Goal: Task Accomplishment & Management: Manage account settings

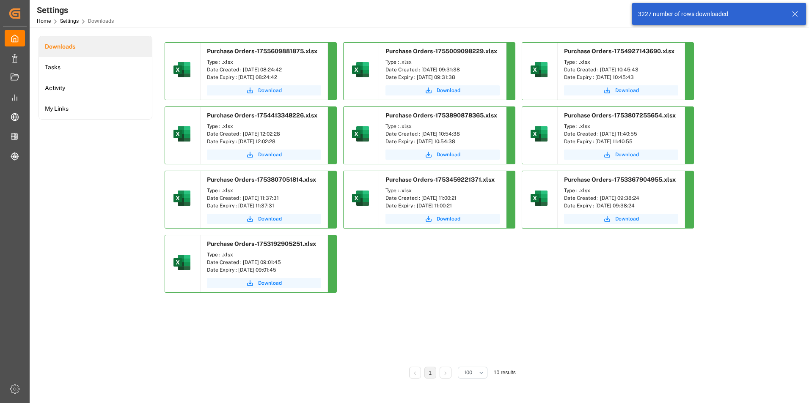
click at [274, 90] on span "Download" at bounding box center [270, 91] width 24 height 8
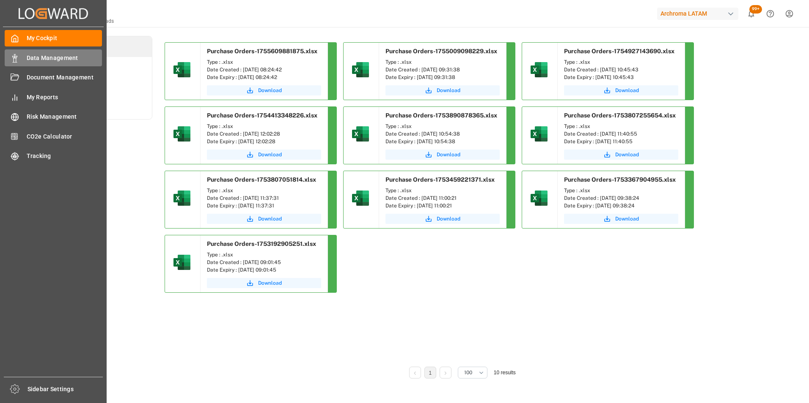
click at [19, 52] on div "Data Management Data Management" at bounding box center [53, 57] width 97 height 16
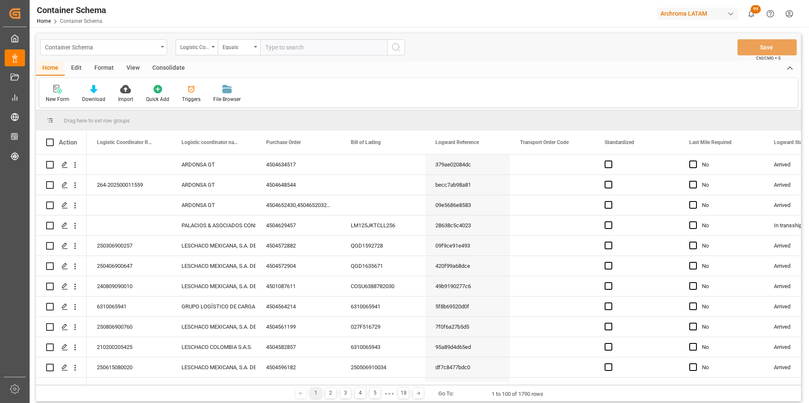
click at [148, 50] on div "Container Schema" at bounding box center [101, 46] width 113 height 11
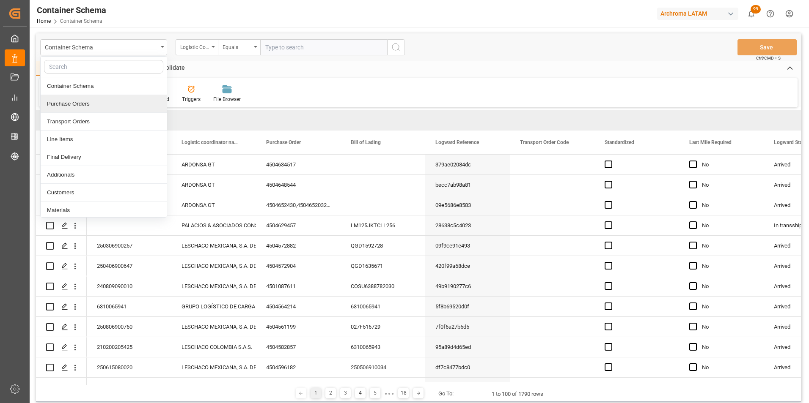
click at [113, 99] on div "Purchase Orders" at bounding box center [104, 104] width 126 height 18
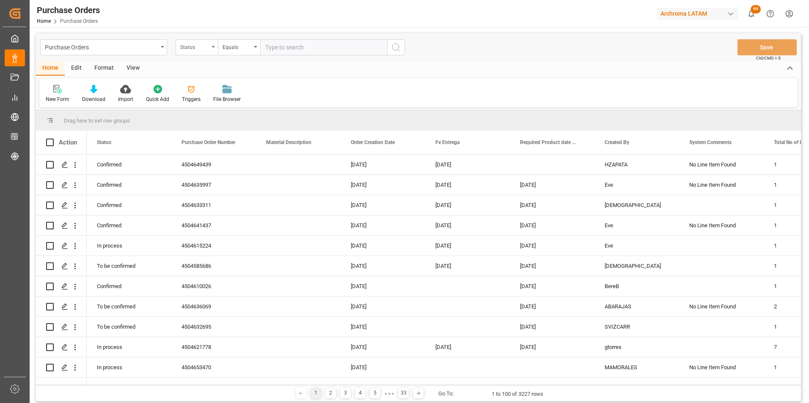
click at [204, 51] on div "Status" at bounding box center [197, 47] width 42 height 16
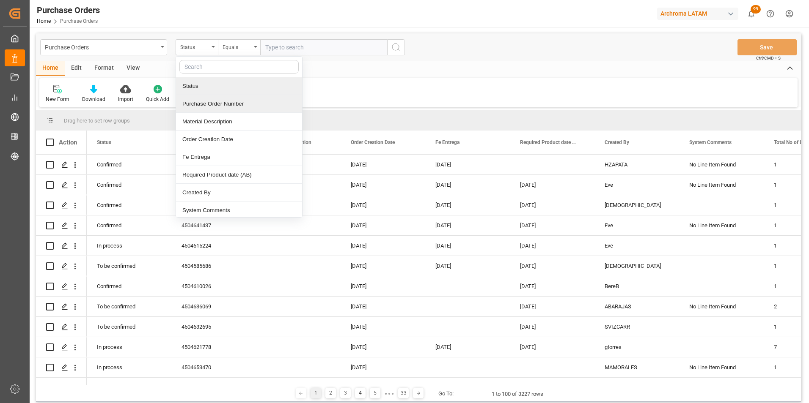
click at [213, 104] on div "Purchase Order Number" at bounding box center [239, 104] width 126 height 18
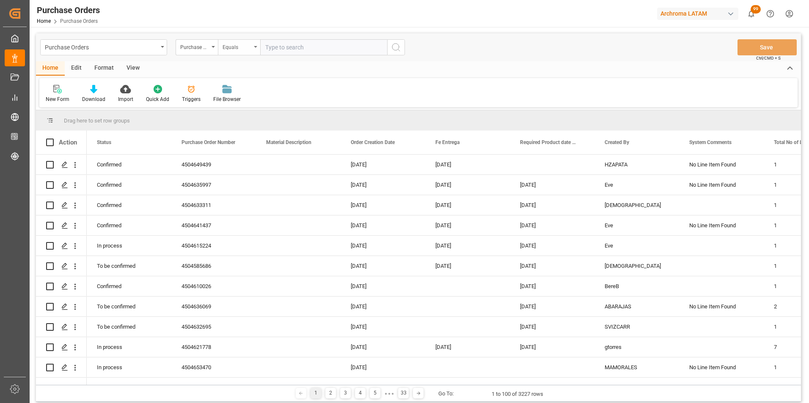
click at [237, 52] on div "Equals" at bounding box center [239, 47] width 42 height 16
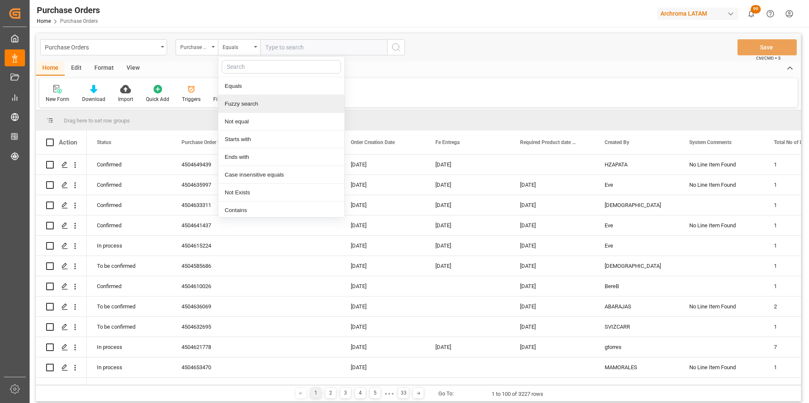
click at [245, 99] on div "Fuzzy search" at bounding box center [281, 104] width 126 height 18
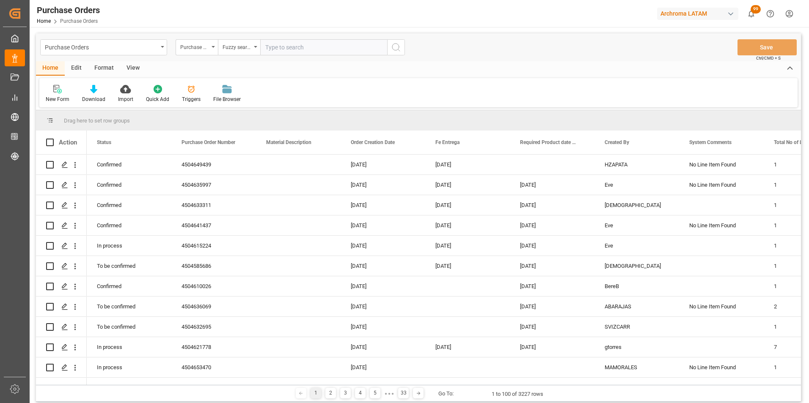
click at [290, 54] on input "text" at bounding box center [323, 47] width 127 height 16
paste input "4504648000"
type input "4504648000"
click at [398, 47] on icon "search button" at bounding box center [396, 47] width 10 height 10
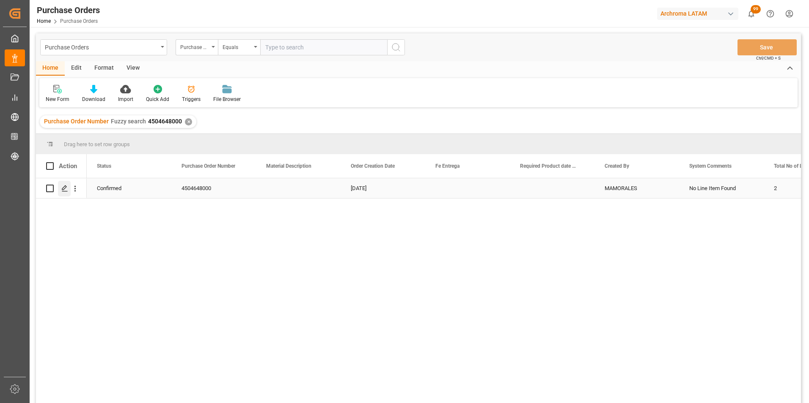
click at [62, 189] on polygon "Press SPACE to select this row." at bounding box center [64, 188] width 4 height 4
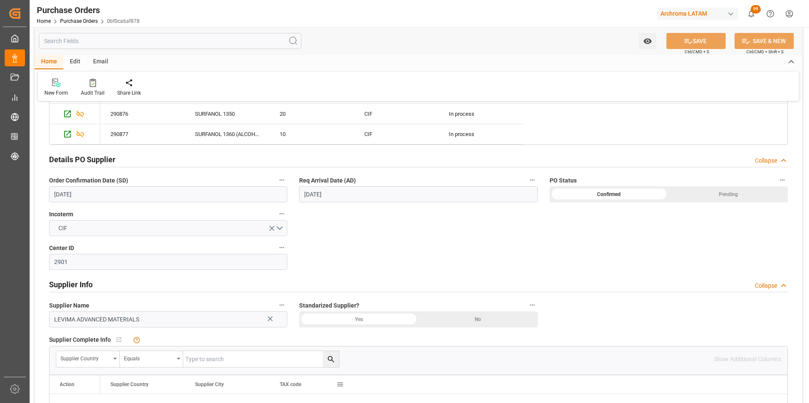
scroll to position [254, 0]
click at [61, 193] on input "[DATE]" at bounding box center [168, 196] width 238 height 16
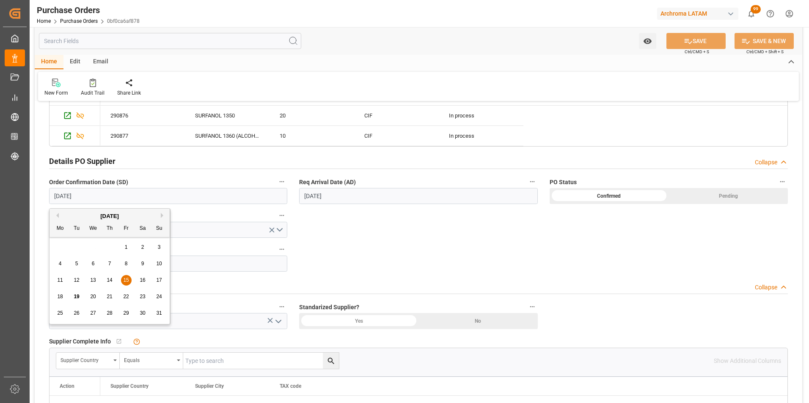
click at [65, 294] on div "18 19 20 21 22 23 24" at bounding box center [109, 297] width 115 height 16
click at [61, 294] on span "18" at bounding box center [59, 297] width 5 height 6
type input "[DATE]"
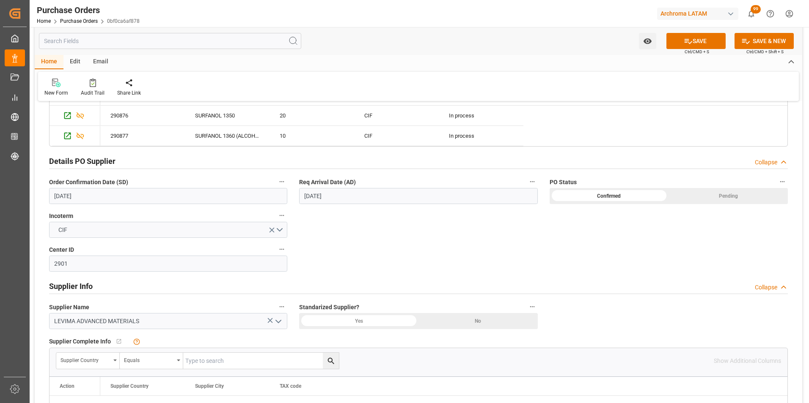
click at [315, 194] on input "11.09.2025" at bounding box center [418, 196] width 238 height 16
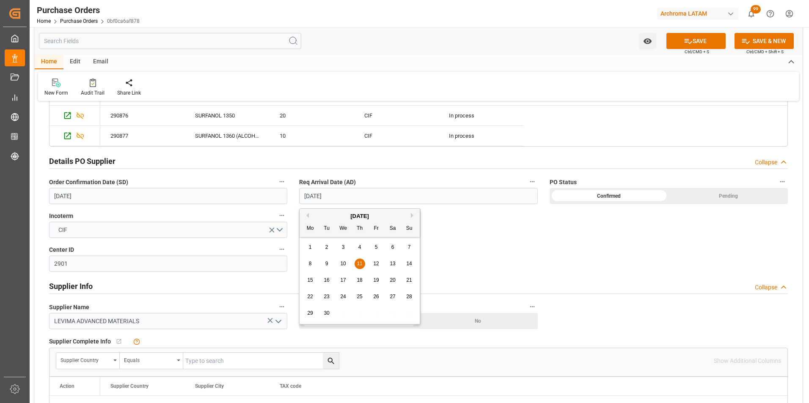
click at [358, 264] on span "11" at bounding box center [359, 264] width 5 height 6
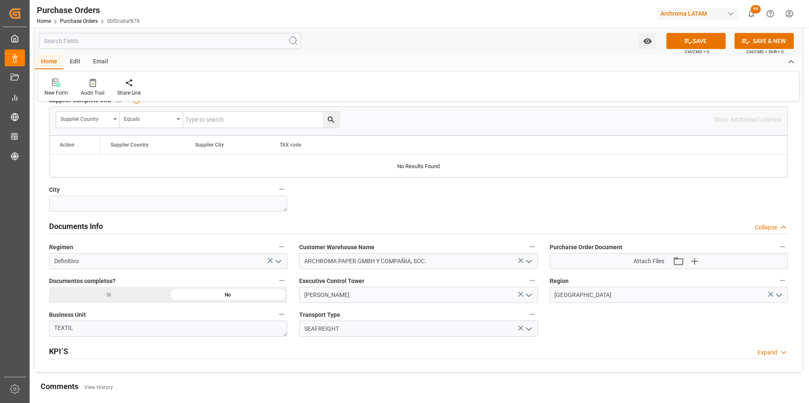
scroll to position [507, 0]
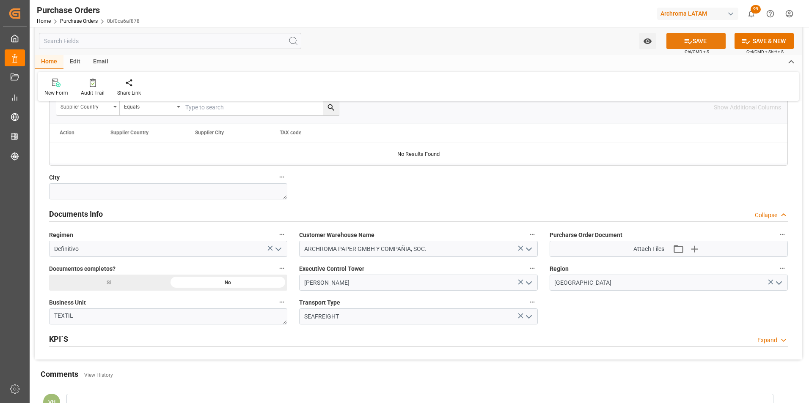
click at [675, 47] on button "SAVE" at bounding box center [695, 41] width 59 height 16
click at [97, 63] on div "Email" at bounding box center [101, 62] width 28 height 14
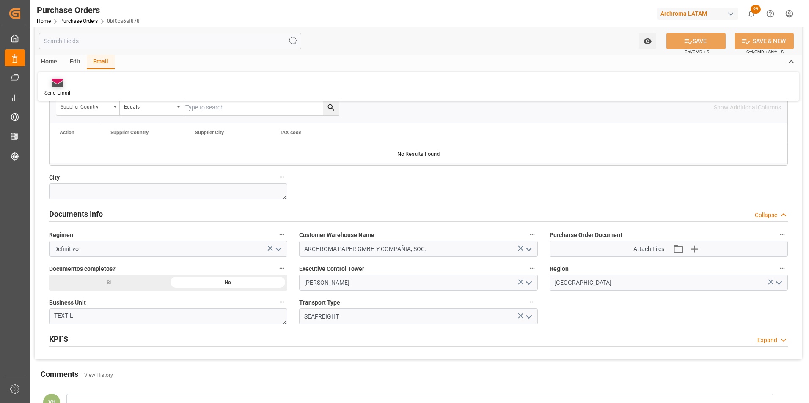
click at [60, 85] on icon at bounding box center [57, 84] width 11 height 6
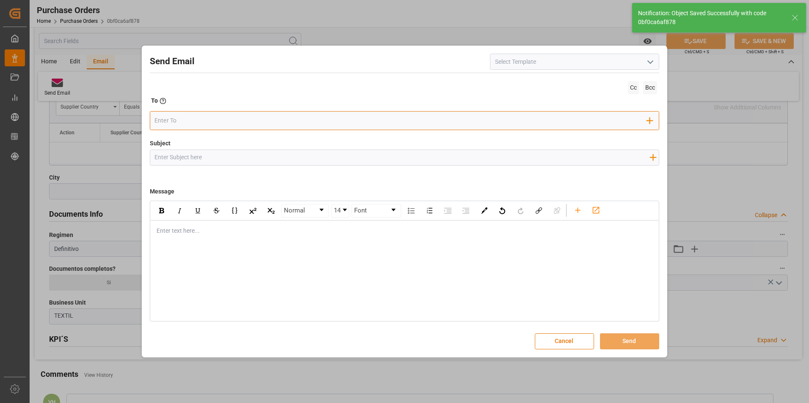
click at [277, 124] on input "email" at bounding box center [400, 121] width 492 height 13
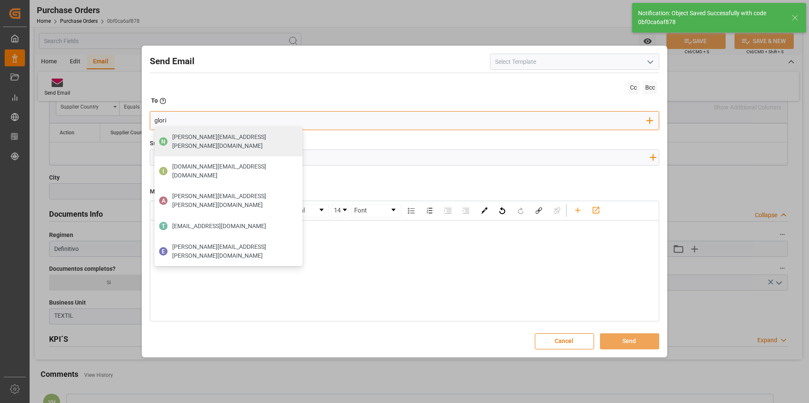
type input "gloria"
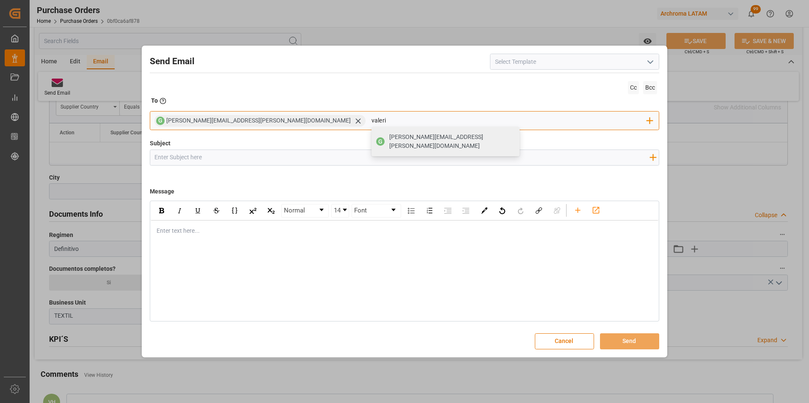
type input "valeria"
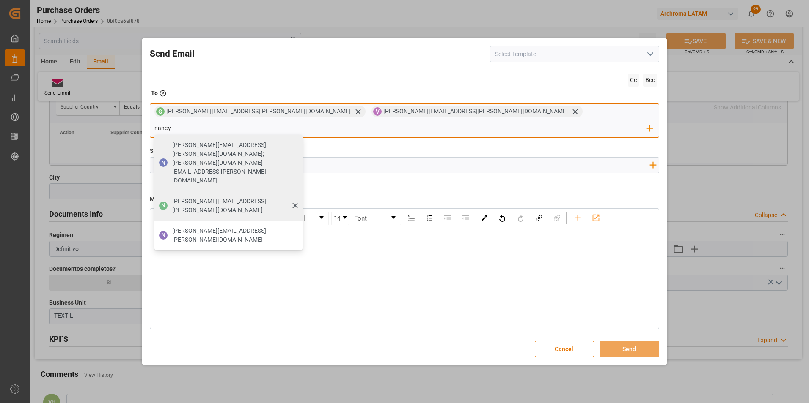
type input "[PERSON_NAME][EMAIL_ADDRESS][PERSON_NAME][DOMAIN_NAME]"
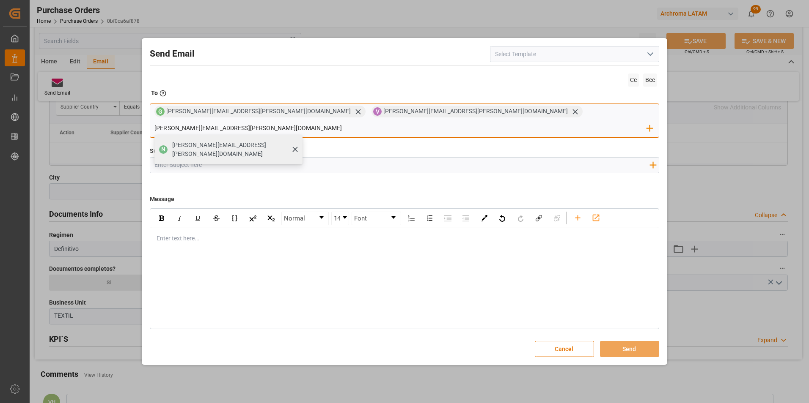
click at [296, 141] on span "[PERSON_NAME][EMAIL_ADDRESS][PERSON_NAME][DOMAIN_NAME]" at bounding box center [234, 150] width 124 height 18
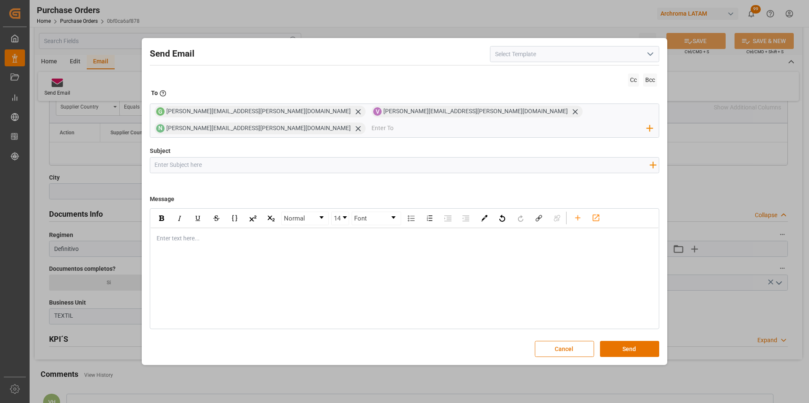
click at [359, 159] on input "Subject" at bounding box center [402, 165] width 504 height 15
type input "GT"
click at [197, 162] on input "GT" at bounding box center [402, 165] width 504 height 15
paste input "4504648000"
click at [274, 158] on input "GT || ZARPE || PO 4504648000 ||" at bounding box center [402, 165] width 504 height 15
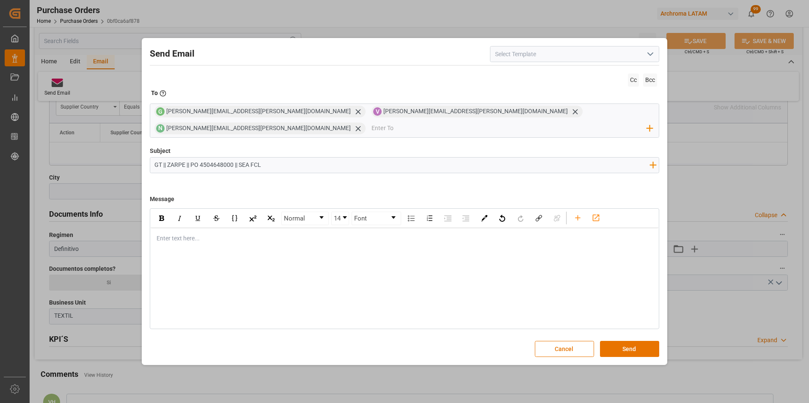
type input "GT || ZARPE || PO 4504648000 || SEA FCL"
click at [184, 234] on div "rdw-editor" at bounding box center [405, 238] width 496 height 9
click at [206, 234] on div "rdw-editor" at bounding box center [405, 238] width 496 height 9
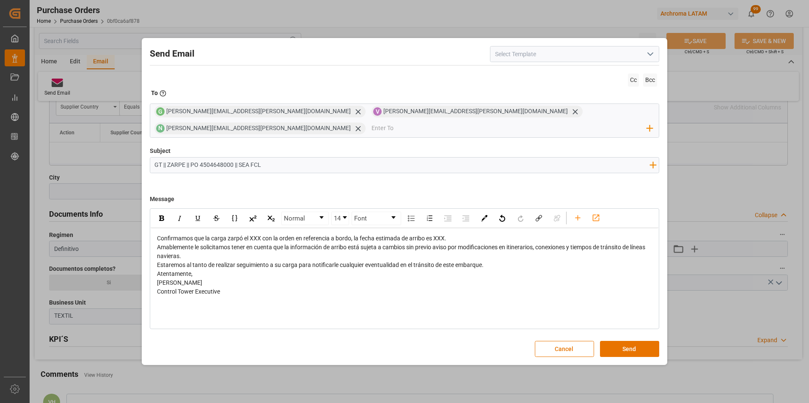
click at [164, 235] on span "Confirmamos que la carga zarpó el XXX con la orden en referencia a bordo, la fe…" at bounding box center [301, 238] width 289 height 7
click at [158, 235] on span "Confirmamos que la carga zarpó el XXX con la orden en referencia a bordo, la fe…" at bounding box center [301, 238] width 289 height 7
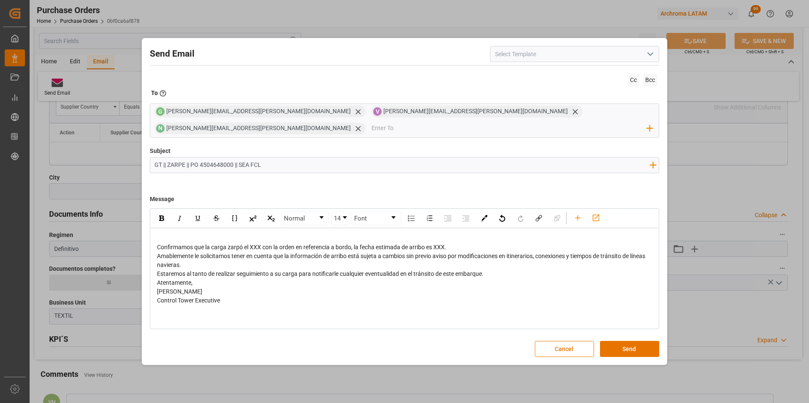
click at [158, 234] on div "rdw-editor" at bounding box center [405, 238] width 496 height 9
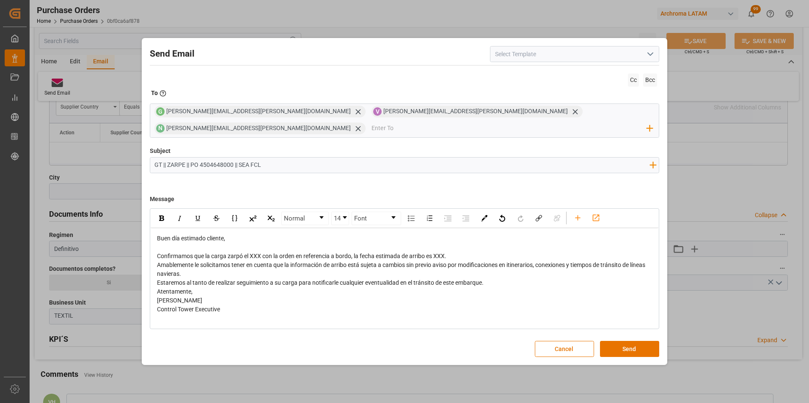
click at [470, 252] on div "Confirmamos que la carga zarpó el XXX con la orden en referencia a bordo, la fe…" at bounding box center [405, 256] width 496 height 9
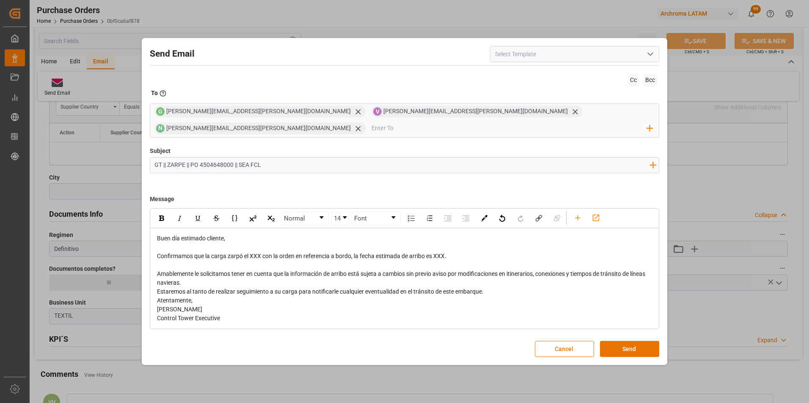
click at [257, 253] on span "Confirmamos que la carga zarpó el XXX con la orden en referencia a bordo, la fe…" at bounding box center [301, 256] width 289 height 7
click at [445, 253] on span "Confirmamos que la carga zarpó el 18/18 con la orden en referencia a bordo, la …" at bounding box center [304, 256] width 294 height 7
click at [281, 274] on div "Amablemente le solicitamos tener en cuenta que la información de arribo está su…" at bounding box center [405, 279] width 496 height 18
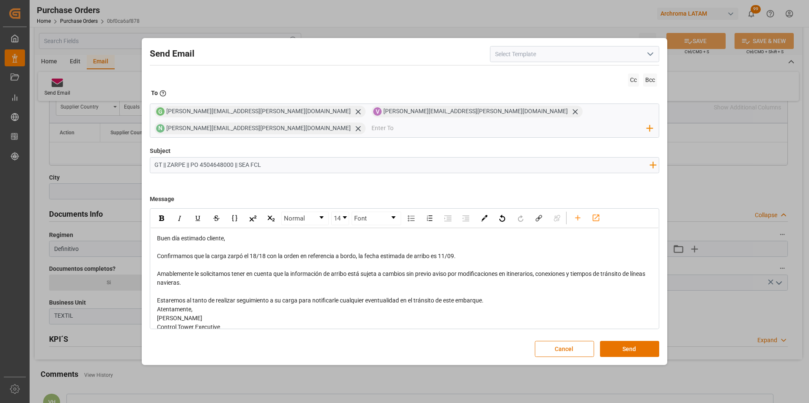
click at [501, 296] on div "Estaremos al tanto de realizar seguimiento a su carga para notificarle cualquie…" at bounding box center [405, 300] width 496 height 9
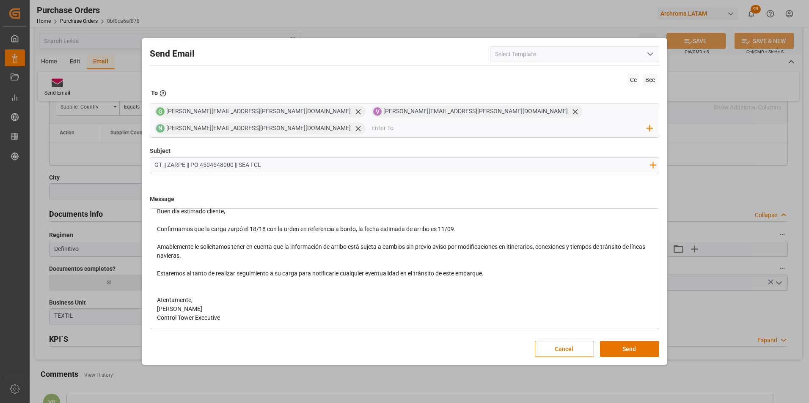
click at [201, 296] on div "Atentamente," at bounding box center [405, 300] width 496 height 9
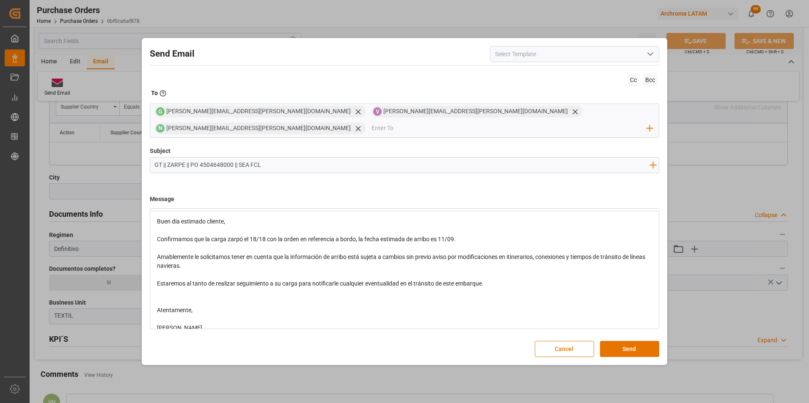
scroll to position [0, 0]
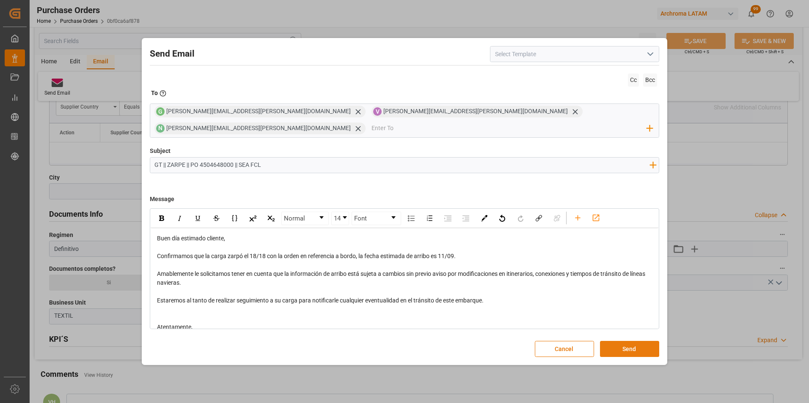
click at [623, 341] on button "Send" at bounding box center [629, 349] width 59 height 16
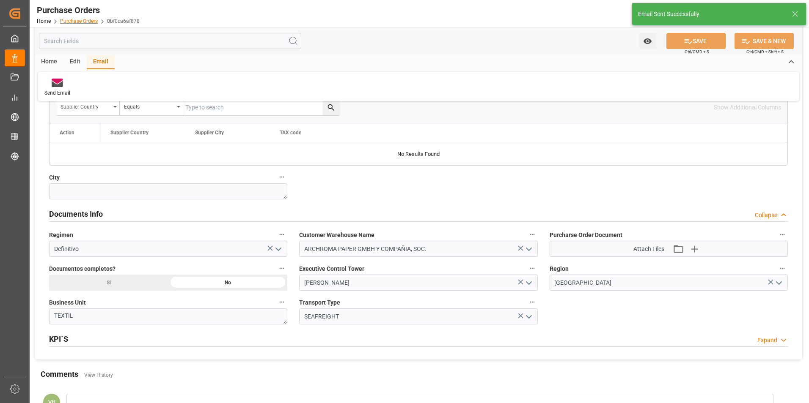
click at [74, 24] on link "Purchase Orders" at bounding box center [79, 21] width 38 height 6
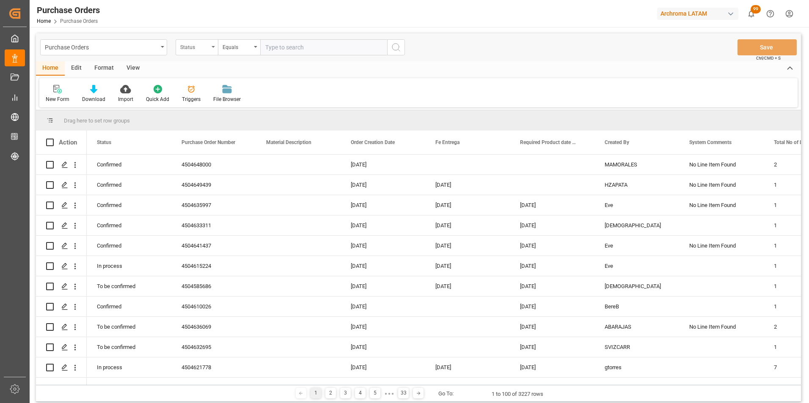
click at [198, 45] on div "Status" at bounding box center [194, 46] width 29 height 10
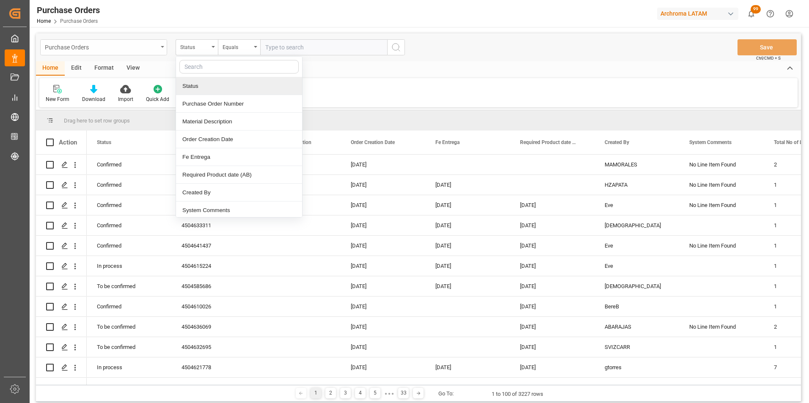
click at [115, 49] on div "Purchase Orders" at bounding box center [101, 46] width 113 height 11
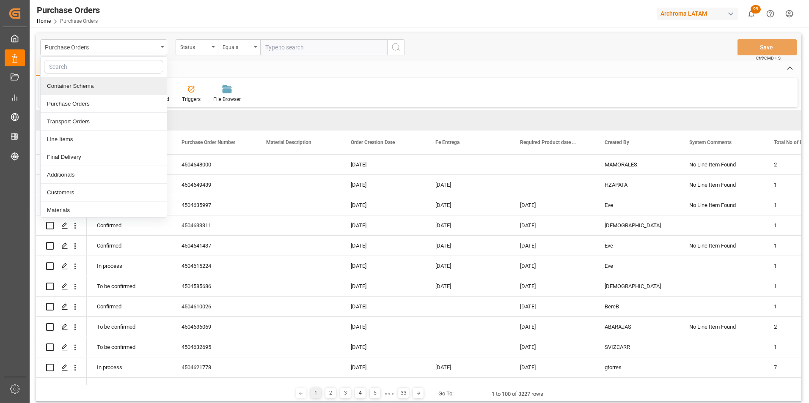
drag, startPoint x: 100, startPoint y: 91, endPoint x: 138, endPoint y: 77, distance: 40.1
click at [100, 91] on div "Container Schema" at bounding box center [104, 86] width 126 height 18
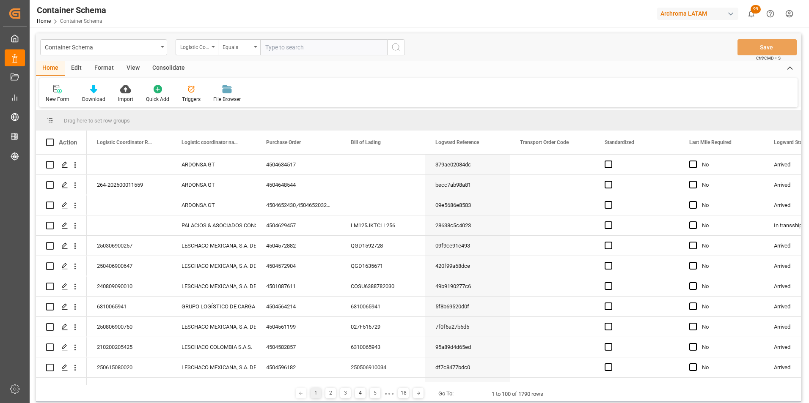
click at [210, 49] on div "Logistic Coordinator Reference Number" at bounding box center [197, 47] width 42 height 16
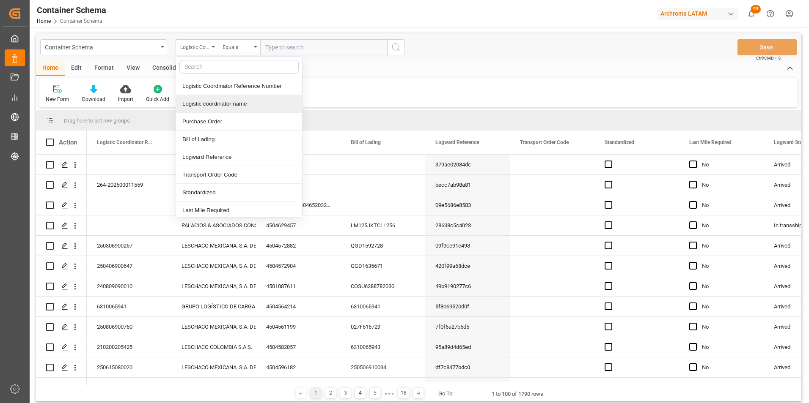
click at [208, 105] on div "Logistic coordinator name" at bounding box center [239, 104] width 126 height 18
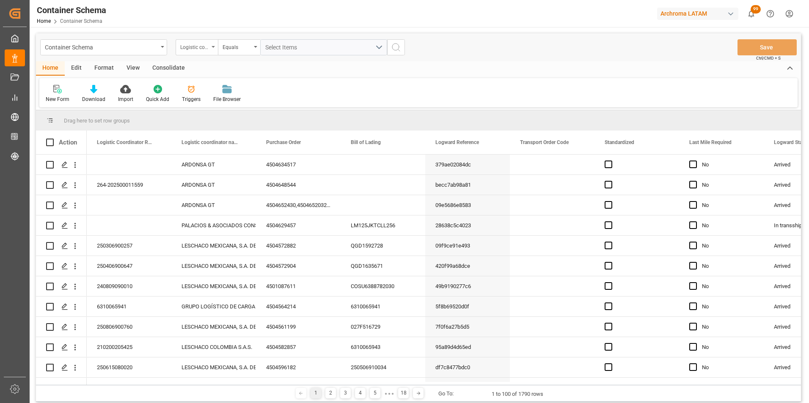
click at [207, 47] on div "Logistic coordinator name" at bounding box center [194, 46] width 29 height 10
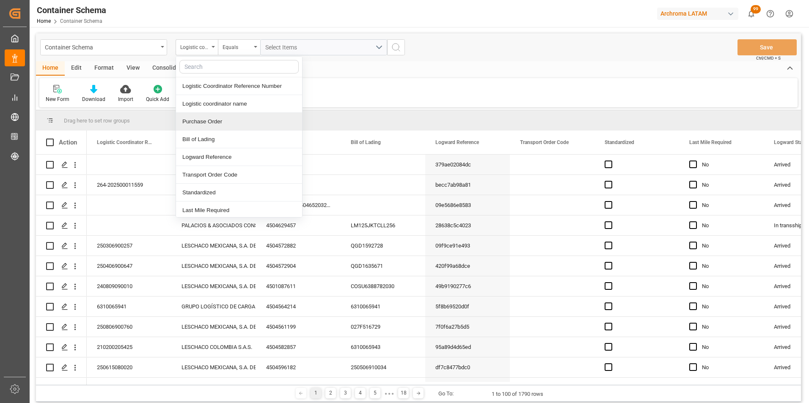
drag, startPoint x: 203, startPoint y: 123, endPoint x: 221, endPoint y: 93, distance: 34.7
click at [206, 121] on div "Purchase Order" at bounding box center [239, 122] width 126 height 18
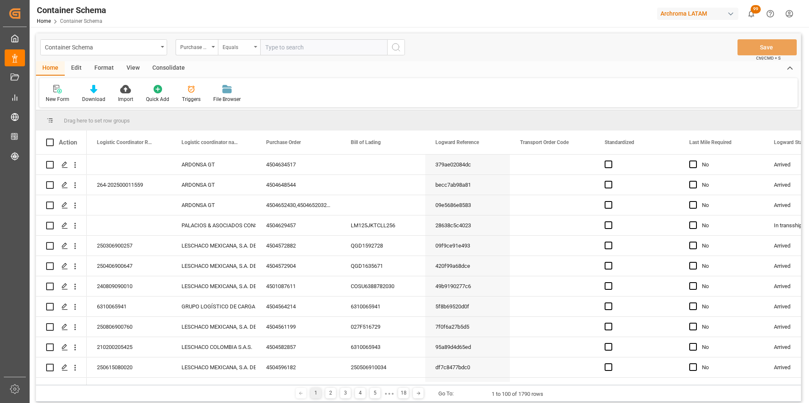
click at [231, 48] on div "Equals" at bounding box center [236, 46] width 29 height 10
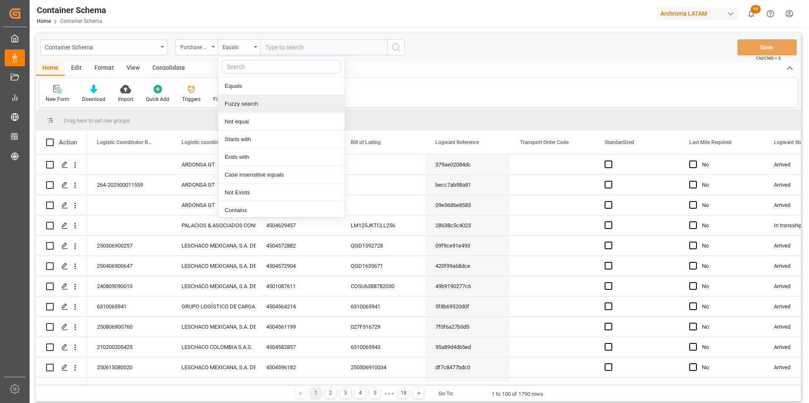
click at [240, 102] on div "Fuzzy search" at bounding box center [281, 104] width 126 height 18
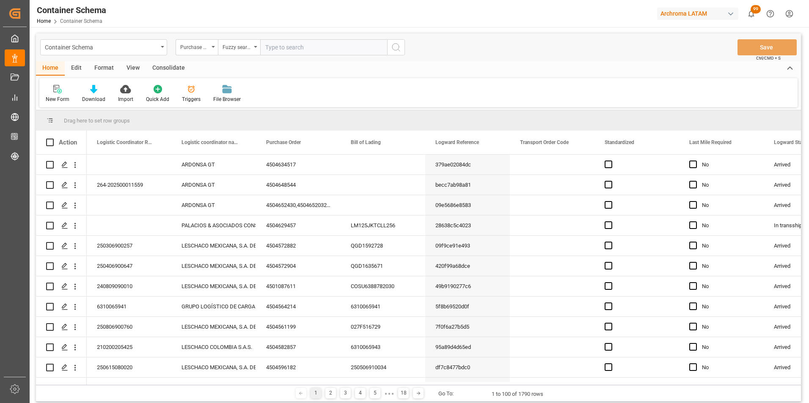
paste input "4504647463"
type input "4504647463"
click at [395, 47] on icon "search button" at bounding box center [396, 47] width 10 height 10
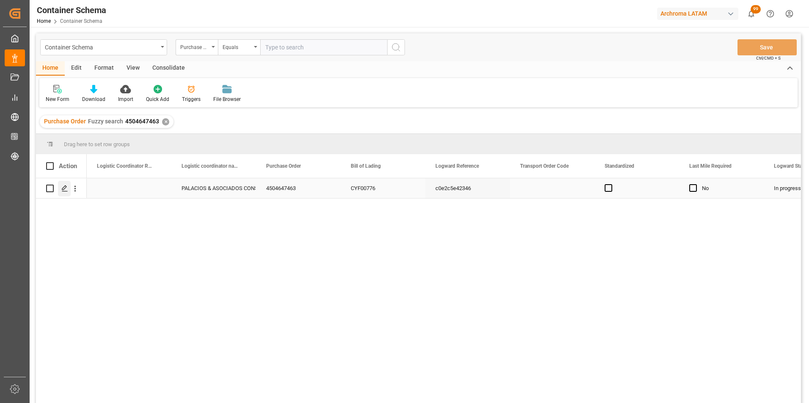
click at [65, 187] on icon "Press SPACE to select this row." at bounding box center [64, 188] width 7 height 7
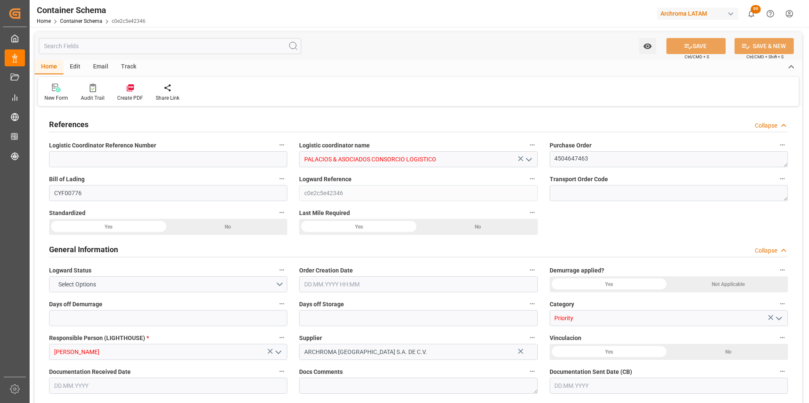
type input "0"
type input "1"
type input "5"
type input "5000"
type input "5320"
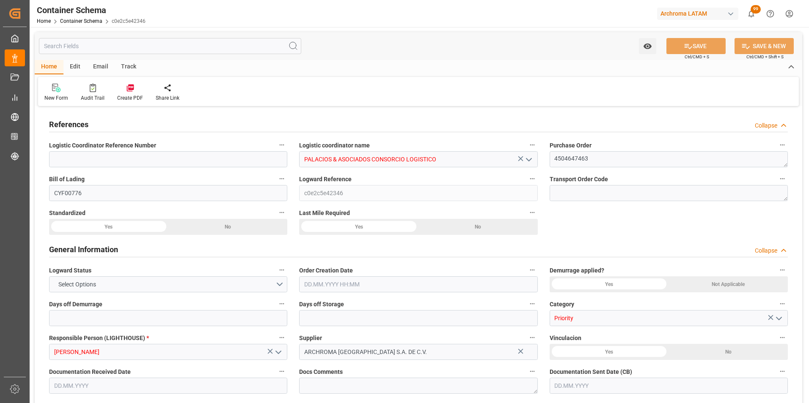
type input "CMACGM"
type input "CMA CGM Group"
type input "HNPCR"
type input "PECLL"
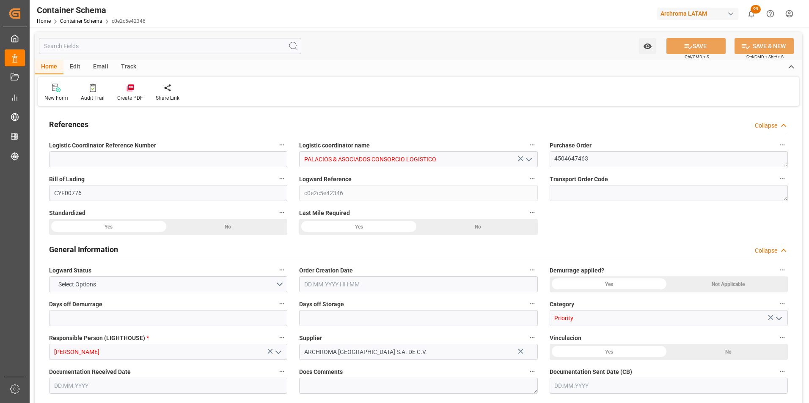
type input "9430868"
type input "14.08.2025 14:15"
type input "[DATE]"
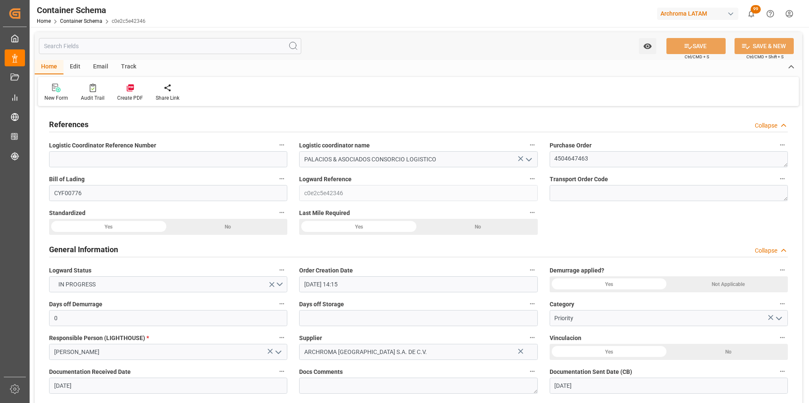
type input "[DATE]"
type input "15.08.2025 00:00"
type input "18.08.2025 21:00"
type input "17.08.2025 21:00"
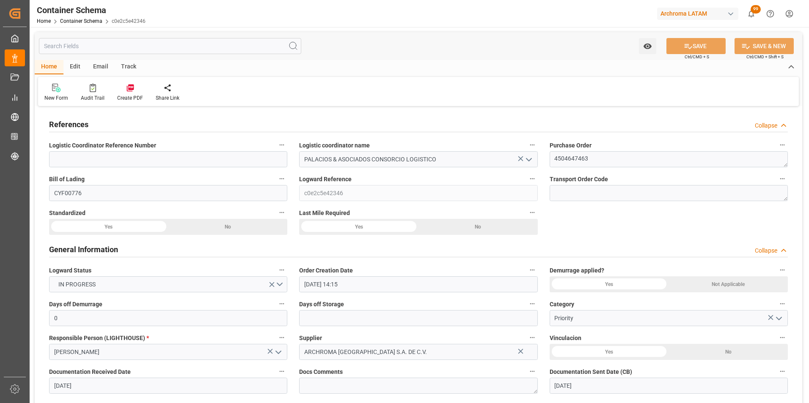
type input "17.08.2025 21:00"
type input "[DATE] 00:00"
type input "31.08.2025 11:00"
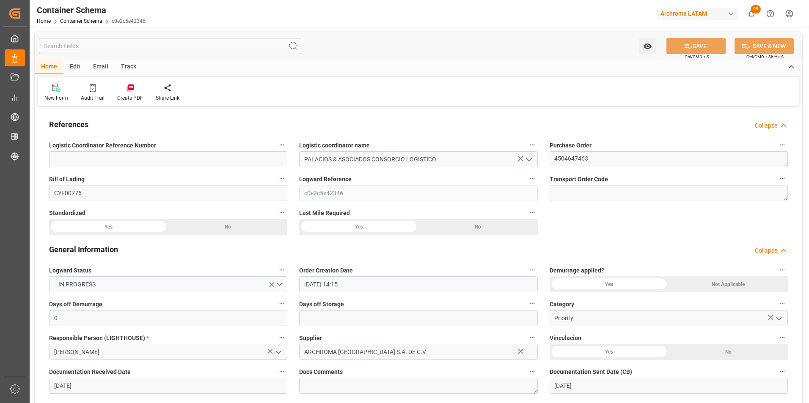
click at [103, 63] on div "Email" at bounding box center [101, 67] width 28 height 14
click at [63, 90] on div at bounding box center [57, 87] width 26 height 9
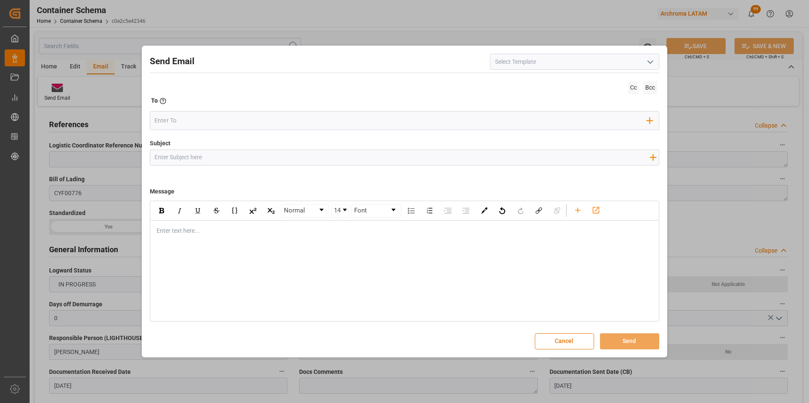
drag, startPoint x: 217, startPoint y: 156, endPoint x: 214, endPoint y: 154, distance: 4.4
click at [217, 156] on input "Subject" at bounding box center [402, 157] width 504 height 15
paste input "PE || ZARPE | PO | Contenedor | TEXTIL | Prioridad | LCL"
type input "PE || ZARPE | PO | Contenedor | TEXTIL | Prioridad | LCL"
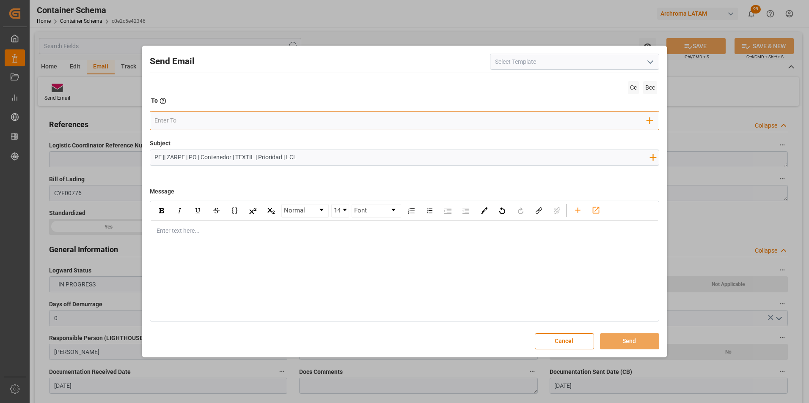
click at [200, 124] on input "email" at bounding box center [400, 121] width 492 height 13
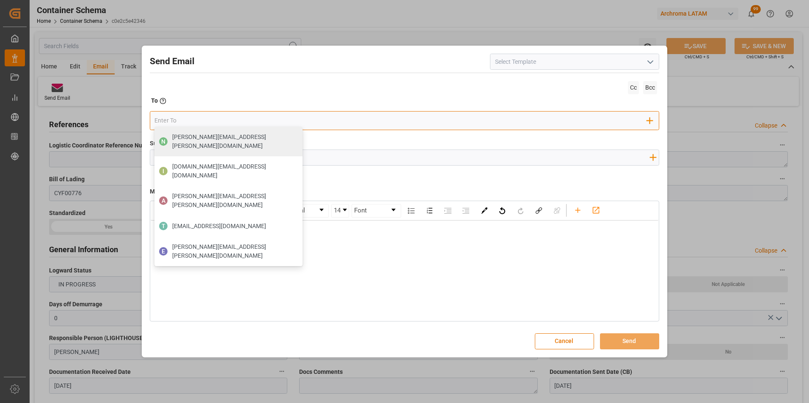
type input "[EMAIL_ADDRESS][PERSON_NAME][DOMAIN_NAME]"
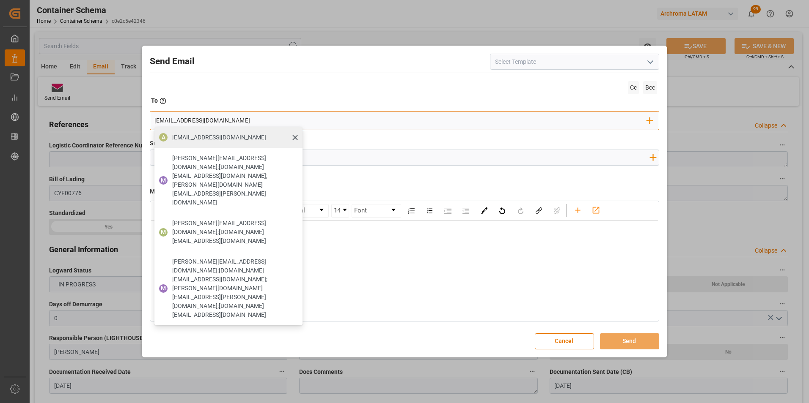
click at [220, 134] on span "[EMAIL_ADDRESS][PERSON_NAME][DOMAIN_NAME]" at bounding box center [219, 137] width 94 height 9
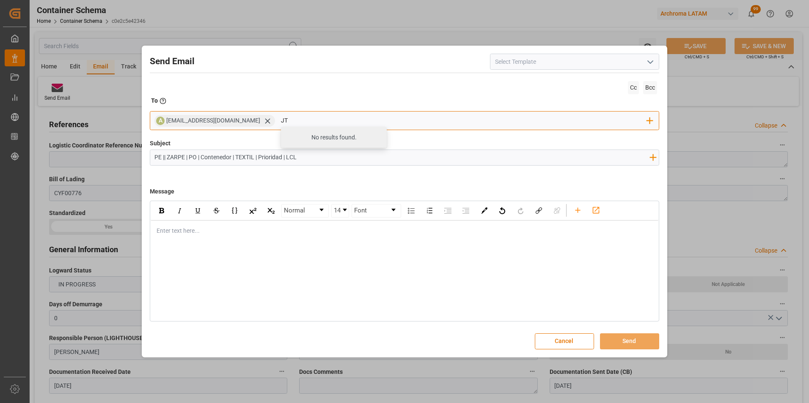
click at [281, 134] on div "No results found." at bounding box center [334, 137] width 106 height 21
click at [326, 121] on input "JT" at bounding box center [464, 121] width 366 height 13
type input "jtoribio@pasoc.pe"
click at [317, 140] on span "jtoribio@pasoc.pe" at bounding box center [346, 137] width 94 height 9
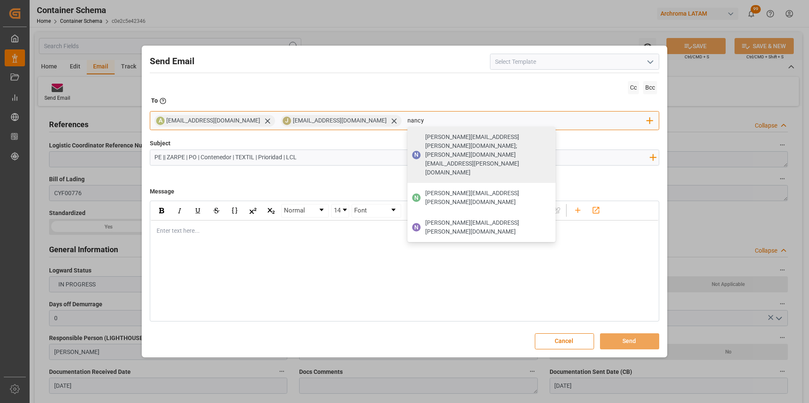
type input "[PERSON_NAME][EMAIL_ADDRESS][PERSON_NAME][DOMAIN_NAME]"
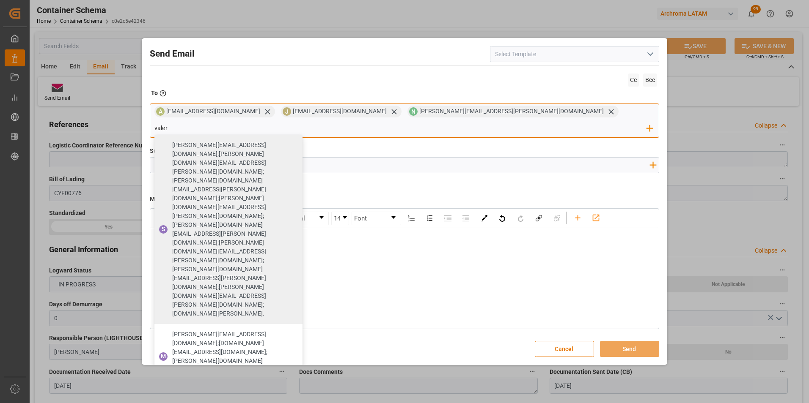
type input "valer"
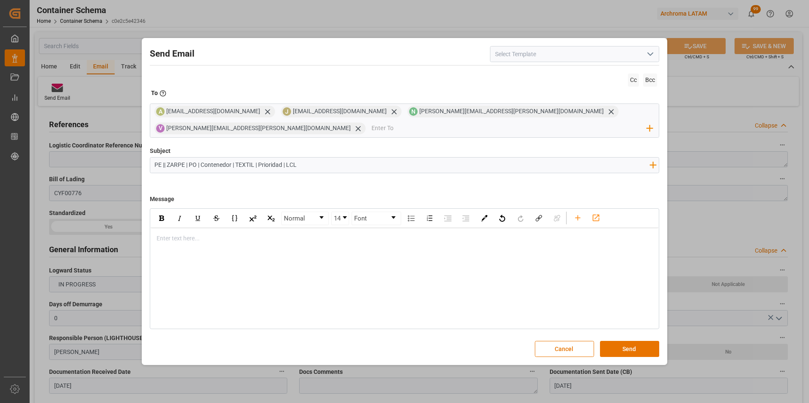
click at [273, 241] on div "rdw-editor" at bounding box center [405, 238] width 496 height 9
click at [233, 162] on input "PE || ZARPE | PO | Contenedor | TEXTIL | Prioridad | LCL" at bounding box center [402, 165] width 504 height 15
paste input "PE || ZARPE | PO | Contenedor | TEXTIL | Prioridad | LCL"
click at [196, 163] on input "PE || ZARPE | PO | Contenedor | TEXTIL | Prioridad | LCL" at bounding box center [402, 165] width 504 height 15
click at [196, 166] on input "PE || ZARPE | PO | Contenedor | TEXTIL | Prioridad | LCL" at bounding box center [402, 165] width 504 height 15
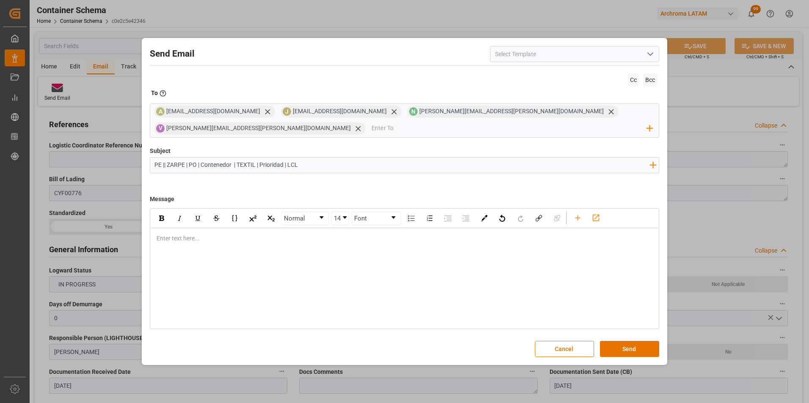
click at [199, 166] on input "PE || ZARPE | PO | Contenedor | TEXTIL | Prioridad | LCL" at bounding box center [402, 165] width 504 height 15
paste input "4504647463"
paste input "MAGU2449870"
type input "PE || ZARPE | PO 4504647463 | Contenedor MAGU2449870 | TEXTIL | Prioridad | LCL"
drag, startPoint x: 235, startPoint y: 238, endPoint x: 230, endPoint y: 238, distance: 5.1
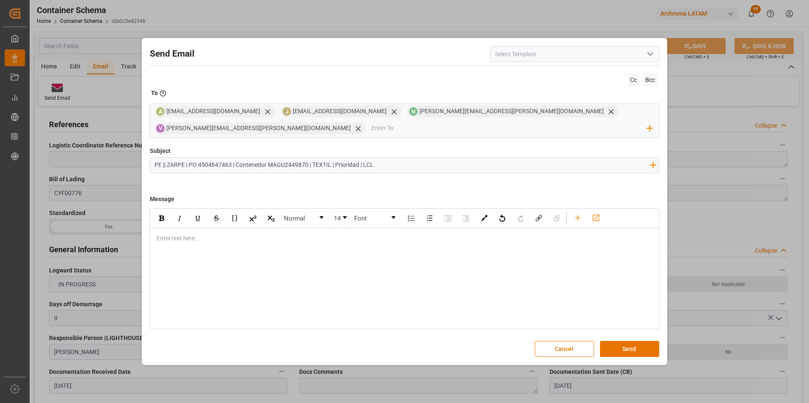
click at [235, 237] on div "rdw-editor" at bounding box center [405, 238] width 496 height 9
click at [189, 246] on div "Enter text here..." at bounding box center [405, 238] width 508 height 21
click at [184, 239] on div "rdw-editor" at bounding box center [405, 238] width 496 height 9
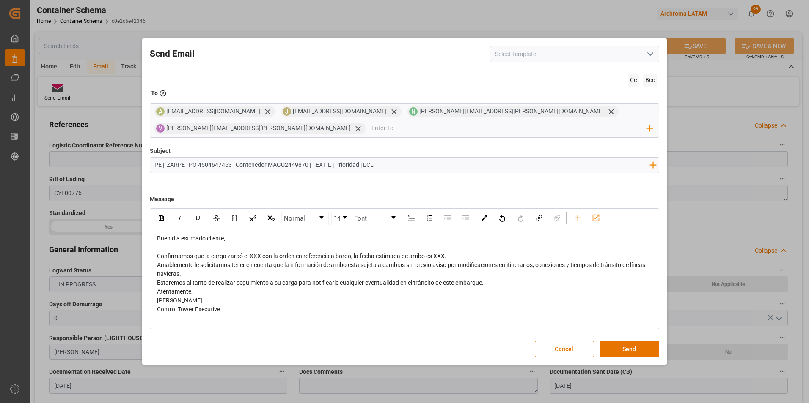
click at [202, 288] on div "Atentamente," at bounding box center [405, 292] width 496 height 9
click at [513, 280] on div "Estaremos al tanto de realizar seguimiento a su carga para notificarle cualquie…" at bounding box center [405, 283] width 496 height 9
click at [510, 273] on div "Amablemente le solicitamos tener en cuenta que la información de arribo está su…" at bounding box center [405, 270] width 496 height 18
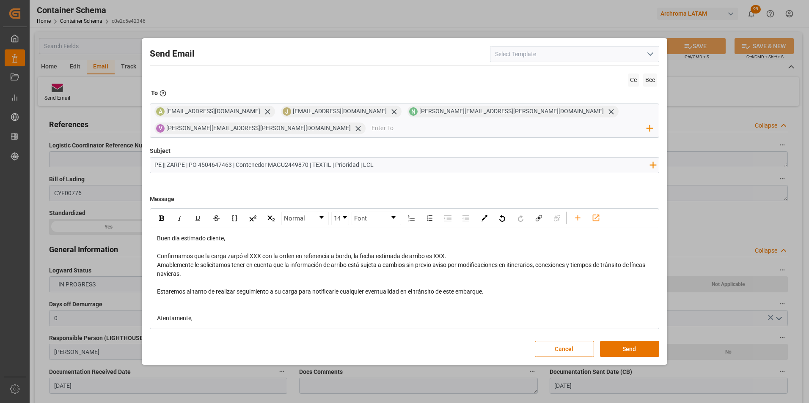
click at [480, 254] on div "Confirmamos que la carga zarpó el XXX con la orden en referencia a bordo, la fe…" at bounding box center [405, 256] width 496 height 9
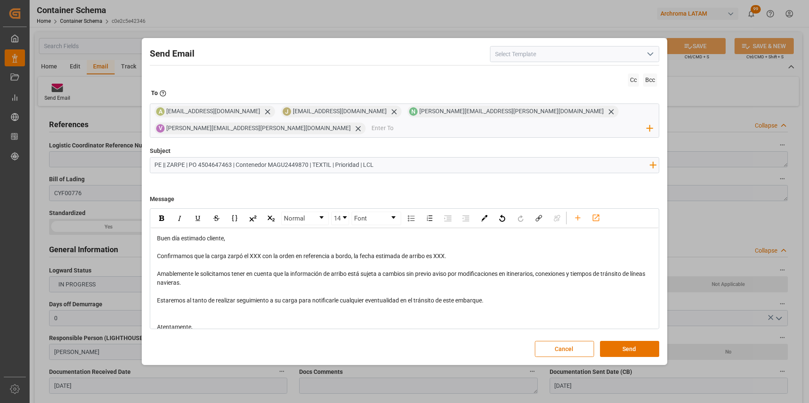
click at [255, 254] on span "Confirmamos que la carga zarpó el XXX con la orden en referencia a bordo, la fe…" at bounding box center [301, 256] width 289 height 7
click at [445, 256] on span "Confirmamos que la carga zarpó el 18/08 con la orden en referencia a bordo, la …" at bounding box center [304, 256] width 294 height 7
click at [624, 346] on button "Send" at bounding box center [629, 349] width 59 height 16
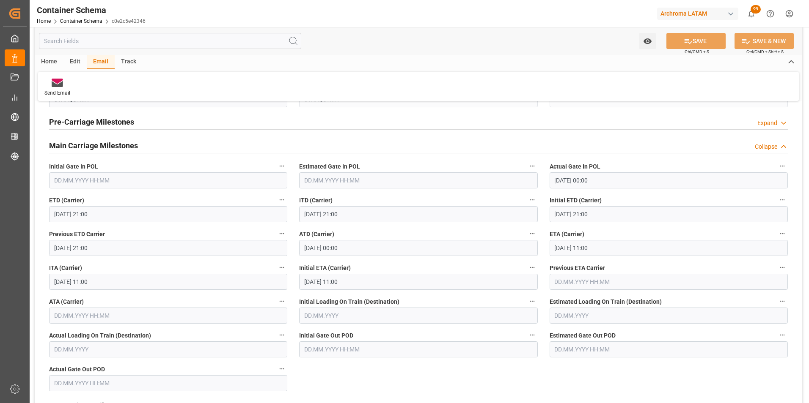
scroll to position [1015, 0]
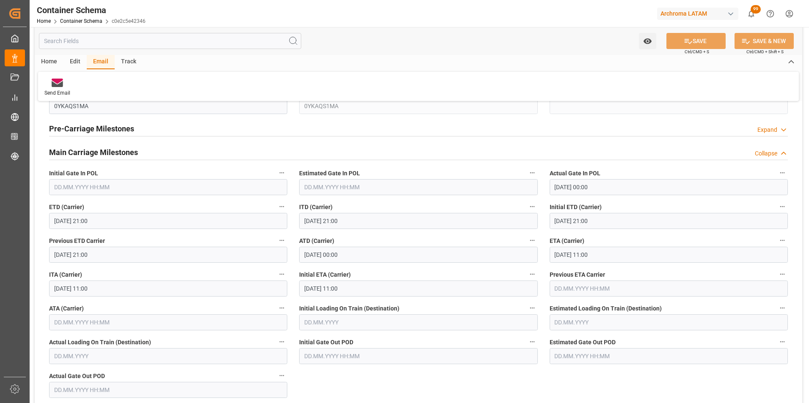
click at [568, 259] on input "31.08.2025 11:00" at bounding box center [668, 255] width 238 height 16
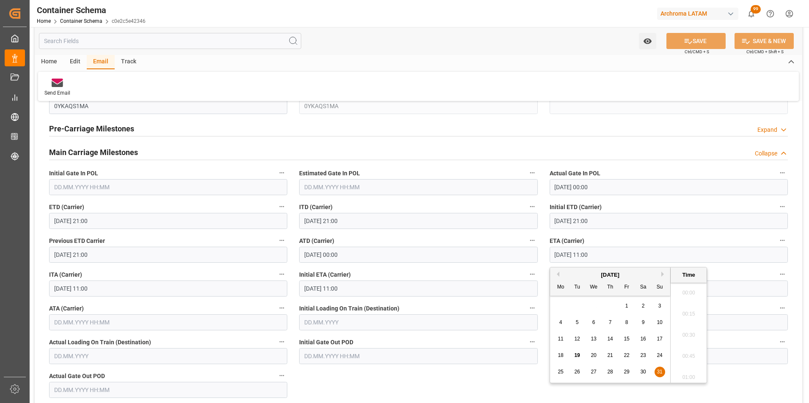
scroll to position [891, 0]
click at [661, 274] on button "Next Month" at bounding box center [663, 274] width 5 height 5
click at [658, 302] on div "7" at bounding box center [659, 307] width 11 height 10
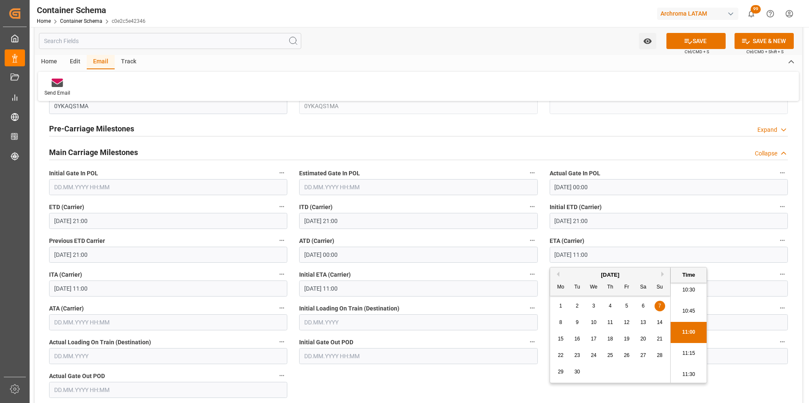
click at [677, 332] on li "11:00" at bounding box center [688, 332] width 36 height 21
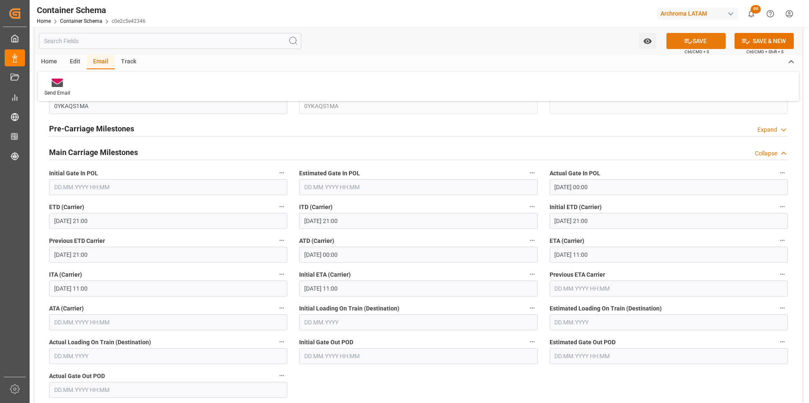
click at [693, 44] on button "SAVE" at bounding box center [695, 41] width 59 height 16
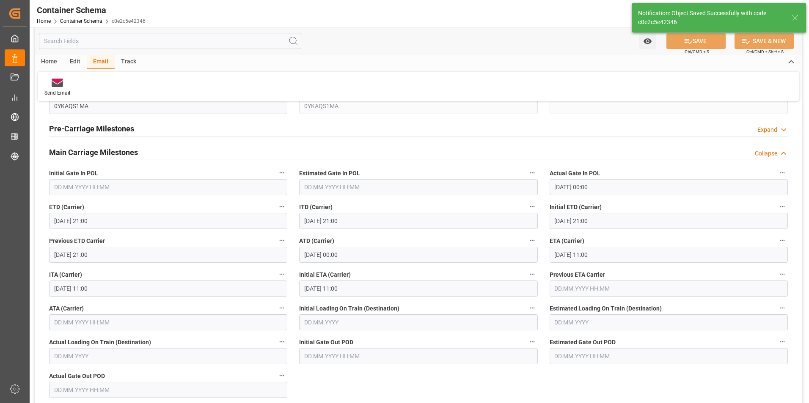
type input "07.09.2025 00:00"
type input "31.08.2025 00:00"
click at [91, 21] on link "Container Schema" at bounding box center [81, 21] width 42 height 6
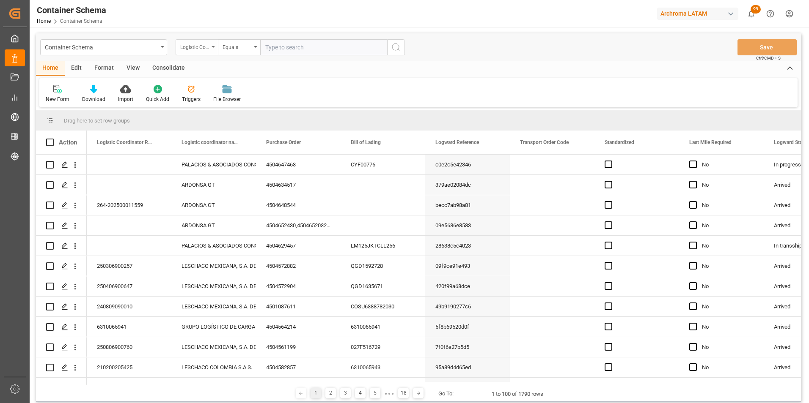
click at [190, 51] on div "Logistic Coordinator Reference Number" at bounding box center [197, 47] width 42 height 16
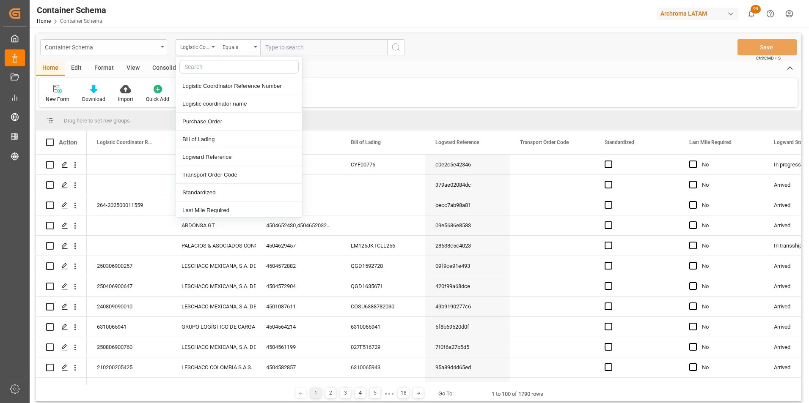
click at [134, 51] on div "Container Schema" at bounding box center [101, 46] width 113 height 11
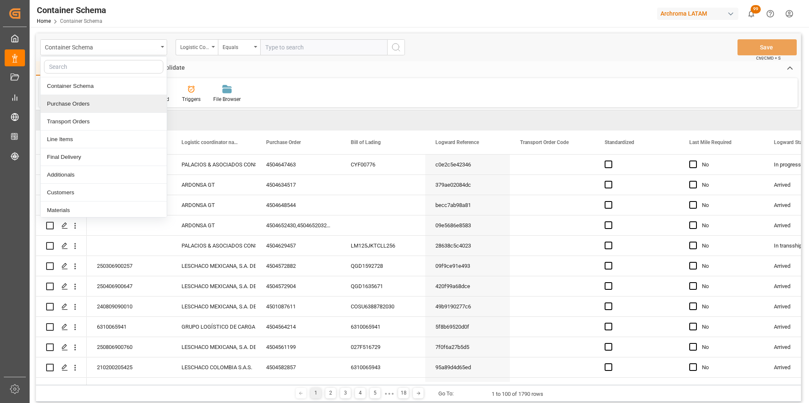
click at [129, 102] on div "Purchase Orders" at bounding box center [104, 104] width 126 height 18
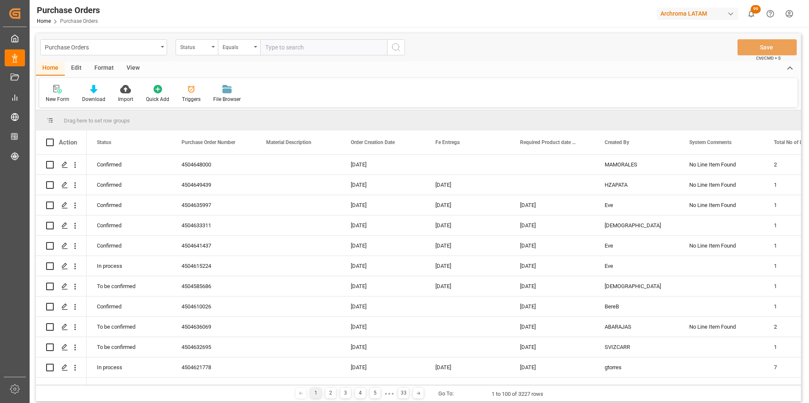
click at [204, 52] on div "Status" at bounding box center [197, 47] width 42 height 16
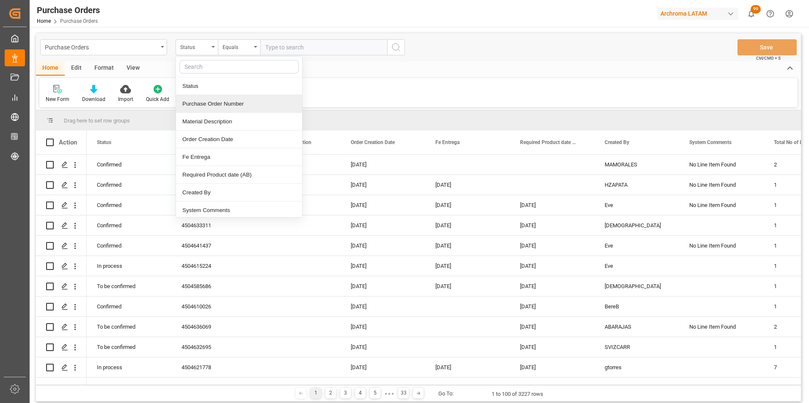
click at [216, 106] on div "Purchase Order Number" at bounding box center [239, 104] width 126 height 18
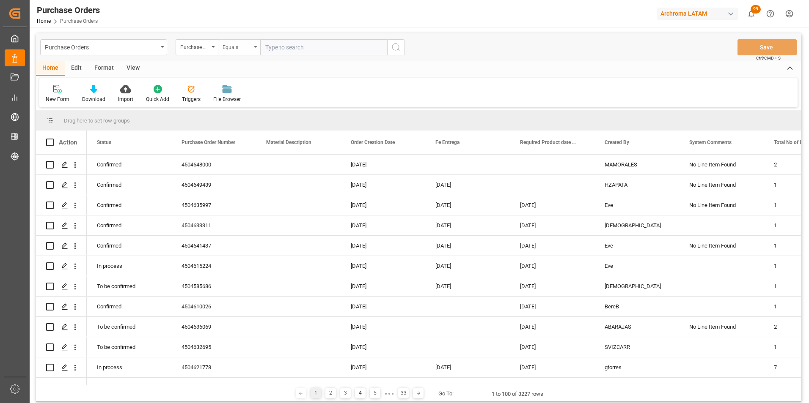
click at [231, 50] on div "Equals" at bounding box center [236, 46] width 29 height 10
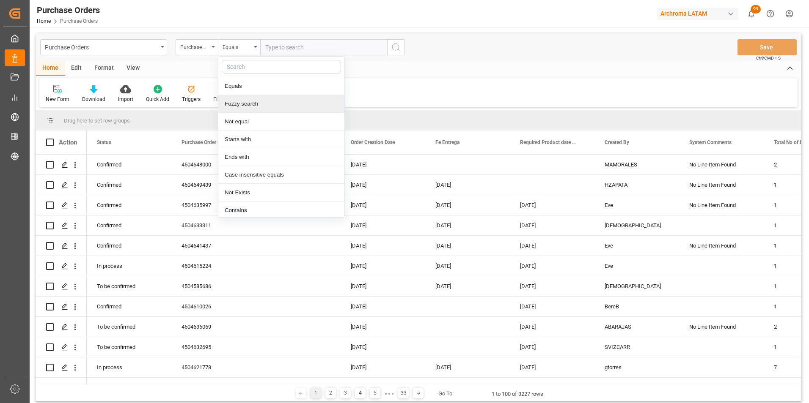
click at [243, 98] on div "Fuzzy search" at bounding box center [281, 104] width 126 height 18
paste input "Wacker Chemie AG"
type input "Wacker Chemie AG"
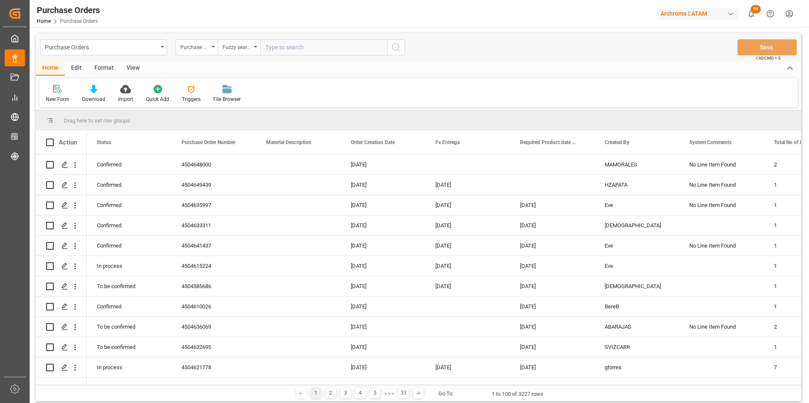
click at [276, 46] on input "text" at bounding box center [323, 47] width 127 height 16
paste input "4504649440"
type input "4504649440"
click at [399, 48] on icon "search button" at bounding box center [396, 47] width 10 height 10
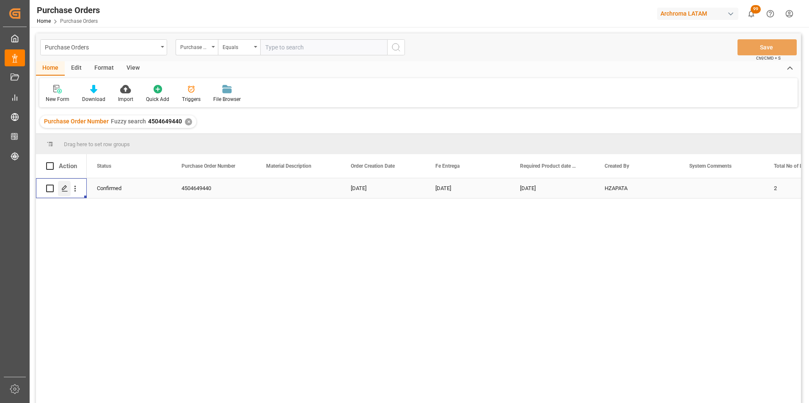
click at [66, 189] on icon "Press SPACE to select this row." at bounding box center [64, 188] width 7 height 7
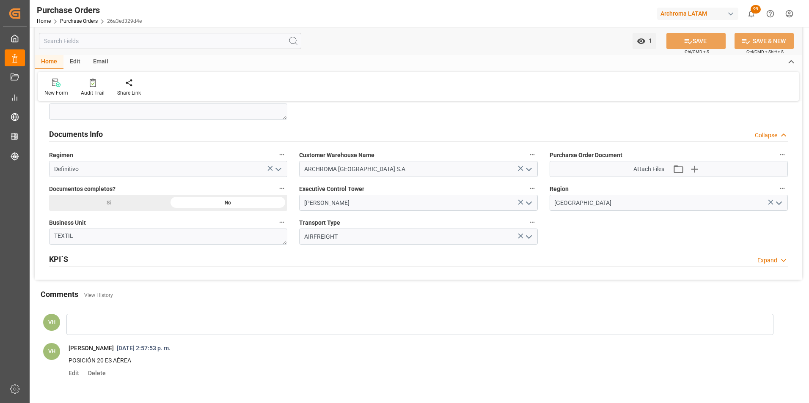
scroll to position [546, 0]
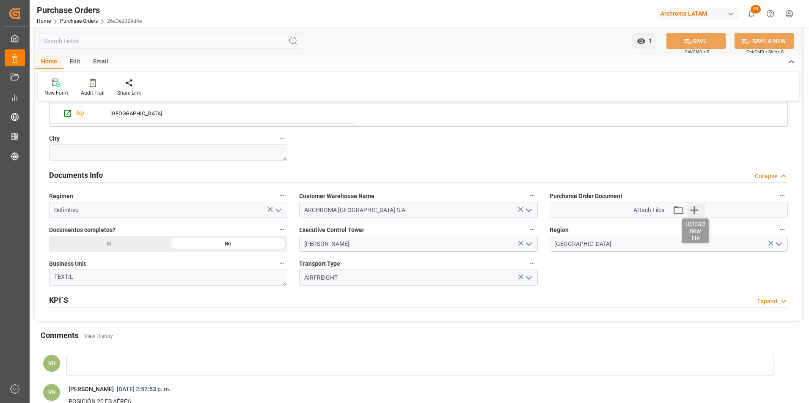
click at [697, 212] on icon "button" at bounding box center [694, 210] width 14 height 14
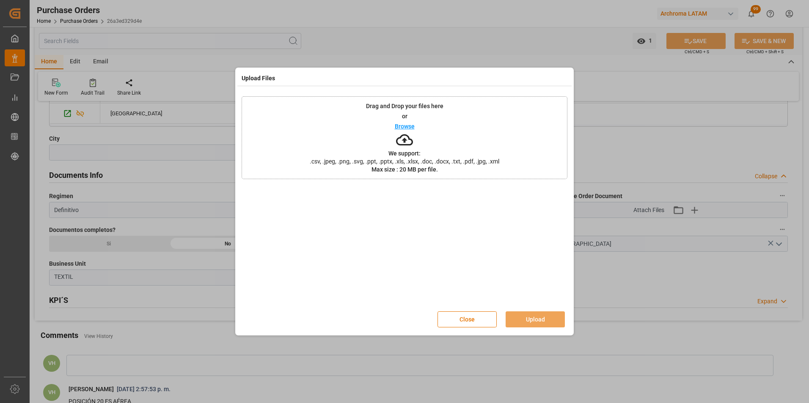
click at [440, 130] on div "Drag and Drop your files here or Browse We support: .csv, .jpeg, .png, .svg, .p…" at bounding box center [404, 137] width 326 height 83
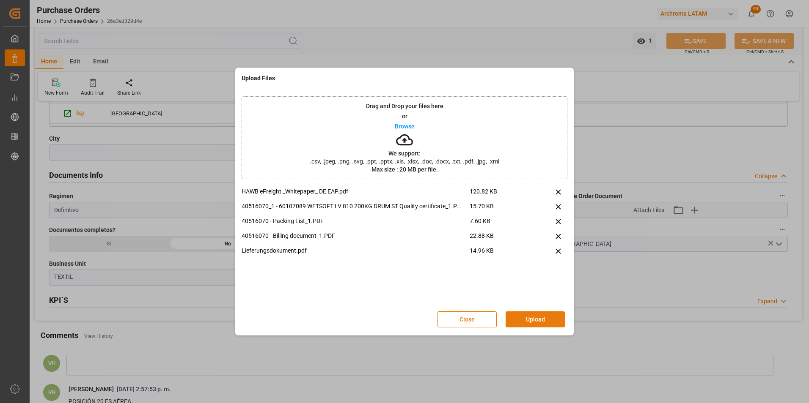
click at [526, 312] on button "Upload" at bounding box center [534, 320] width 59 height 16
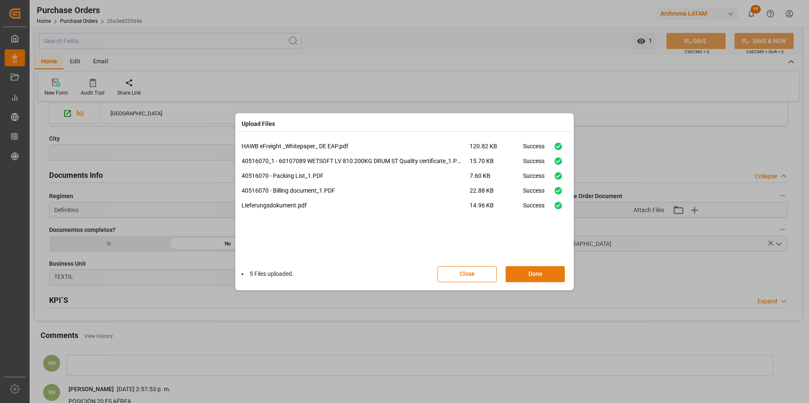
click at [543, 277] on button "Done" at bounding box center [534, 274] width 59 height 16
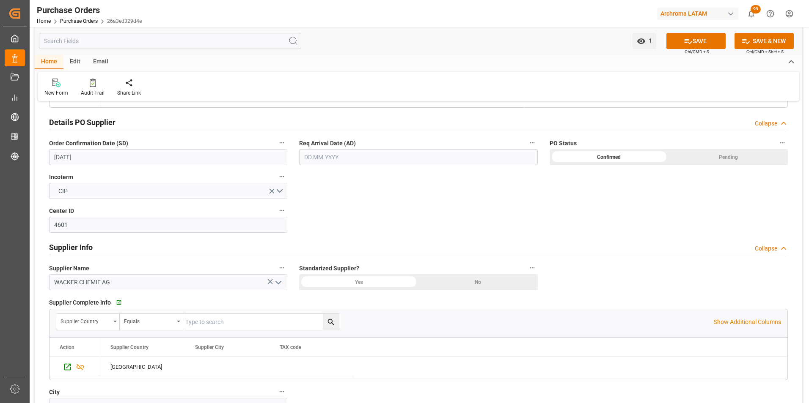
scroll to position [250, 0]
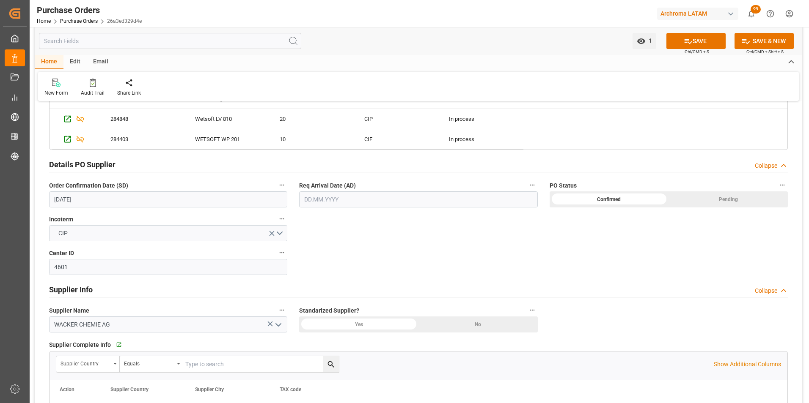
click at [347, 201] on input "text" at bounding box center [418, 200] width 238 height 16
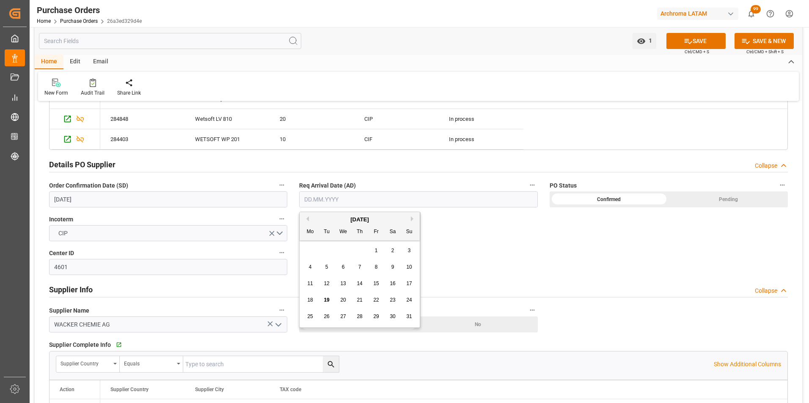
click at [306, 253] on div "28 29 30 31 1 2 3" at bounding box center [359, 251] width 115 height 16
click at [326, 299] on span "19" at bounding box center [326, 300] width 5 height 6
type input "[DATE]"
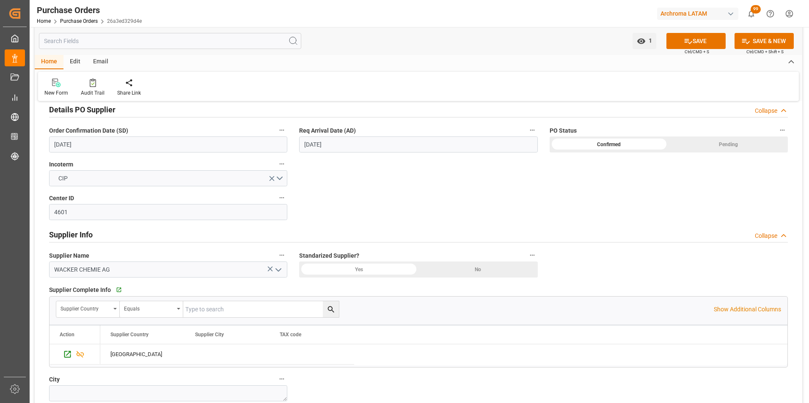
scroll to position [293, 0]
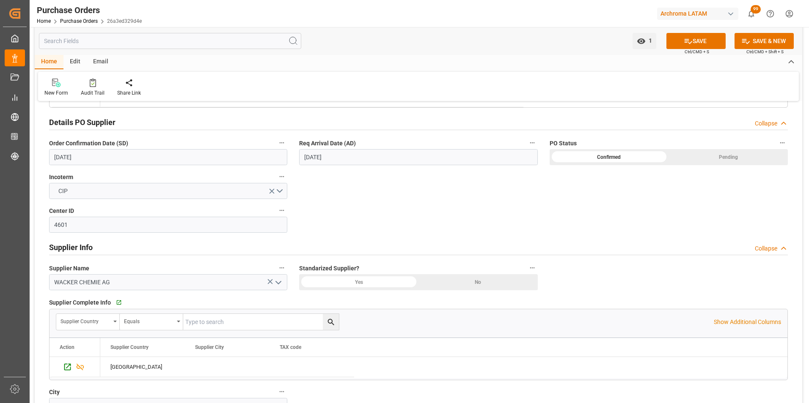
click at [68, 154] on input "[DATE]" at bounding box center [168, 157] width 238 height 16
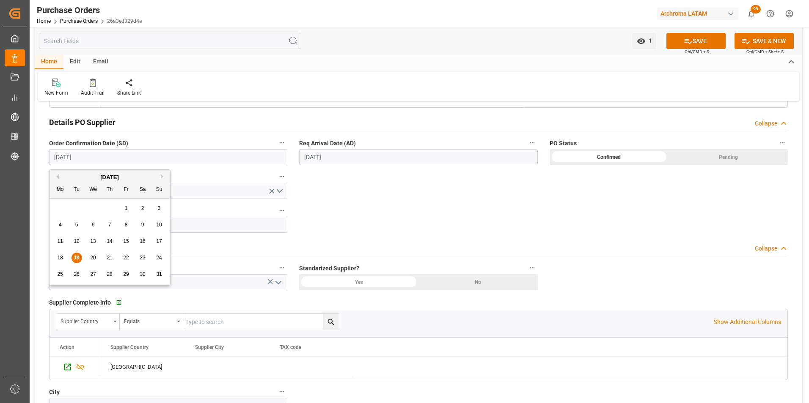
click at [143, 246] on div "16" at bounding box center [142, 242] width 11 height 10
type input "[DATE]"
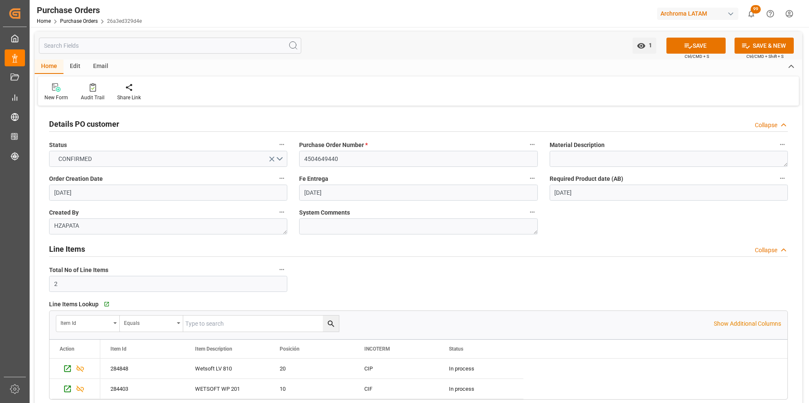
scroll to position [0, 0]
click at [701, 49] on button "SAVE" at bounding box center [695, 46] width 59 height 16
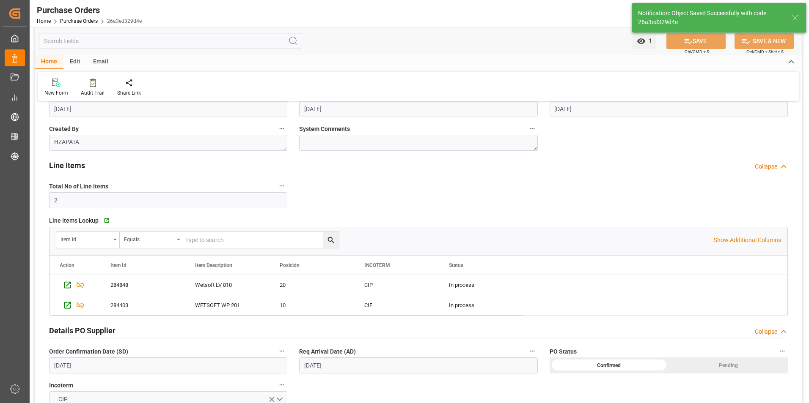
scroll to position [85, 0]
click at [69, 286] on icon "Press SPACE to select this row." at bounding box center [67, 284] width 9 height 9
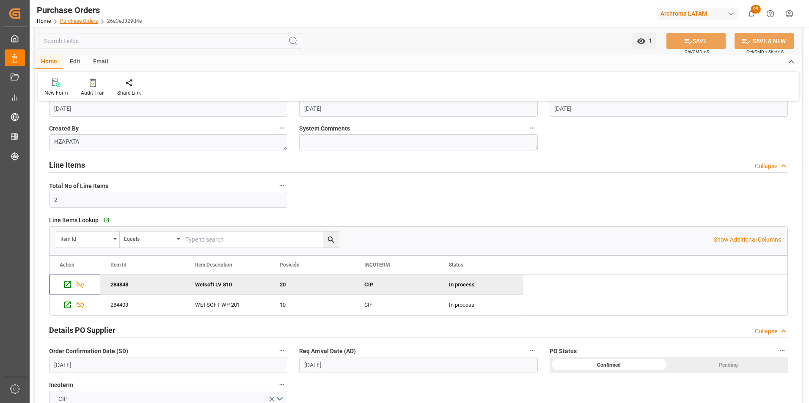
click at [90, 19] on link "Purchase Orders" at bounding box center [79, 21] width 38 height 6
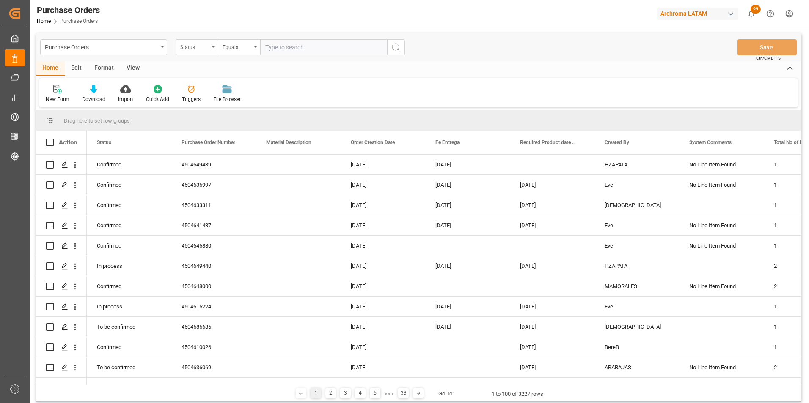
click at [212, 49] on div "Status" at bounding box center [197, 47] width 42 height 16
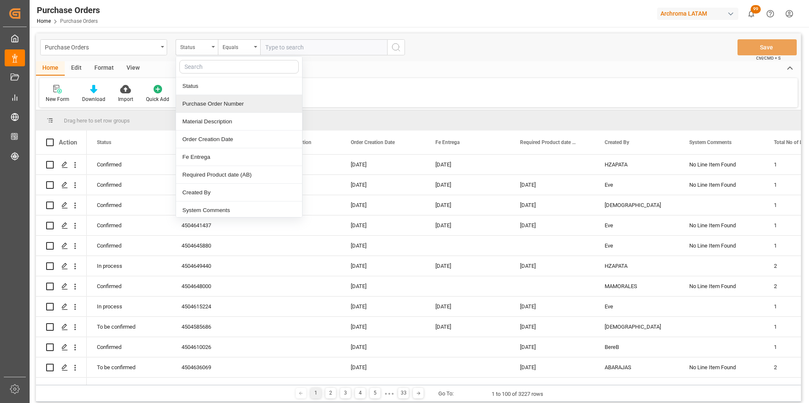
click at [224, 104] on div "Purchase Order Number" at bounding box center [239, 104] width 126 height 18
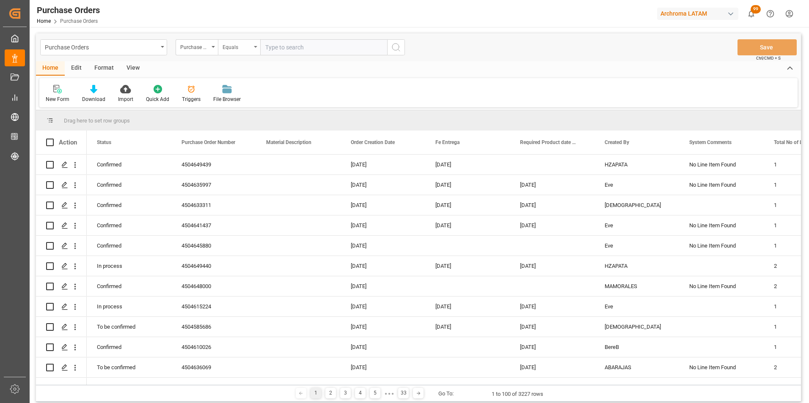
click at [236, 45] on div "Equals" at bounding box center [236, 46] width 29 height 10
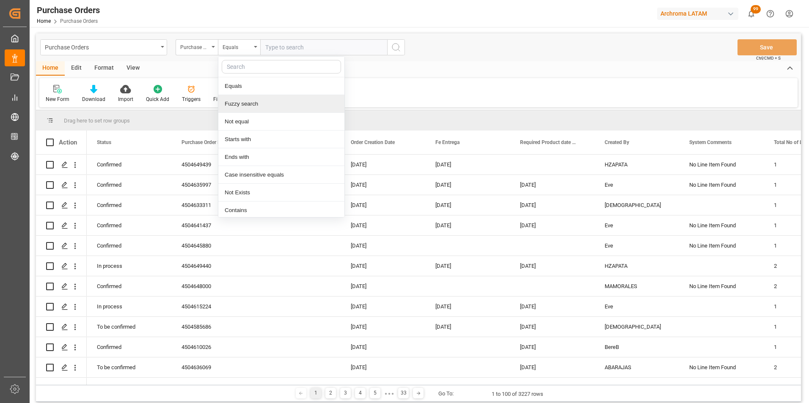
click at [244, 101] on div "Fuzzy search" at bounding box center [281, 104] width 126 height 18
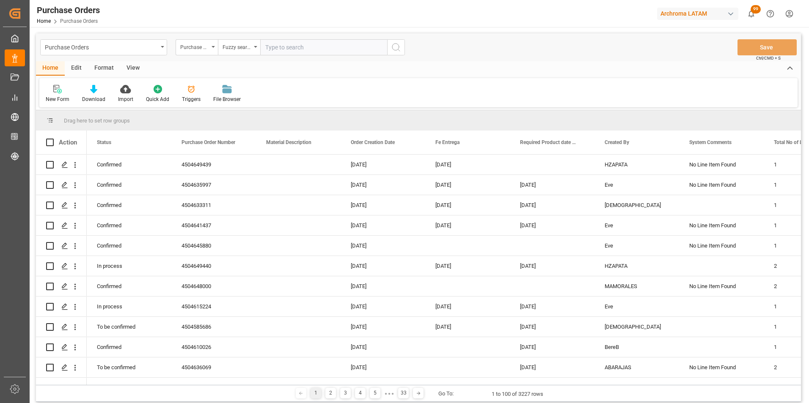
paste input "4504654248"
type input "4504654248"
click at [403, 51] on button "search button" at bounding box center [396, 47] width 18 height 16
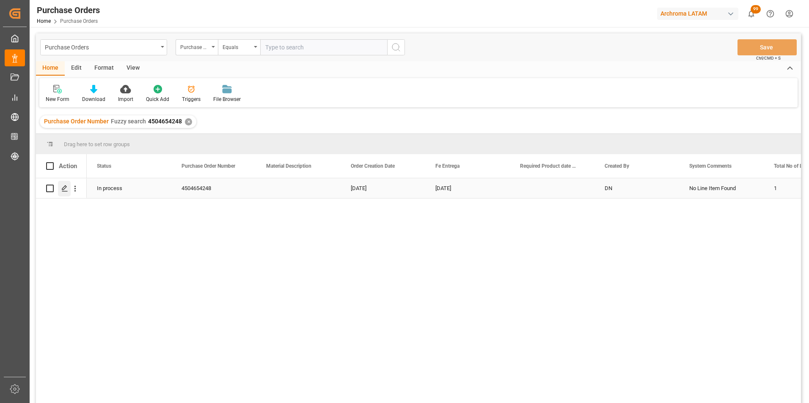
click at [63, 191] on icon "Press SPACE to select this row." at bounding box center [64, 188] width 7 height 7
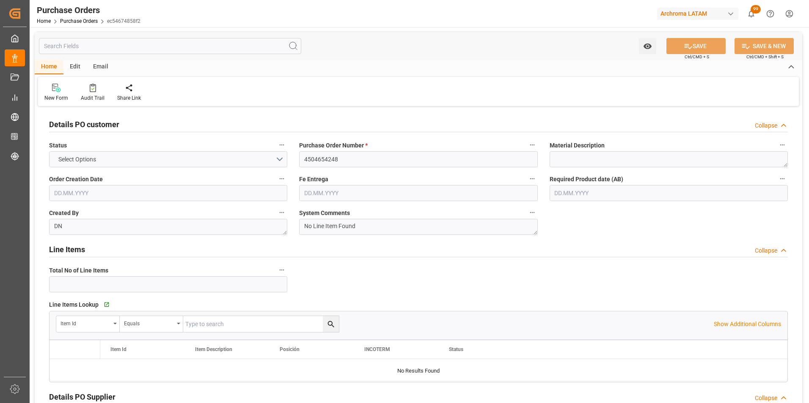
type input "1"
type input "[DATE]"
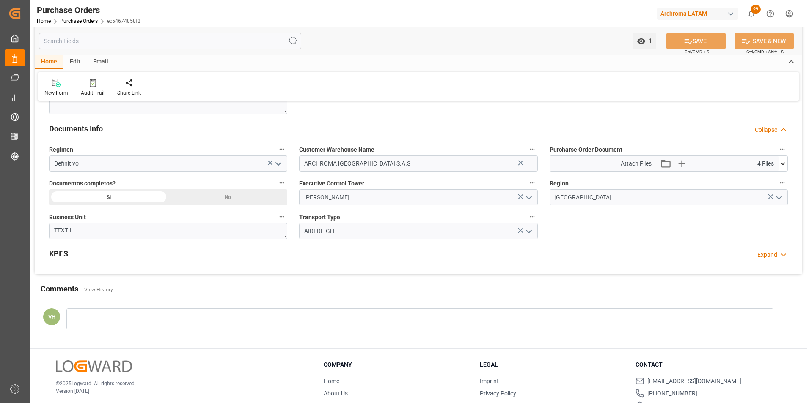
scroll to position [592, 0]
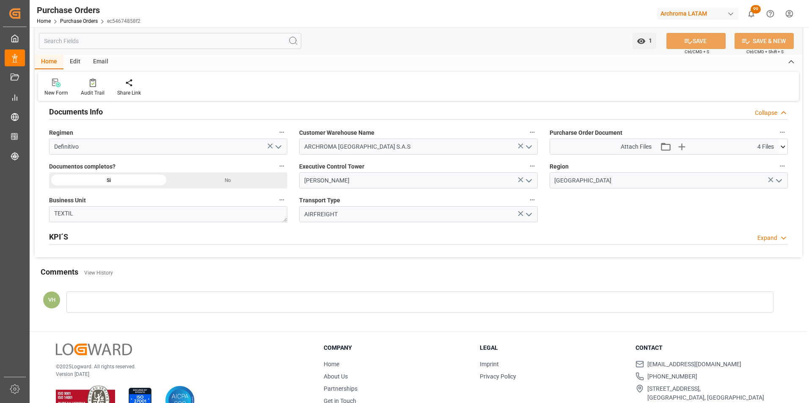
click at [780, 150] on icon at bounding box center [782, 147] width 9 height 9
click at [764, 187] on icon at bounding box center [760, 189] width 7 height 7
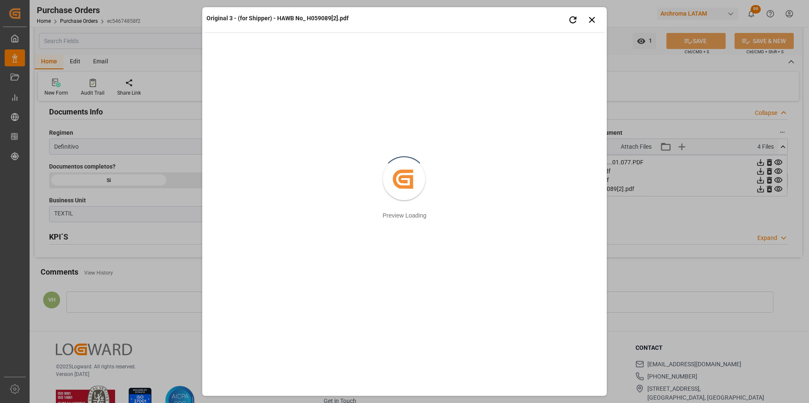
click at [597, 11] on div "Retry Close preview" at bounding box center [581, 19] width 38 height 17
click at [596, 20] on icon "button" at bounding box center [592, 19] width 11 height 11
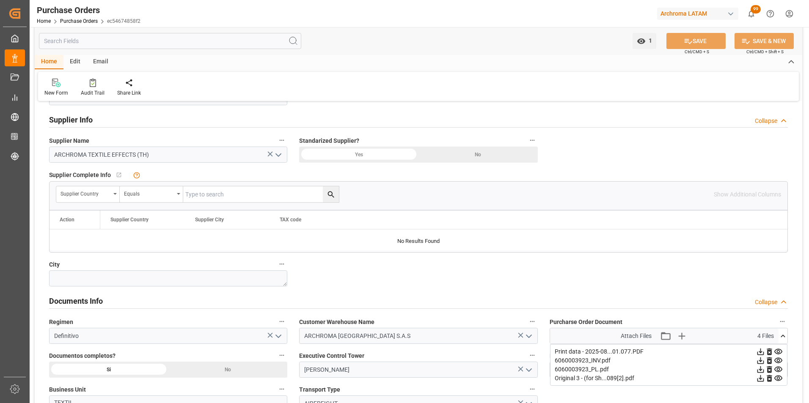
scroll to position [338, 0]
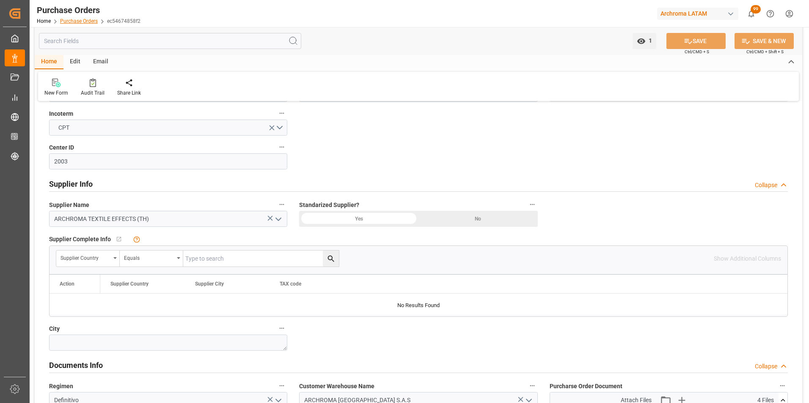
click at [77, 23] on link "Purchase Orders" at bounding box center [79, 21] width 38 height 6
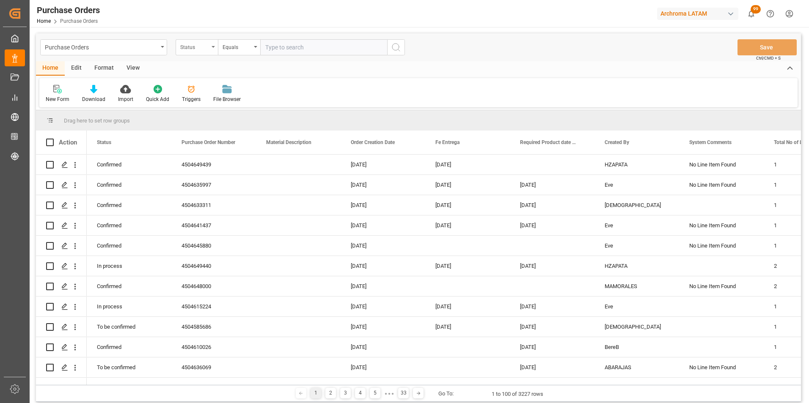
click at [204, 47] on div "Status" at bounding box center [194, 46] width 29 height 10
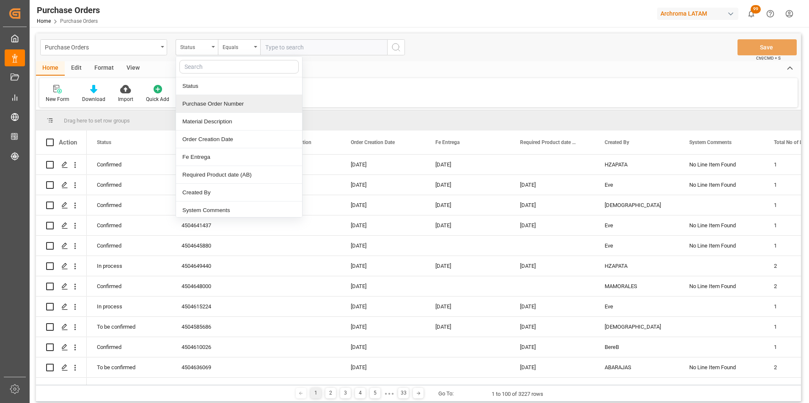
click at [210, 107] on div "Purchase Order Number" at bounding box center [239, 104] width 126 height 18
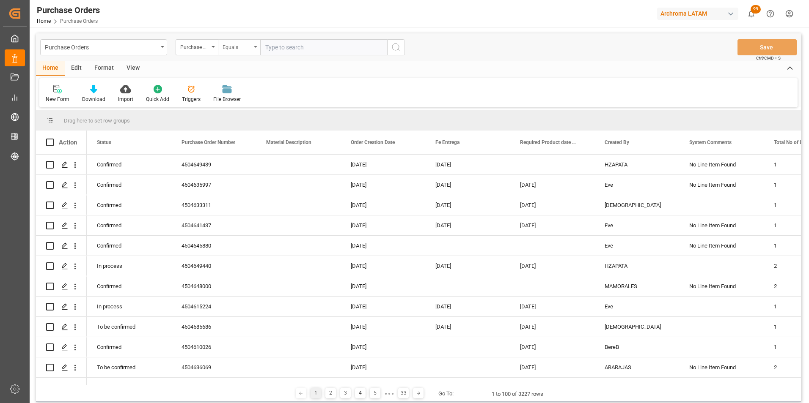
click at [222, 48] on div "Equals" at bounding box center [239, 47] width 42 height 16
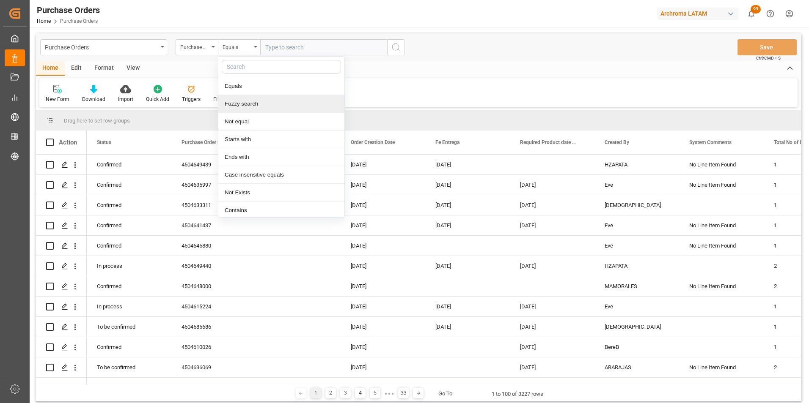
click at [236, 104] on div "Fuzzy search" at bounding box center [281, 104] width 126 height 18
paste input "4504634071"
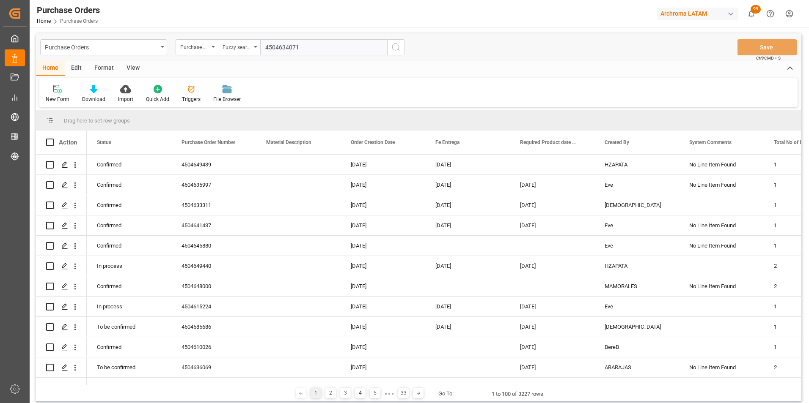
type input "4504634071"
click at [393, 49] on icon "search button" at bounding box center [396, 47] width 10 height 10
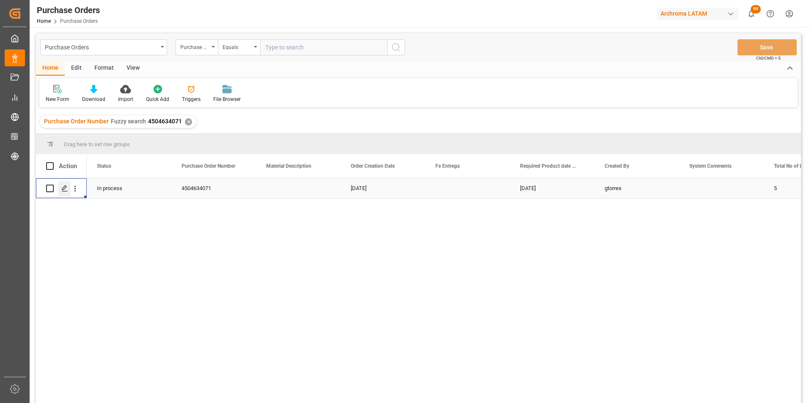
click at [66, 189] on icon "Press SPACE to select this row." at bounding box center [64, 188] width 7 height 7
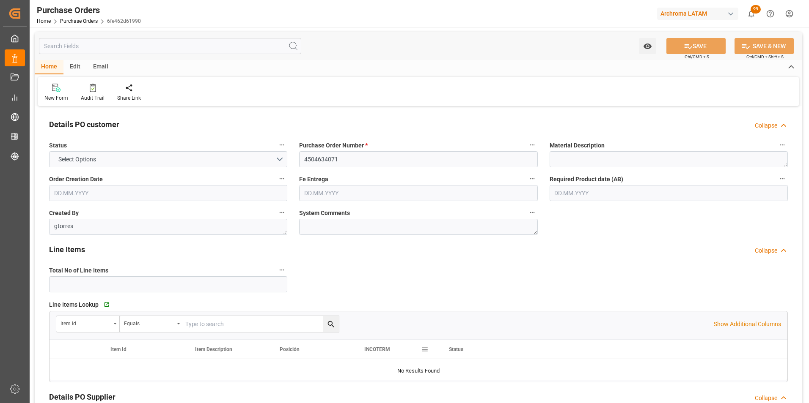
type input "5"
type input "[DATE]"
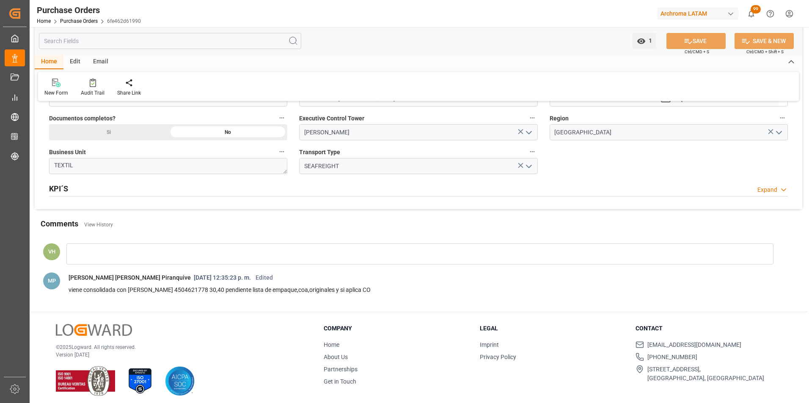
scroll to position [719, 0]
click at [98, 20] on span "Purchase Orders" at bounding box center [83, 21] width 47 height 6
click at [88, 22] on link "Purchase Orders" at bounding box center [79, 21] width 38 height 6
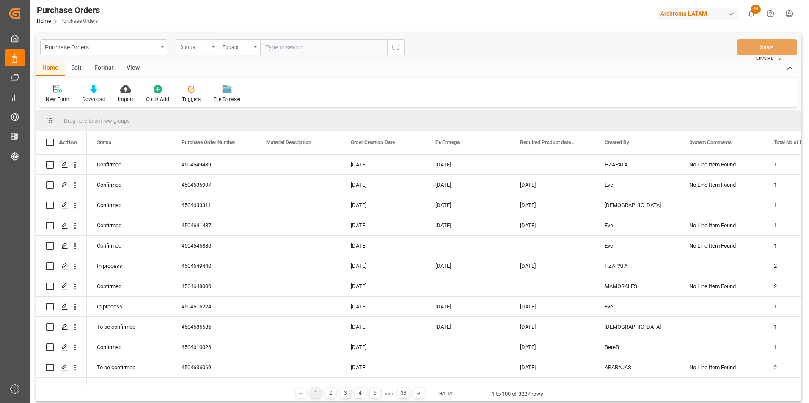
click at [211, 53] on div "Status" at bounding box center [197, 47] width 42 height 16
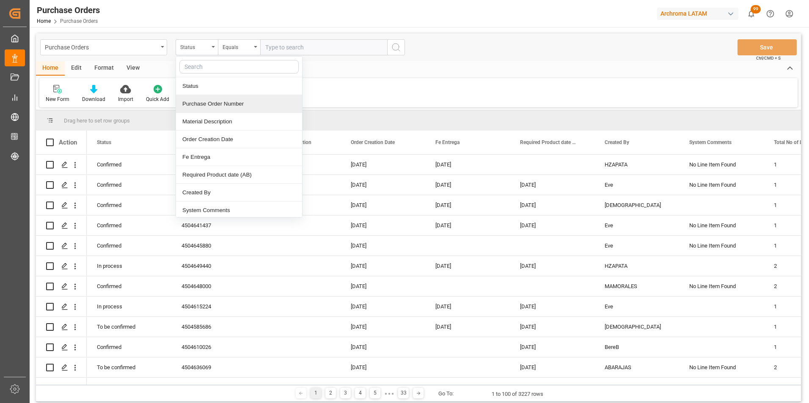
click at [229, 104] on div "Purchase Order Number" at bounding box center [239, 104] width 126 height 18
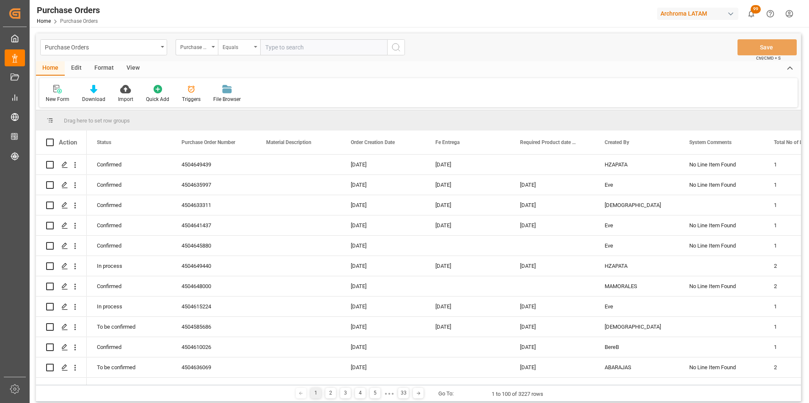
click at [233, 49] on div "Equals" at bounding box center [236, 46] width 29 height 10
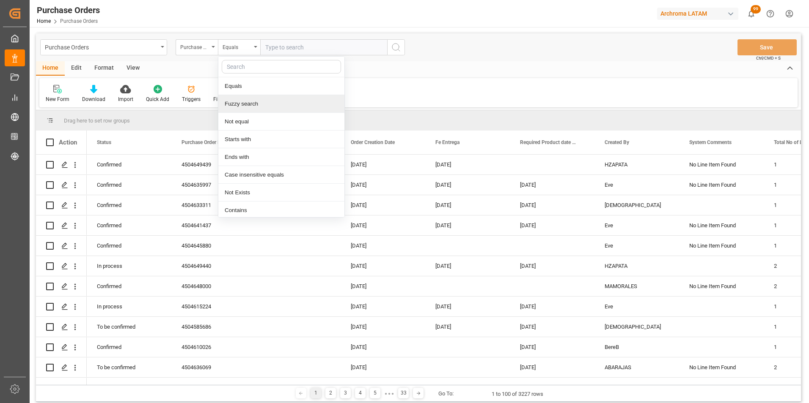
click at [252, 105] on div "Fuzzy search" at bounding box center [281, 104] width 126 height 18
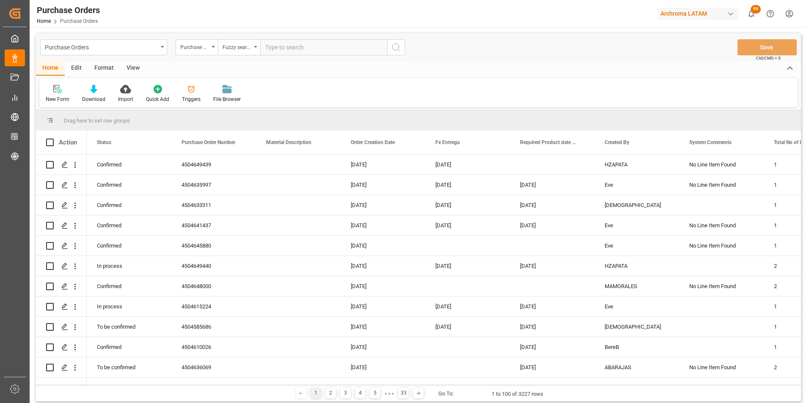
paste input "4504600388"
click at [386, 55] on input "4504600388" at bounding box center [323, 47] width 127 height 16
type input "4504600388"
click at [395, 52] on button "search button" at bounding box center [396, 47] width 18 height 16
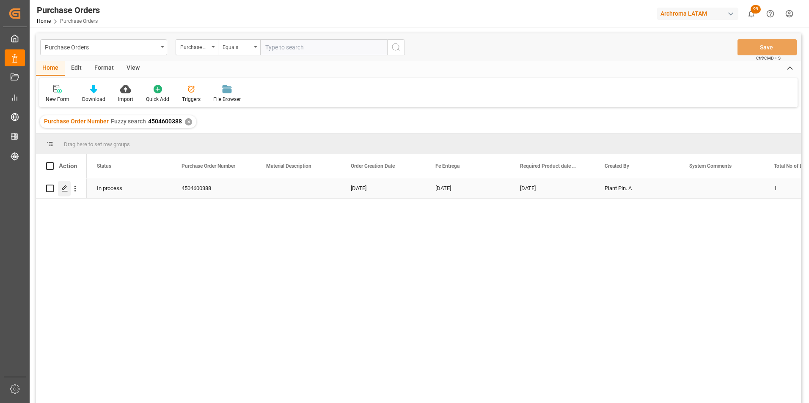
click at [61, 185] on div "Press SPACE to select this row." at bounding box center [64, 189] width 13 height 16
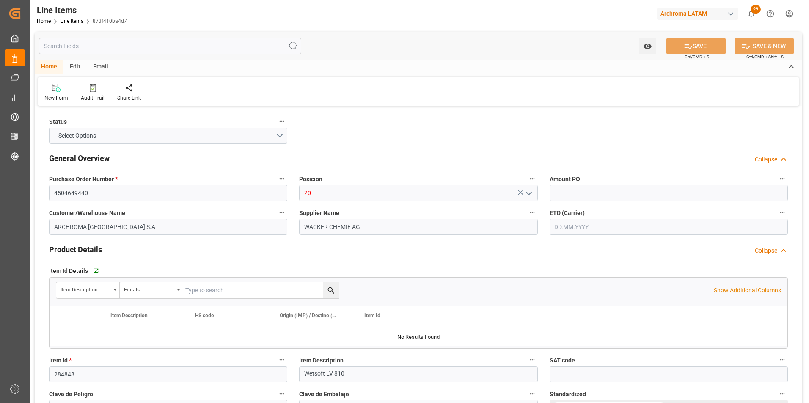
type input "1600"
type input "3910.00.90.00"
type input "19.08.2025 14:22"
type input "29.07.2025 17:01"
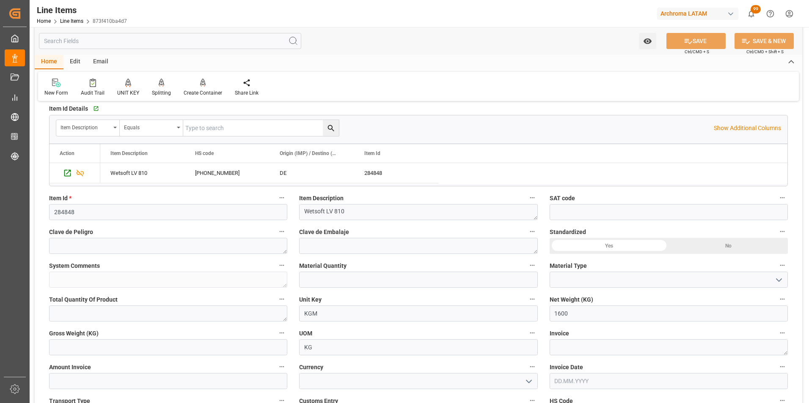
scroll to position [169, 0]
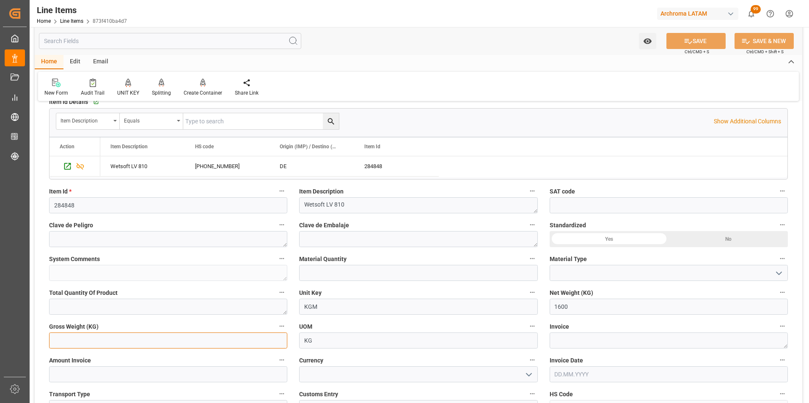
click at [255, 345] on input "text" at bounding box center [168, 341] width 238 height 16
type input "1777.4"
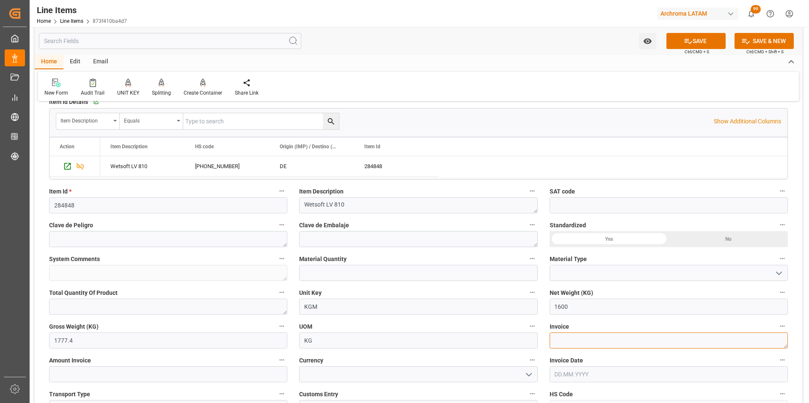
drag, startPoint x: 636, startPoint y: 337, endPoint x: 623, endPoint y: 336, distance: 14.0
click at [636, 337] on textarea at bounding box center [668, 341] width 238 height 16
click at [598, 336] on textarea at bounding box center [668, 341] width 238 height 16
paste textarea "148102115"
type textarea "148102115"
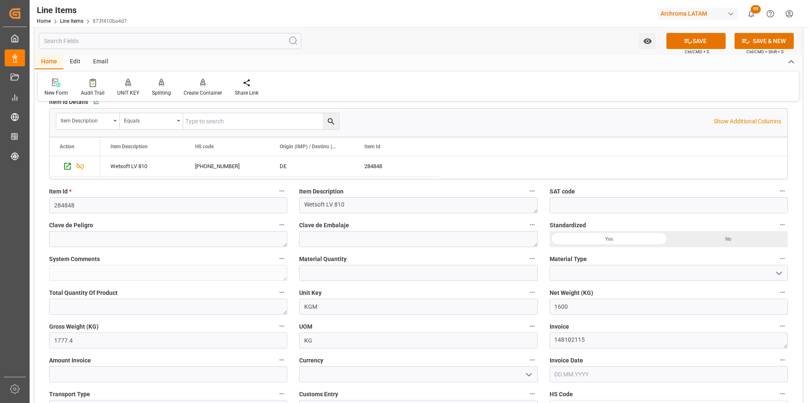
click at [564, 376] on input "text" at bounding box center [668, 375] width 238 height 16
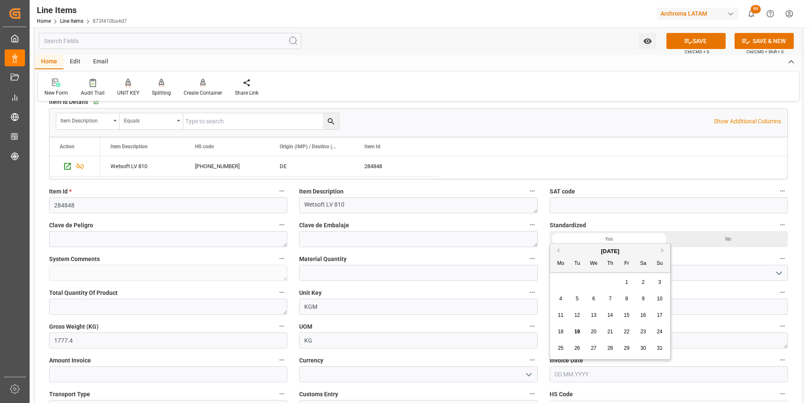
click at [560, 275] on div "28 29 30 31 1 2 3" at bounding box center [609, 282] width 115 height 16
click at [609, 314] on span "14" at bounding box center [609, 316] width 5 height 6
type input "[DATE]"
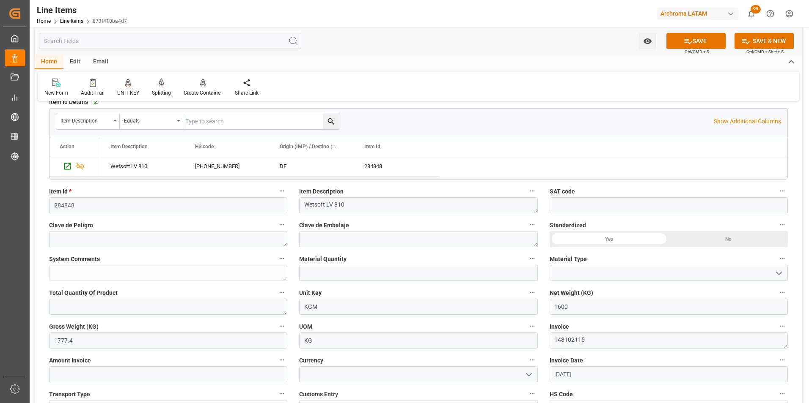
scroll to position [211, 0]
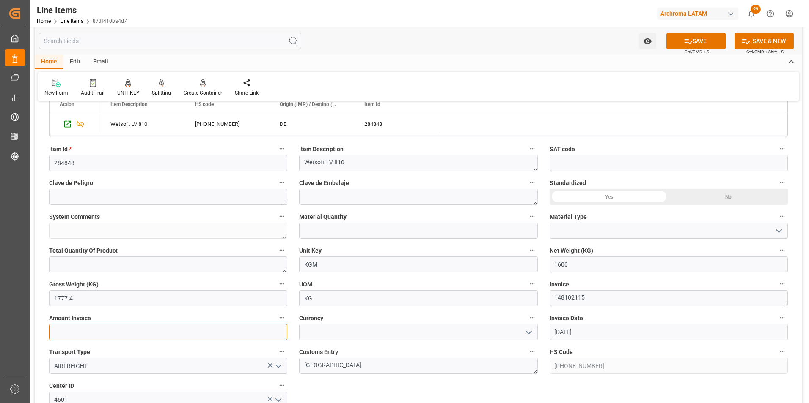
click at [221, 336] on input "text" at bounding box center [168, 332] width 238 height 16
type input "15232"
click at [528, 332] on icon "open menu" at bounding box center [529, 333] width 10 height 10
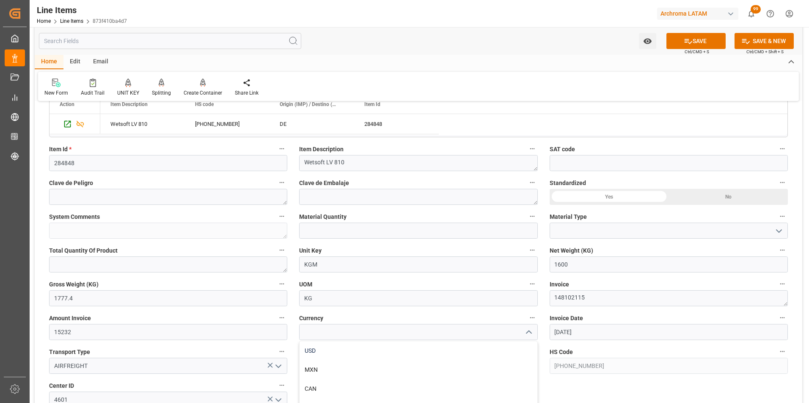
click at [490, 351] on div "USD" at bounding box center [417, 351] width 237 height 19
type input "USD"
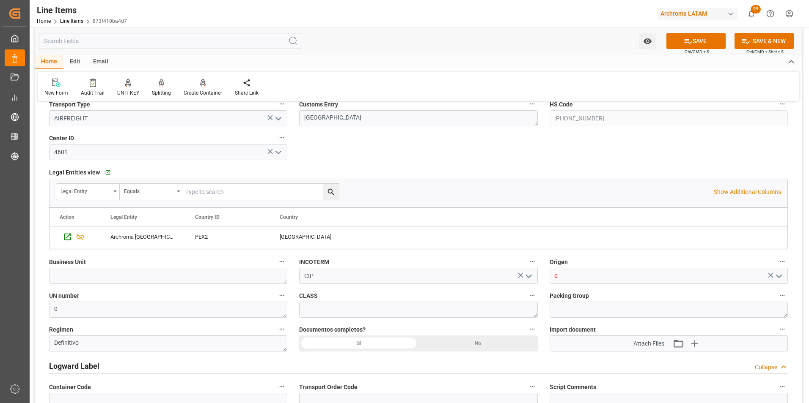
scroll to position [507, 0]
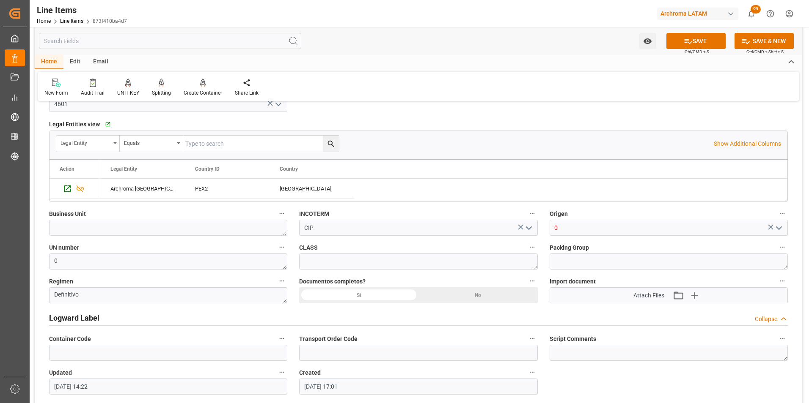
drag, startPoint x: 563, startPoint y: 236, endPoint x: 558, endPoint y: 235, distance: 5.3
click at [558, 235] on div "Origen 0" at bounding box center [668, 222] width 250 height 34
drag, startPoint x: 562, startPoint y: 231, endPoint x: 521, endPoint y: 229, distance: 41.1
click at [521, 229] on div "Status IN PROCESS General Overview Collapse Purchase Order Number * 4504649440 …" at bounding box center [418, 15] width 767 height 829
click at [558, 237] on div "[GEOGRAPHIC_DATA]" at bounding box center [668, 247] width 238 height 20
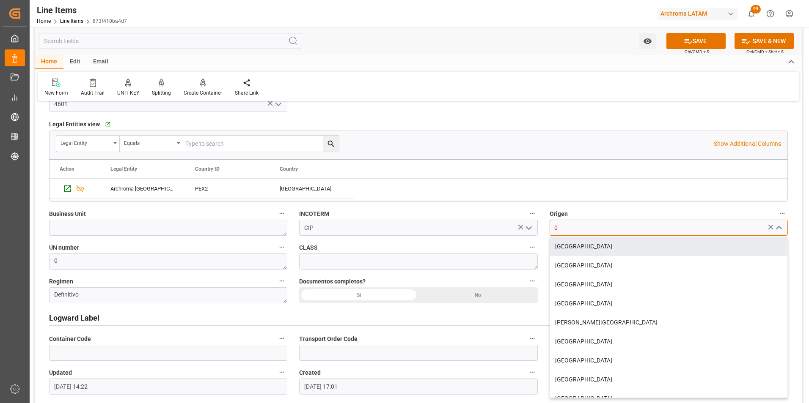
click at [565, 222] on input "0" at bounding box center [668, 228] width 238 height 16
drag, startPoint x: 561, startPoint y: 225, endPoint x: 544, endPoint y: 227, distance: 17.4
click at [544, 227] on div "0 BRASIL CHINA PAKISTAN INDIA COREA DEL SUR FRANCIA ESPAÑA ALEMANIA ITALIA USA …" at bounding box center [668, 228] width 251 height 16
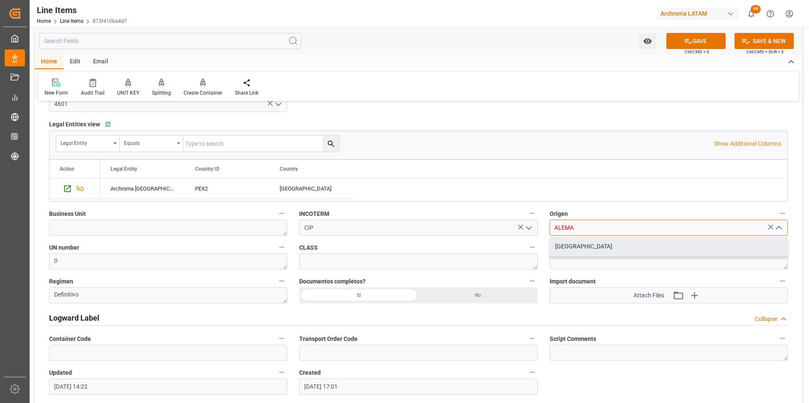
click at [567, 245] on div "[GEOGRAPHIC_DATA]" at bounding box center [668, 246] width 237 height 19
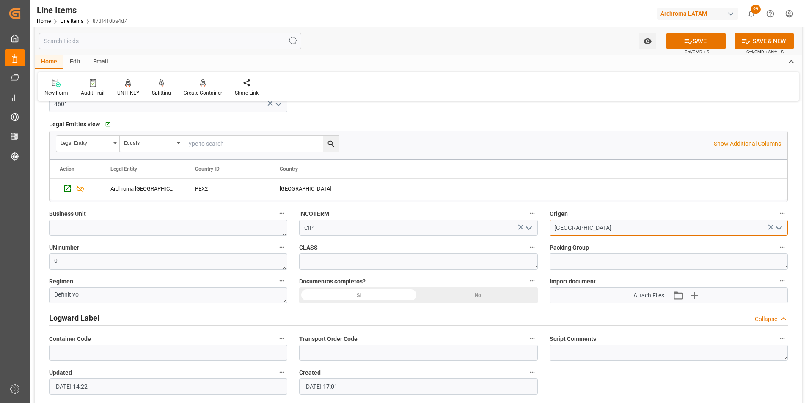
type input "[GEOGRAPHIC_DATA]"
click at [228, 227] on textarea at bounding box center [168, 228] width 238 height 16
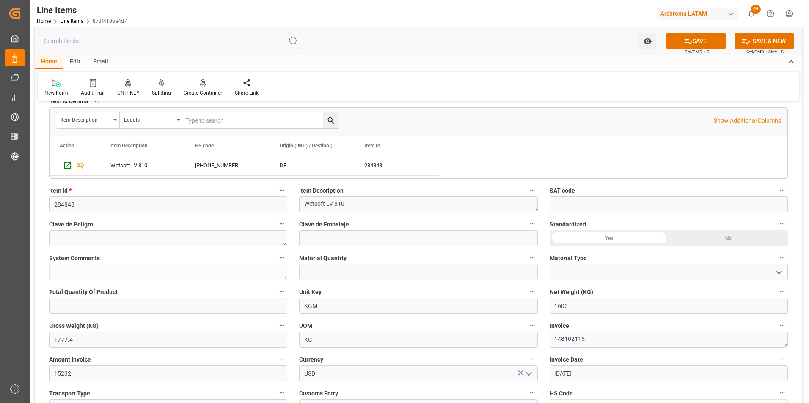
scroll to position [169, 0]
type textarea "TEXTIL"
drag, startPoint x: 318, startPoint y: 277, endPoint x: 181, endPoint y: 285, distance: 137.3
click at [318, 277] on input "text" at bounding box center [418, 273] width 238 height 16
type input "2"
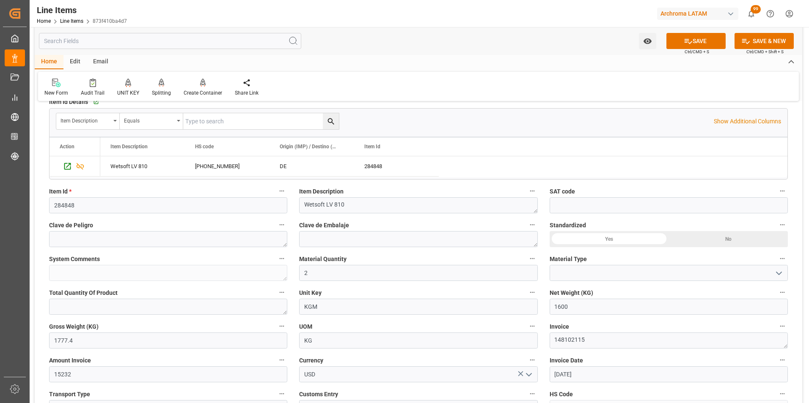
click at [781, 271] on icon "open menu" at bounding box center [779, 274] width 10 height 10
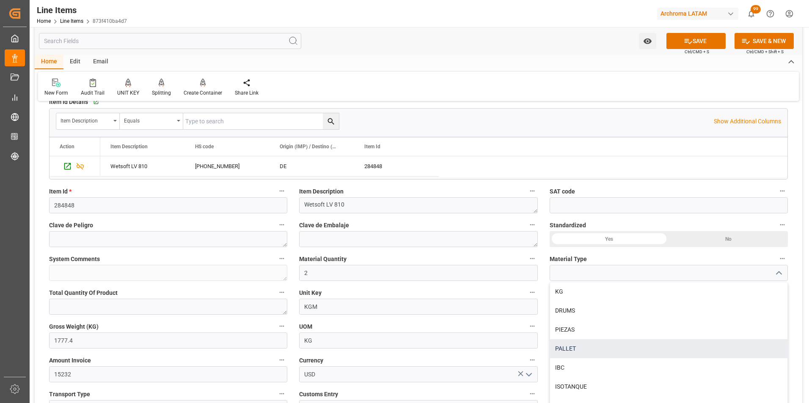
click at [645, 344] on div "PALLET" at bounding box center [668, 349] width 237 height 19
type input "PALLET"
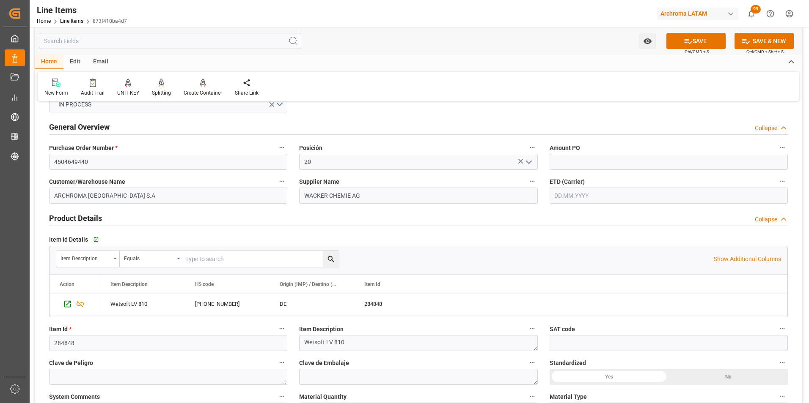
scroll to position [0, 0]
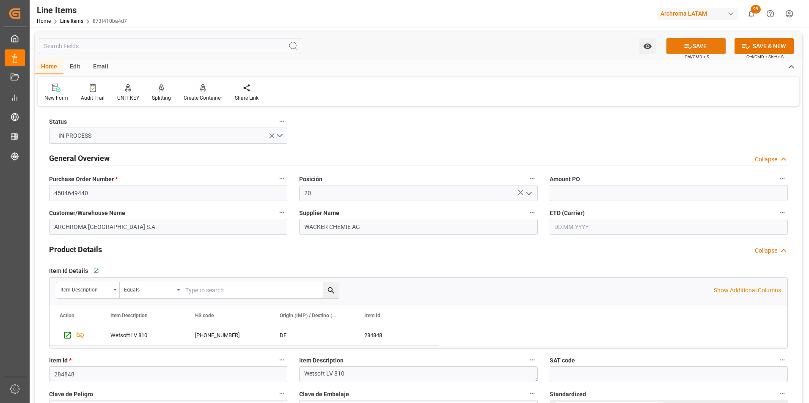
click at [712, 52] on button "SAVE" at bounding box center [695, 46] width 59 height 16
type textarea "2 PALLET"
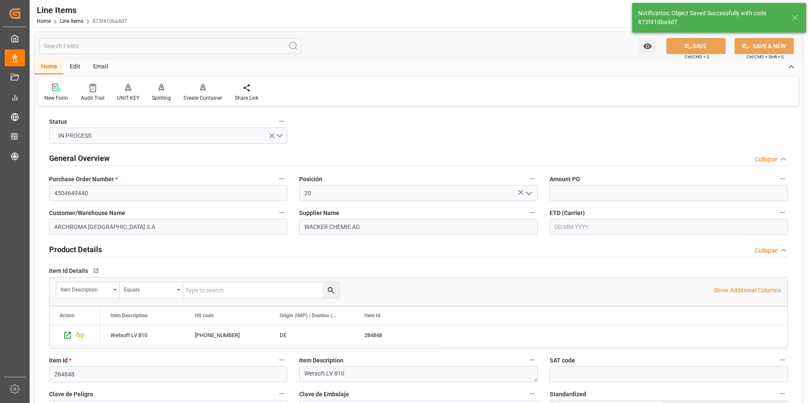
type input "19.08.2025 14:23"
click at [564, 191] on input "text" at bounding box center [668, 193] width 238 height 16
type input "9.52"
click at [569, 221] on input "text" at bounding box center [668, 227] width 238 height 16
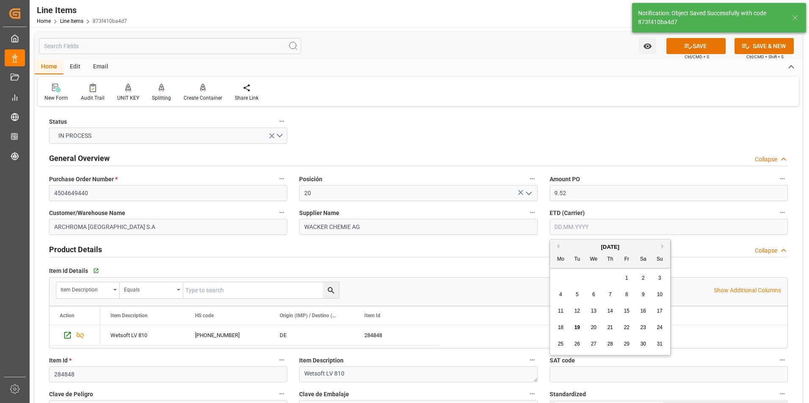
click at [558, 274] on div "28 29 30 31 1 2 3" at bounding box center [609, 278] width 115 height 16
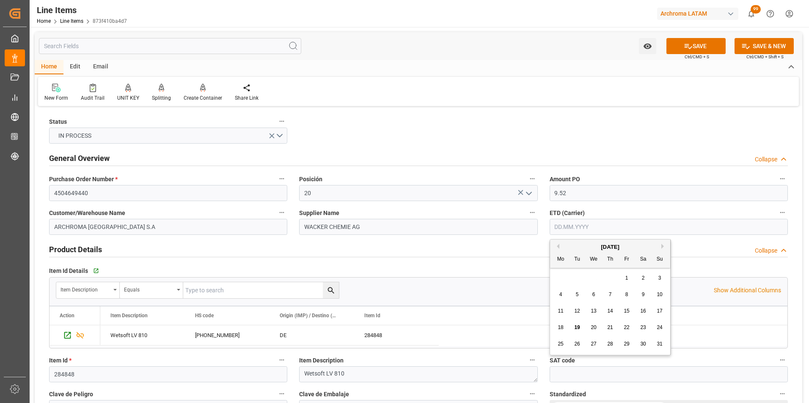
click at [640, 307] on div "16" at bounding box center [643, 312] width 11 height 10
type input "[DATE]"
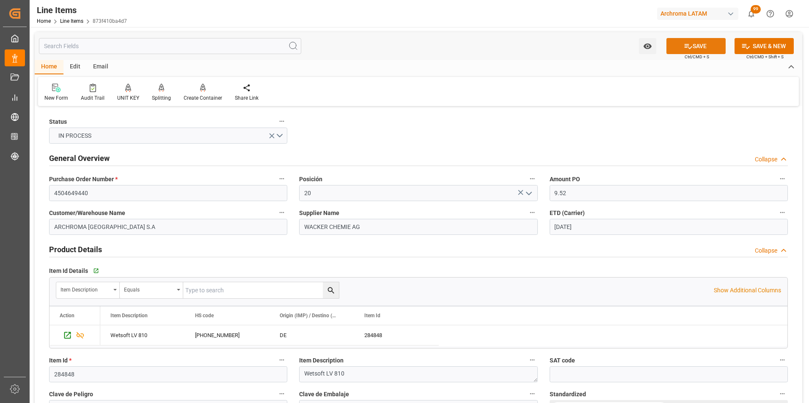
click at [695, 48] on button "SAVE" at bounding box center [695, 46] width 59 height 16
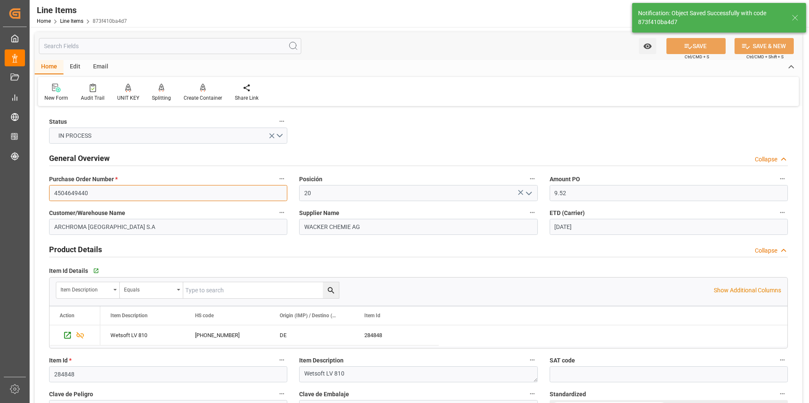
click at [74, 193] on input "4504649440" at bounding box center [168, 193] width 238 height 16
click at [66, 19] on link "Line Items" at bounding box center [71, 21] width 23 height 6
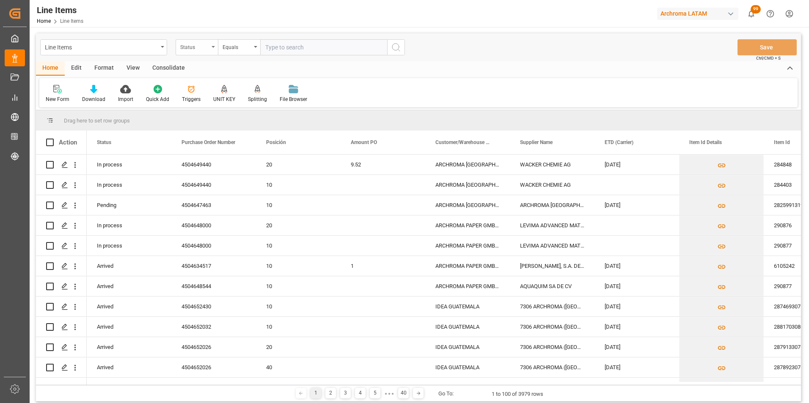
click at [210, 50] on div "Status" at bounding box center [197, 47] width 42 height 16
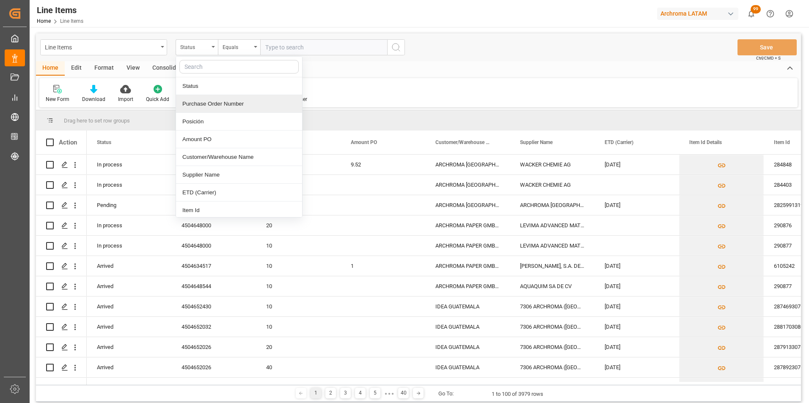
click at [219, 104] on div "Purchase Order Number" at bounding box center [239, 104] width 126 height 18
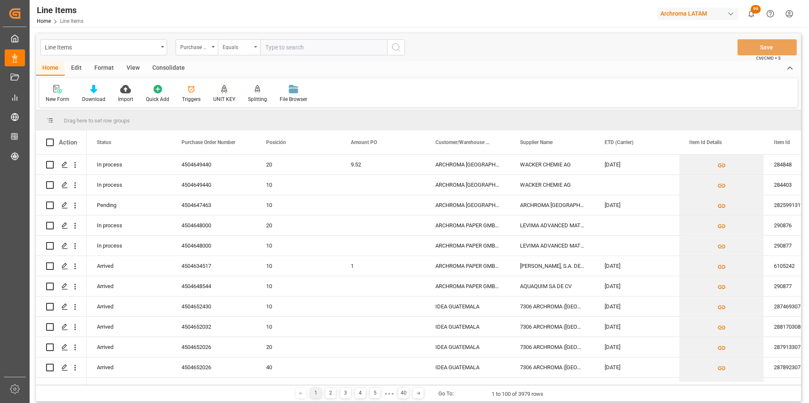
click at [233, 44] on div "Equals" at bounding box center [236, 46] width 29 height 10
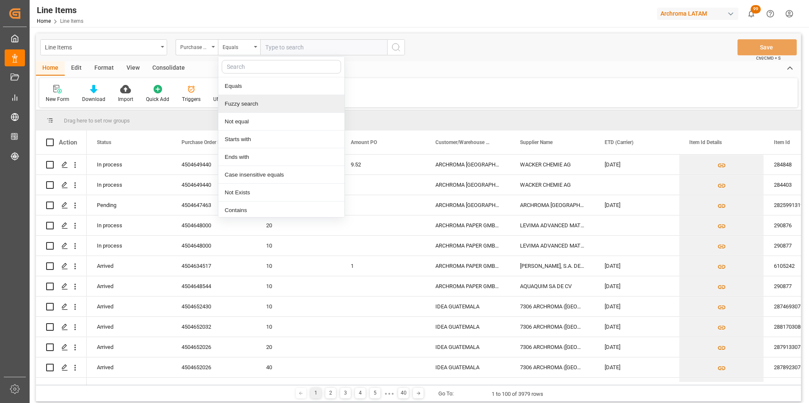
click at [249, 104] on div "Fuzzy search" at bounding box center [281, 104] width 126 height 18
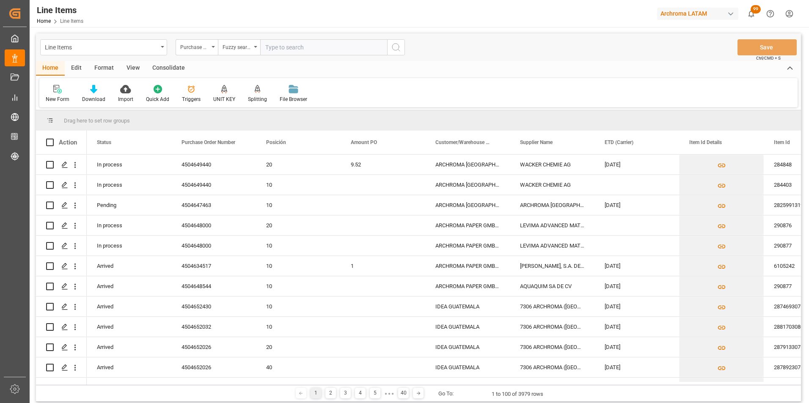
paste input "4504649440"
type input "4504649440"
click at [392, 51] on icon "search button" at bounding box center [396, 47] width 10 height 10
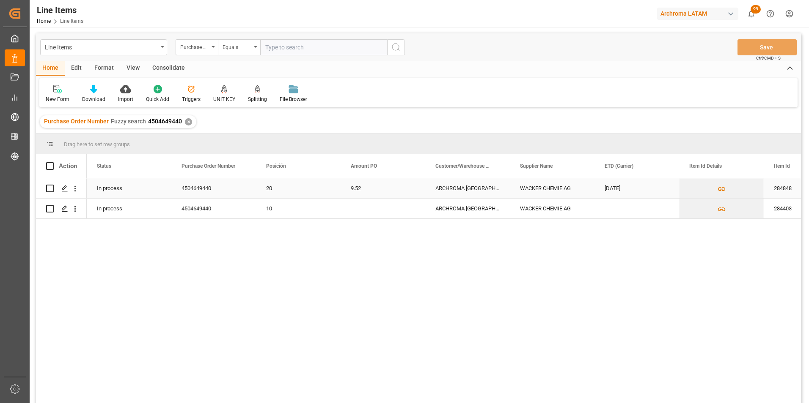
click at [50, 190] on input "Press Space to toggle row selection (unchecked)" at bounding box center [50, 189] width 8 height 8
checkbox input "true"
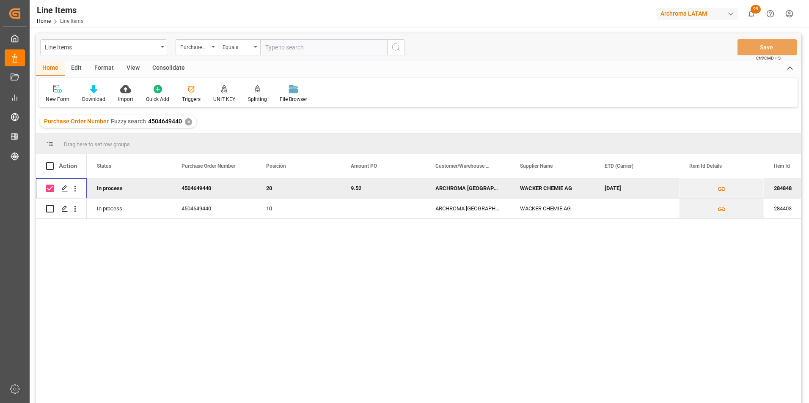
click at [174, 69] on div "Consolidate" at bounding box center [168, 68] width 45 height 14
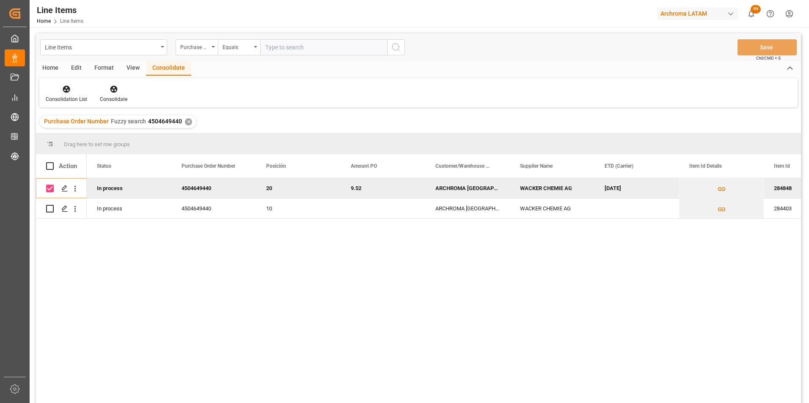
click at [80, 90] on div at bounding box center [66, 89] width 41 height 9
click at [86, 116] on div "Line Items Purchase Order Number Equals Save Ctrl/CMD + S Home Edit Format View…" at bounding box center [418, 229] width 765 height 392
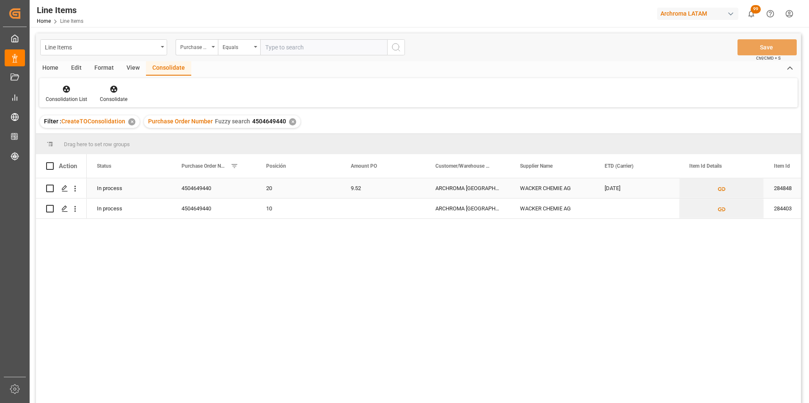
click at [46, 186] on div "Press SPACE to select this row." at bounding box center [61, 188] width 51 height 20
click at [50, 188] on input "Press Space to toggle row selection (unchecked)" at bounding box center [50, 189] width 8 height 8
checkbox input "true"
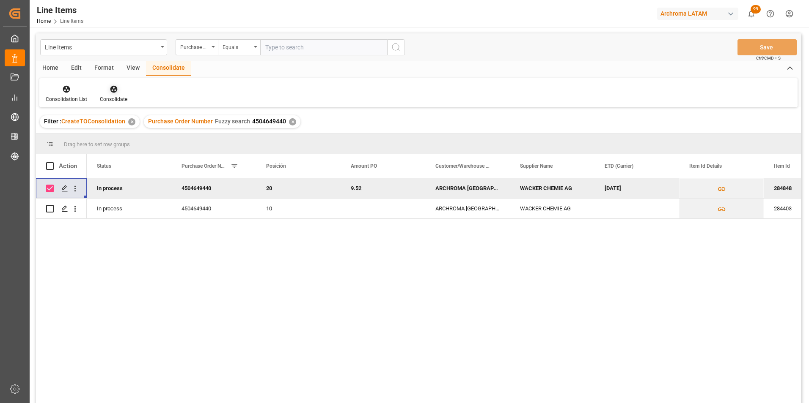
click at [115, 93] on icon at bounding box center [114, 89] width 8 height 8
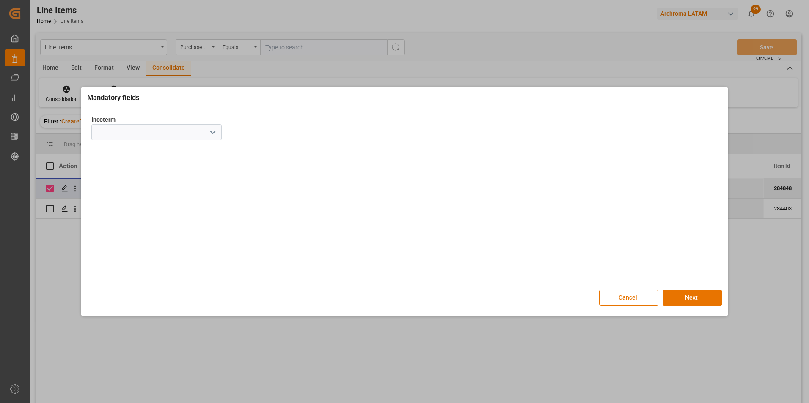
click at [208, 131] on icon "open menu" at bounding box center [213, 132] width 10 height 10
click at [144, 276] on div "CIP" at bounding box center [156, 284] width 129 height 19
type input "CIP"
click at [696, 294] on button "Next" at bounding box center [691, 298] width 59 height 16
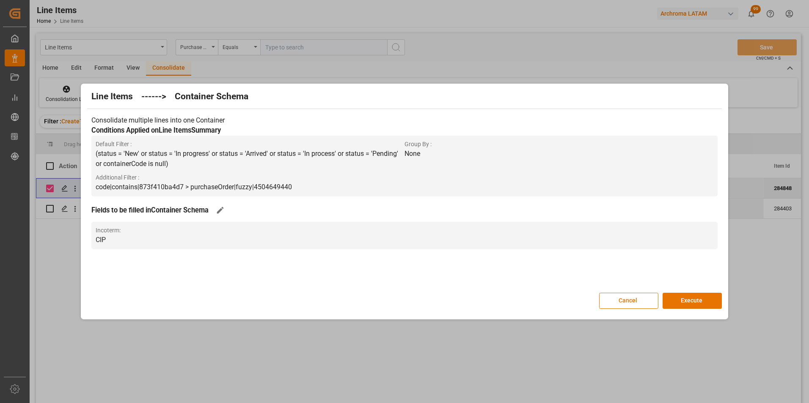
click at [696, 294] on button "Execute" at bounding box center [691, 301] width 59 height 16
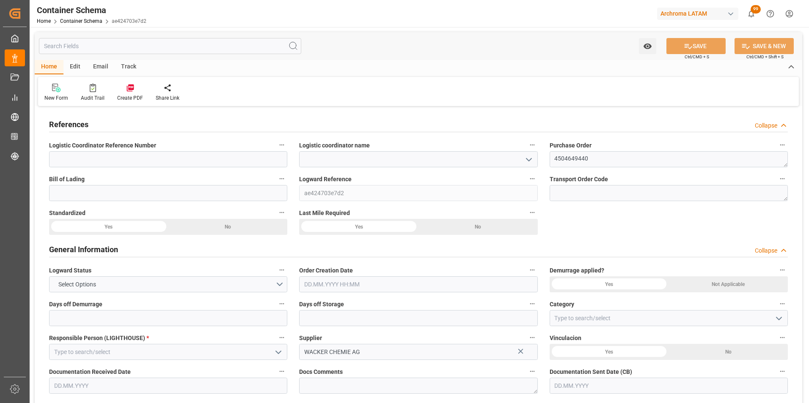
type input "0"
type input "1"
type input "2"
type input "1600"
type input "1777.4"
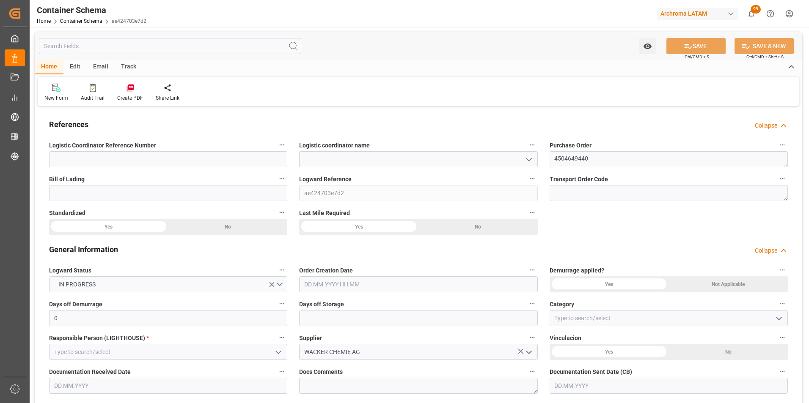
click at [406, 292] on input "text" at bounding box center [418, 285] width 238 height 16
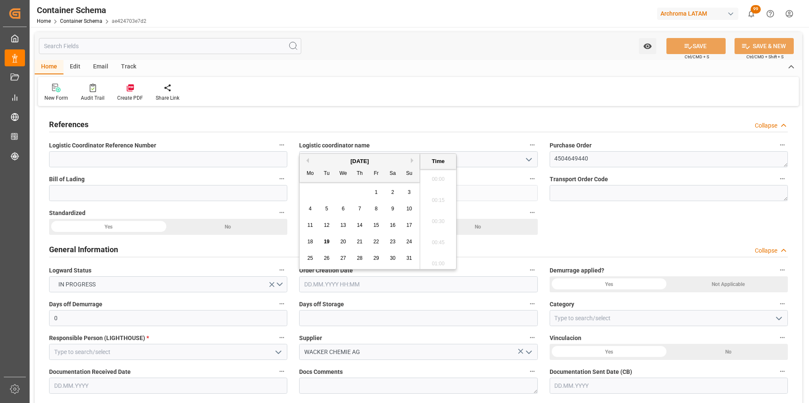
scroll to position [743, 0]
drag, startPoint x: 327, startPoint y: 240, endPoint x: 422, endPoint y: 244, distance: 95.3
click at [327, 240] on span "19" at bounding box center [326, 242] width 5 height 6
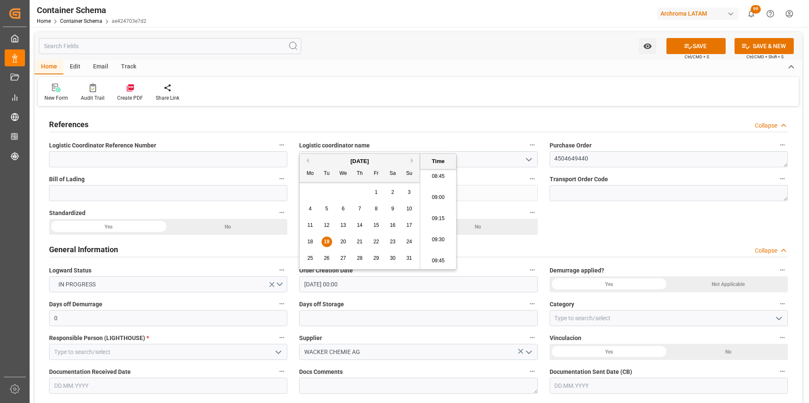
click at [437, 239] on li "09:30" at bounding box center [438, 240] width 36 height 21
type input "19.08.2025 09:30"
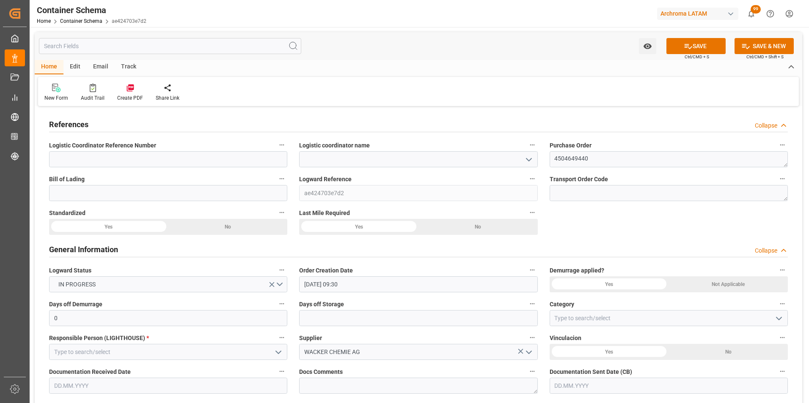
click at [775, 317] on icon "open menu" at bounding box center [779, 319] width 10 height 10
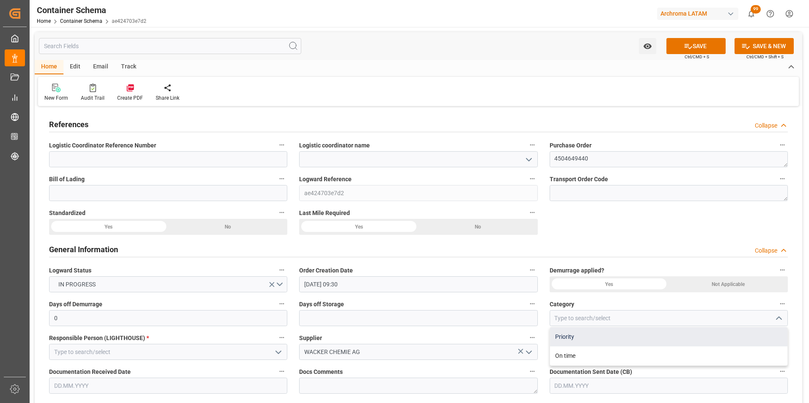
click at [688, 337] on div "Priority" at bounding box center [668, 337] width 237 height 19
type input "Priority"
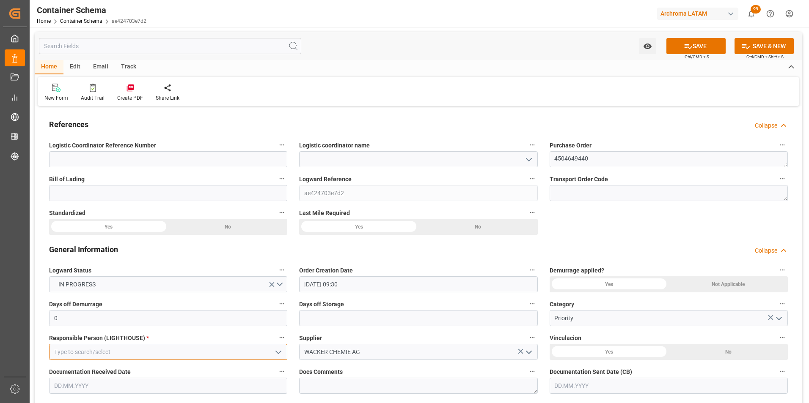
click at [228, 354] on input at bounding box center [168, 352] width 238 height 16
click at [277, 353] on icon "open menu" at bounding box center [278, 353] width 10 height 10
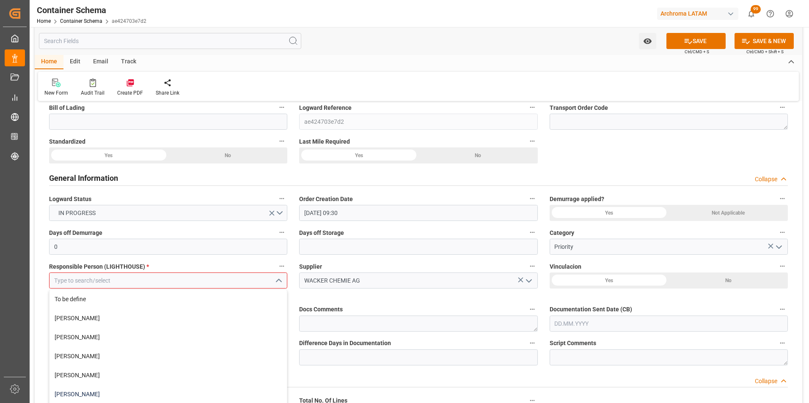
scroll to position [127, 0]
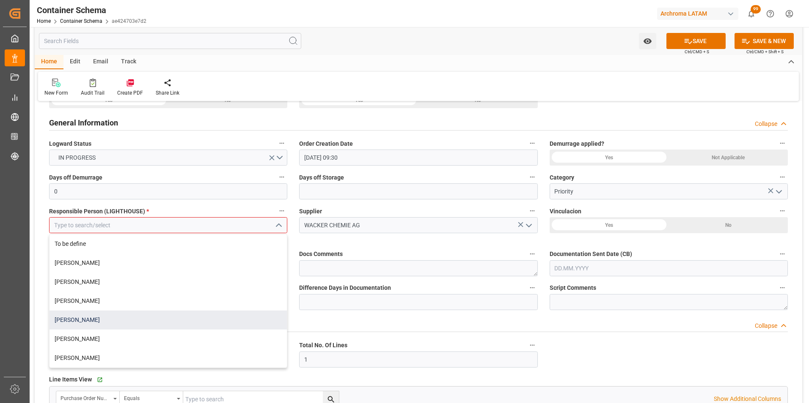
click at [193, 316] on div "Valeria Hurtado" at bounding box center [167, 320] width 237 height 19
type input "Valeria Hurtado"
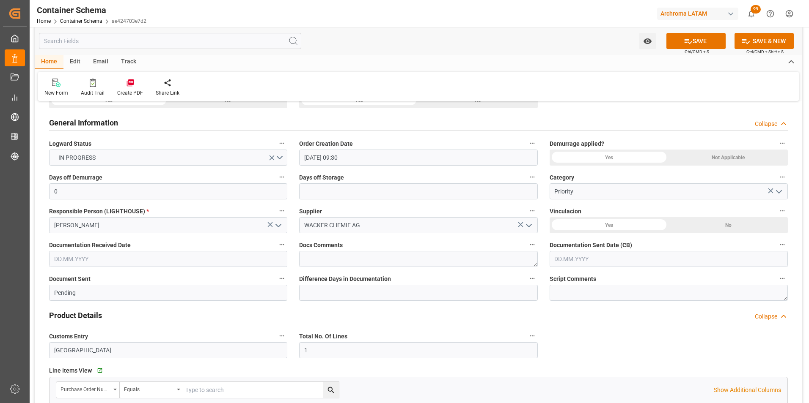
click at [574, 258] on input "text" at bounding box center [668, 259] width 238 height 16
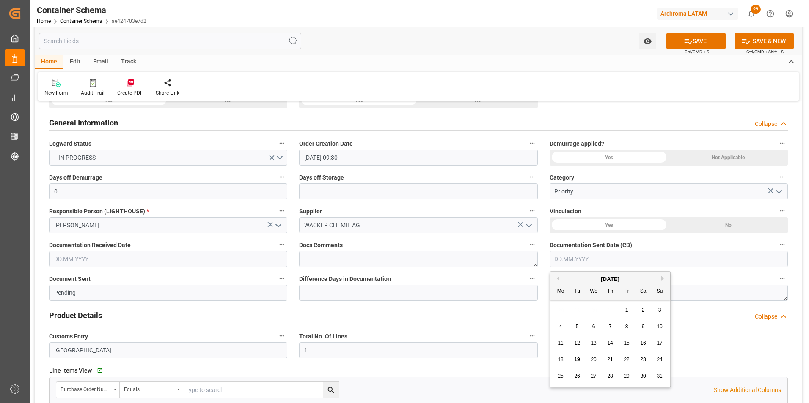
click at [560, 304] on div "28 29 30 31 1 2 3" at bounding box center [609, 310] width 115 height 16
click at [580, 357] on div "19" at bounding box center [577, 360] width 11 height 10
type input "[DATE]"
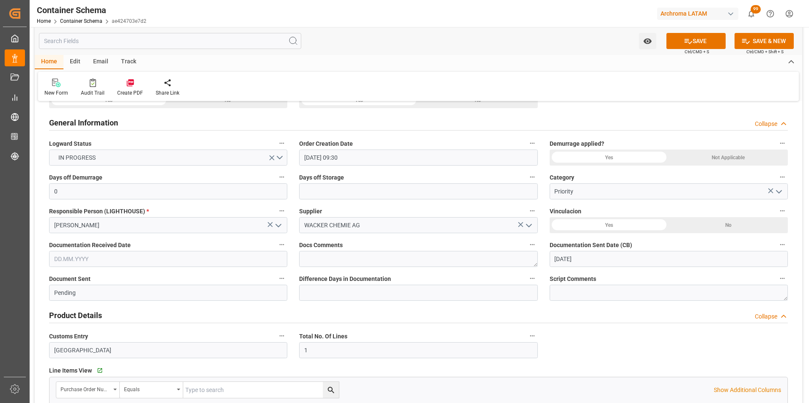
click at [59, 257] on input "text" at bounding box center [168, 259] width 238 height 16
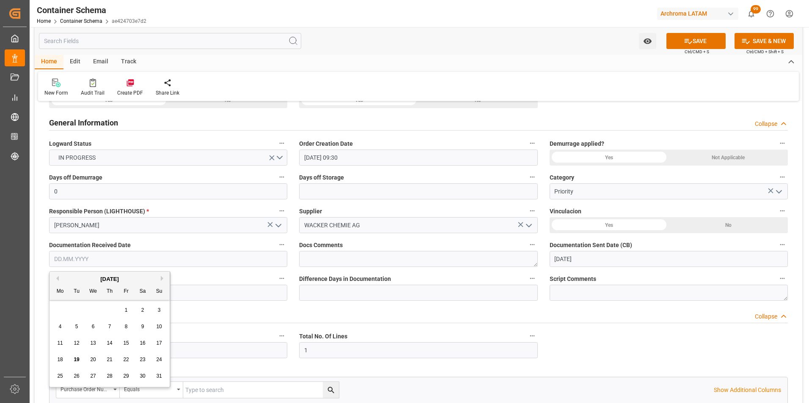
click at [60, 303] on div "28 29 30 31 1 2 3" at bounding box center [109, 310] width 115 height 16
click at [61, 359] on span "18" at bounding box center [59, 360] width 5 height 6
type input "[DATE]"
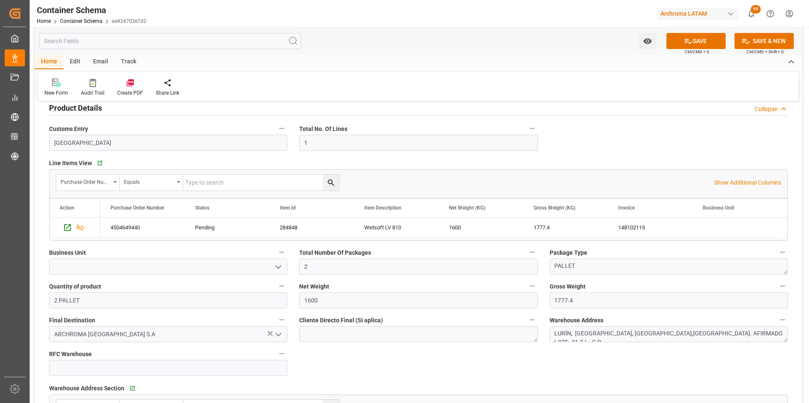
scroll to position [381, 0]
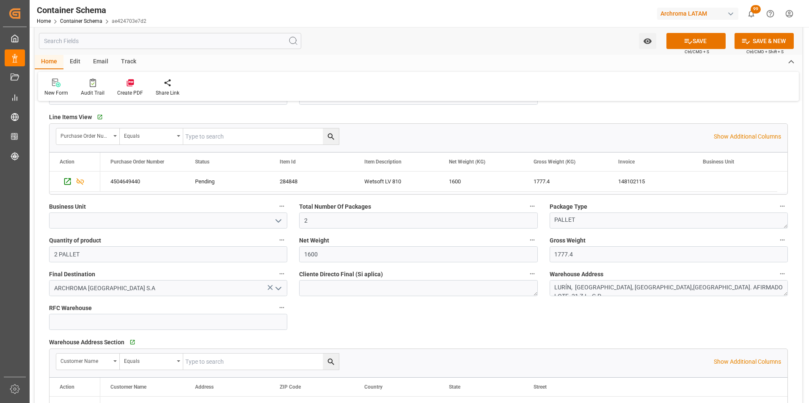
click at [277, 218] on icon "open menu" at bounding box center [278, 221] width 10 height 10
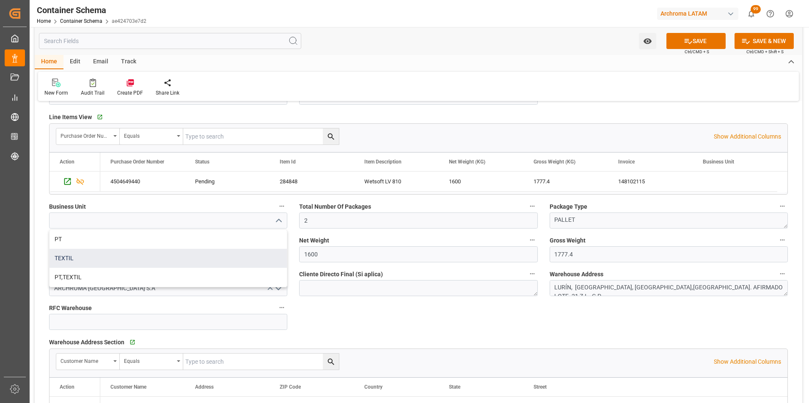
click at [198, 259] on div "TEXTIL" at bounding box center [167, 258] width 237 height 19
type input "TEXTIL"
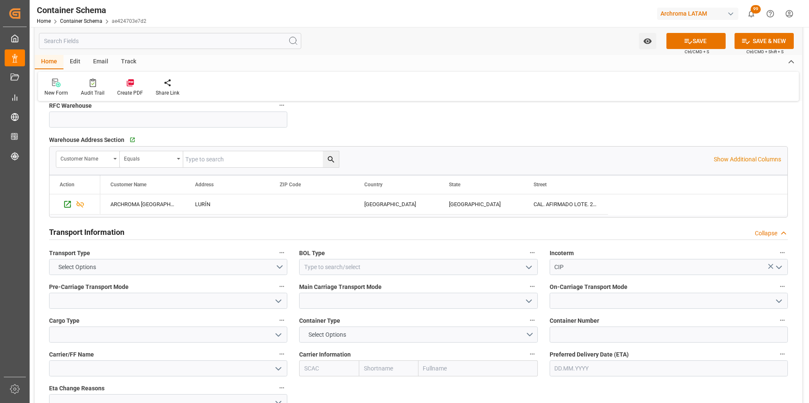
scroll to position [592, 0]
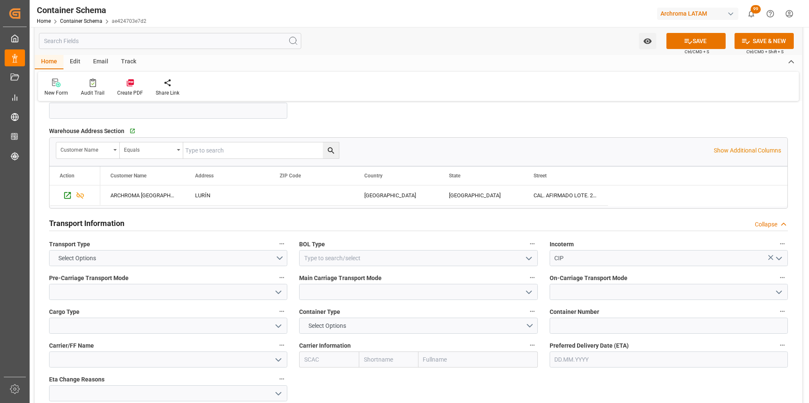
click at [530, 259] on icon "open menu" at bounding box center [529, 259] width 10 height 10
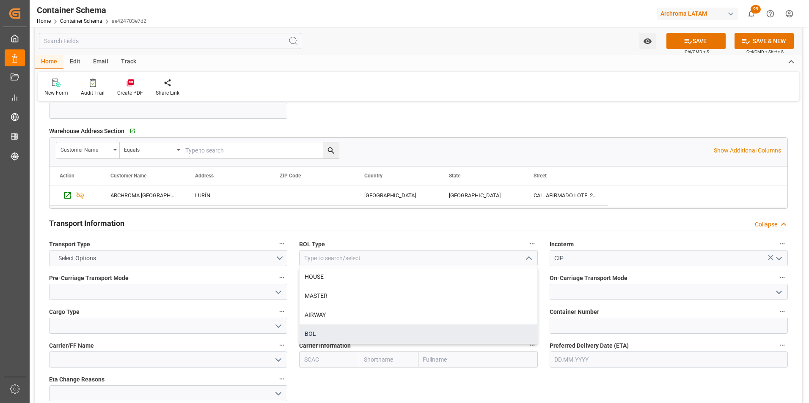
click at [445, 334] on div "BOL" at bounding box center [417, 334] width 237 height 19
type input "BOL"
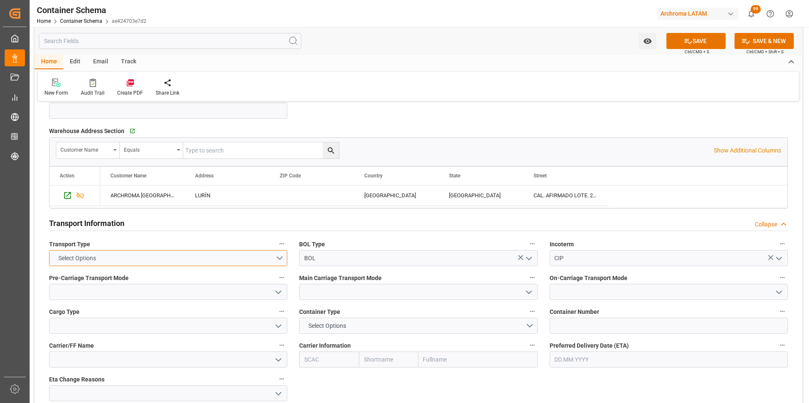
click at [272, 257] on button "Select Options" at bounding box center [168, 258] width 238 height 16
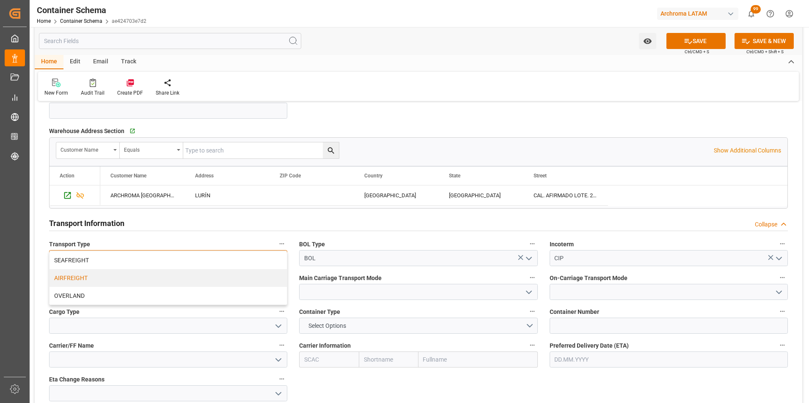
click at [248, 276] on div "AIRFREIGHT" at bounding box center [167, 278] width 237 height 18
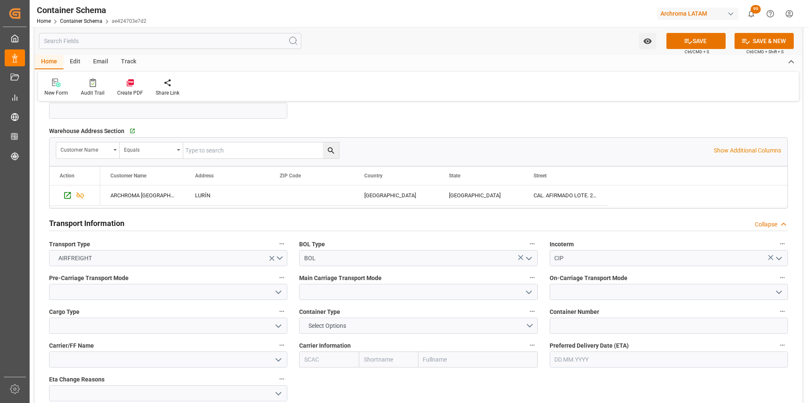
click at [272, 295] on button "open menu" at bounding box center [278, 292] width 13 height 13
click at [266, 313] on div "Truck" at bounding box center [167, 311] width 237 height 19
type input "Truck"
click at [530, 295] on icon "open menu" at bounding box center [529, 293] width 10 height 10
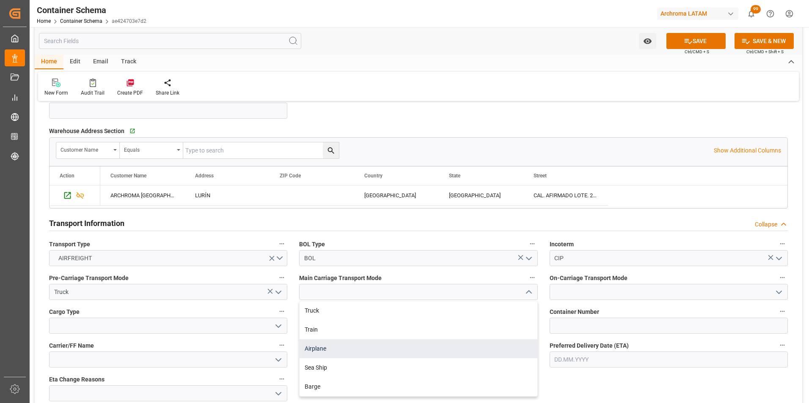
click at [487, 345] on div "Airplane" at bounding box center [417, 349] width 237 height 19
type input "Airplane"
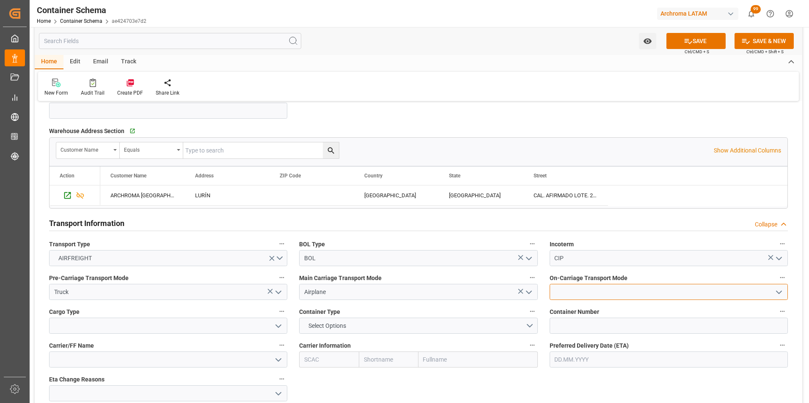
click at [767, 297] on input at bounding box center [668, 292] width 238 height 16
click at [776, 294] on icon "open menu" at bounding box center [779, 293] width 10 height 10
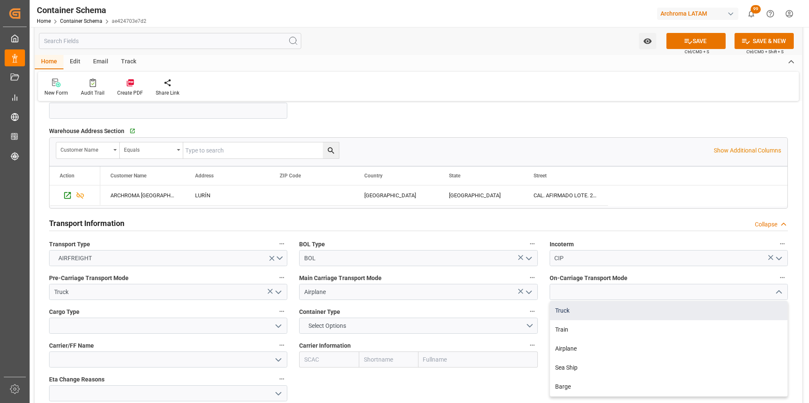
click at [715, 314] on div "Truck" at bounding box center [668, 311] width 237 height 19
type input "Truck"
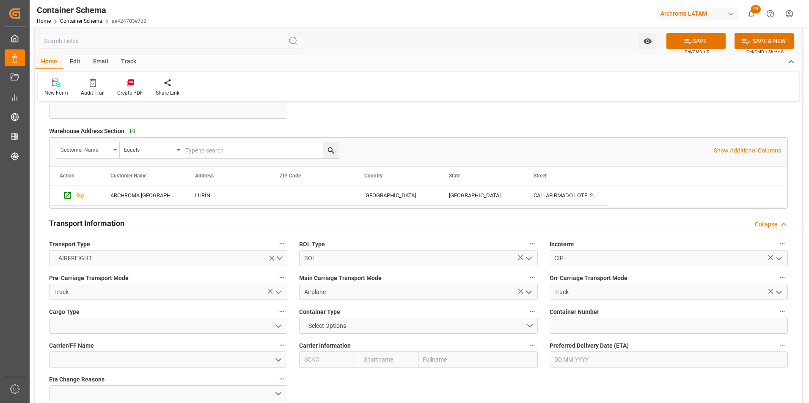
click at [279, 322] on icon "open menu" at bounding box center [278, 326] width 10 height 10
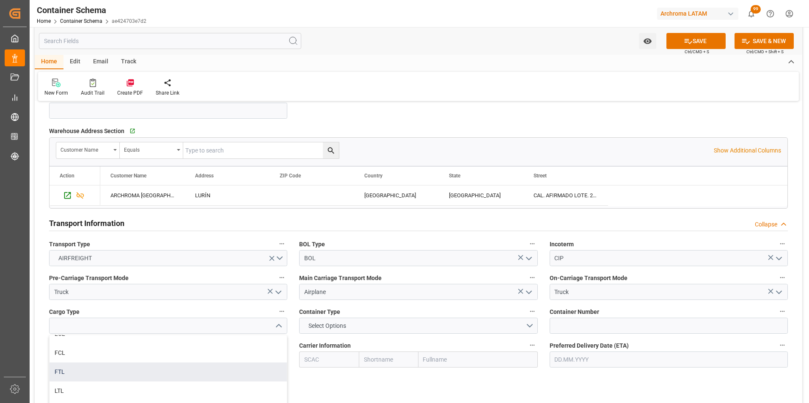
click at [220, 371] on div "FTL" at bounding box center [167, 372] width 237 height 19
type input "FTL"
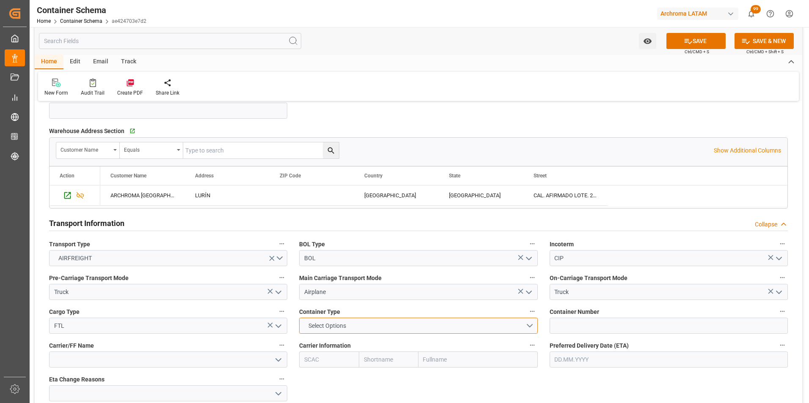
click at [524, 328] on button "Select Options" at bounding box center [418, 326] width 238 height 16
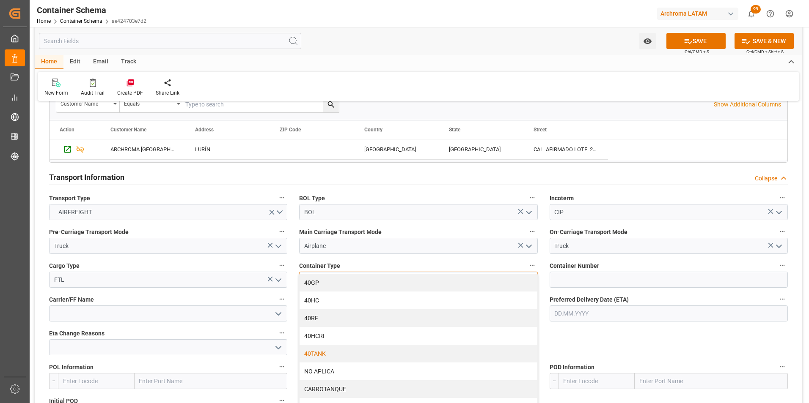
scroll to position [677, 0]
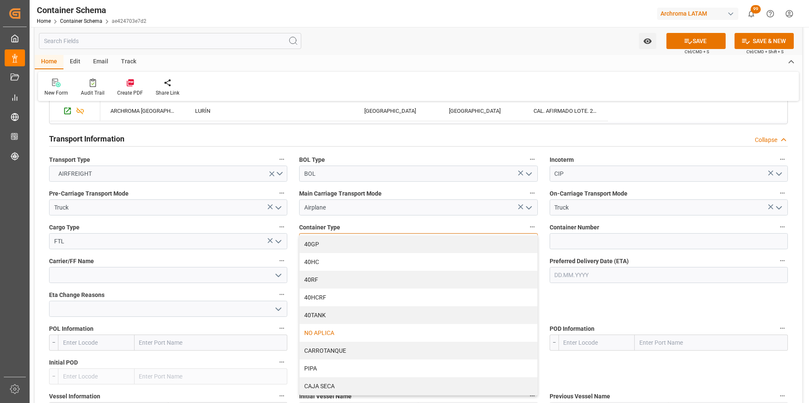
click at [455, 337] on div "NO APLICA" at bounding box center [417, 333] width 237 height 18
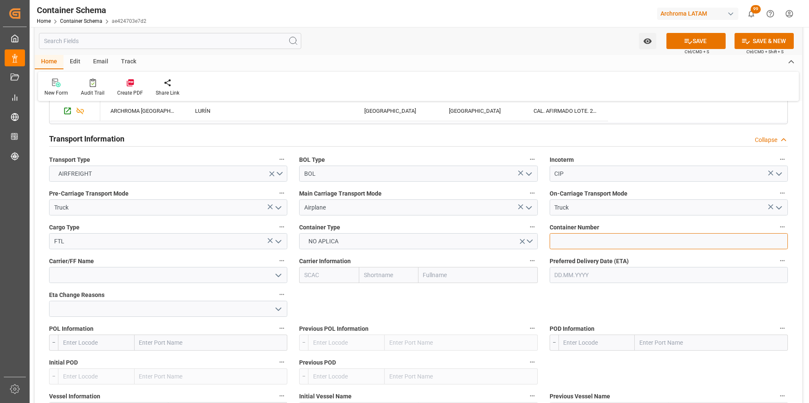
click at [594, 241] on input at bounding box center [668, 241] width 238 height 16
click at [601, 239] on input at bounding box center [668, 241] width 238 height 16
paste input "1068673428"
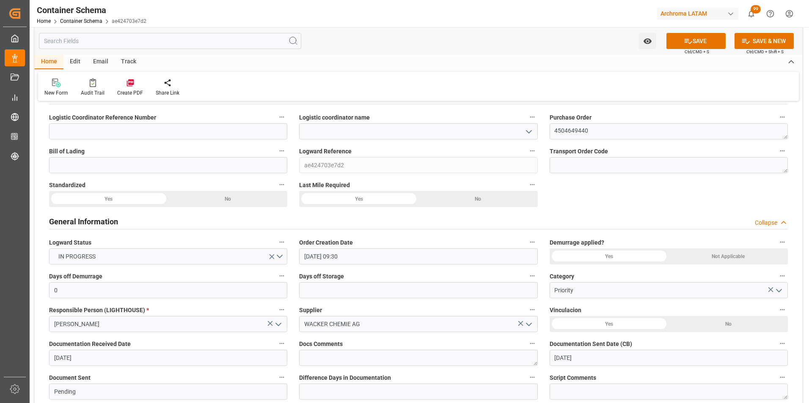
scroll to position [0, 0]
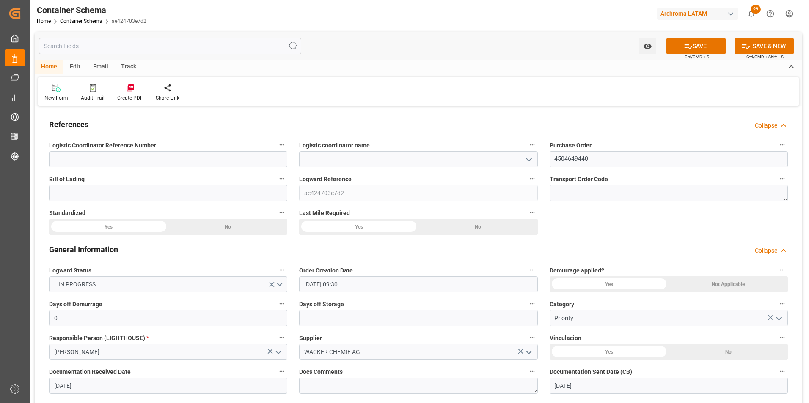
type input "1068673428"
click at [119, 188] on input at bounding box center [168, 193] width 238 height 16
paste input "1068673428"
type input "1068673428"
click at [527, 158] on icon "open menu" at bounding box center [529, 160] width 10 height 10
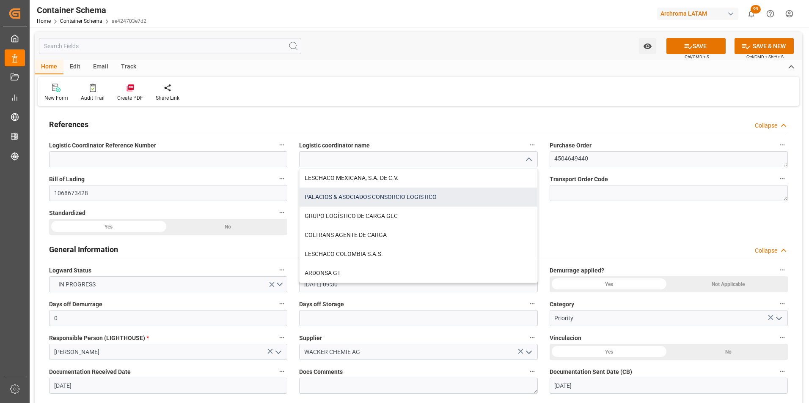
click at [380, 200] on div "PALACIOS & ASOCIADOS CONSORCIO LOGISTICO" at bounding box center [417, 197] width 237 height 19
type input "PALACIOS & ASOCIADOS CONSORCIO LOGISTICO"
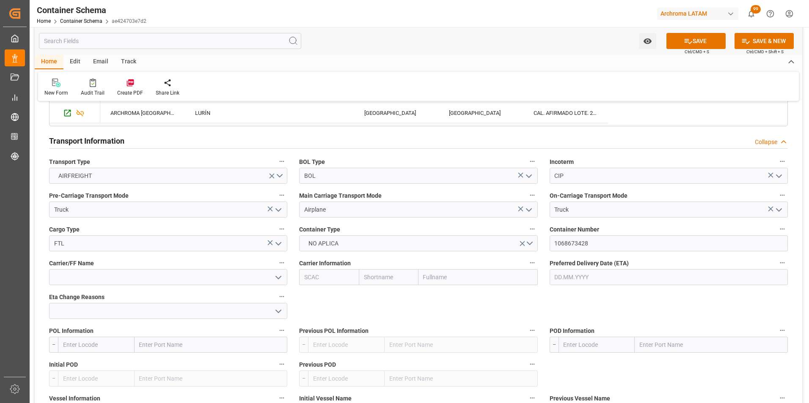
scroll to position [677, 0]
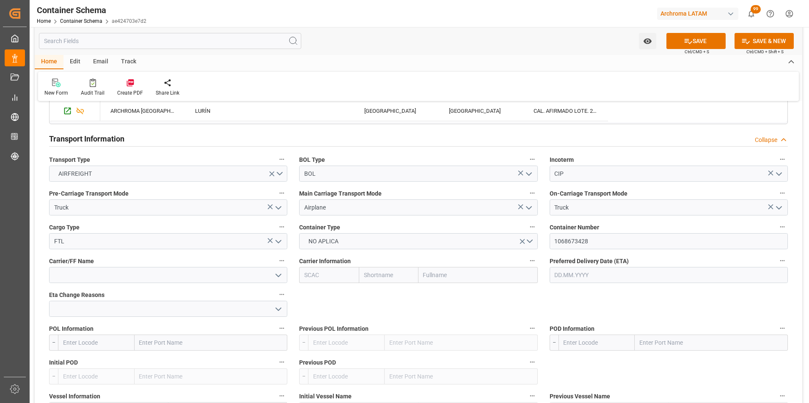
click at [604, 273] on input "text" at bounding box center [668, 275] width 238 height 16
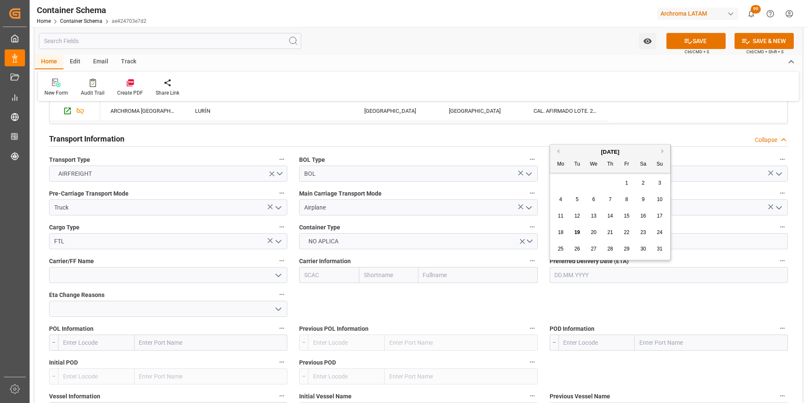
click at [575, 229] on div "19" at bounding box center [577, 233] width 11 height 10
type input "[DATE]"
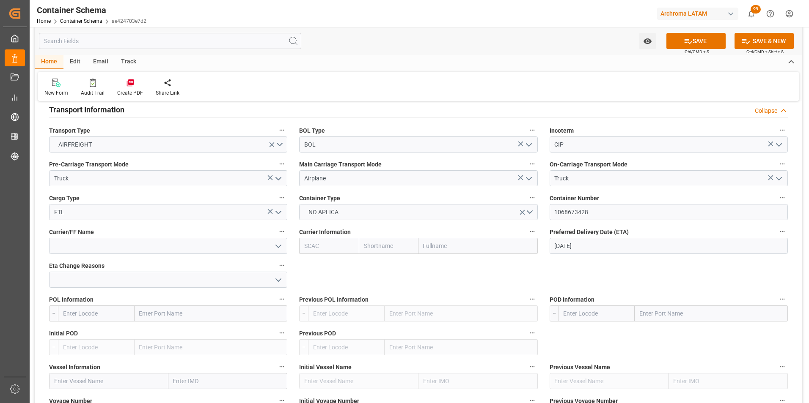
scroll to position [719, 0]
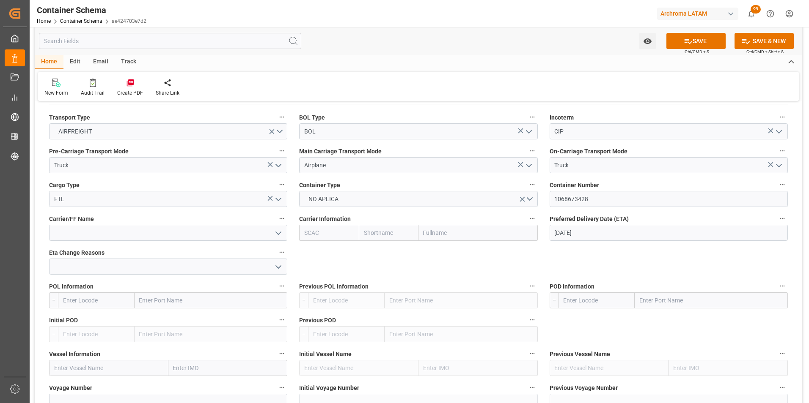
click at [181, 302] on input "text" at bounding box center [210, 301] width 153 height 16
type input "FRANKF"
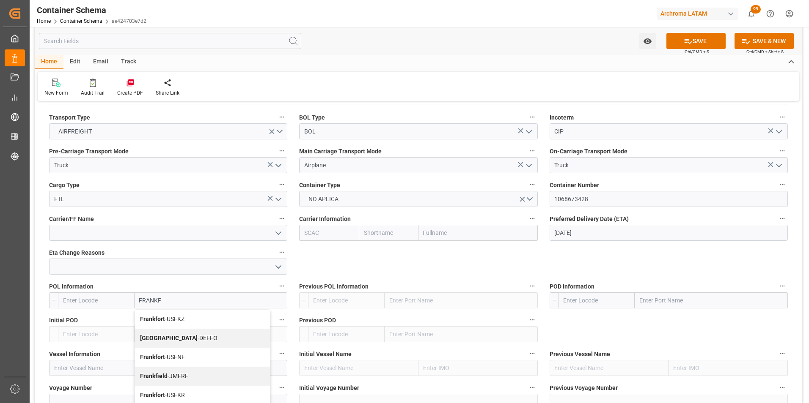
click at [184, 318] on span "Frankfort - USFKZ" at bounding box center [162, 319] width 44 height 7
type input "USFKZ"
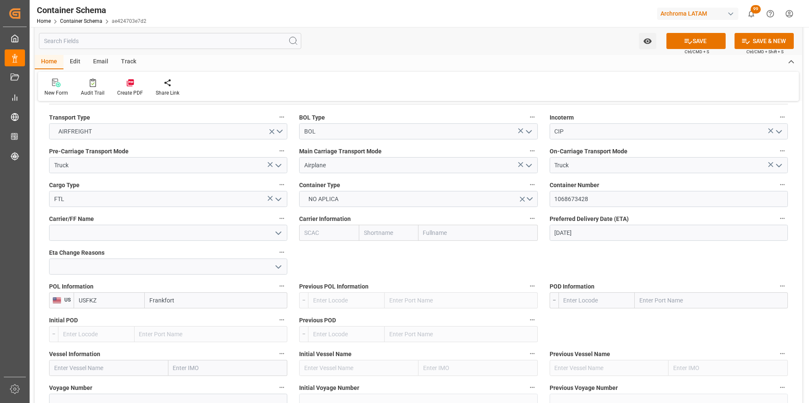
drag, startPoint x: 179, startPoint y: 301, endPoint x: 110, endPoint y: 297, distance: 69.4
click at [110, 297] on div "USFKZ Frankfort" at bounding box center [181, 301] width 214 height 16
type input "FRANKFURT"
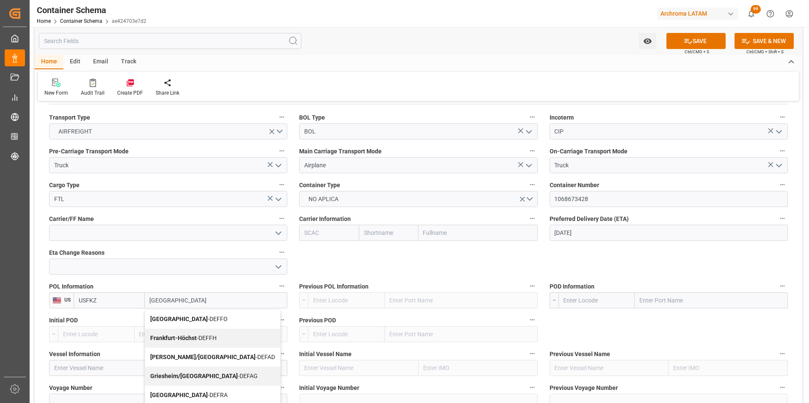
click at [177, 318] on b "Frankfurt/Oder" at bounding box center [179, 319] width 58 height 7
type input "DEFFO"
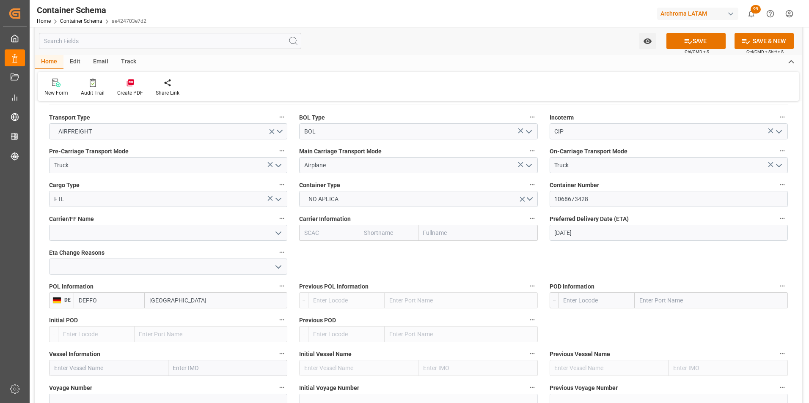
type input "Frankfurt/Oder"
click at [636, 305] on input "text" at bounding box center [710, 301] width 153 height 16
type input "LIMA"
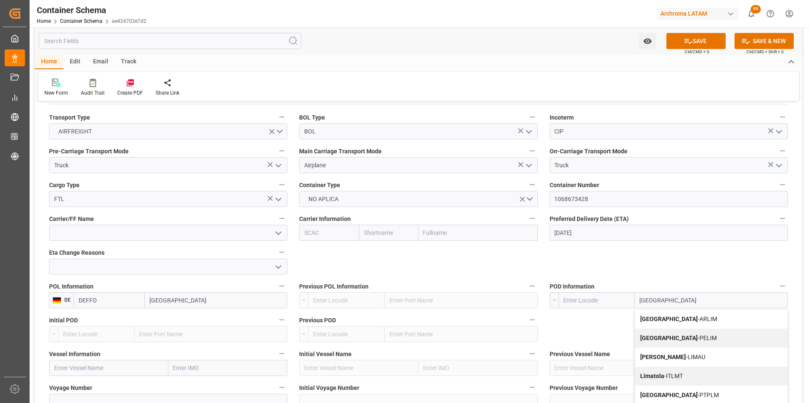
click at [649, 335] on div "Lima - PELIM" at bounding box center [711, 338] width 152 height 19
type input "PELIM"
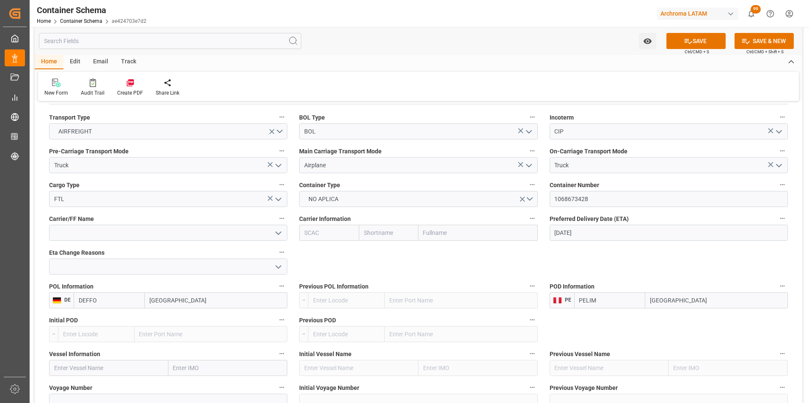
scroll to position [804, 0]
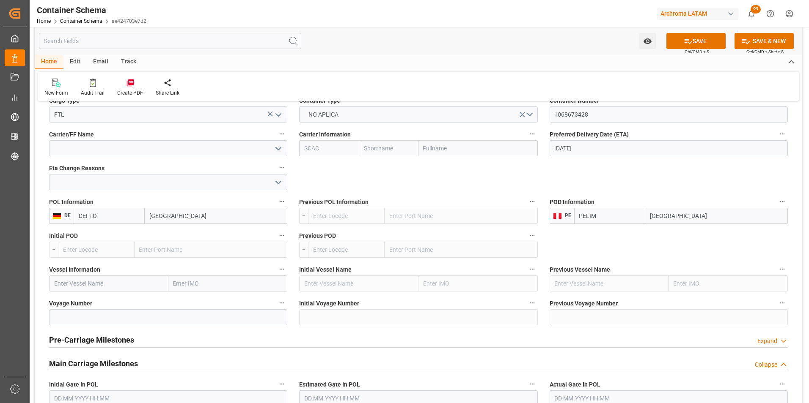
type input "Lima"
click at [130, 283] on input "text" at bounding box center [108, 284] width 119 height 16
click at [121, 321] on input at bounding box center [168, 318] width 238 height 16
click at [126, 322] on input at bounding box center [168, 318] width 238 height 16
paste input "IB9400"
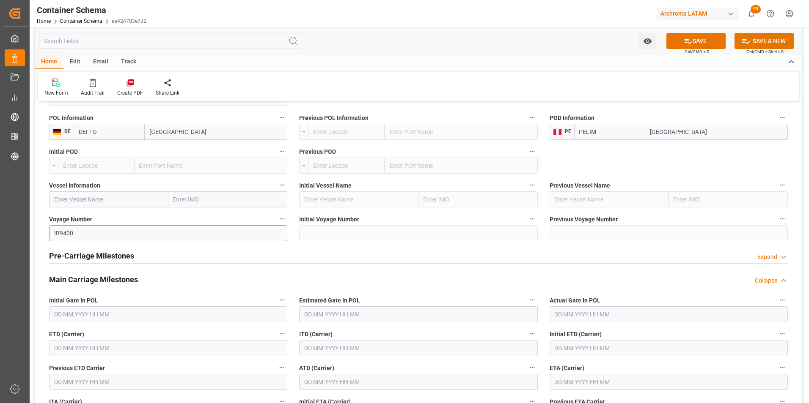
scroll to position [888, 0]
type input "IB9400"
click at [88, 342] on input "text" at bounding box center [168, 348] width 238 height 16
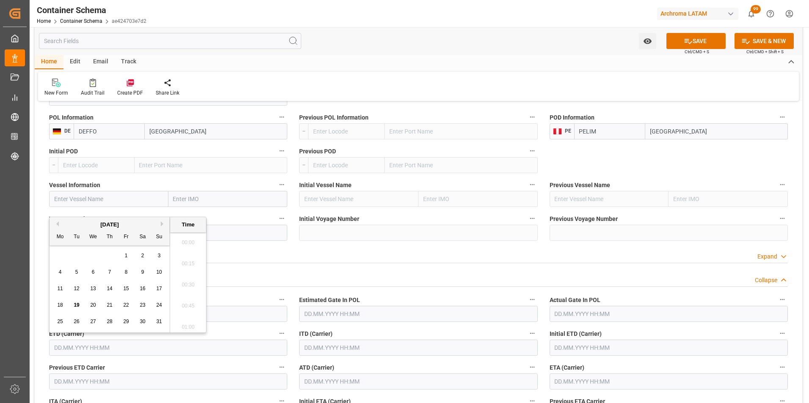
scroll to position [743, 0]
click at [140, 287] on span "16" at bounding box center [142, 289] width 5 height 6
type input "16.08.2025 00:00"
click at [580, 389] on input "text" at bounding box center [668, 382] width 238 height 16
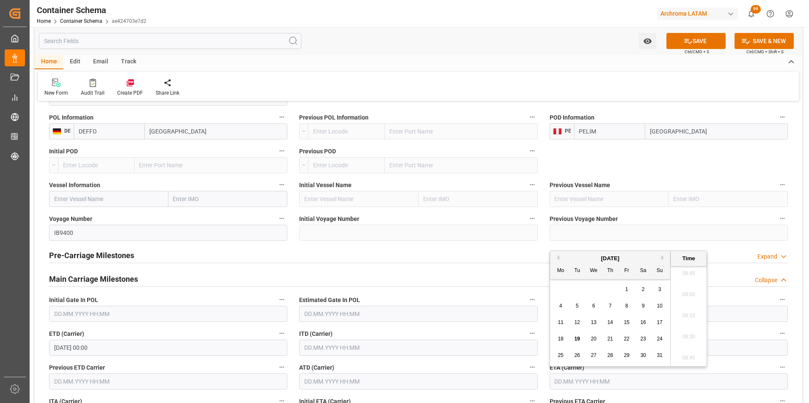
click at [579, 340] on span "19" at bounding box center [576, 339] width 5 height 6
type input "19.08.2025 00:00"
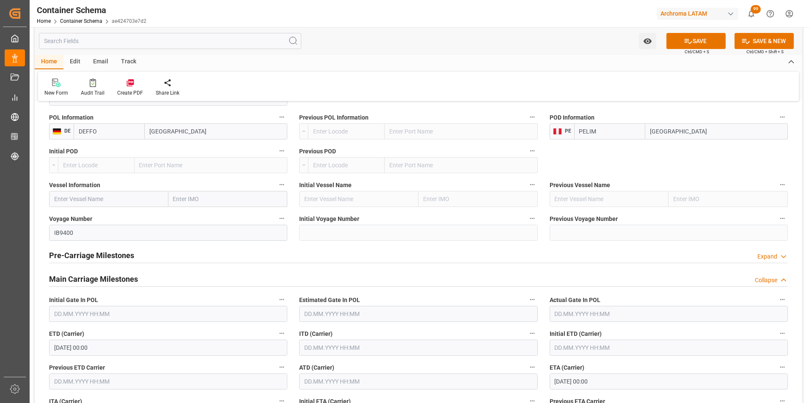
click at [732, 332] on label "Initial ETD (Carrier)" at bounding box center [668, 334] width 238 height 12
click at [776, 332] on button "Initial ETD (Carrier)" at bounding box center [781, 333] width 11 height 11
click at [541, 379] on div at bounding box center [404, 201] width 809 height 403
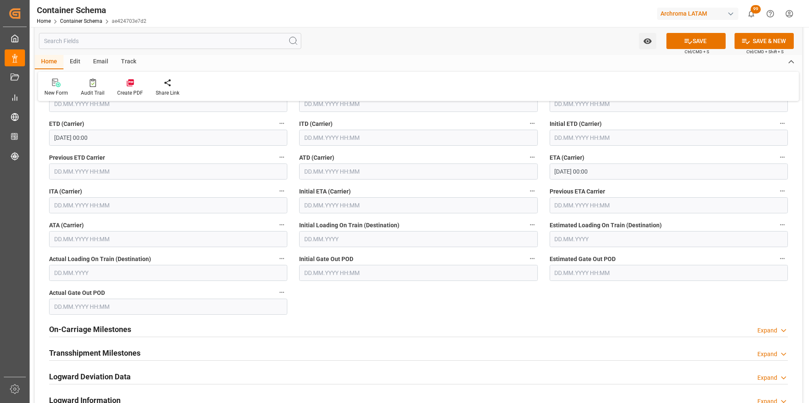
scroll to position [1100, 0]
click at [65, 235] on input "text" at bounding box center [168, 238] width 238 height 16
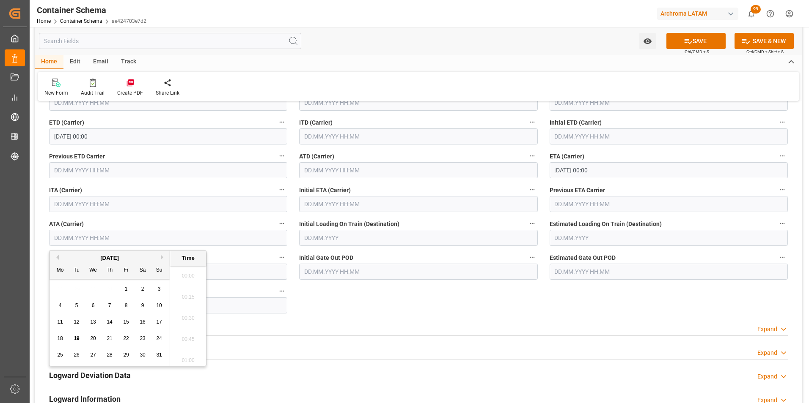
scroll to position [743, 0]
click at [79, 339] on span "19" at bounding box center [76, 339] width 5 height 6
click at [188, 299] on li "04:00" at bounding box center [188, 294] width 36 height 21
type input "19.08.2025 04:00"
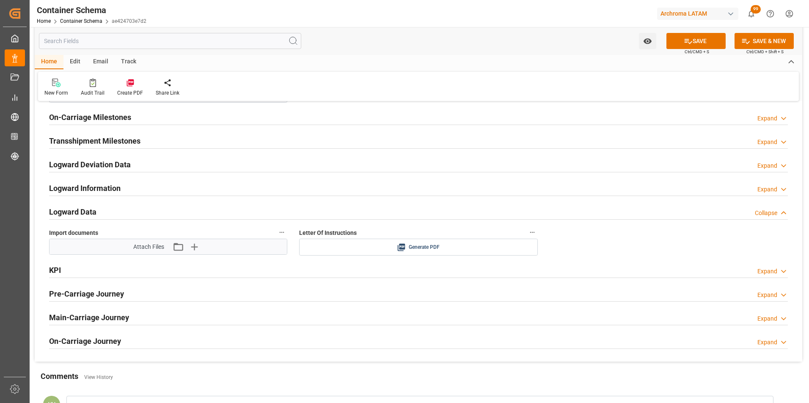
scroll to position [1311, 0]
click at [182, 248] on icon "button" at bounding box center [178, 247] width 14 height 14
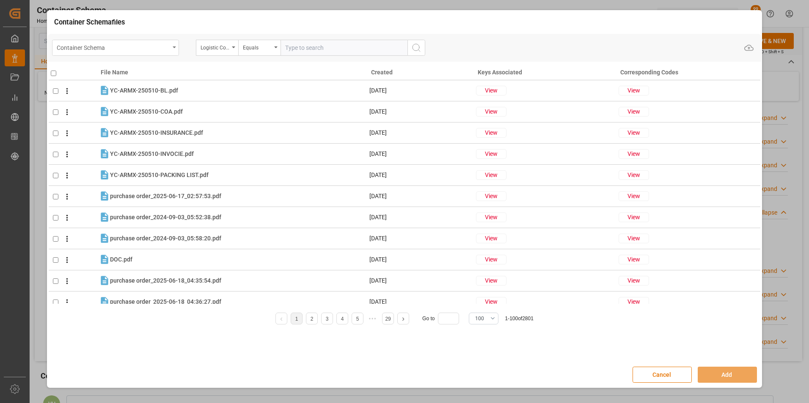
drag, startPoint x: 156, startPoint y: 49, endPoint x: 157, endPoint y: 53, distance: 4.3
click at [156, 49] on div "Container Schema" at bounding box center [113, 47] width 113 height 11
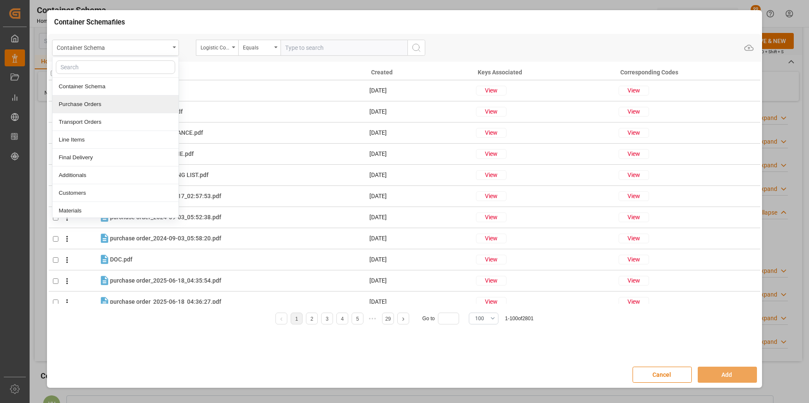
click at [128, 102] on div "Purchase Orders" at bounding box center [115, 105] width 126 height 18
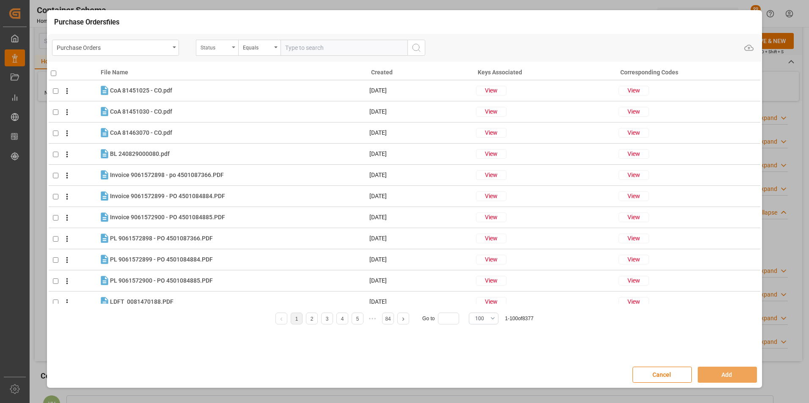
click at [225, 46] on div "Status" at bounding box center [214, 47] width 29 height 10
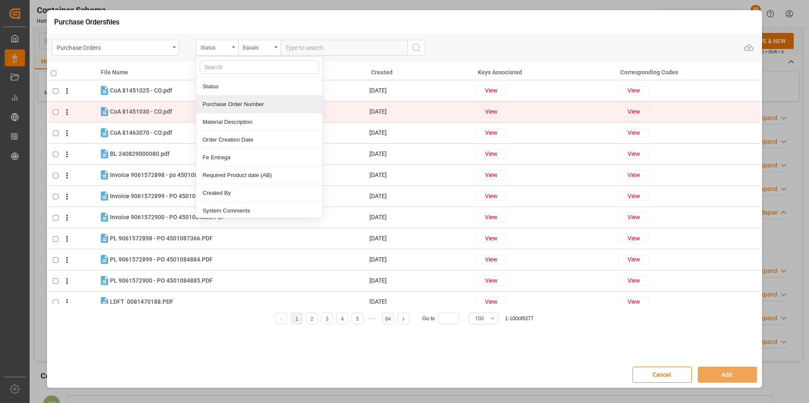
click at [237, 105] on div "Purchase Order Number" at bounding box center [259, 105] width 126 height 18
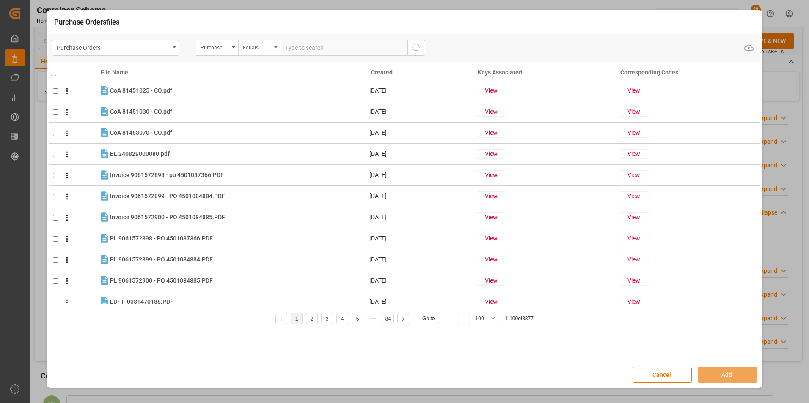
click at [255, 50] on div "Equals" at bounding box center [257, 47] width 29 height 10
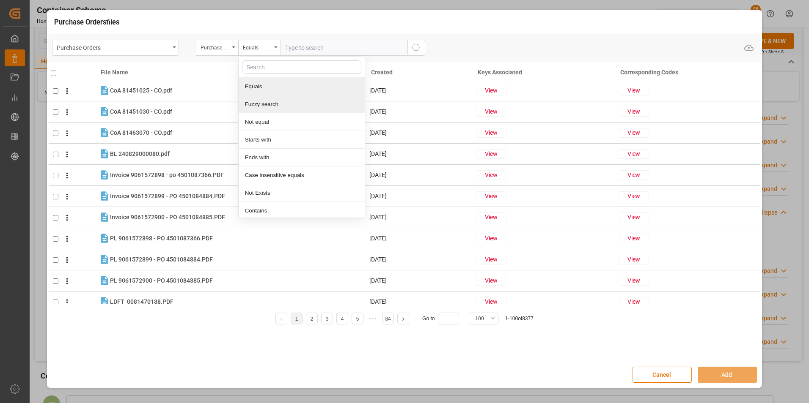
click at [272, 104] on div "Fuzzy search" at bounding box center [302, 105] width 126 height 18
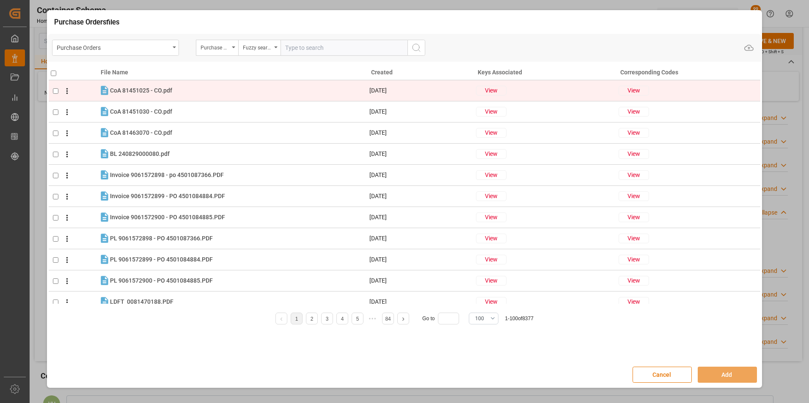
paste input "4504649440"
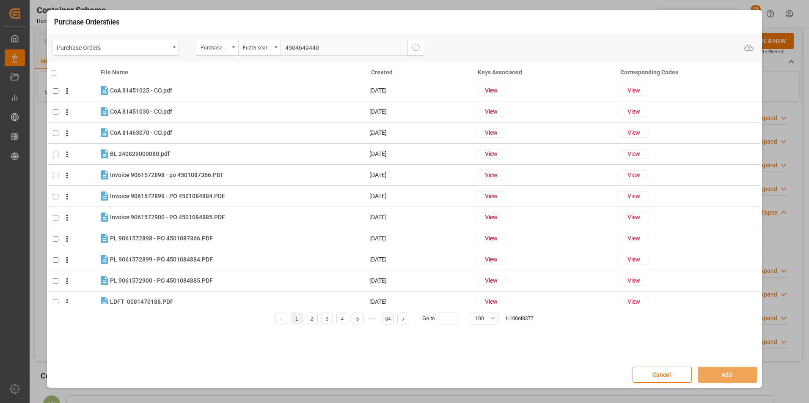
type input "4504649440"
click at [411, 47] on icon "search button" at bounding box center [416, 48] width 10 height 10
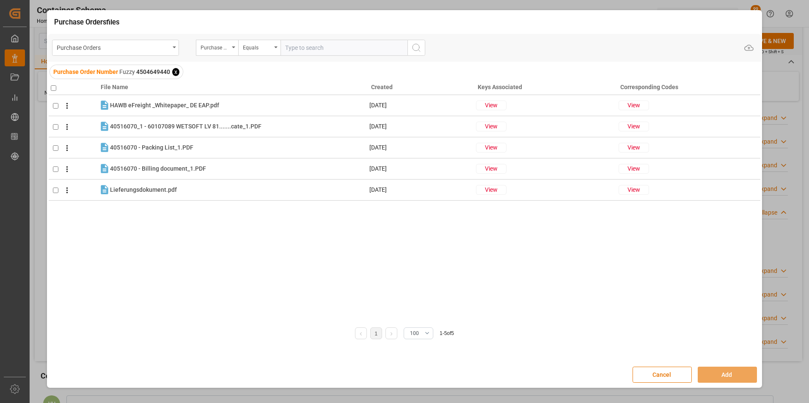
click at [56, 88] on input "checkbox" at bounding box center [53, 87] width 5 height 5
checkbox input "true"
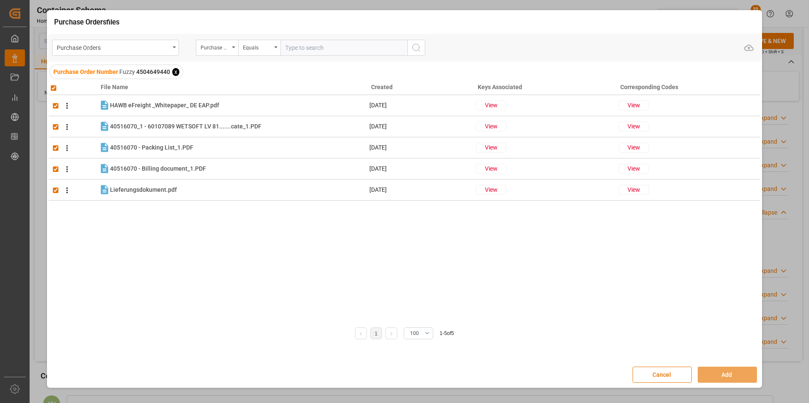
checkbox input "true"
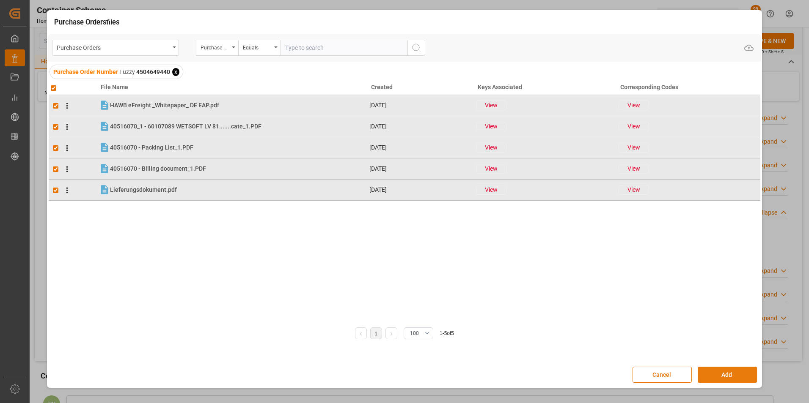
click at [740, 376] on button "Add" at bounding box center [726, 375] width 59 height 16
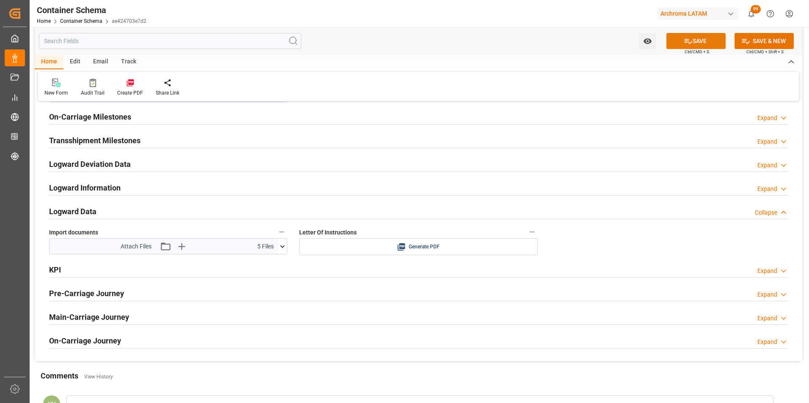
click at [700, 43] on button "SAVE" at bounding box center [695, 41] width 59 height 16
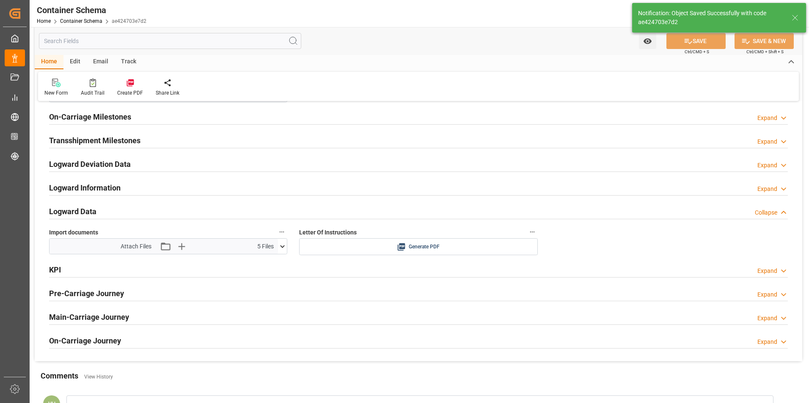
type input "Document Sent"
type input "PELIM"
type input "Lima"
type input "IB9400"
type input "16.08.2025 00:00"
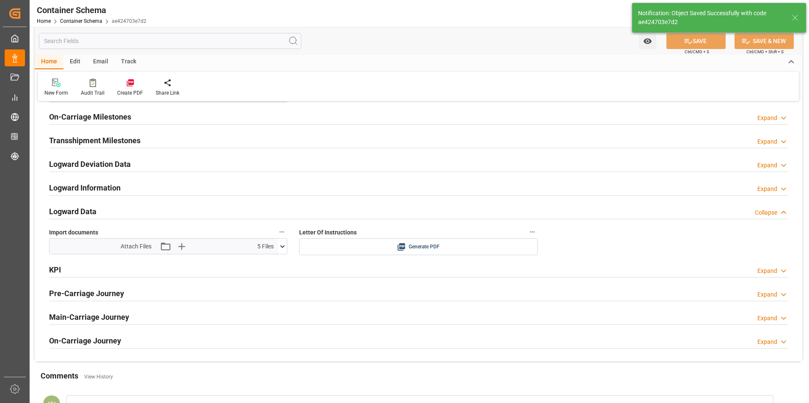
type input "16.08.2025 00:00"
type input "19.08.2025 00:00"
click at [96, 63] on div "Email" at bounding box center [101, 62] width 28 height 14
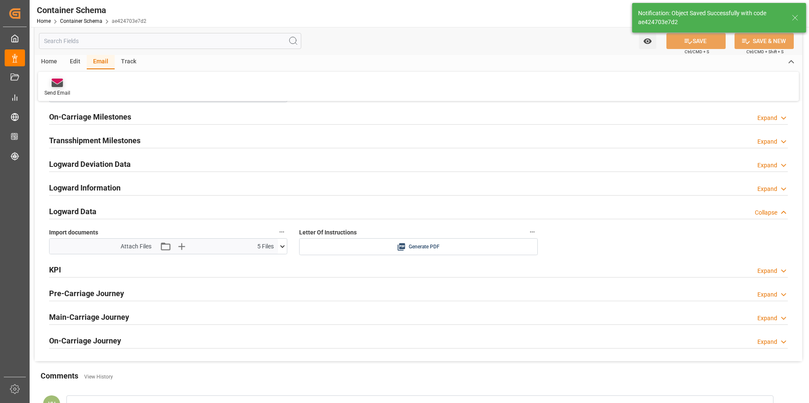
click at [61, 88] on div "Send Email" at bounding box center [57, 87] width 38 height 19
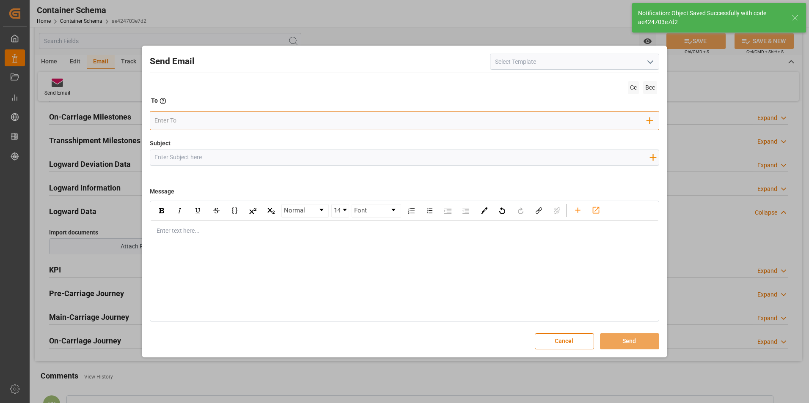
click at [306, 113] on div "Add Field to To" at bounding box center [405, 120] width 510 height 19
click at [304, 119] on input "email" at bounding box center [400, 121] width 492 height 13
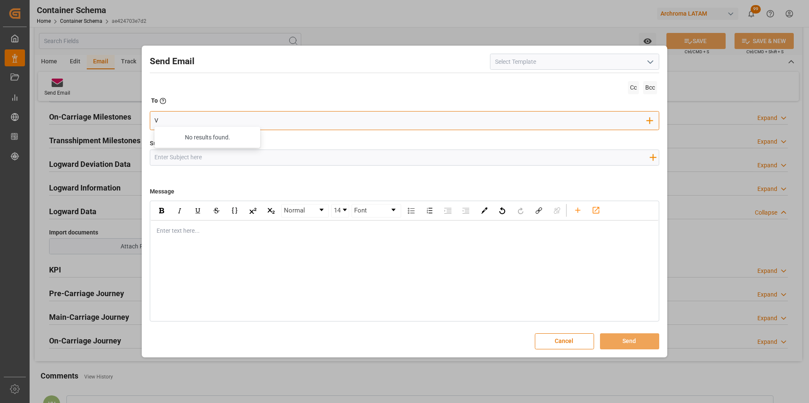
type input "V"
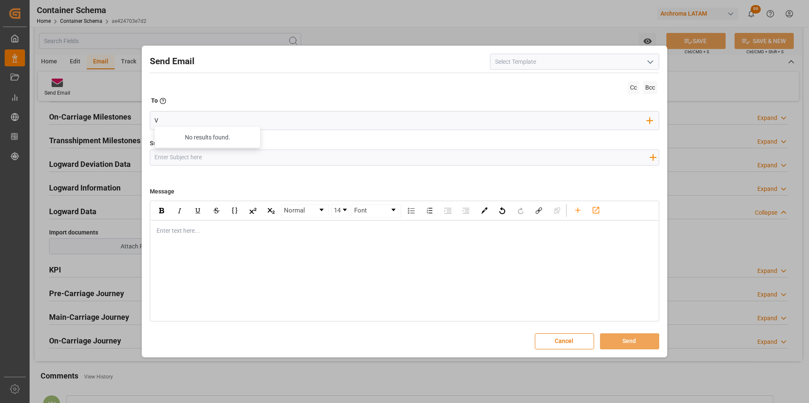
click at [647, 57] on icon "open menu" at bounding box center [650, 62] width 10 height 10
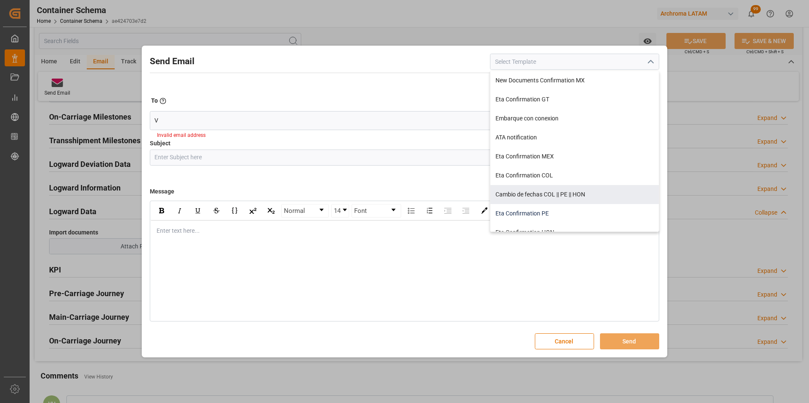
click at [545, 208] on div "Eta Confirmation PE" at bounding box center [574, 213] width 168 height 19
type input "Eta Confirmation PE"
type input "PE || Confirmacion de ETA | PO {{purchaseOrder}} | Contenedor {{containerNumber…"
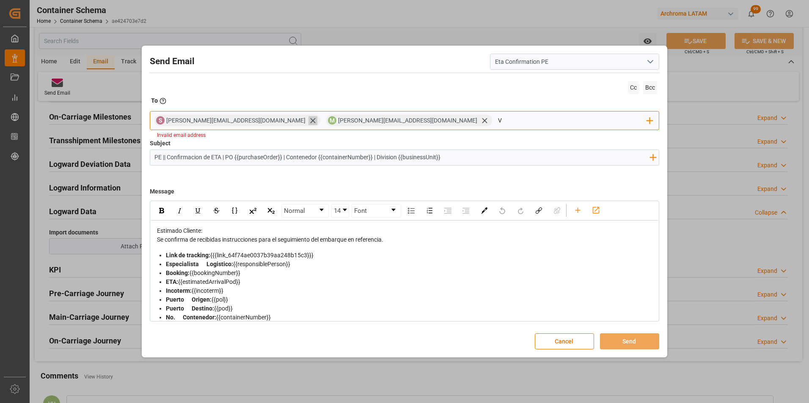
click at [308, 121] on icon at bounding box center [312, 120] width 9 height 9
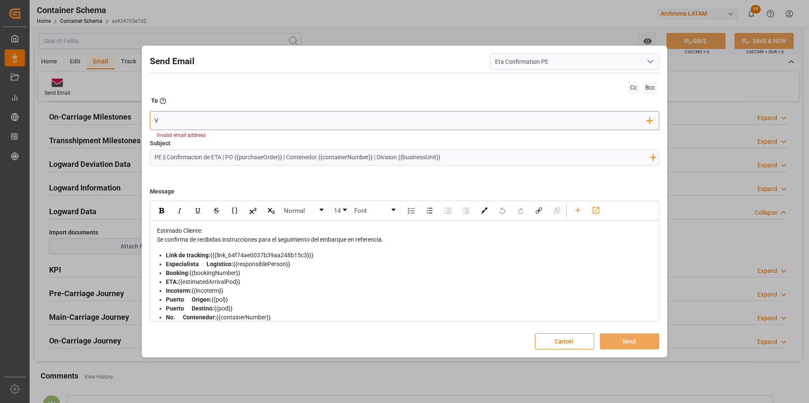
click at [257, 121] on input "V" at bounding box center [400, 121] width 492 height 13
type input "valer"
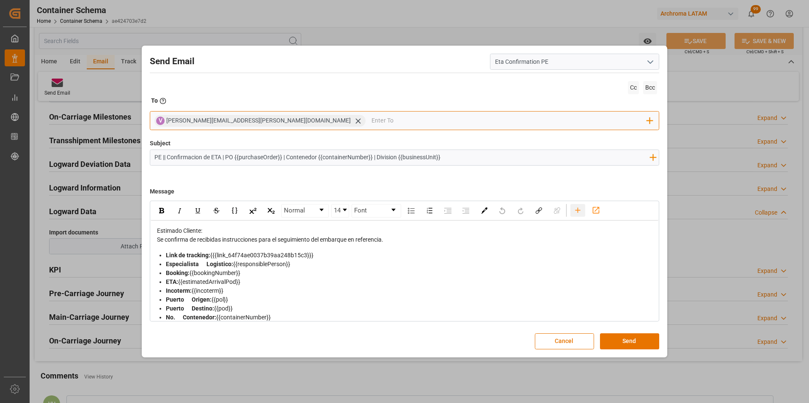
click at [582, 207] on icon "rdw-toolbar" at bounding box center [577, 210] width 9 height 9
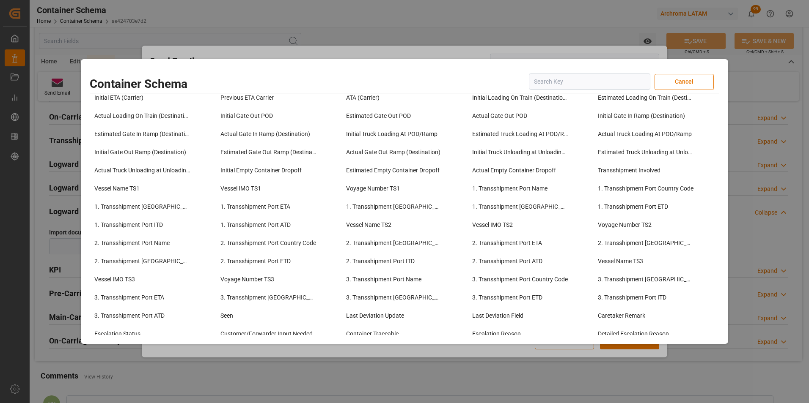
scroll to position [634, 0]
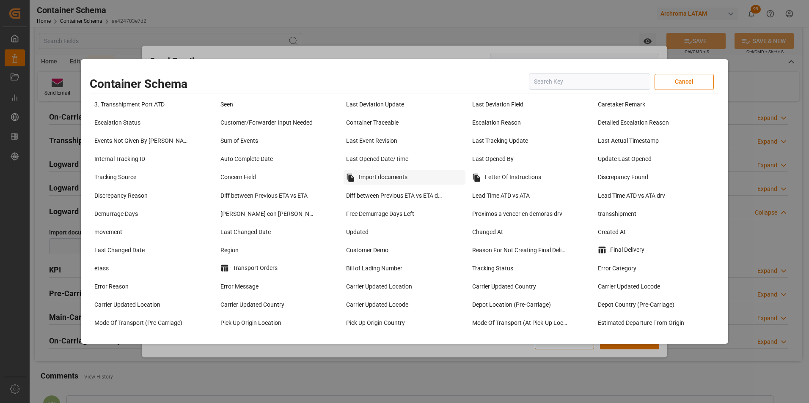
click at [395, 178] on div "Import documents" at bounding box center [404, 177] width 122 height 14
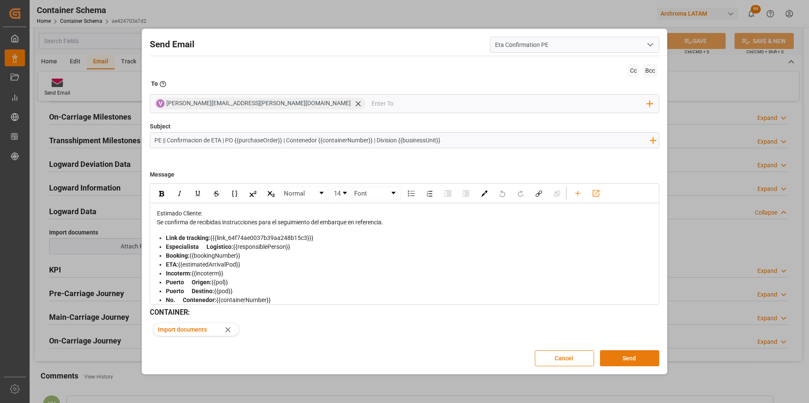
click at [625, 356] on button "Send" at bounding box center [629, 359] width 59 height 16
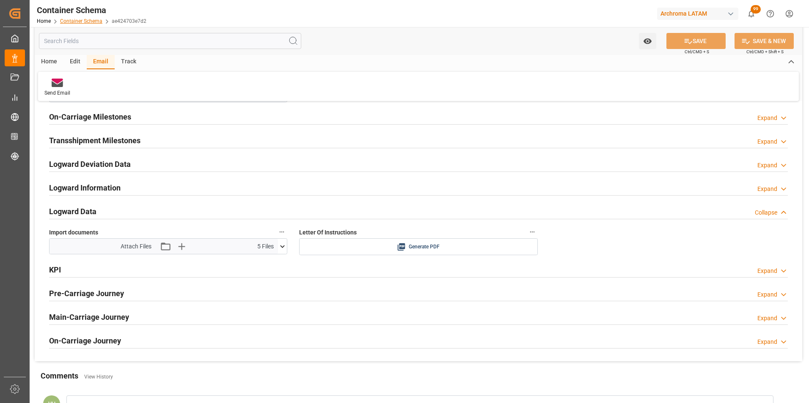
click at [81, 19] on link "Container Schema" at bounding box center [81, 21] width 42 height 6
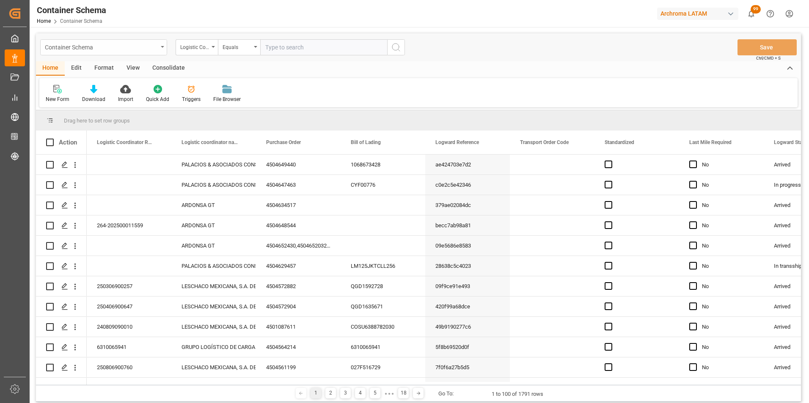
click at [153, 44] on div "Container Schema" at bounding box center [101, 46] width 113 height 11
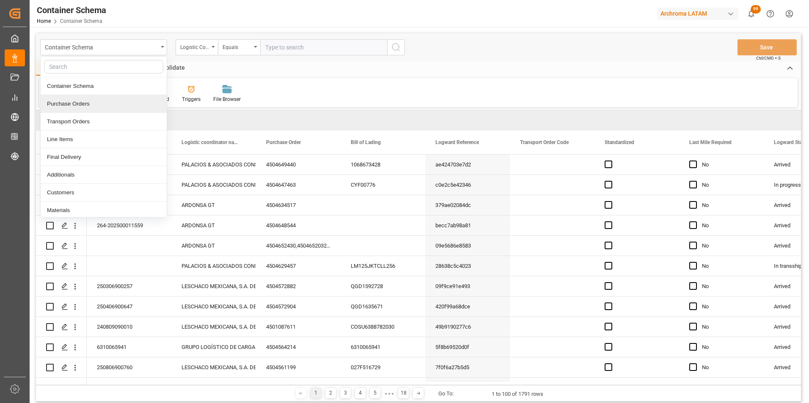
click at [83, 100] on div "Purchase Orders" at bounding box center [104, 104] width 126 height 18
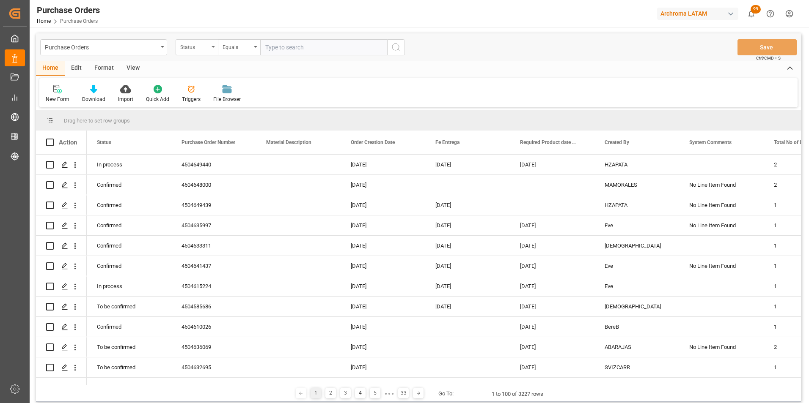
click at [209, 52] on div "Status" at bounding box center [197, 47] width 42 height 16
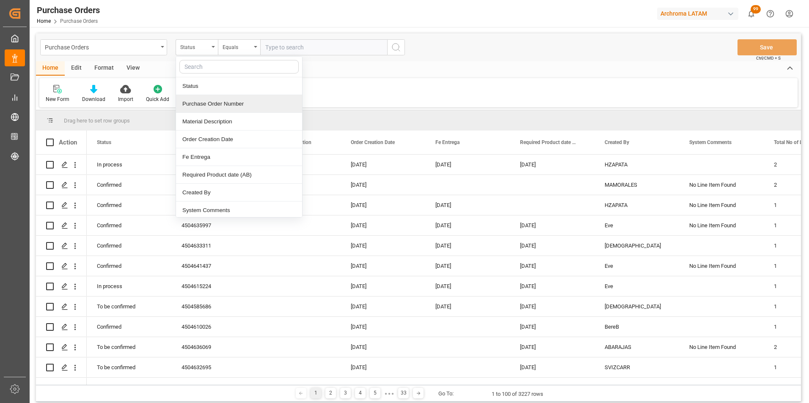
click at [207, 107] on div "Purchase Order Number" at bounding box center [239, 104] width 126 height 18
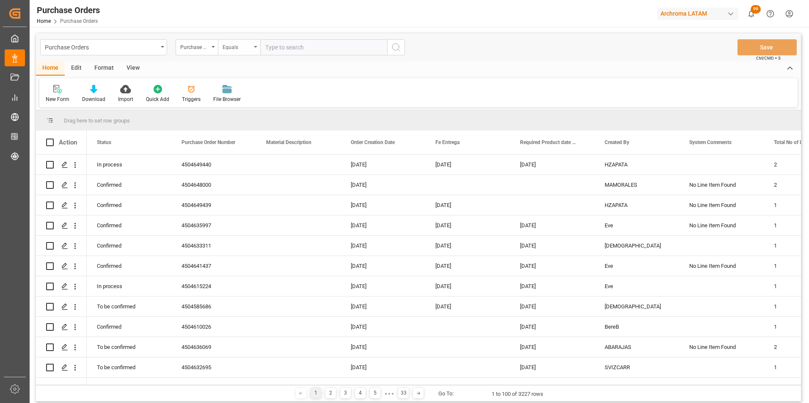
click at [242, 49] on div "Equals" at bounding box center [236, 46] width 29 height 10
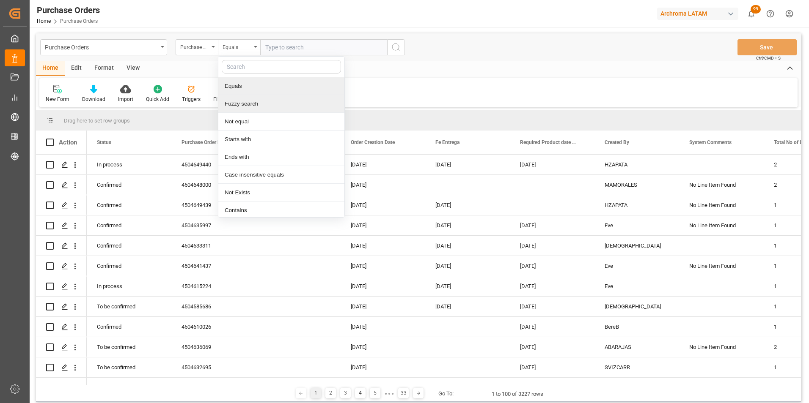
click at [242, 98] on div "Fuzzy search" at bounding box center [281, 104] width 126 height 18
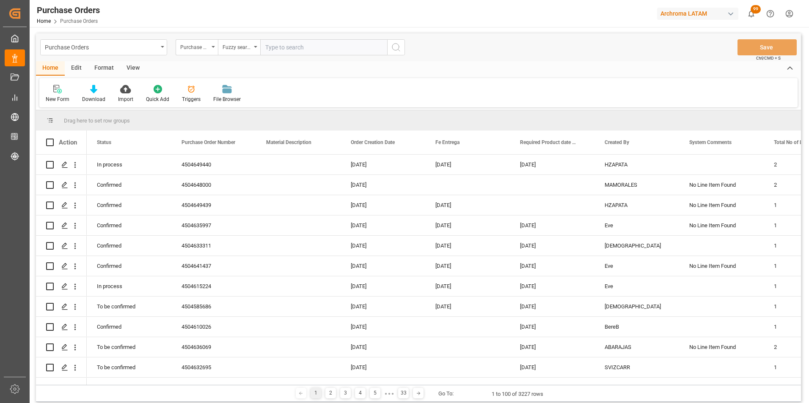
paste input "4504645880"
type input "4504645880"
click at [395, 47] on icon "search button" at bounding box center [396, 47] width 10 height 10
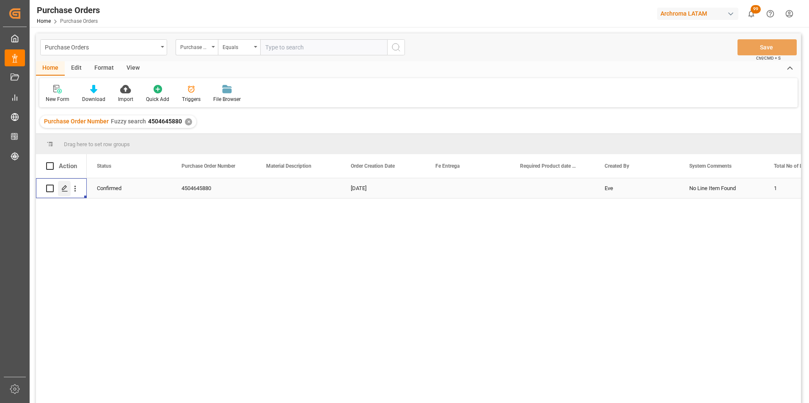
click at [65, 187] on icon "Press SPACE to select this row." at bounding box center [64, 188] width 7 height 7
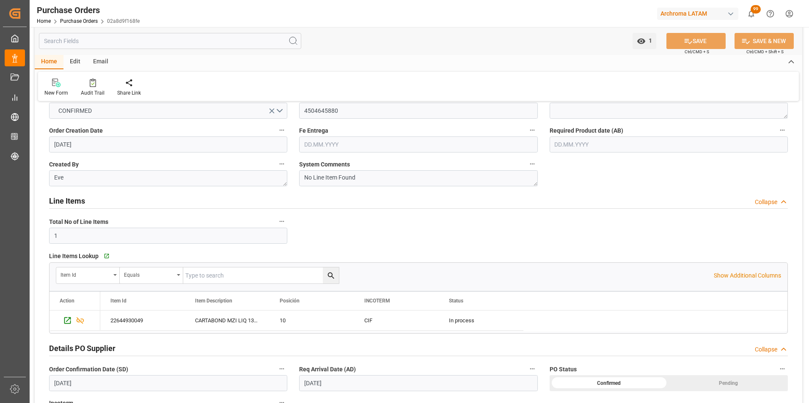
scroll to position [211, 0]
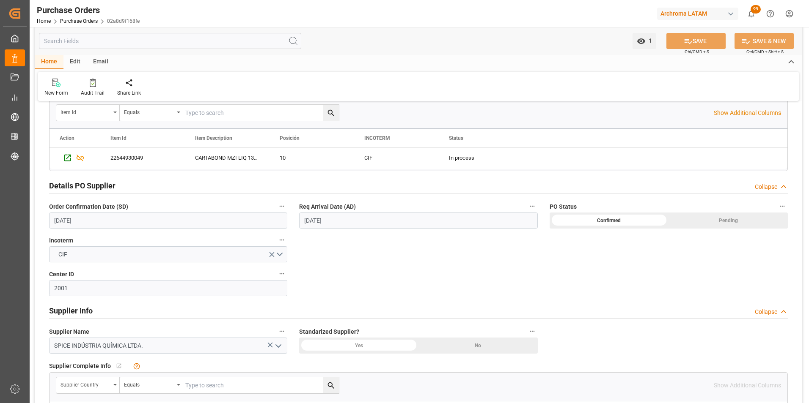
drag, startPoint x: 96, startPoint y: 222, endPoint x: 33, endPoint y: 217, distance: 62.4
click at [34, 217] on div "1 Watch Option SAVE Ctrl/CMD + S SAVE & NEW Ctrl/CMD + Shift + S Home Edit Emai…" at bounding box center [418, 278] width 777 height 925
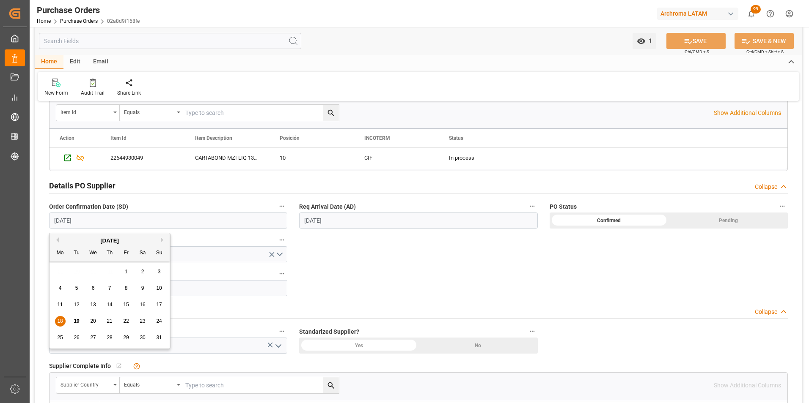
click at [80, 336] on div "26" at bounding box center [76, 338] width 11 height 10
type input "[DATE]"
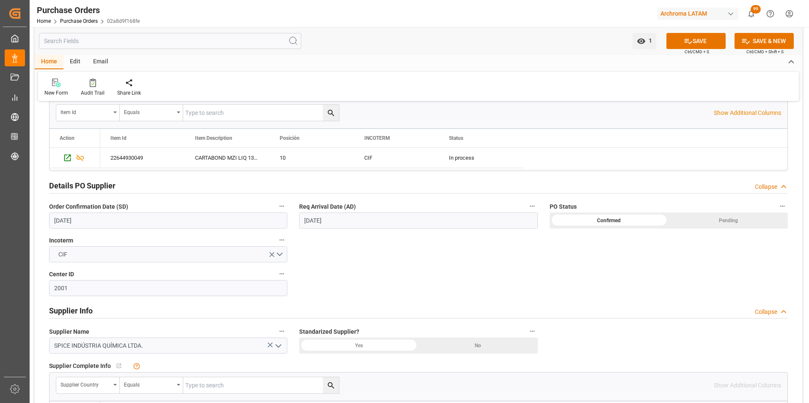
click at [316, 222] on input "[DATE]" at bounding box center [418, 221] width 238 height 16
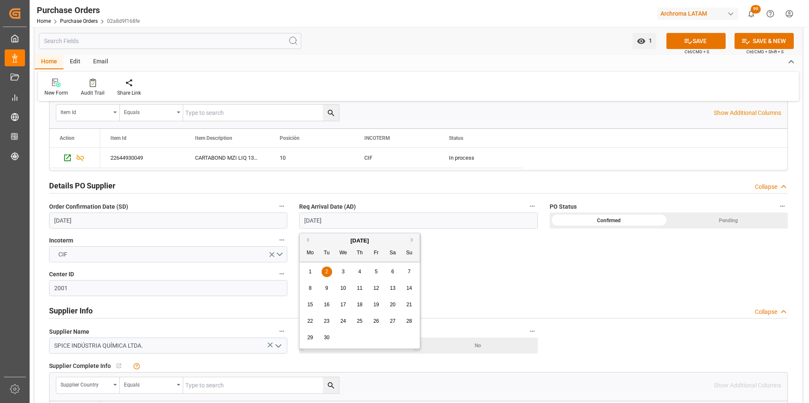
click at [313, 286] on div "8" at bounding box center [310, 289] width 11 height 10
type input "[DATE]"
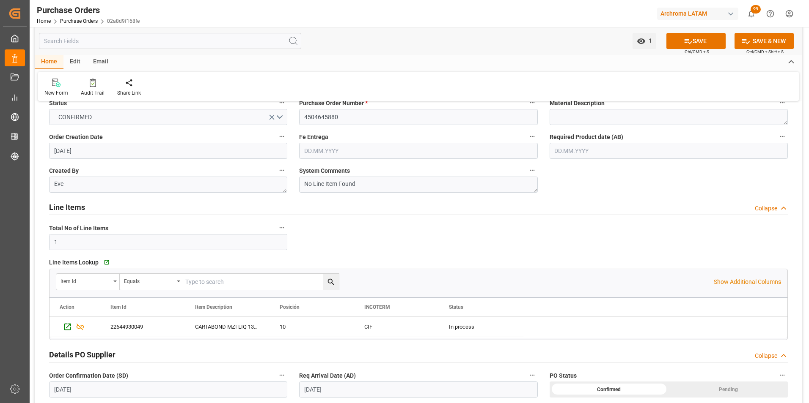
scroll to position [0, 0]
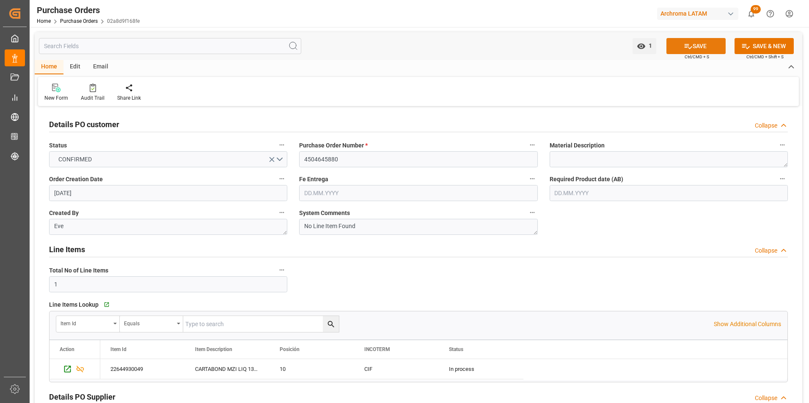
click at [683, 50] on icon at bounding box center [687, 46] width 9 height 9
click at [87, 14] on div "Purchase Orders" at bounding box center [88, 10] width 103 height 13
click at [86, 17] on div "Home Purchase Orders 02a8d9f168fe" at bounding box center [88, 20] width 103 height 9
click at [86, 19] on link "Purchase Orders" at bounding box center [79, 21] width 38 height 6
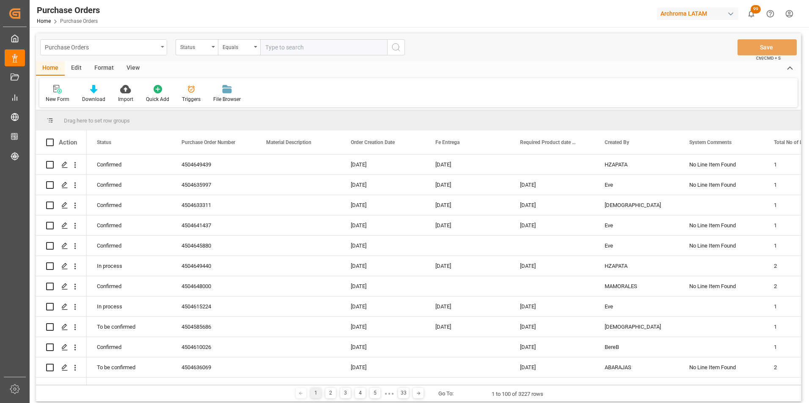
click at [162, 51] on div "Purchase Orders" at bounding box center [103, 47] width 127 height 16
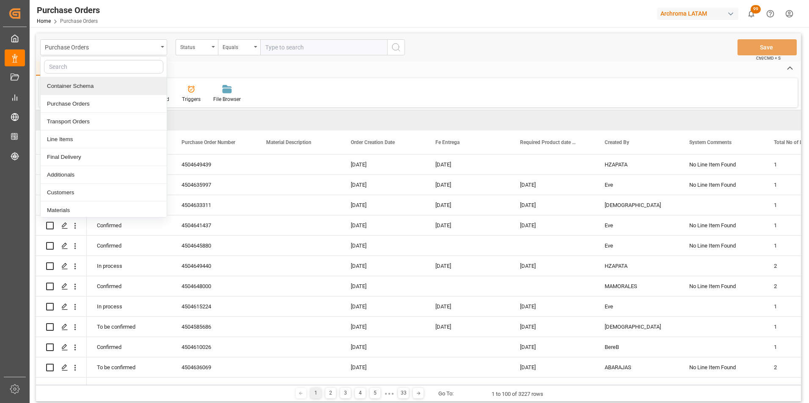
click at [101, 83] on div "Container Schema" at bounding box center [104, 86] width 126 height 18
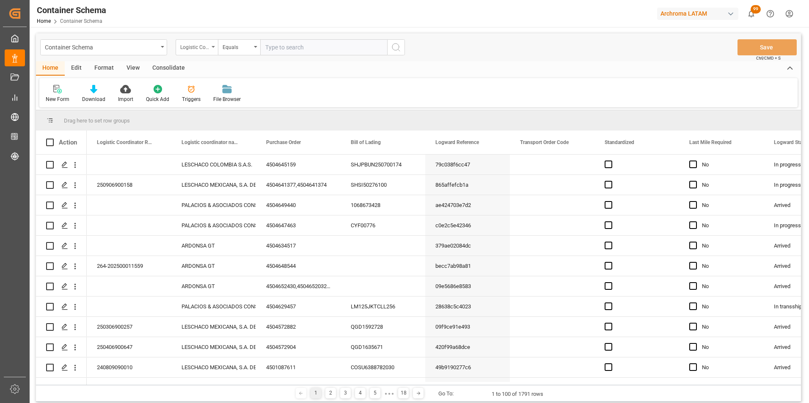
click at [210, 49] on div "Logistic Coordinator Reference Number" at bounding box center [197, 47] width 42 height 16
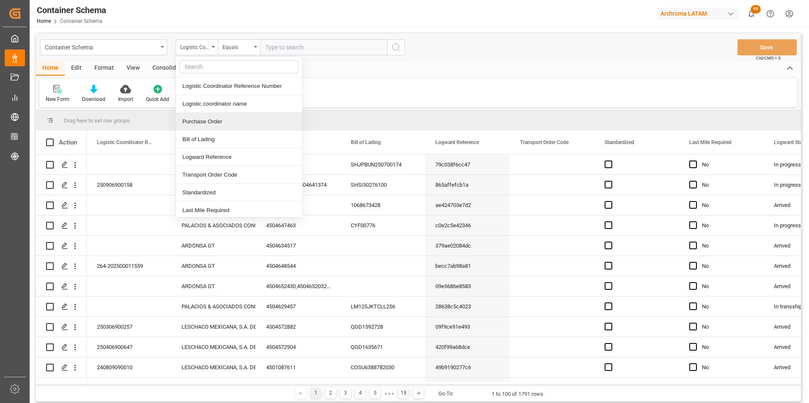
click at [203, 119] on div "Purchase Order" at bounding box center [239, 122] width 126 height 18
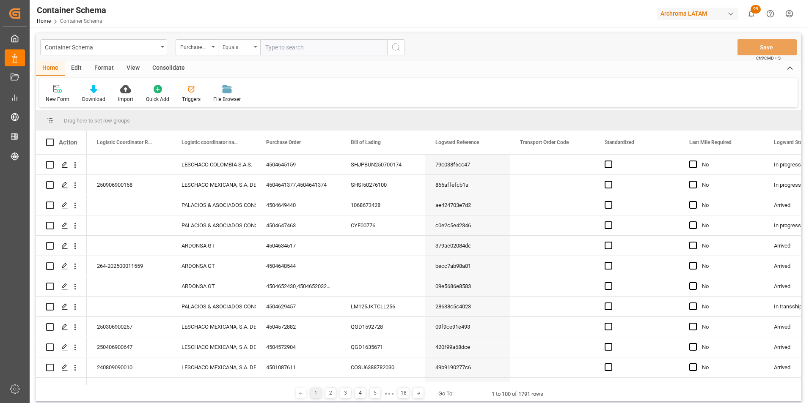
click at [235, 50] on div "Equals" at bounding box center [236, 46] width 29 height 10
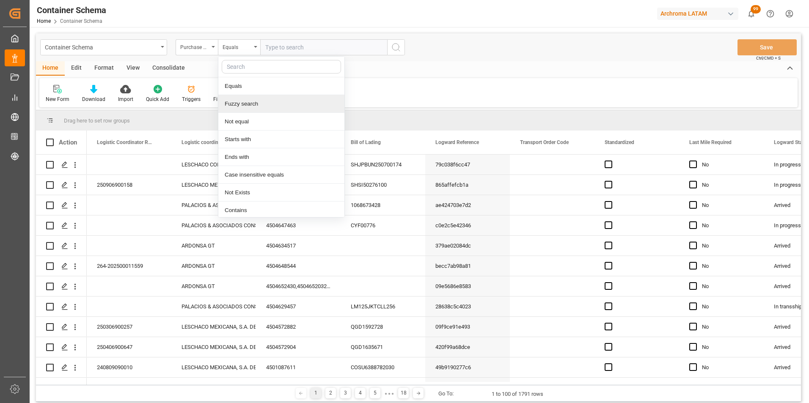
click at [244, 103] on div "Fuzzy search" at bounding box center [281, 104] width 126 height 18
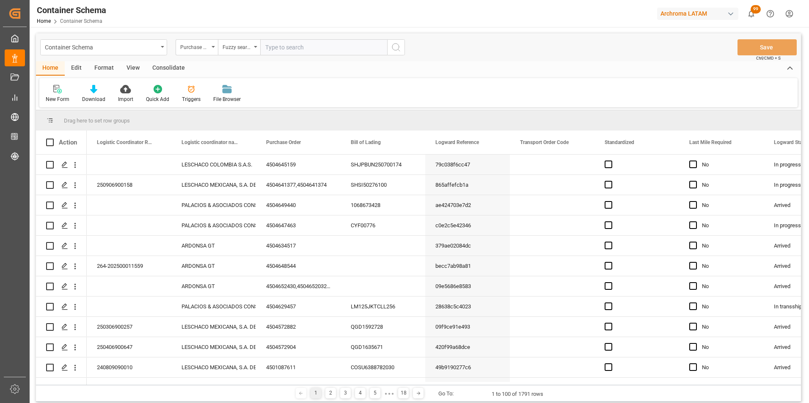
paste input "4504621778"
type input "4504621778"
click at [398, 44] on icon "search button" at bounding box center [396, 47] width 10 height 10
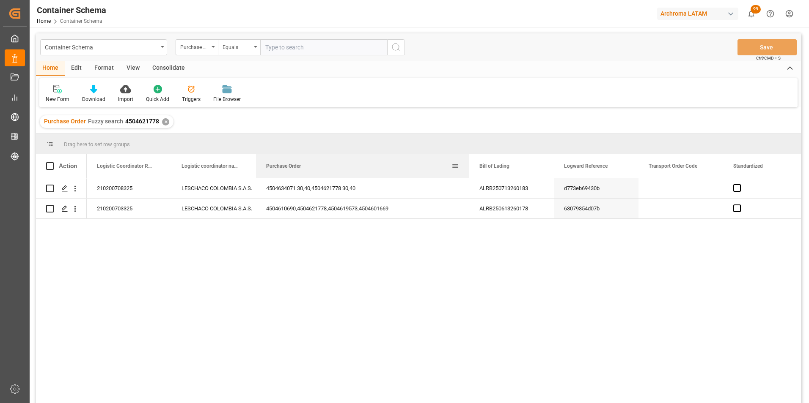
drag, startPoint x: 339, startPoint y: 165, endPoint x: 480, endPoint y: 168, distance: 140.9
click at [471, 168] on div at bounding box center [468, 166] width 3 height 24
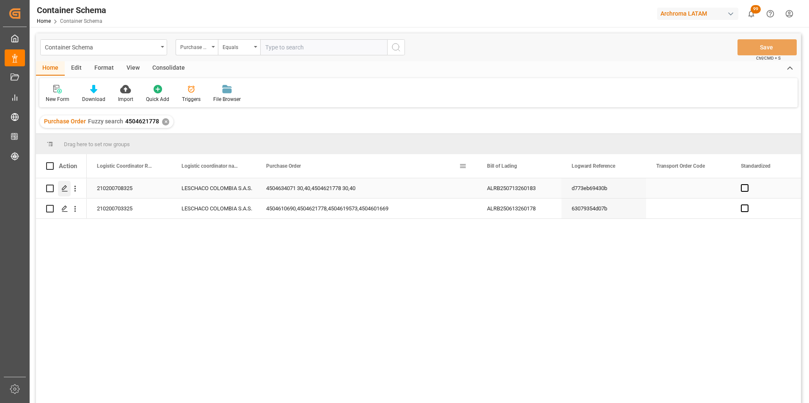
click at [65, 188] on icon "Press SPACE to select this row." at bounding box center [64, 188] width 7 height 7
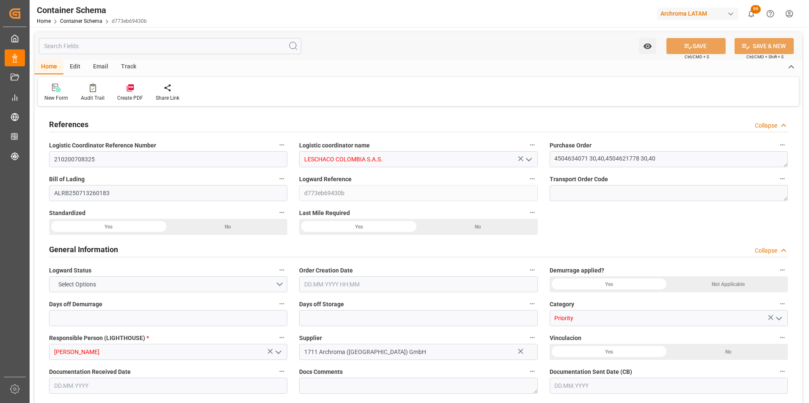
type input "0"
type input "3"
type input "4"
type input "9"
type input "1580"
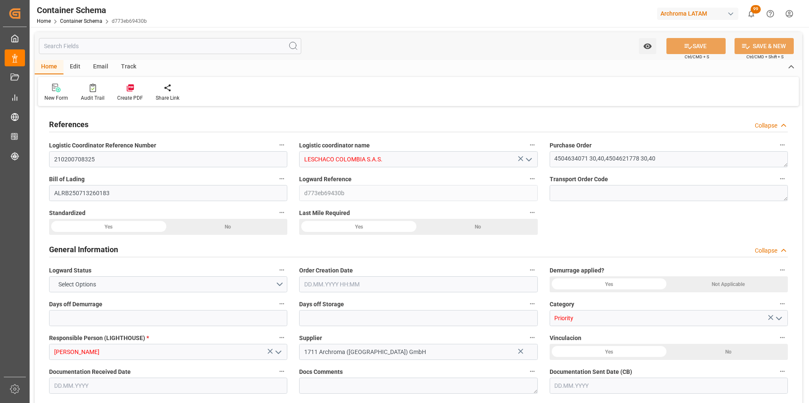
type input "1648.44"
type input "MSC"
type input "Mediterranean Shipping Company"
type input "DEBRV"
type input "COCTG"
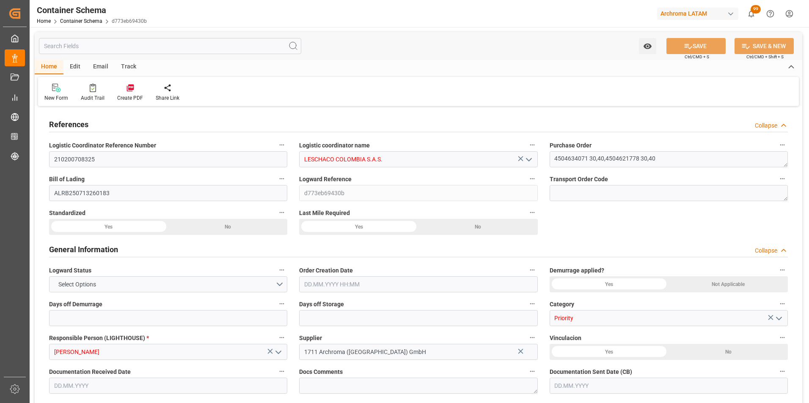
type input "COCTG"
type input "9244881"
type input "9535187"
type input "19.07.2025 13:00"
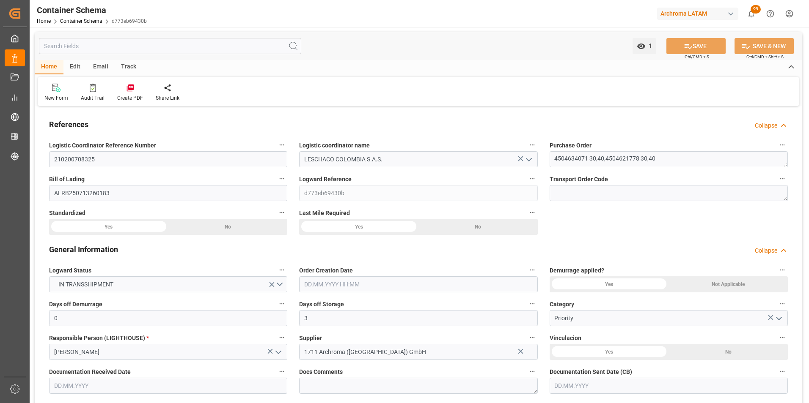
type input "[DATE]"
type input "18.07.2025 00:00"
type input "25.07.2025 00:00"
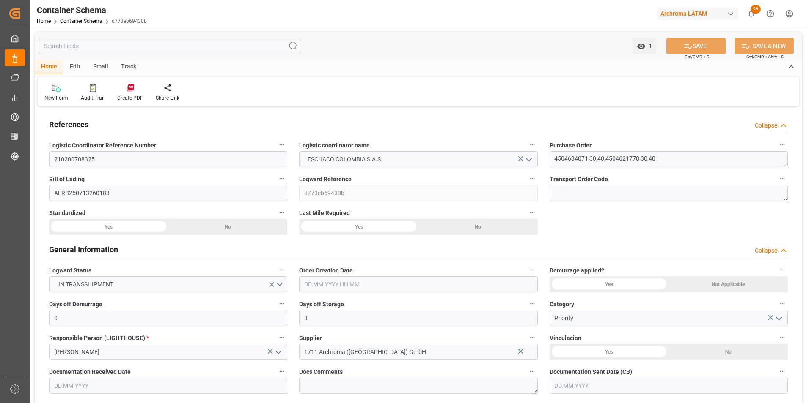
type input "28.07.2025 00:00"
type input "25.07.2025 00:00"
type input "18.08.2025 00:00"
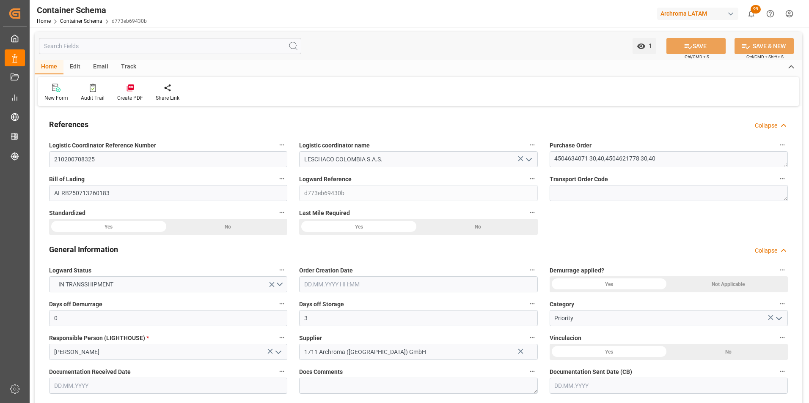
type input "[DATE] 00:00"
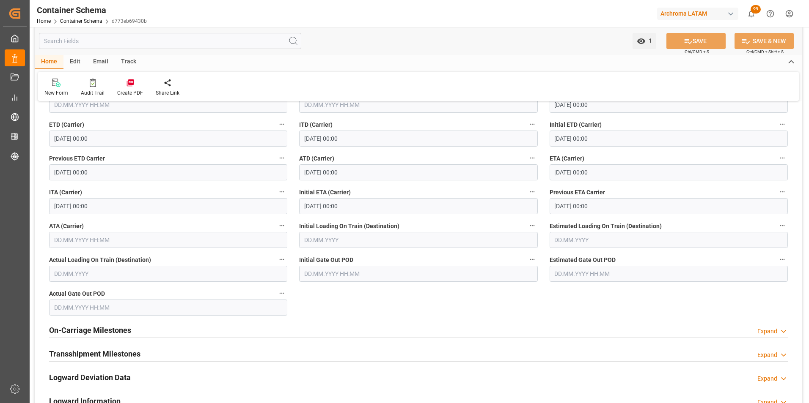
scroll to position [1142, 0]
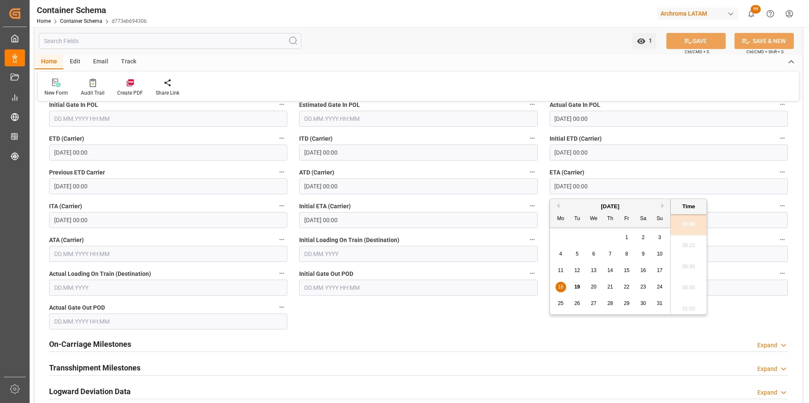
click at [562, 188] on input "18.08.2025 00:00" at bounding box center [668, 186] width 238 height 16
click at [559, 305] on span "25" at bounding box center [559, 304] width 5 height 6
type input "25.08.2025 00:00"
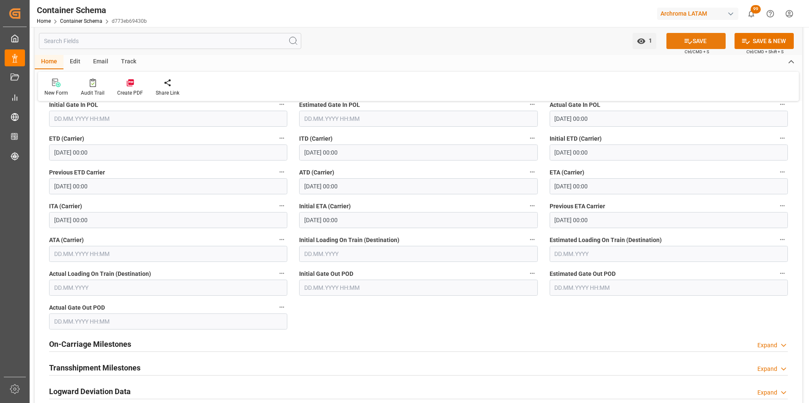
click at [686, 38] on icon at bounding box center [687, 41] width 9 height 9
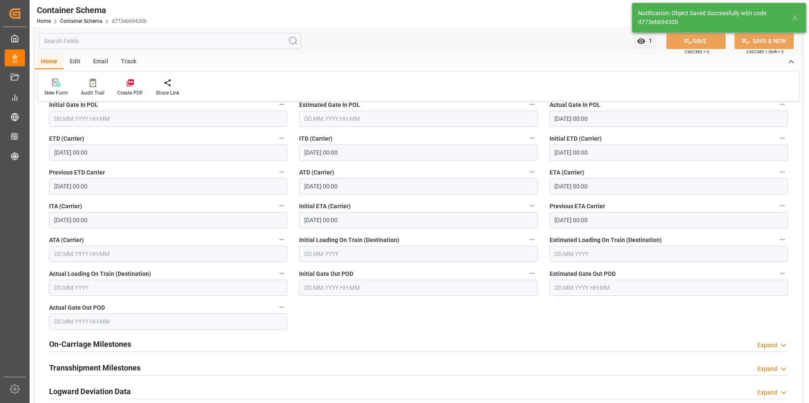
type input "18.08.2025 00:00"
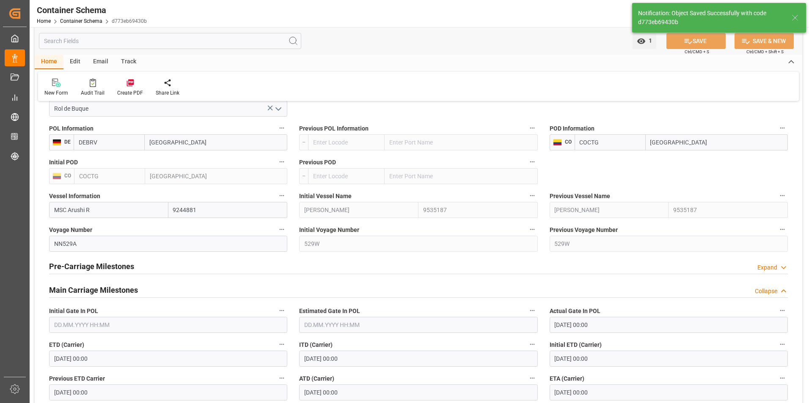
scroll to position [930, 0]
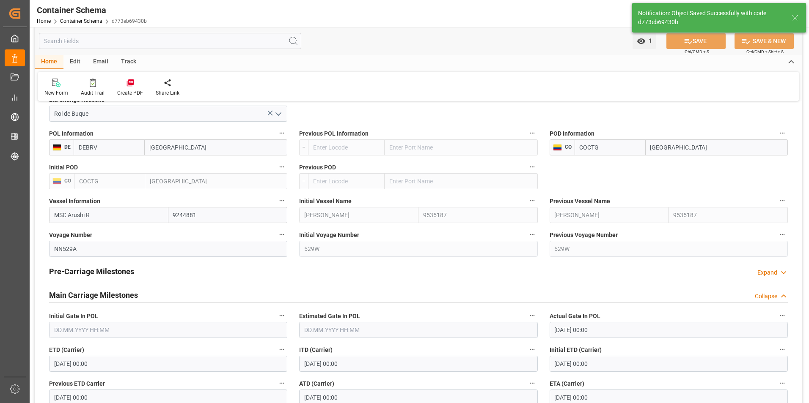
click at [93, 60] on div "Email" at bounding box center [101, 62] width 28 height 14
click at [55, 85] on icon at bounding box center [57, 84] width 11 height 6
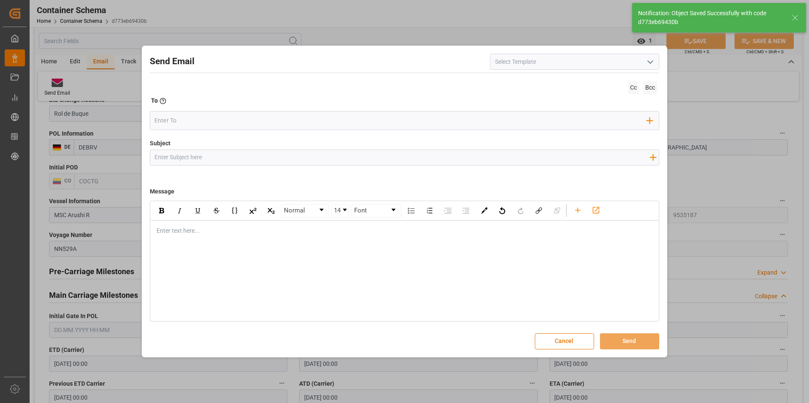
click at [653, 63] on icon "open menu" at bounding box center [650, 62] width 10 height 10
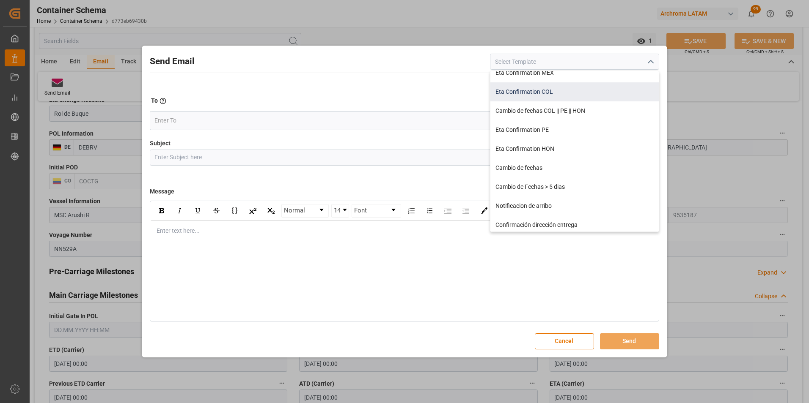
scroll to position [85, 0]
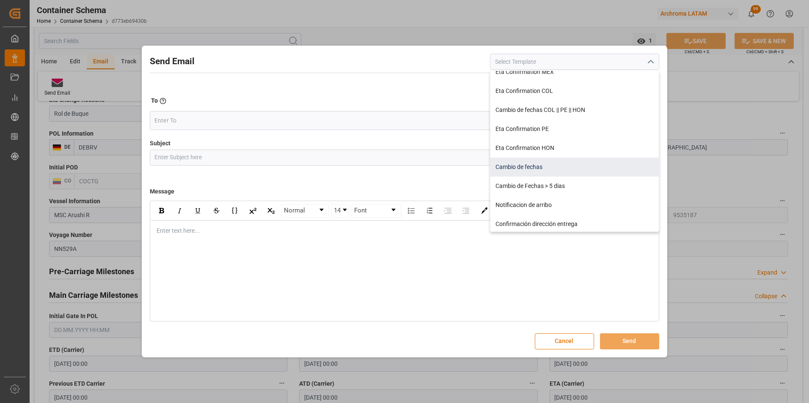
click at [546, 167] on div "Cambio de fechas" at bounding box center [574, 167] width 168 height 19
type input "Cambio de fechas"
type input "{{customsEntry}}|| Cambio de ETA {{estimatedArrivalPod}} | PO {{purchaseOrder}}…"
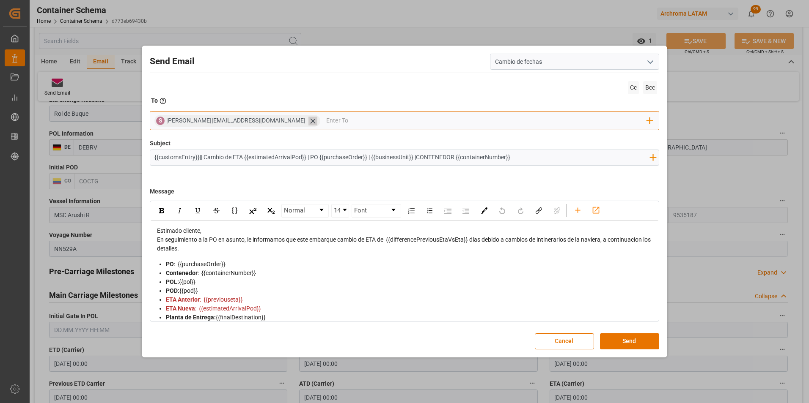
click at [308, 123] on icon at bounding box center [312, 121] width 9 height 9
click at [247, 122] on input "email" at bounding box center [400, 121] width 492 height 13
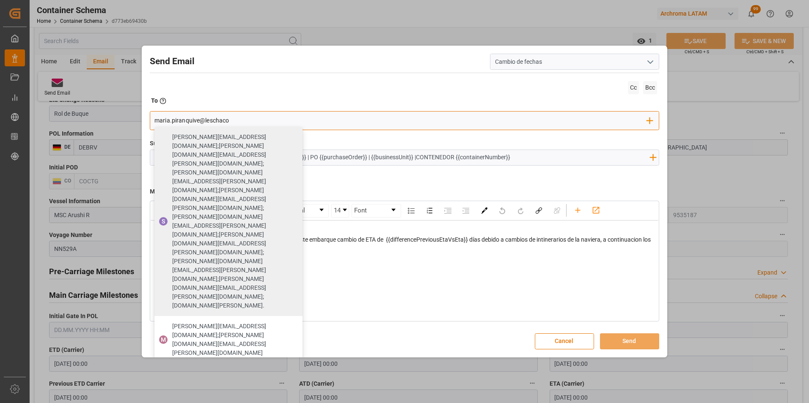
type input "maria.piranquive@leschaco"
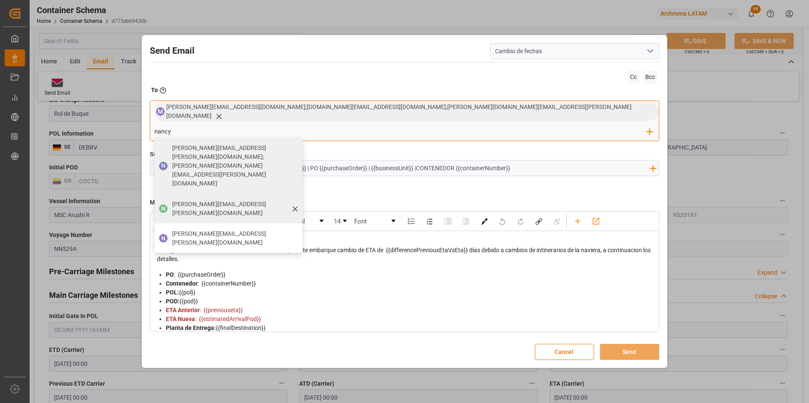
type input "nancy"
click at [296, 200] on span "nancy.castellanos@archroma.com" at bounding box center [234, 209] width 124 height 18
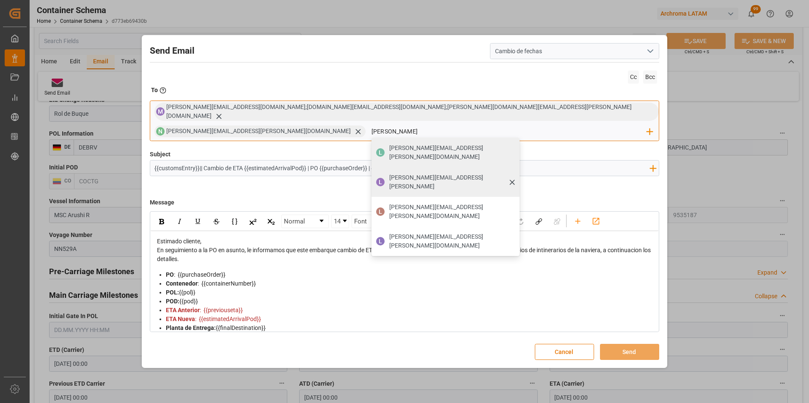
type input "luis"
click at [513, 173] on span "luis.montoya@leschaco.comm" at bounding box center [451, 182] width 124 height 18
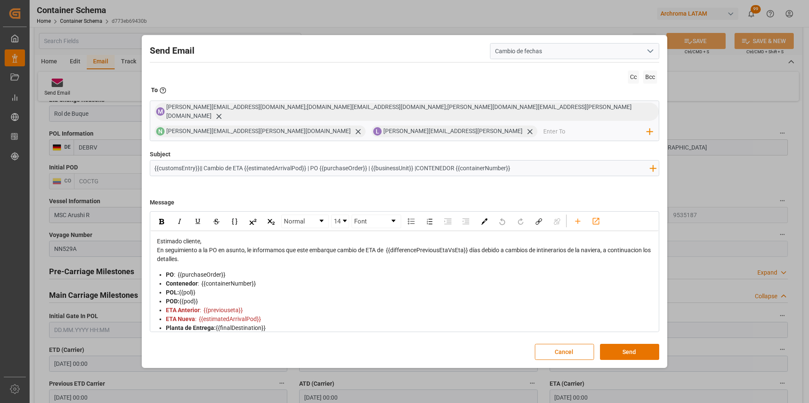
click at [239, 242] on div "Estimado cliente," at bounding box center [405, 241] width 496 height 9
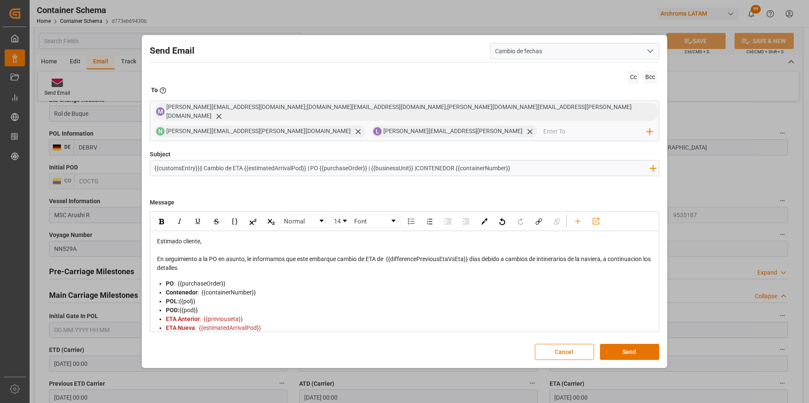
click at [276, 263] on div "En seguimiento a la PO en asunto, le informamos que este embarque cambio de ETA…" at bounding box center [405, 264] width 496 height 18
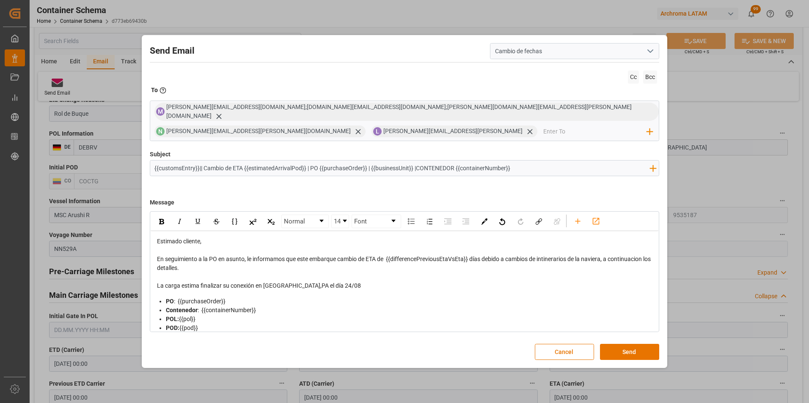
click at [180, 283] on span "La carga estima finalizar su conexión en Cristobal,PA el día 24/08" at bounding box center [259, 286] width 204 height 7
drag, startPoint x: 353, startPoint y: 284, endPoint x: 392, endPoint y: 285, distance: 38.5
click at [392, 285] on span "La carga cuenta con retraso en su transbordo estima finalizar su conexión en Cr…" at bounding box center [307, 286] width 301 height 7
copy span "en Cristobal,PA"
click at [278, 284] on span "La carga cuenta con retraso en su transbordo estima finalizar su conexión el dí…" at bounding box center [270, 286] width 226 height 7
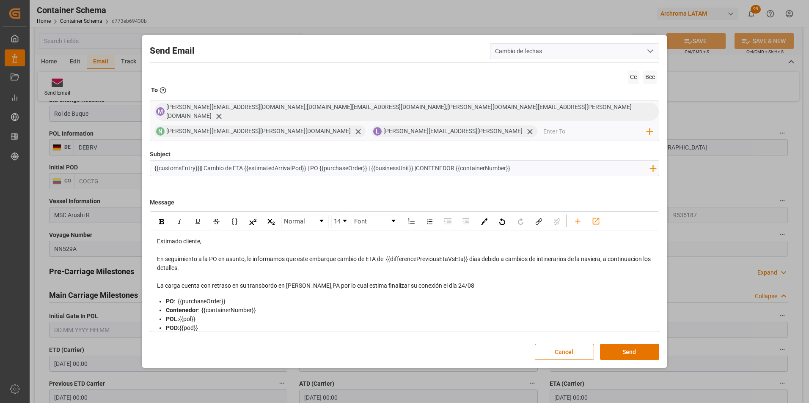
click at [456, 283] on div "La carga cuenta con retraso en su transbordo en Cristobal,PA por lo cual estima…" at bounding box center [405, 286] width 496 height 9
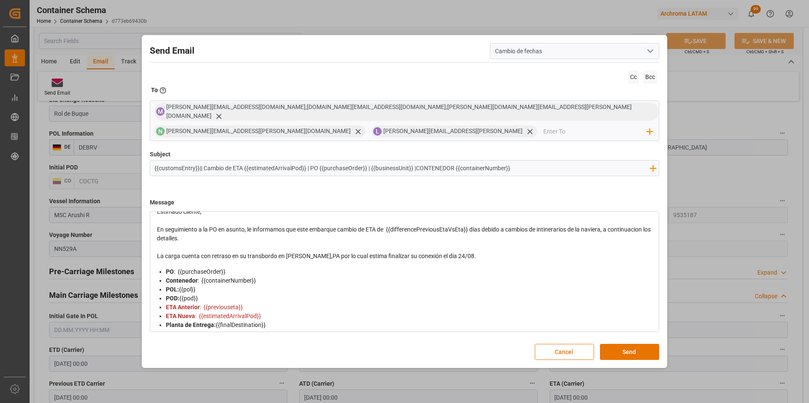
scroll to position [0, 0]
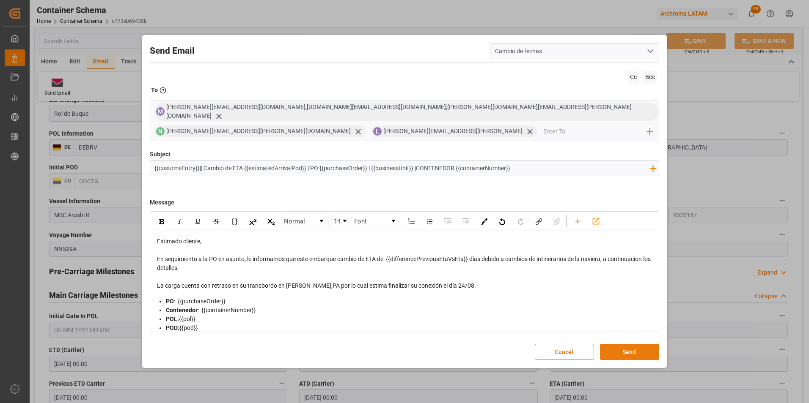
click at [625, 346] on button "Send" at bounding box center [629, 352] width 59 height 16
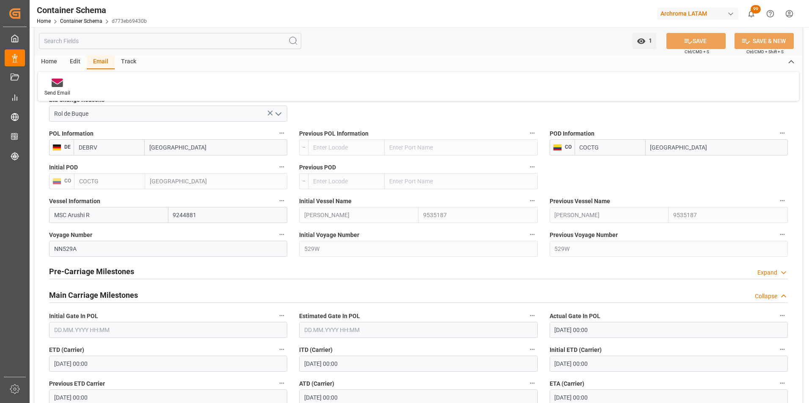
scroll to position [930, 0]
click at [88, 19] on link "Container Schema" at bounding box center [81, 21] width 42 height 6
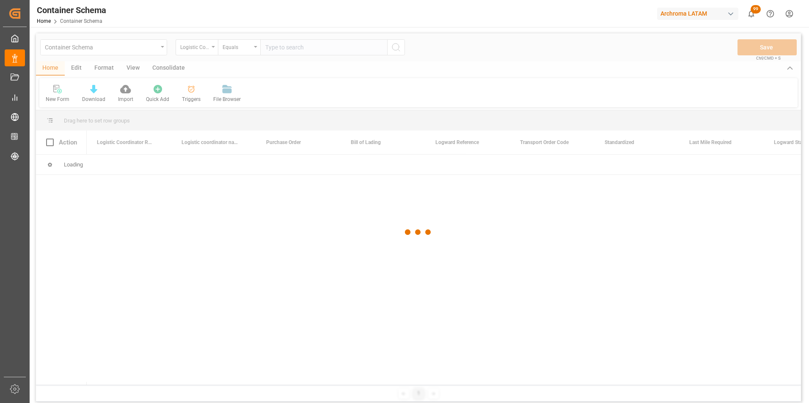
click at [212, 51] on div at bounding box center [418, 232] width 765 height 398
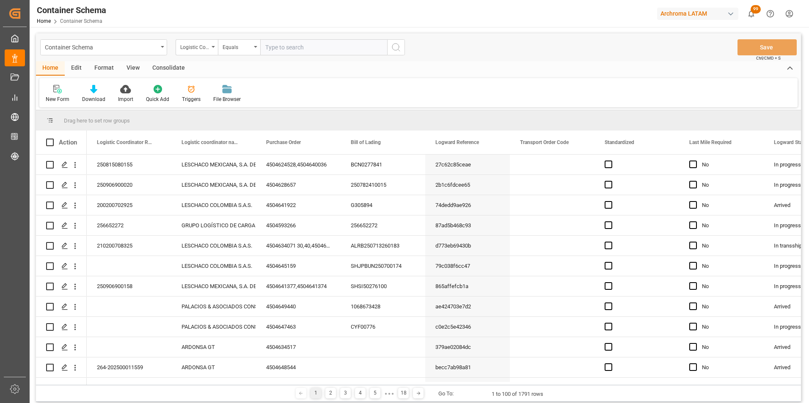
click at [212, 51] on div "Logistic Coordinator Reference Number" at bounding box center [197, 47] width 42 height 16
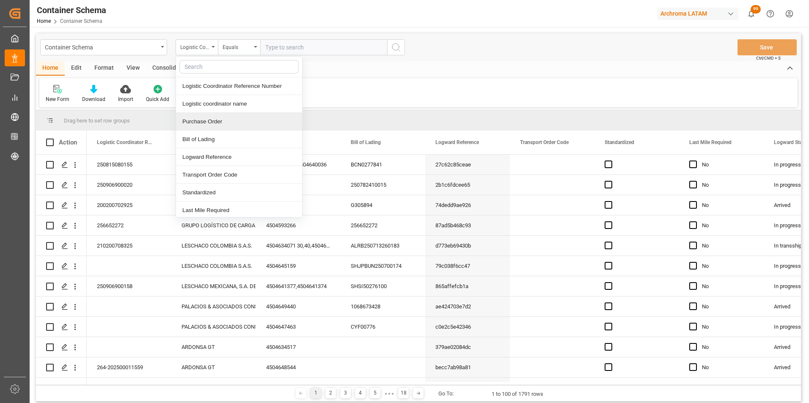
click at [209, 117] on div "Purchase Order" at bounding box center [239, 122] width 126 height 18
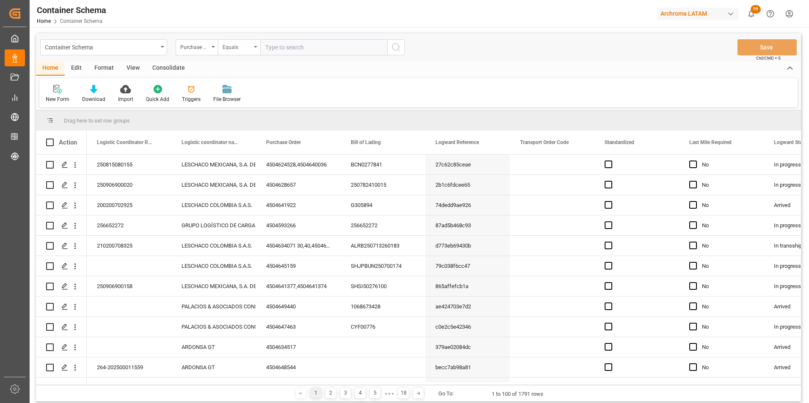
click at [230, 51] on div "Equals" at bounding box center [239, 47] width 42 height 16
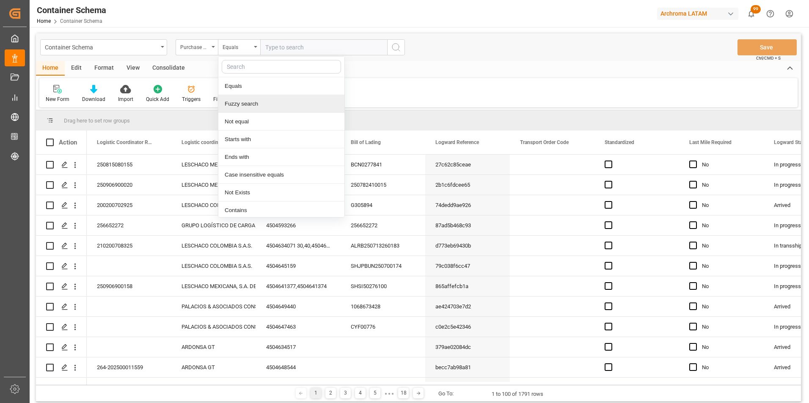
click at [242, 103] on div "Fuzzy search" at bounding box center [281, 104] width 126 height 18
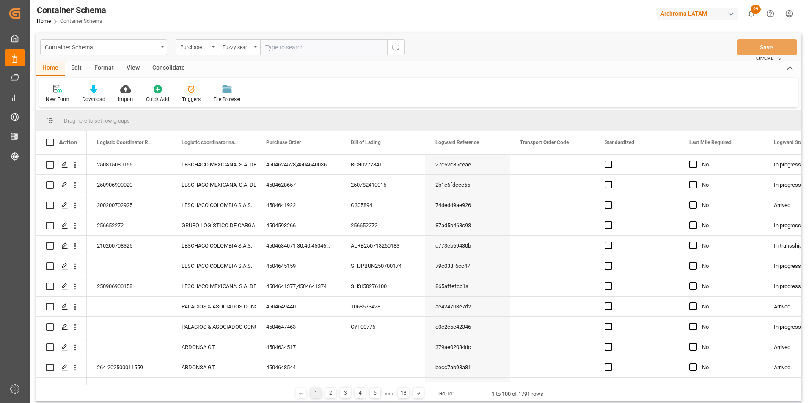
paste input "4504632776"
type input "4504632776"
click at [391, 49] on icon "search button" at bounding box center [396, 47] width 10 height 10
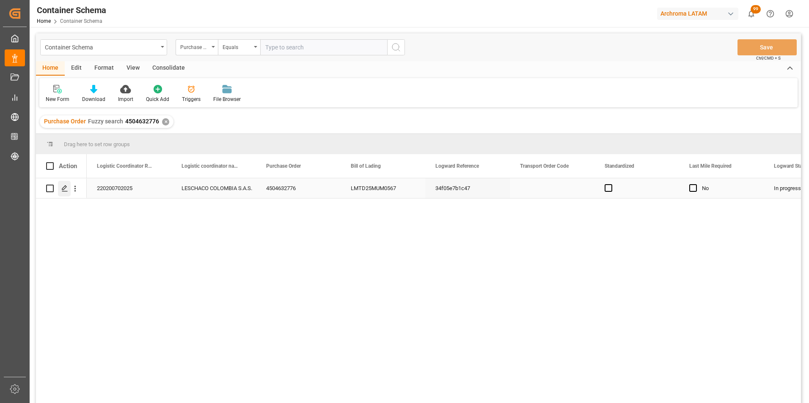
click at [66, 191] on icon "Press SPACE to select this row." at bounding box center [64, 188] width 7 height 7
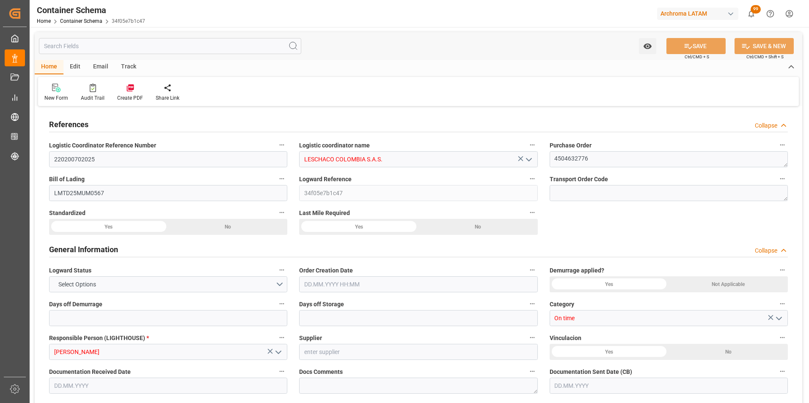
type input "220200702025"
type input "LESCHACO COLOMBIA S.A.S."
type textarea "4504632776"
type input "LMTD25MUM0567"
type input "34f05e7b1c47"
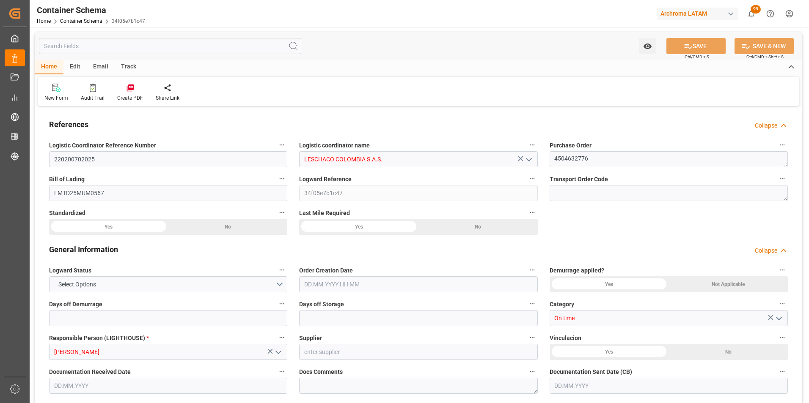
type input "On time"
type input "[PERSON_NAME]"
type input "Document Sent"
type input "BUENAVENTURA"
type input "TEXTIL"
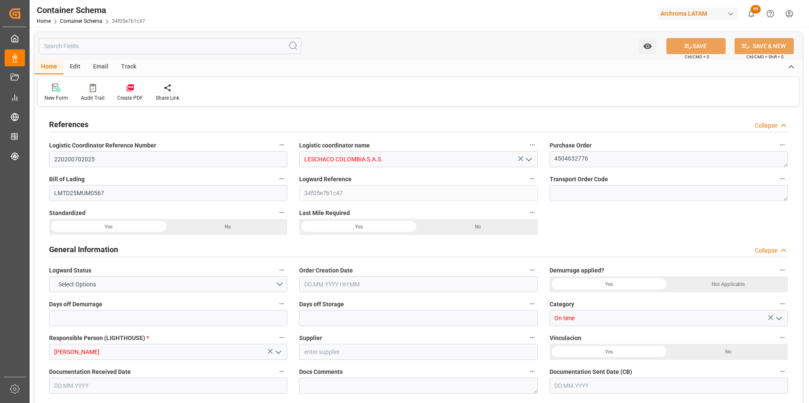
type textarea "IBC"
type input "10 IBC"
type input "ARCHROMA [GEOGRAPHIC_DATA] S.A.S"
type textarea "Calle 20ª 43ª 50 – Interior 5, COLOMBIA, BOGOTA, , C.P."
type input "HOUSE"
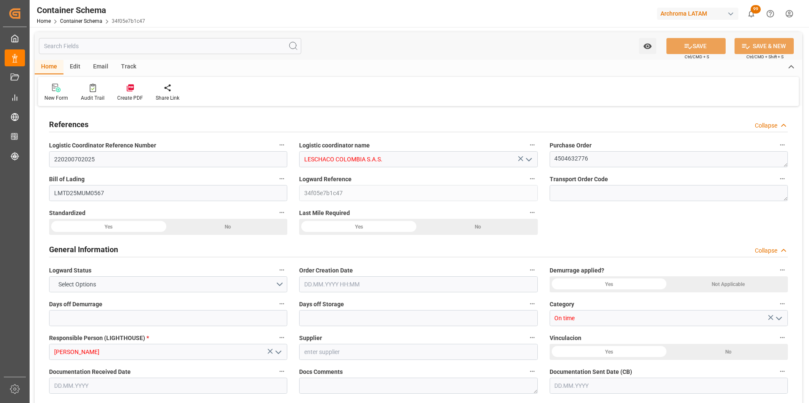
type input "CIF"
type input "Truck"
type input "Sea Ship"
type input "Truck"
type input "LCL"
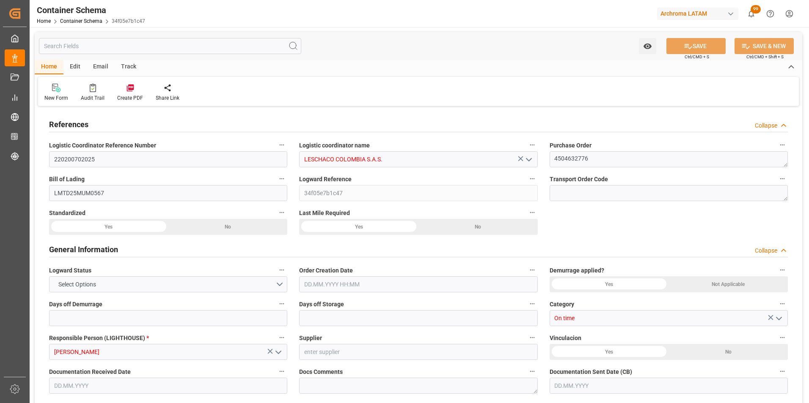
type input "TCNU4933611"
type input "AC CONTAINER LINE GMBH"
type input "CMDU"
type input "Jawaharlal Nehru (Nhava Sheva)"
type input "Buenaventura"
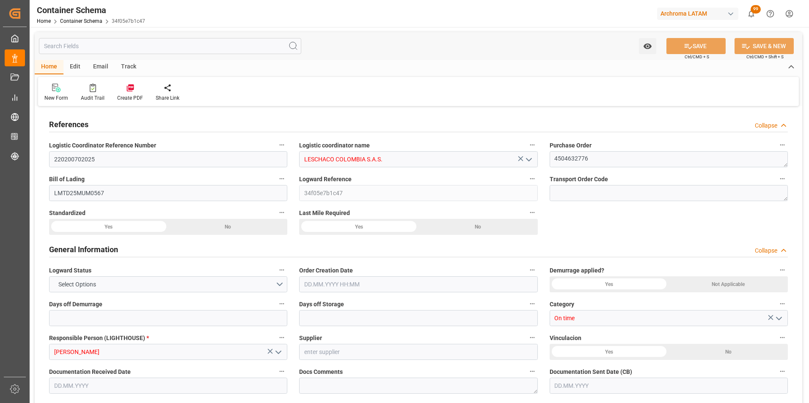
type input "Buenaventura"
type input "CMA CGM AQUILA"
type input "0PECLW1MA"
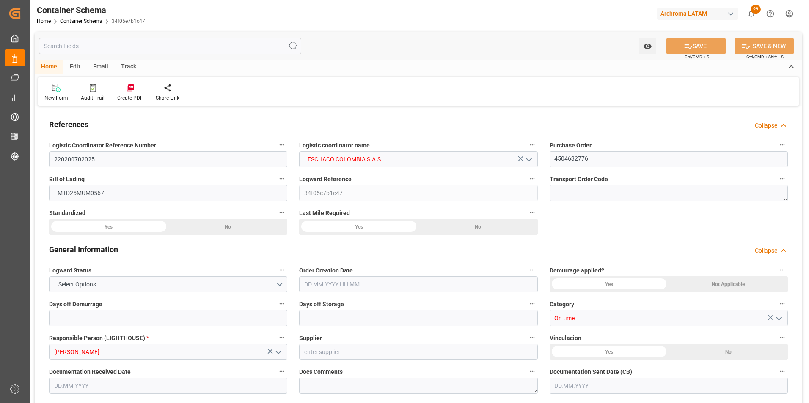
type input "0"
type input "3"
type input "1"
type input "10"
type input "5000"
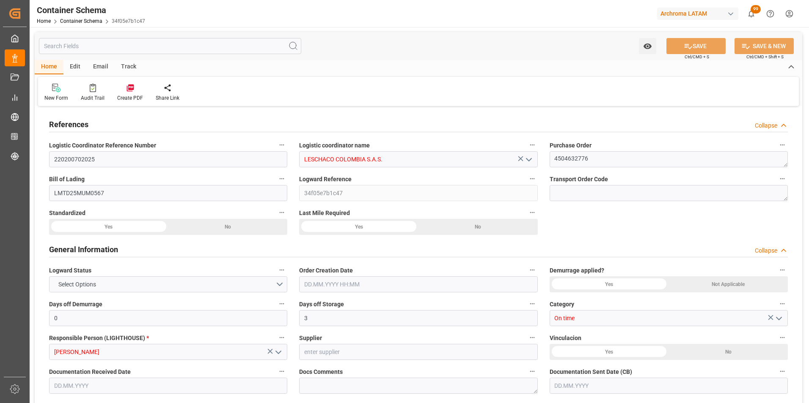
type input "5245"
type input "CMACGM"
type input "CMA CGM Group"
type input "INNSA"
type input "COBUN"
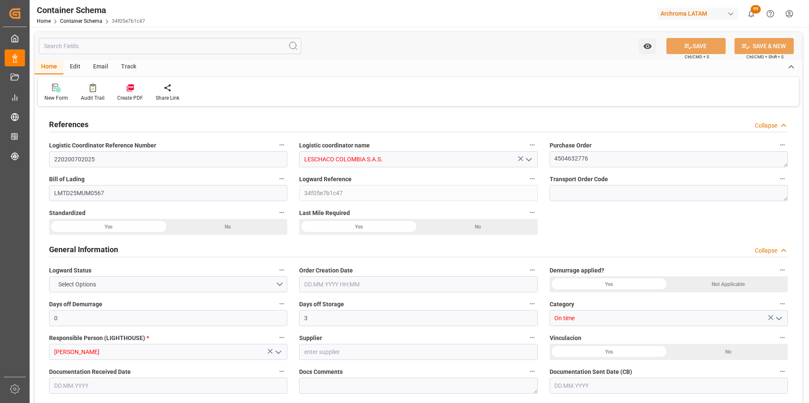
type input "COBUN"
type input "9410741"
type input "16.07.2025 12:00"
type input "[DATE]"
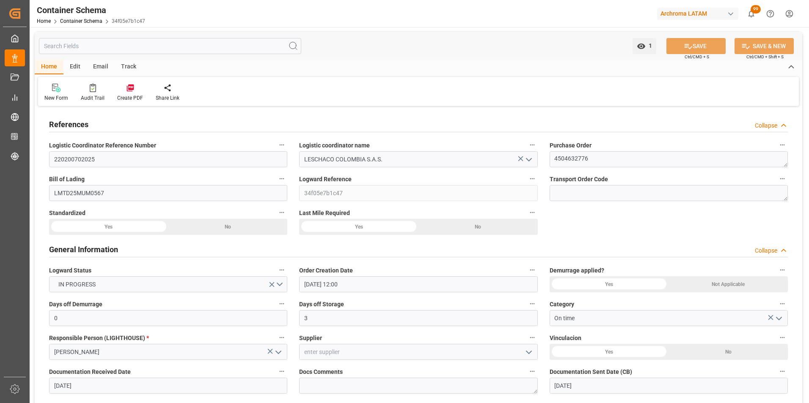
type input "[DATE]"
type input "07.07.2025 00:00"
type input "10.07.2025 00:00"
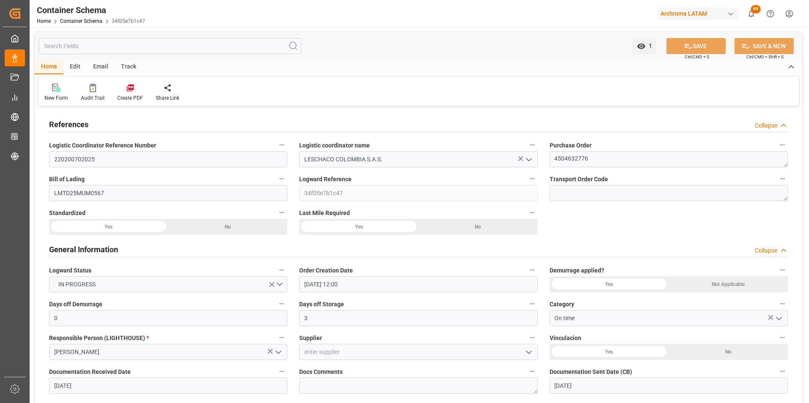
type input "10.07.2025 00:00"
type input "20.09.2025 02:00"
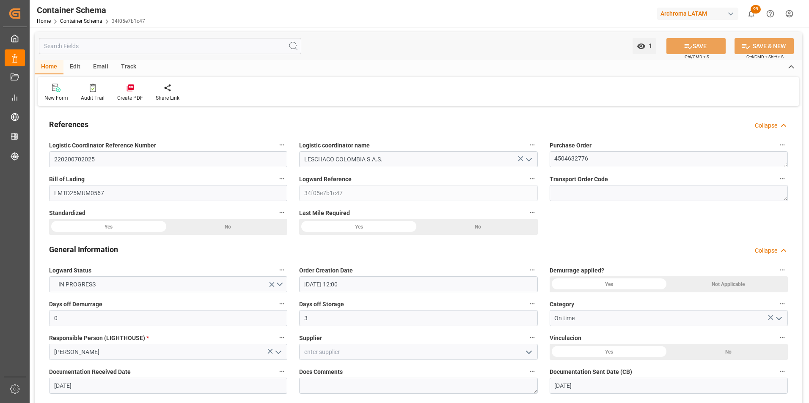
click at [105, 68] on div "Email" at bounding box center [101, 67] width 28 height 14
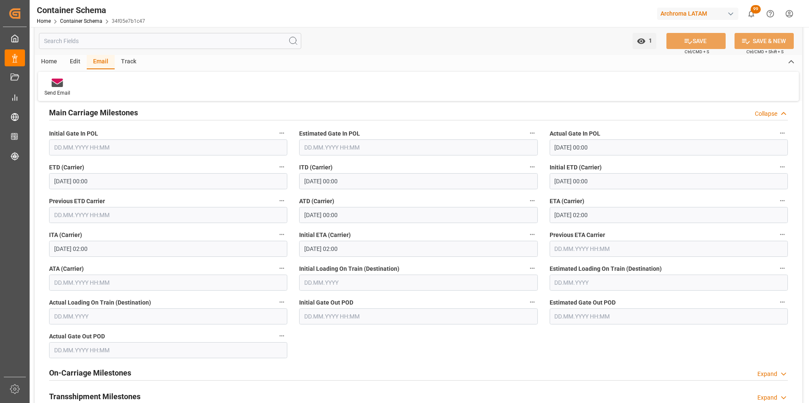
scroll to position [1057, 0]
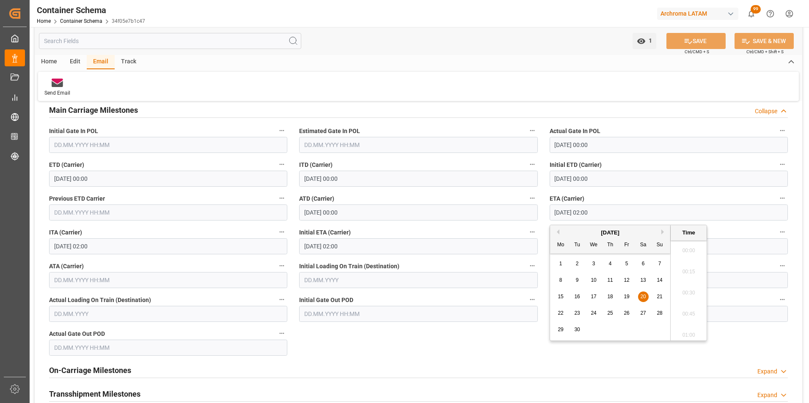
click at [568, 216] on input "20.09.2025 02:00" at bounding box center [668, 213] width 238 height 16
click at [642, 313] on span "27" at bounding box center [642, 313] width 5 height 6
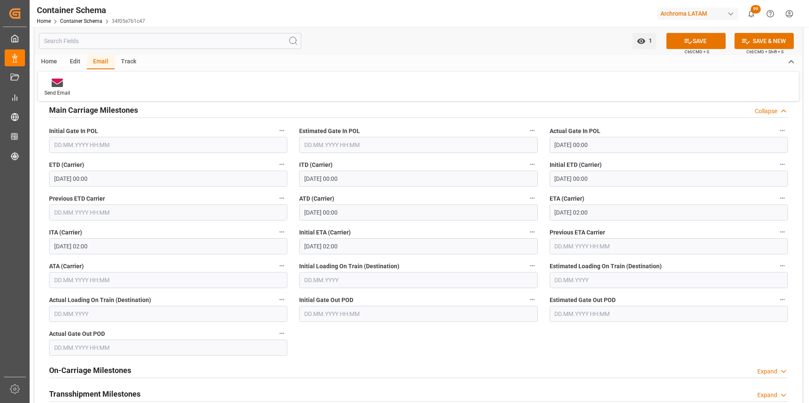
click at [712, 39] on button "SAVE" at bounding box center [695, 41] width 59 height 16
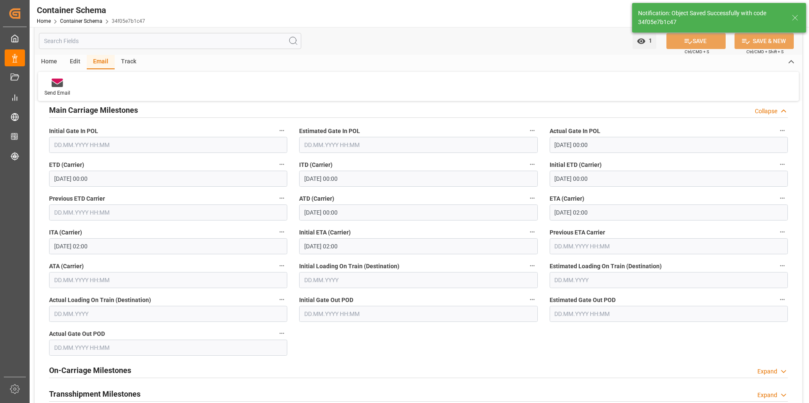
type input "27.09.2025 00:00"
type input "20.09.2025 00:00"
click at [61, 92] on div "Send Email" at bounding box center [57, 93] width 26 height 8
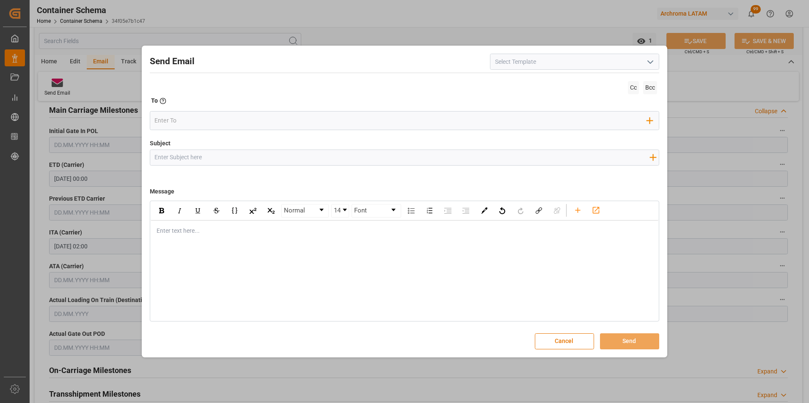
click at [656, 58] on input at bounding box center [574, 62] width 169 height 16
click at [652, 58] on icon "open menu" at bounding box center [650, 62] width 10 height 10
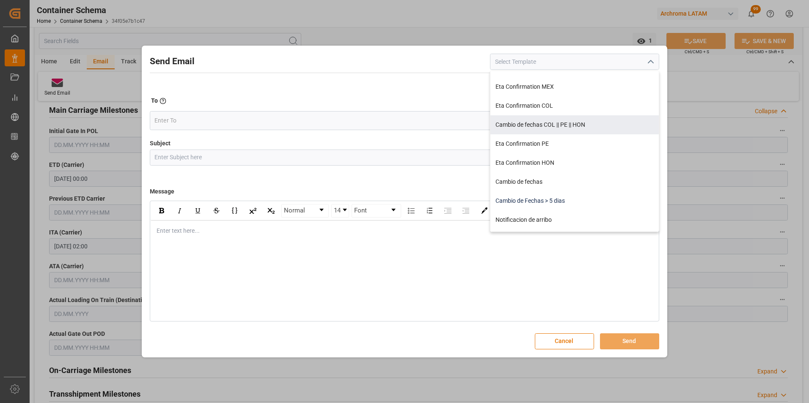
scroll to position [85, 0]
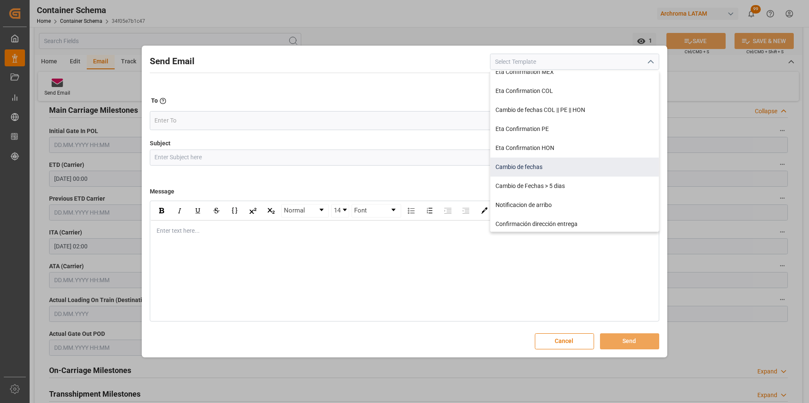
click at [535, 161] on div "Cambio de fechas" at bounding box center [574, 167] width 168 height 19
type input "Cambio de fechas"
type input "{{customsEntry}}|| Cambio de ETA {{estimatedArrivalPod}} | PO {{purchaseOrder}}…"
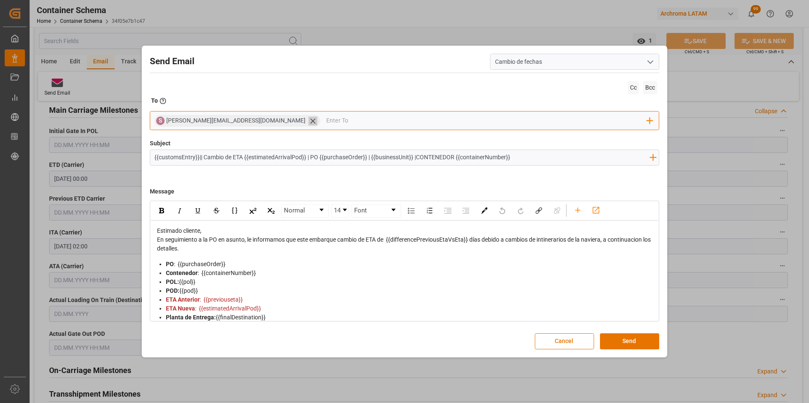
click at [308, 123] on icon at bounding box center [312, 121] width 9 height 9
click at [247, 122] on input "email" at bounding box center [400, 121] width 492 height 13
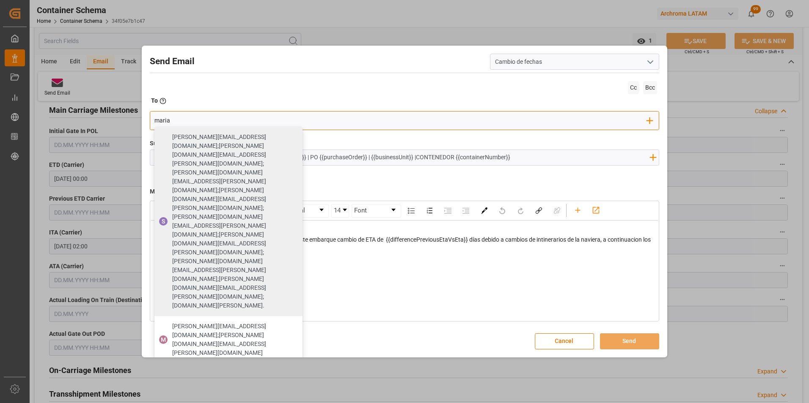
type input "maria"
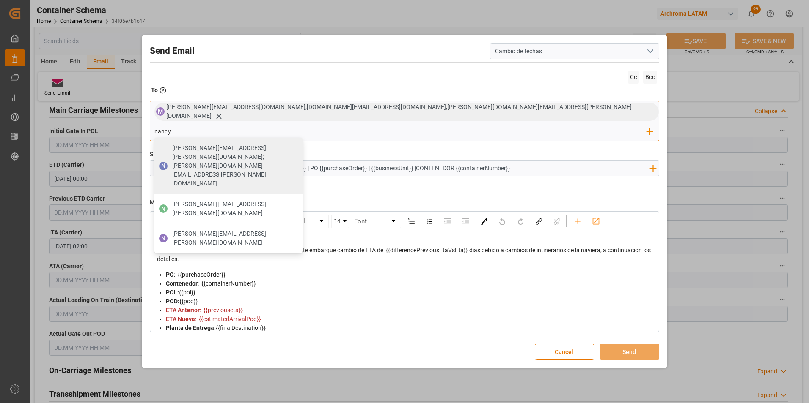
type input "nancy.castellanos@archroma.com"
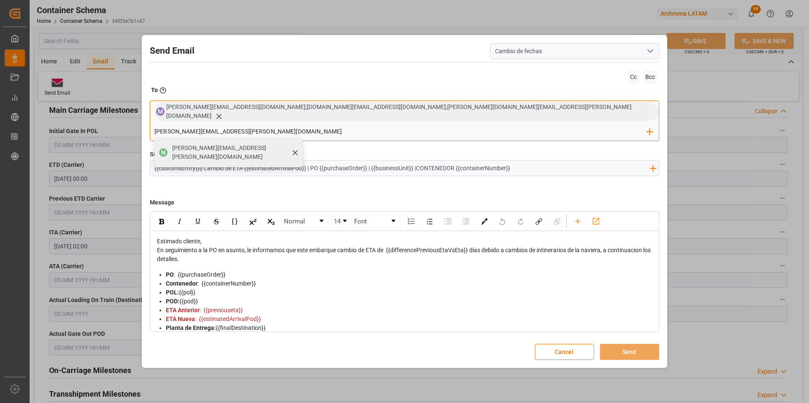
click at [296, 144] on span "nancy.castellanos@archroma.com" at bounding box center [234, 153] width 124 height 18
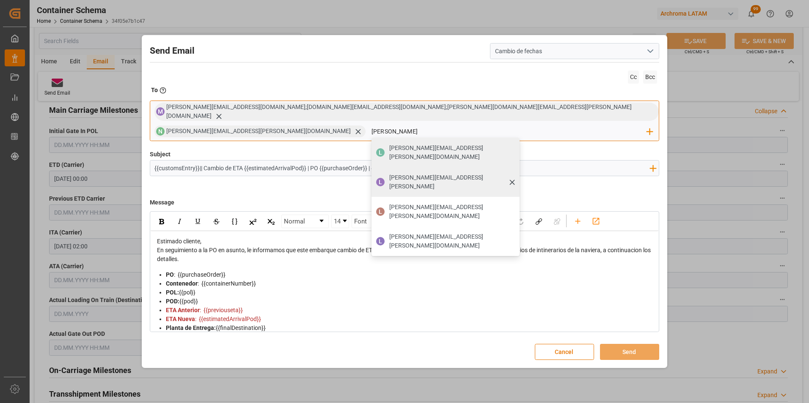
type input "luis"
click at [513, 173] on span "luis.montoya@leschaco.comm" at bounding box center [451, 182] width 124 height 18
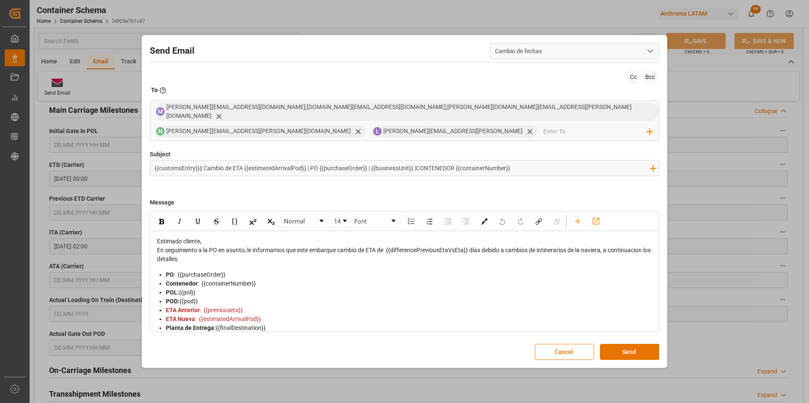
click at [303, 241] on div "Estimado cliente," at bounding box center [405, 241] width 496 height 9
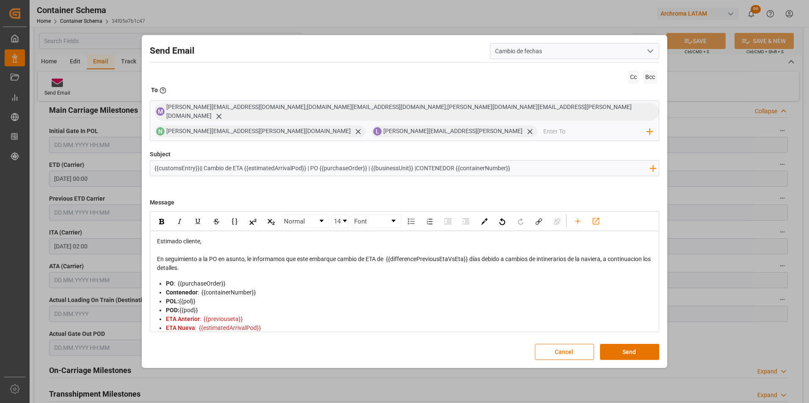
click at [296, 265] on div "En seguimiento a la PO en asunto, le informamos que este embarque cambio de ETA…" at bounding box center [405, 264] width 496 height 18
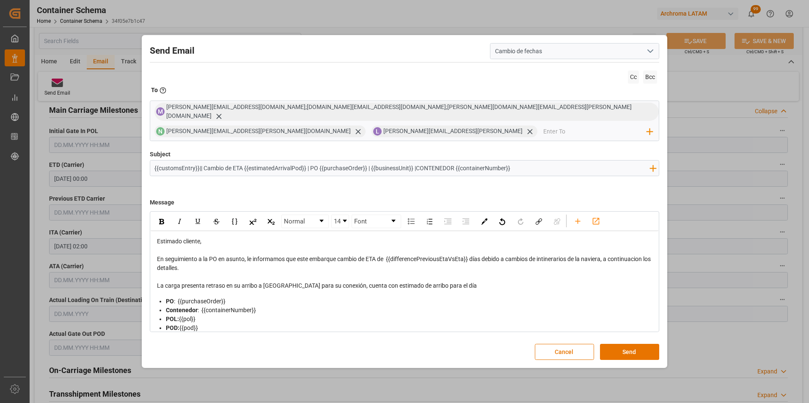
click at [460, 282] on div "La carga presenta retraso en su arribo a Amberes para su conexión, cuenta con e…" at bounding box center [405, 286] width 496 height 9
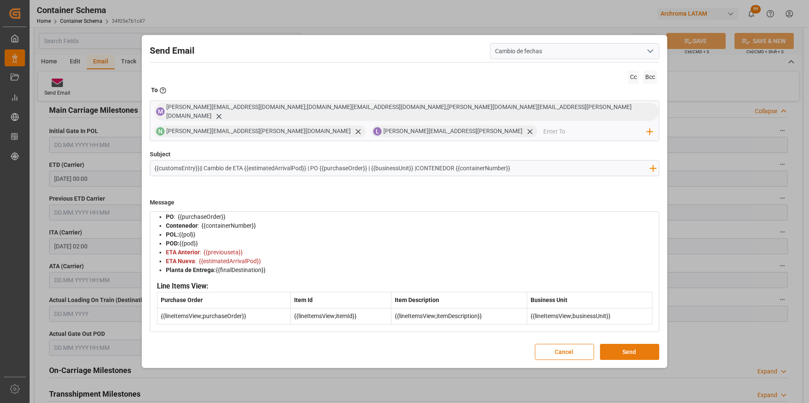
click at [615, 351] on button "Send" at bounding box center [629, 352] width 59 height 16
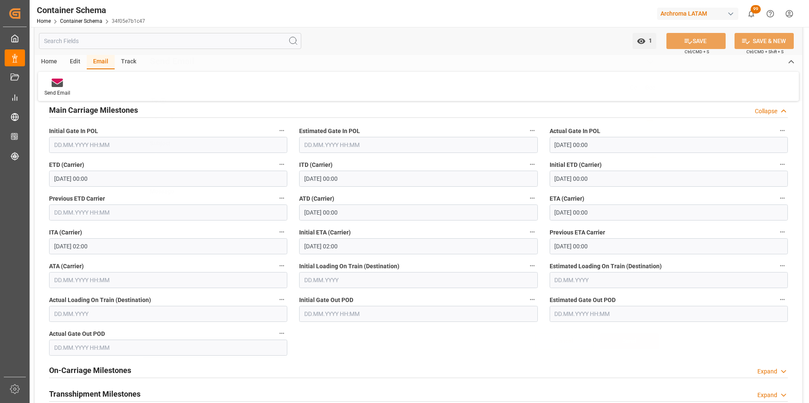
scroll to position [0, 0]
click at [89, 23] on div "Home Container Schema 34f05e7b1c47" at bounding box center [91, 20] width 108 height 9
click at [92, 20] on link "Container Schema" at bounding box center [81, 21] width 42 height 6
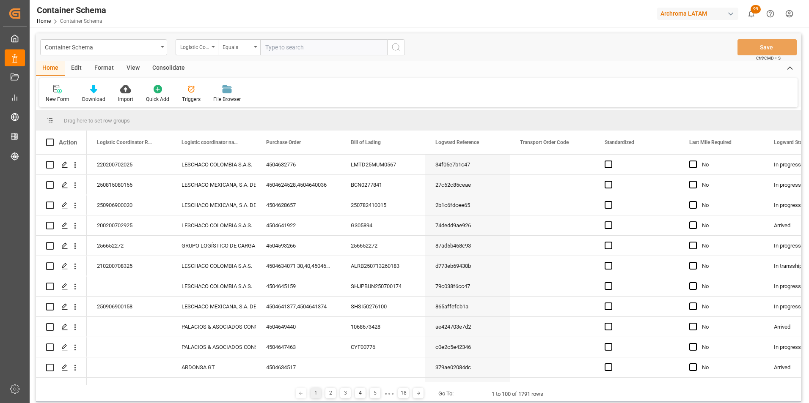
click at [206, 51] on div "Logistic Coordinator Reference Number" at bounding box center [194, 46] width 29 height 10
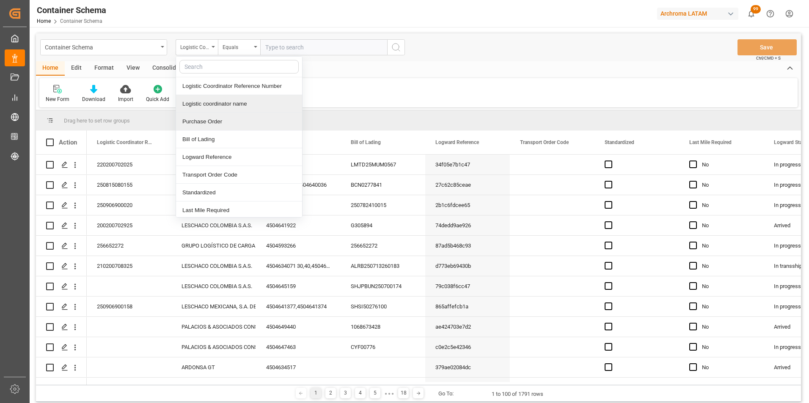
click at [223, 121] on div "Purchase Order" at bounding box center [239, 122] width 126 height 18
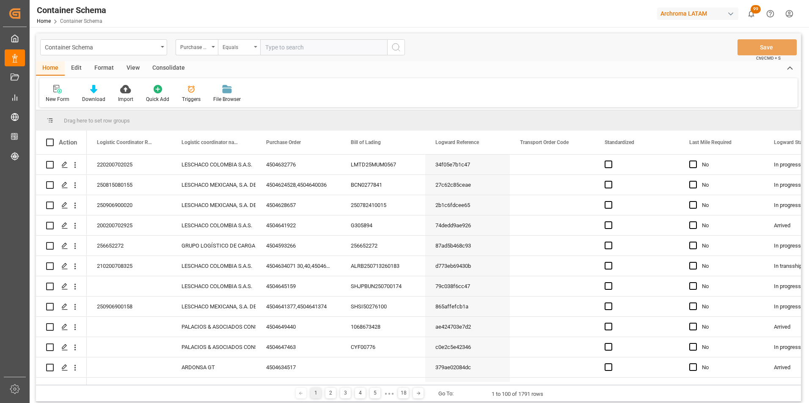
drag, startPoint x: 236, startPoint y: 48, endPoint x: 239, endPoint y: 52, distance: 4.8
click at [236, 48] on div "Equals" at bounding box center [236, 46] width 29 height 10
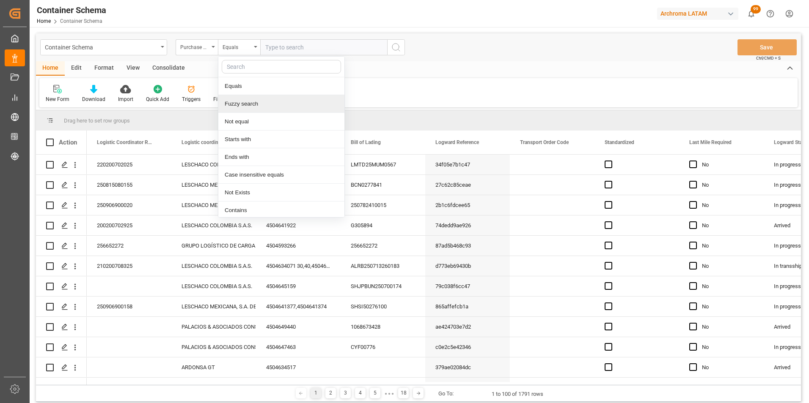
click at [262, 97] on div "Fuzzy search" at bounding box center [281, 104] width 126 height 18
paste input "4504648544"
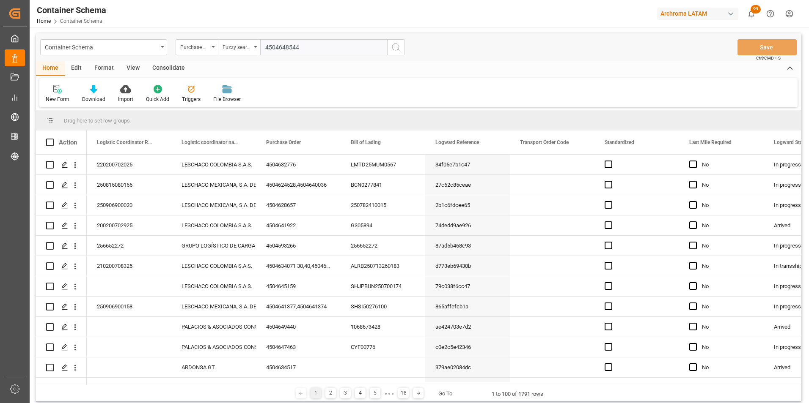
type input "4504648544"
click at [399, 48] on circle "search button" at bounding box center [395, 47] width 7 height 7
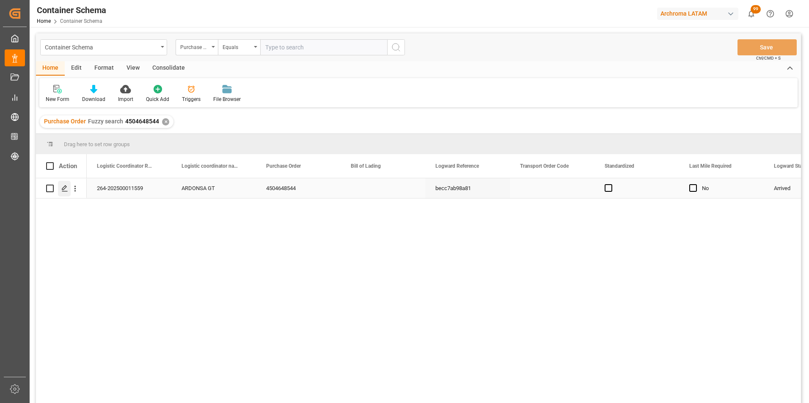
click at [63, 189] on icon "Press SPACE to select this row." at bounding box center [64, 188] width 7 height 7
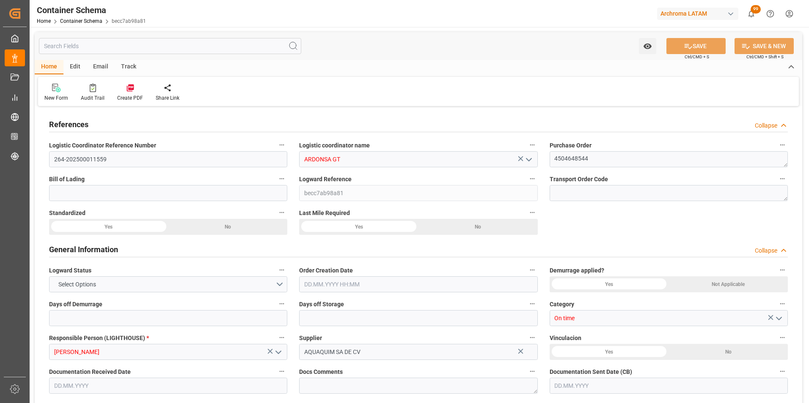
type input "0"
type input "1"
type input "19"
type input "19000"
type input "20083"
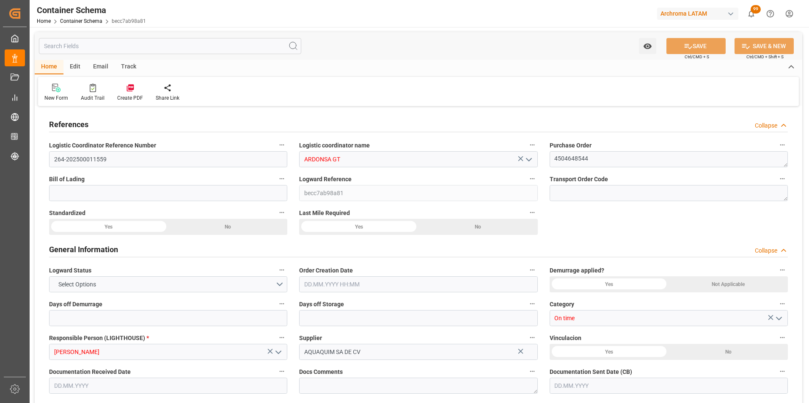
type input "MXZMF"
type input "04.08.2025 09:45"
type input "[DATE]"
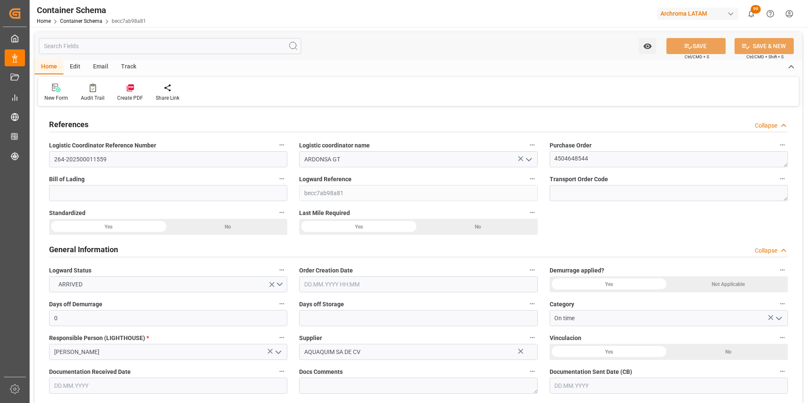
type input "[DATE]"
type input "04.08.2025 11:30"
type input "06.08.2025 00:00"
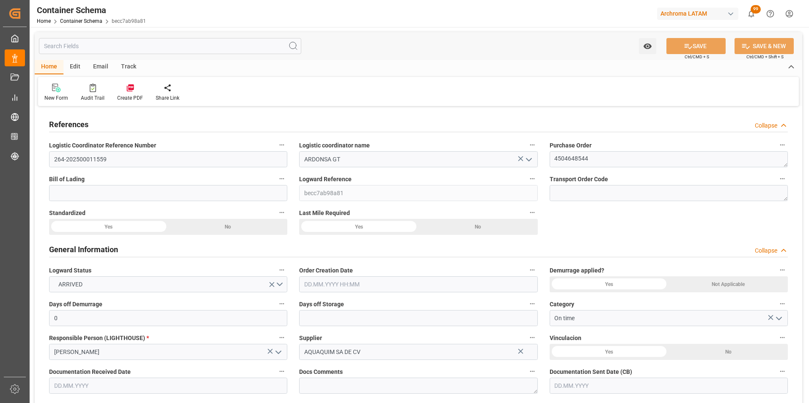
type input "06.08.2025 00:00"
type input "05.08.2025 00:00"
click at [90, 22] on link "Container Schema" at bounding box center [81, 21] width 42 height 6
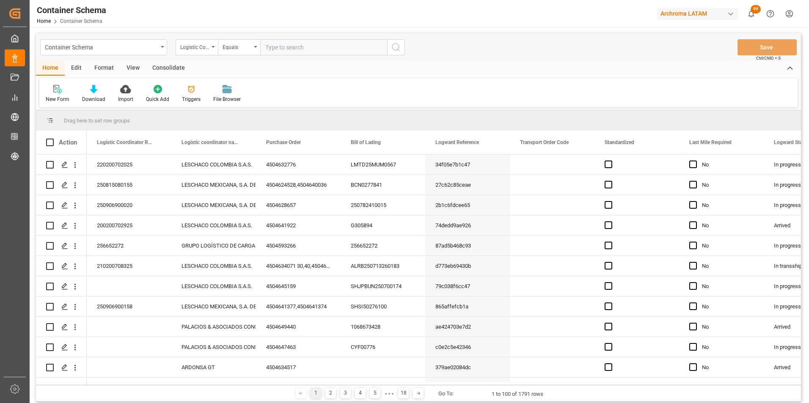
click at [159, 50] on div "Container Schema" at bounding box center [103, 47] width 127 height 16
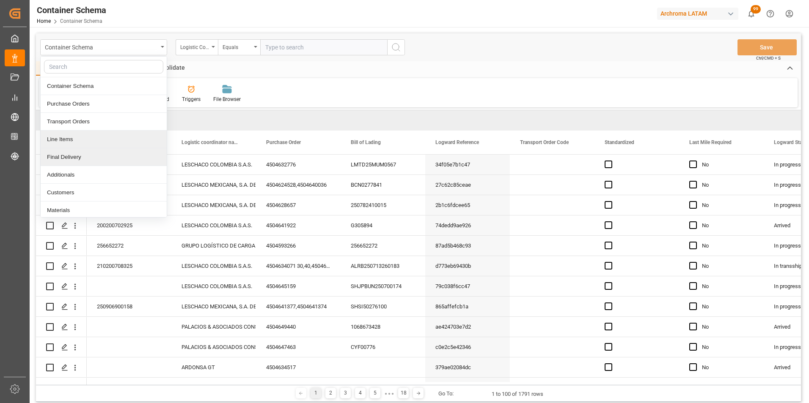
click at [104, 151] on div "Final Delivery" at bounding box center [104, 157] width 126 height 18
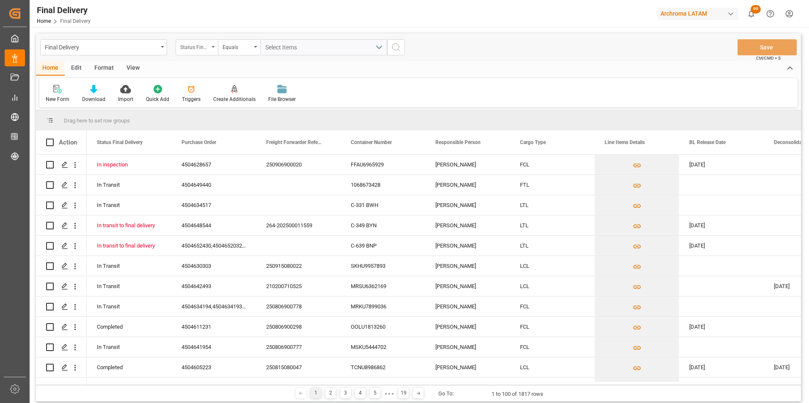
click at [200, 54] on div "Status Final Delivery" at bounding box center [197, 47] width 42 height 16
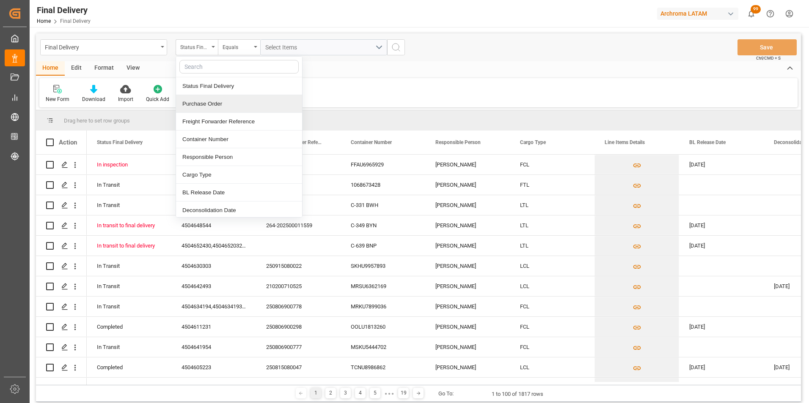
click at [204, 102] on div "Purchase Order" at bounding box center [239, 104] width 126 height 18
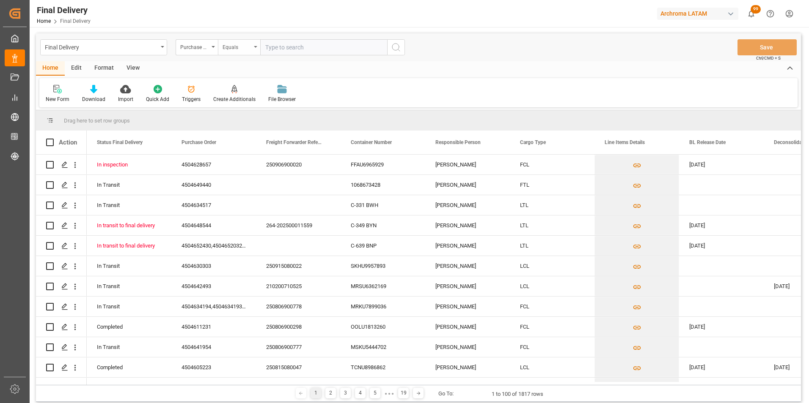
click at [239, 46] on div "Equals" at bounding box center [236, 46] width 29 height 10
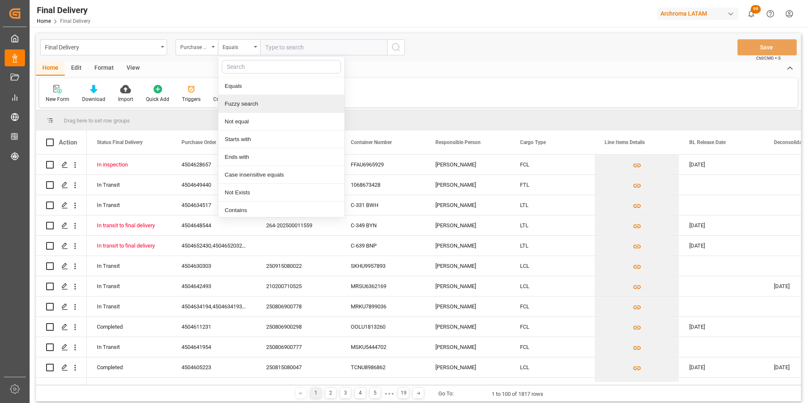
click at [244, 108] on div "Fuzzy search" at bounding box center [281, 104] width 126 height 18
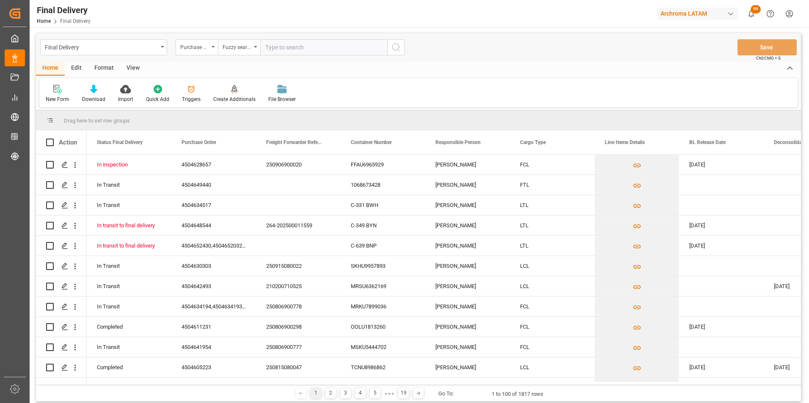
paste input "4504648544"
type input "4504648544"
click at [393, 50] on icon "search button" at bounding box center [396, 47] width 10 height 10
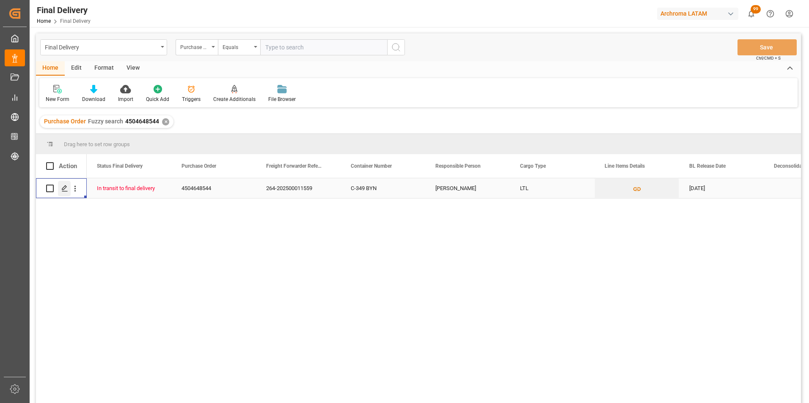
click at [64, 192] on div "Press SPACE to select this row." at bounding box center [64, 189] width 13 height 16
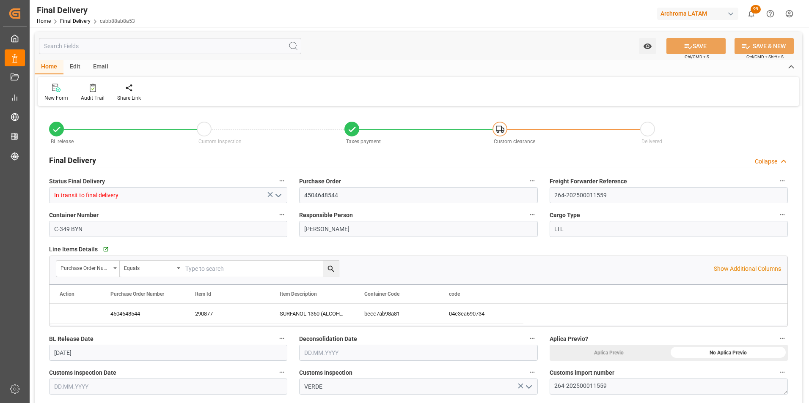
type input "[DATE]"
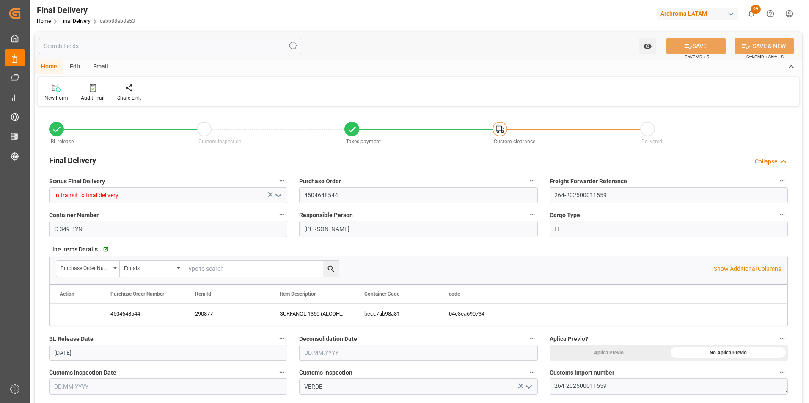
type input "[DATE]"
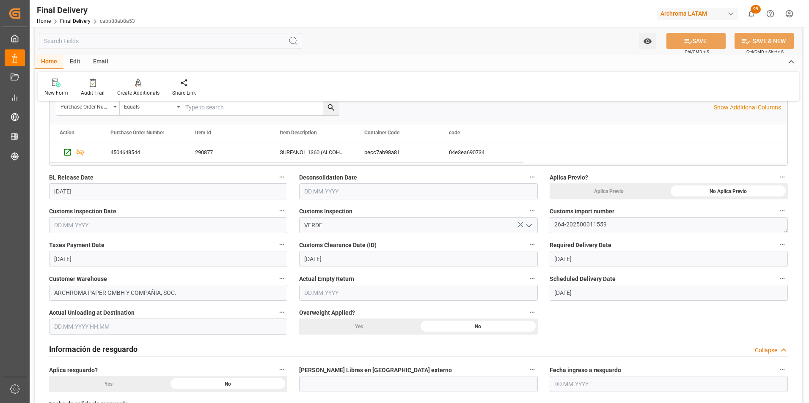
scroll to position [211, 0]
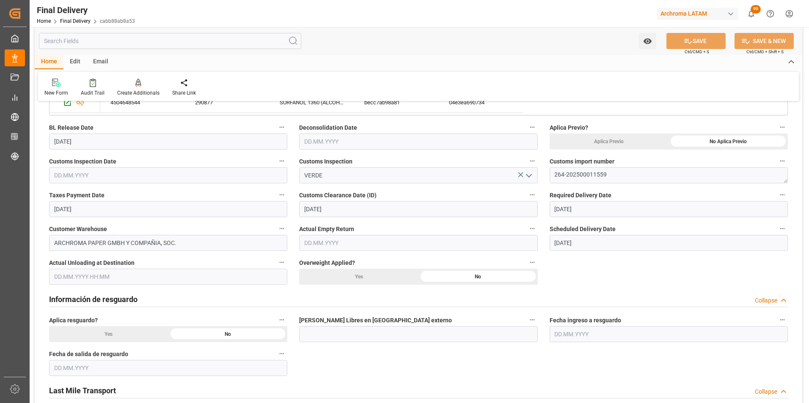
click at [101, 276] on input "text" at bounding box center [168, 277] width 238 height 16
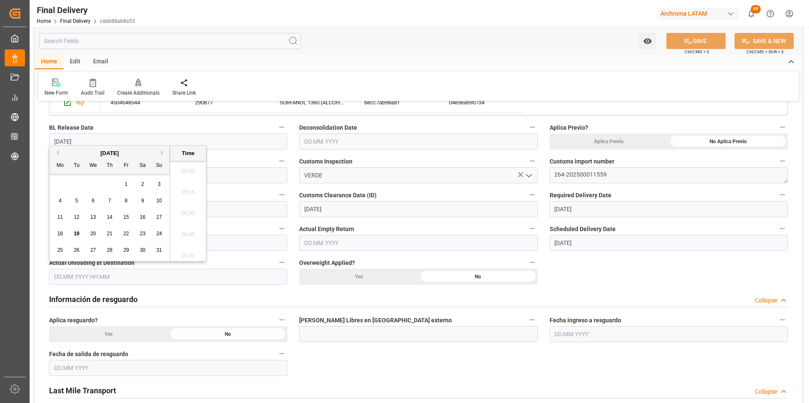
scroll to position [828, 0]
click at [77, 231] on span "19" at bounding box center [76, 234] width 5 height 6
type input "19.08.2025 00:00"
click at [289, 289] on div "Información de resguardo Collapse" at bounding box center [418, 300] width 750 height 24
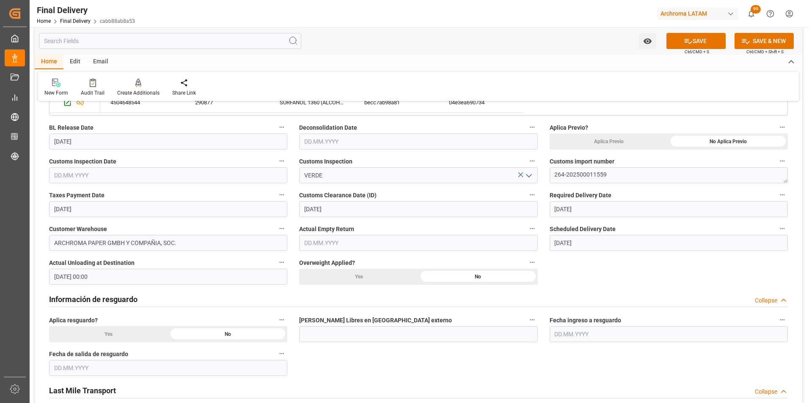
click at [349, 143] on input "text" at bounding box center [418, 142] width 238 height 16
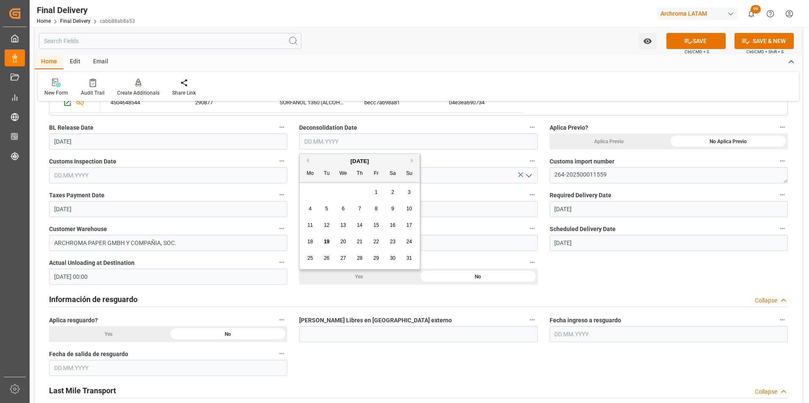
click at [325, 243] on span "19" at bounding box center [326, 242] width 5 height 6
type input "[DATE]"
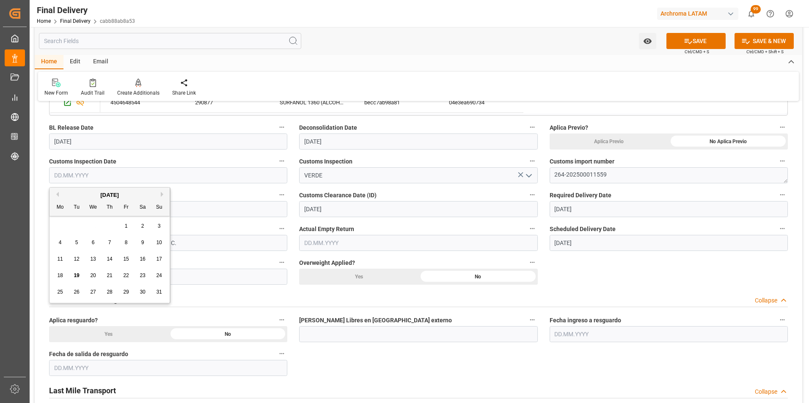
click at [99, 175] on input "text" at bounding box center [168, 175] width 238 height 16
click at [60, 275] on span "18" at bounding box center [59, 276] width 5 height 6
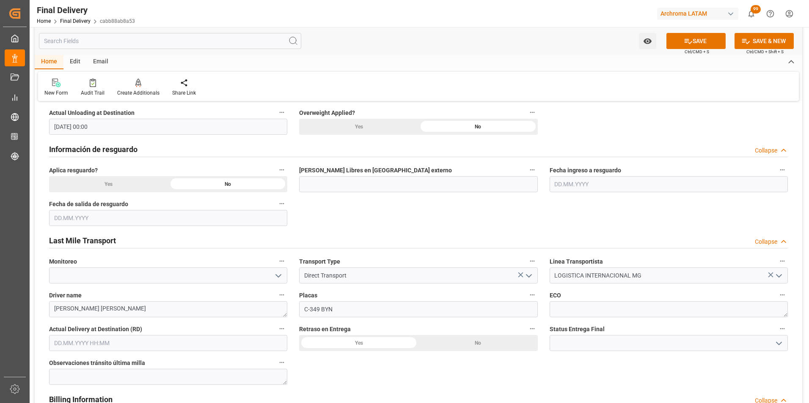
scroll to position [381, 0]
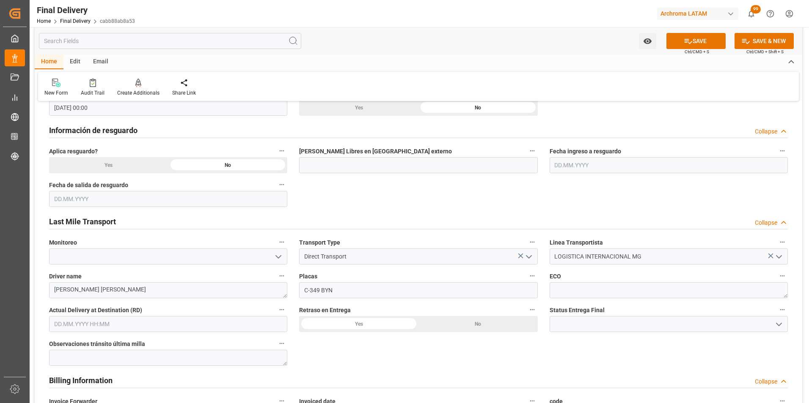
click at [106, 324] on input "text" at bounding box center [168, 324] width 238 height 16
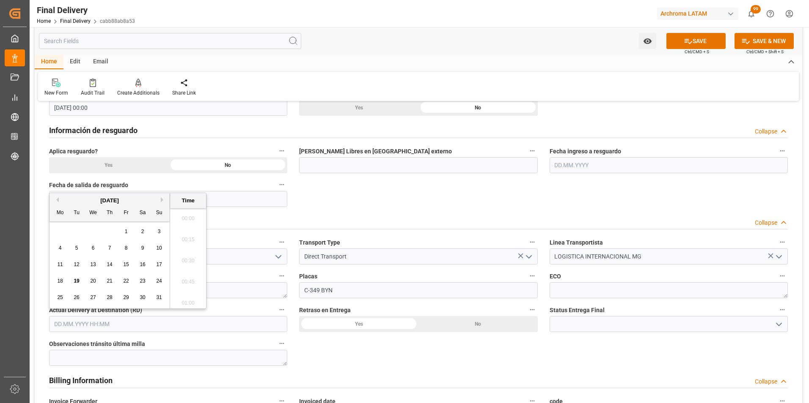
scroll to position [849, 0]
click at [77, 280] on span "19" at bounding box center [76, 281] width 5 height 6
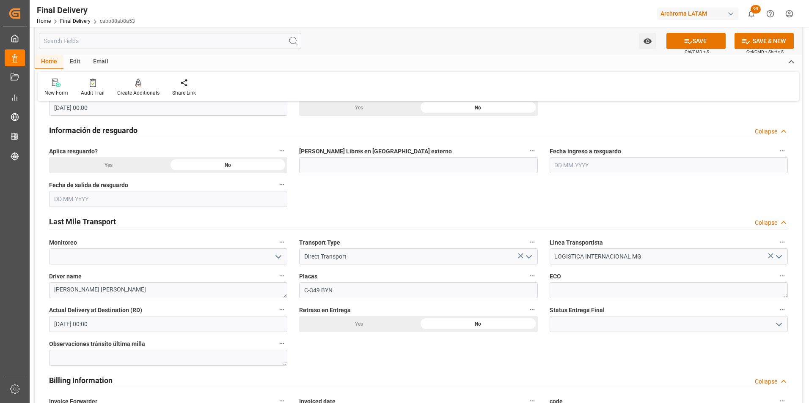
click at [774, 325] on icon "open menu" at bounding box center [779, 325] width 10 height 10
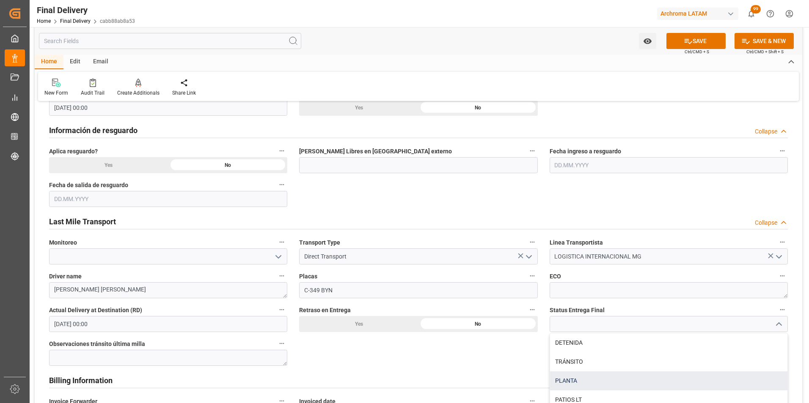
click at [677, 380] on div "PLANTA" at bounding box center [668, 381] width 237 height 19
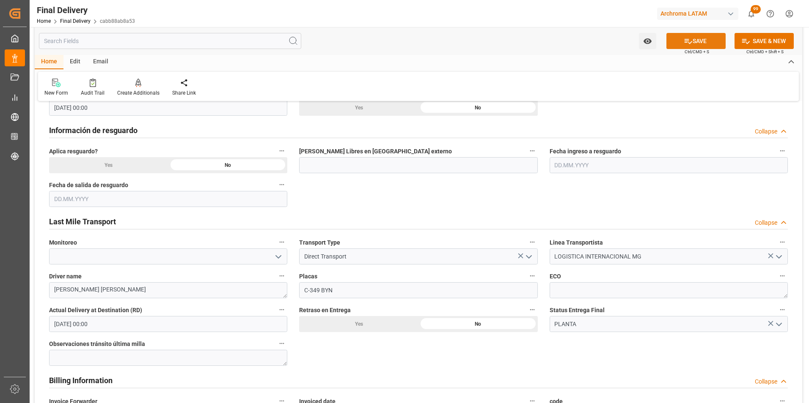
click at [713, 46] on button "SAVE" at bounding box center [695, 41] width 59 height 16
click at [80, 21] on link "Final Delivery" at bounding box center [75, 21] width 30 height 6
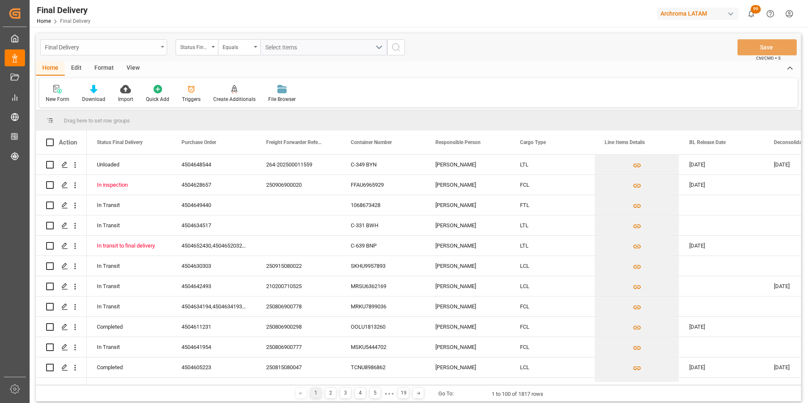
click at [165, 46] on div "Final Delivery" at bounding box center [103, 47] width 127 height 16
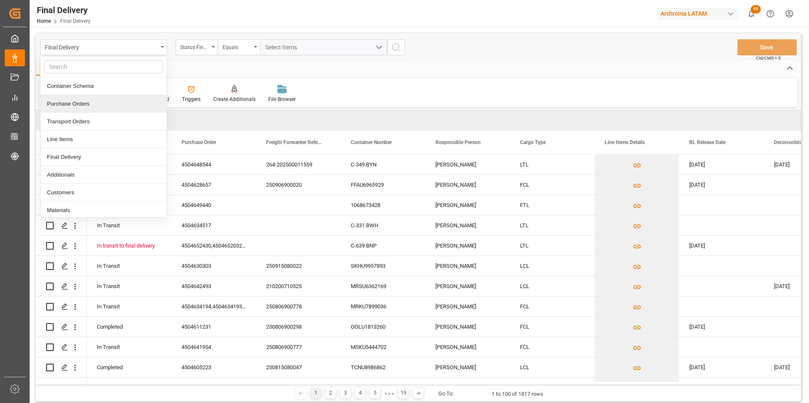
click at [115, 104] on div "Purchase Orders" at bounding box center [104, 104] width 126 height 18
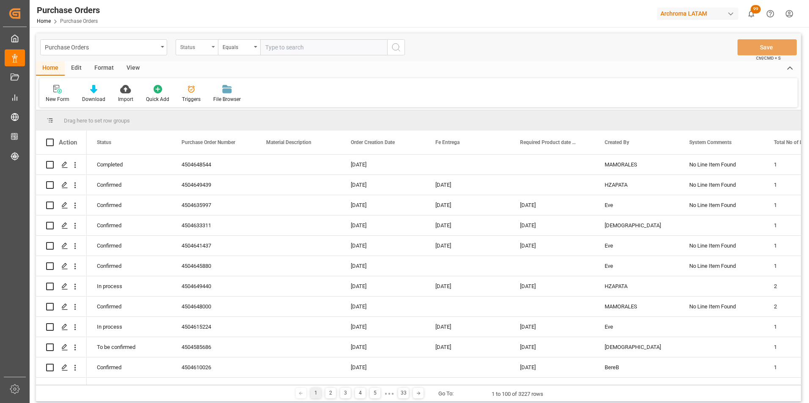
click at [208, 51] on div "Status" at bounding box center [197, 47] width 42 height 16
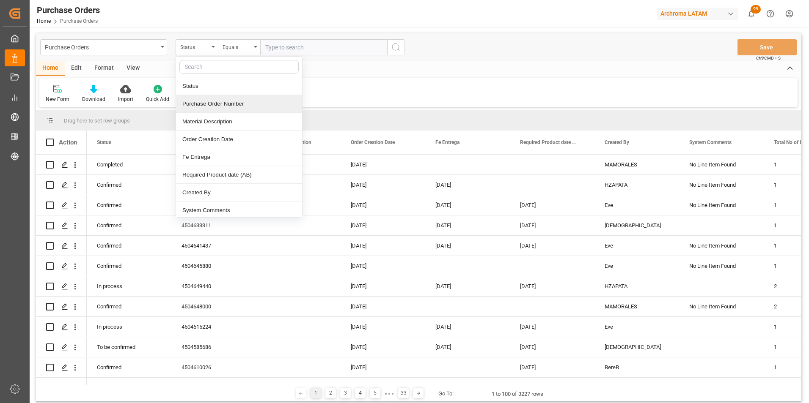
click at [208, 107] on div "Purchase Order Number" at bounding box center [239, 104] width 126 height 18
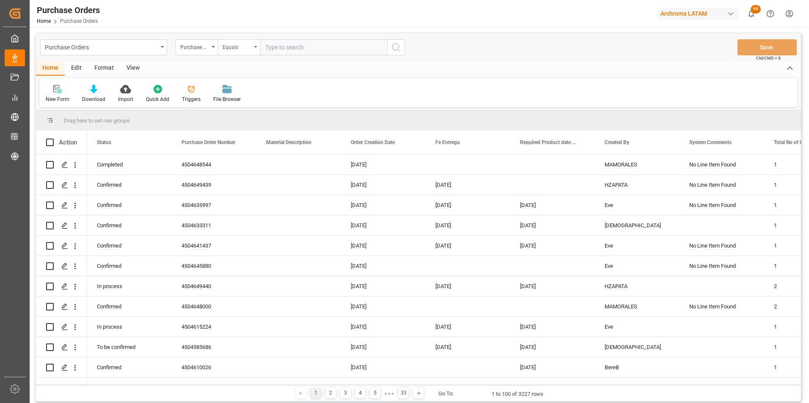
click at [236, 47] on div "Equals" at bounding box center [236, 46] width 29 height 10
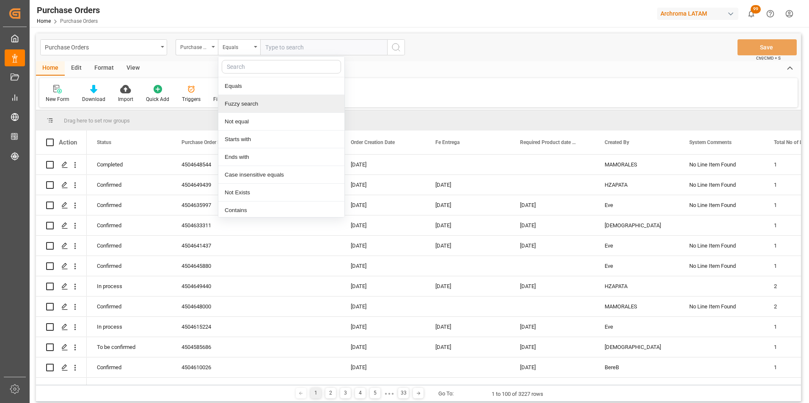
click at [244, 101] on div "Fuzzy search" at bounding box center [281, 104] width 126 height 18
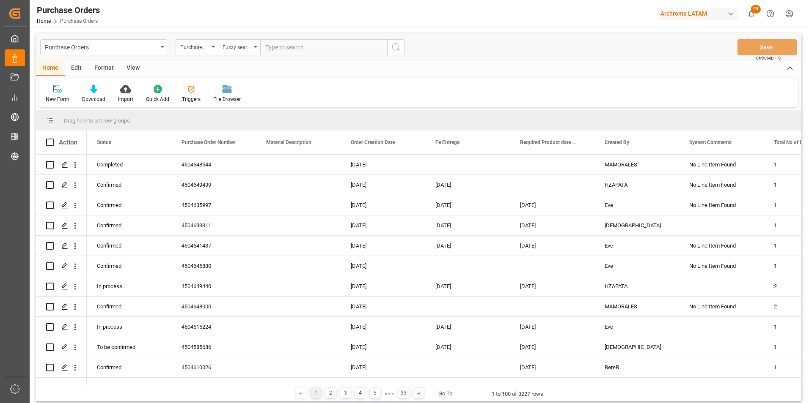
paste input "4504643854"
click at [392, 48] on circle "search button" at bounding box center [395, 47] width 7 height 7
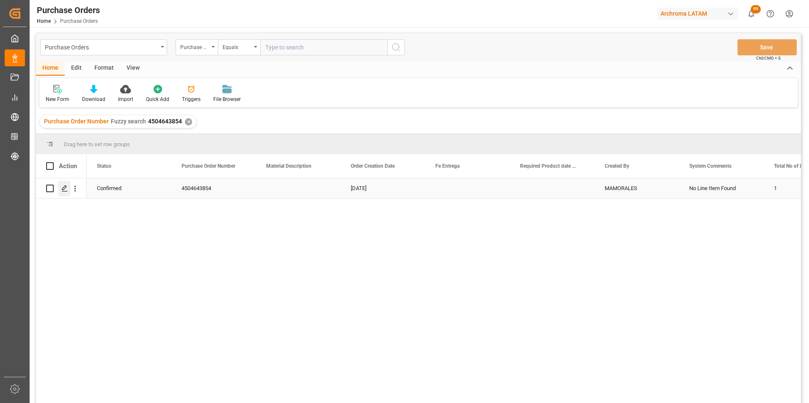
click at [63, 187] on icon "Press SPACE to select this row." at bounding box center [64, 188] width 7 height 7
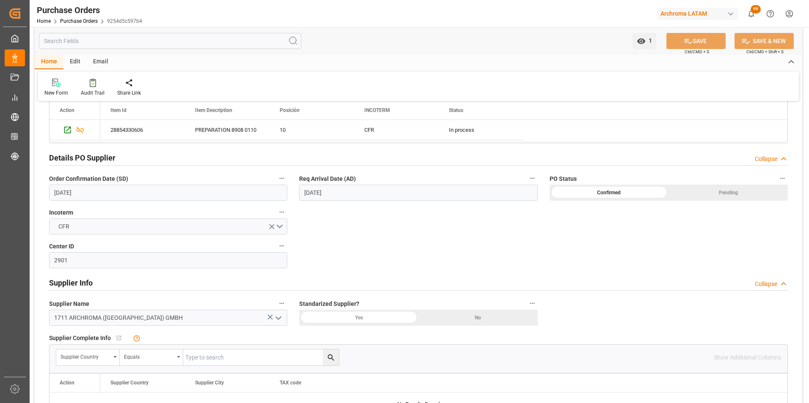
scroll to position [381, 0]
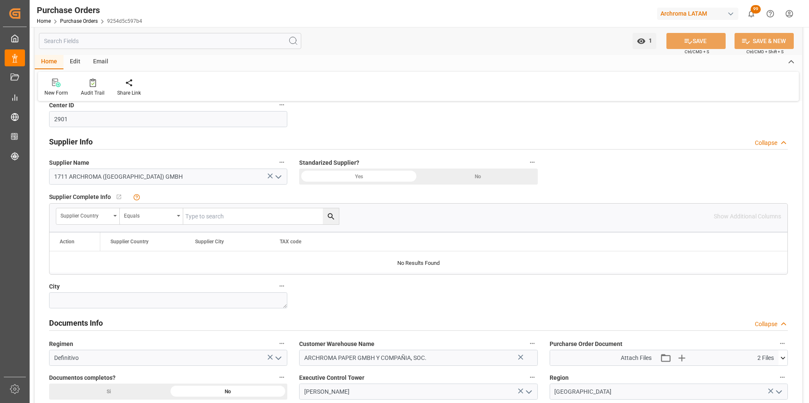
click at [780, 356] on icon at bounding box center [782, 358] width 9 height 9
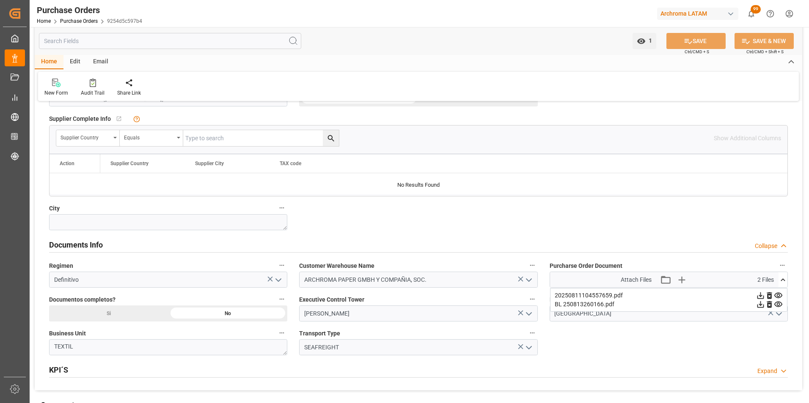
scroll to position [465, 0]
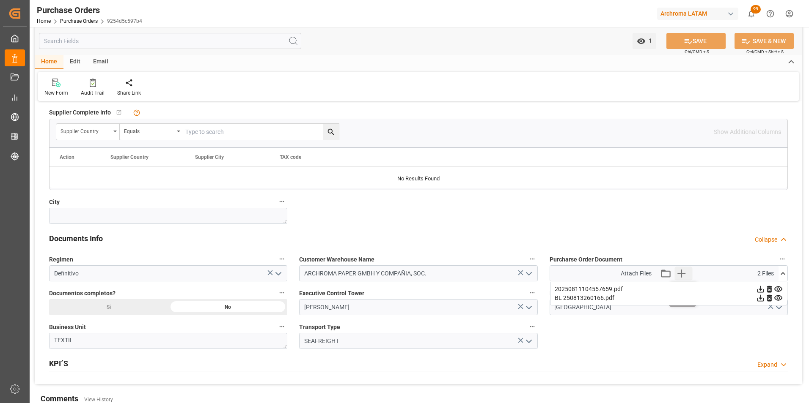
click at [681, 271] on icon "button" at bounding box center [682, 274] width 8 height 8
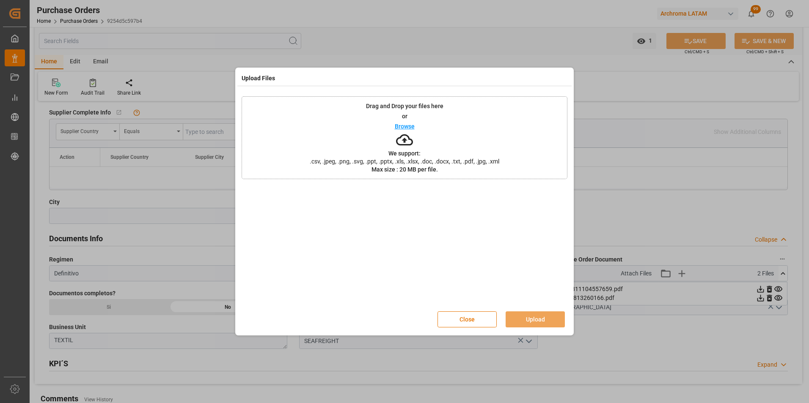
click at [426, 147] on div "Drag and Drop your files here or Browse We support: .csv, .jpeg, .png, .svg, .p…" at bounding box center [404, 137] width 326 height 83
click at [536, 317] on button "Upload" at bounding box center [534, 320] width 59 height 16
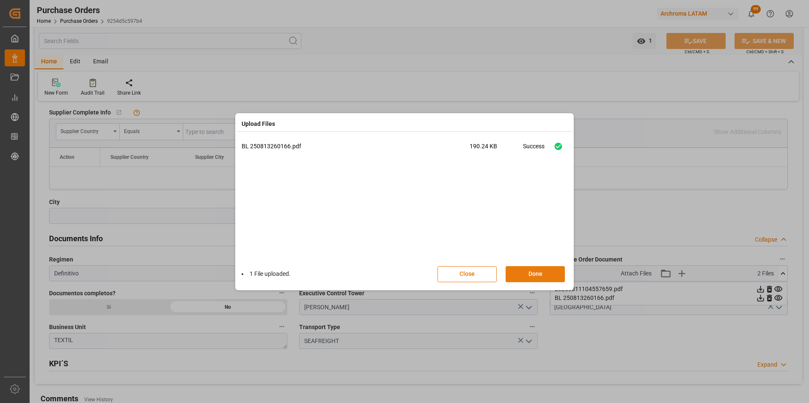
click at [534, 272] on button "Done" at bounding box center [534, 274] width 59 height 16
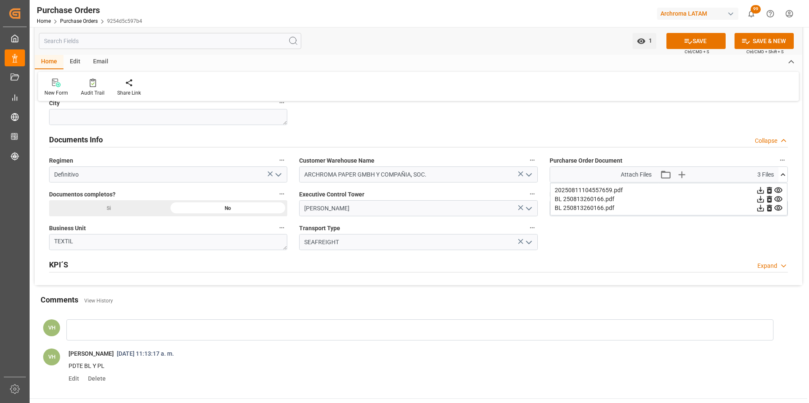
scroll to position [592, 0]
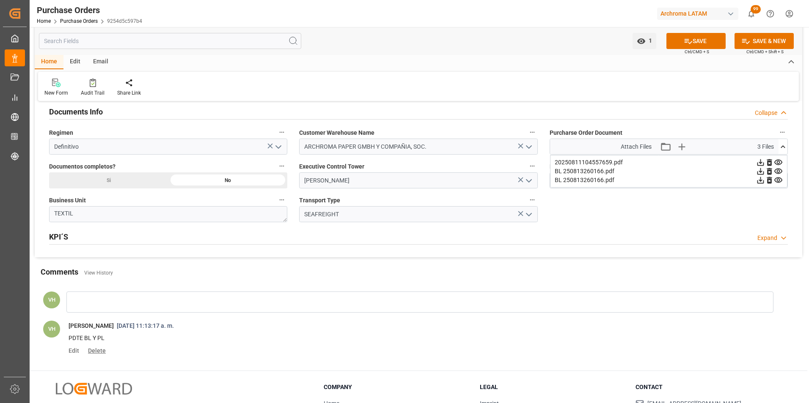
click at [101, 351] on span "Delete" at bounding box center [95, 351] width 21 height 7
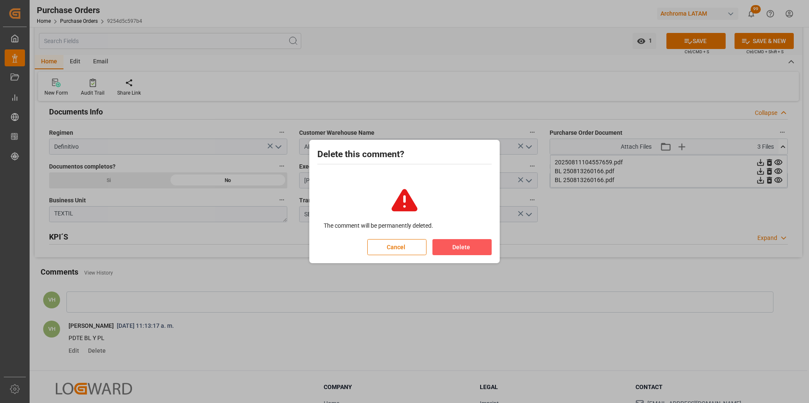
click at [463, 249] on button "Delete" at bounding box center [461, 247] width 59 height 16
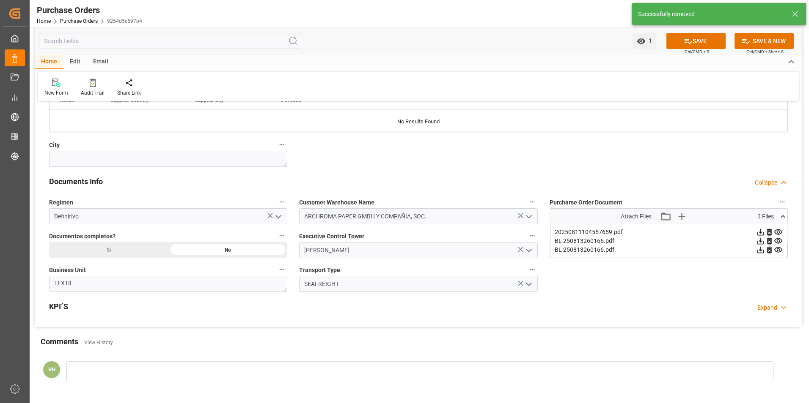
scroll to position [507, 0]
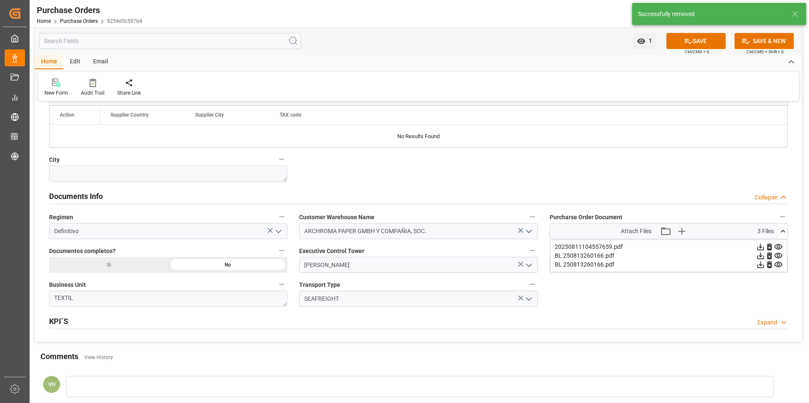
click at [785, 228] on icon at bounding box center [782, 231] width 9 height 9
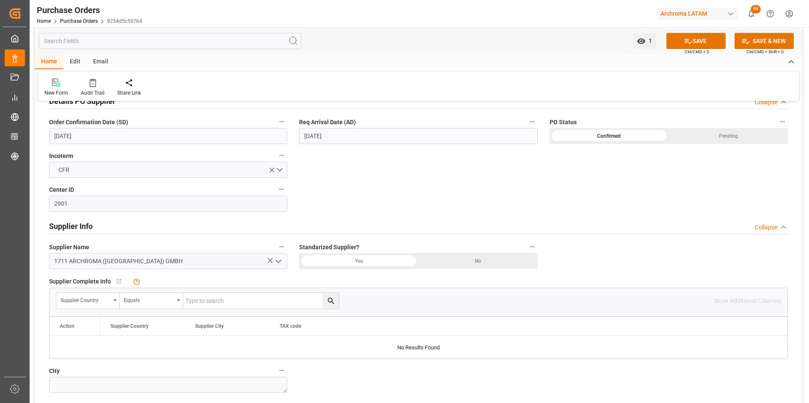
scroll to position [211, 0]
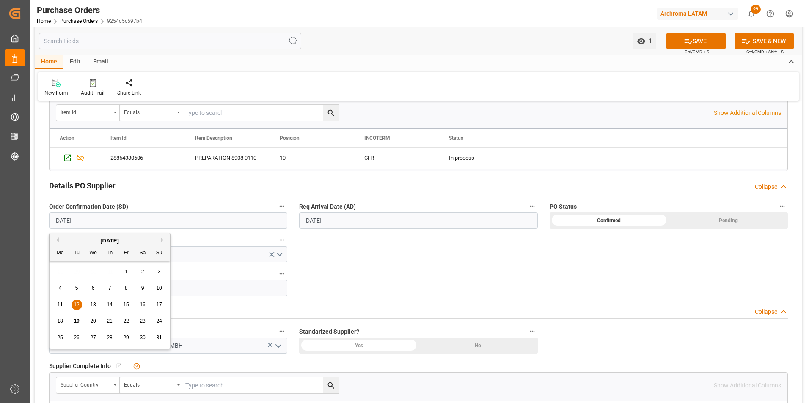
click at [52, 223] on input "[DATE]" at bounding box center [168, 221] width 238 height 16
click at [93, 306] on span "13" at bounding box center [92, 305] width 5 height 6
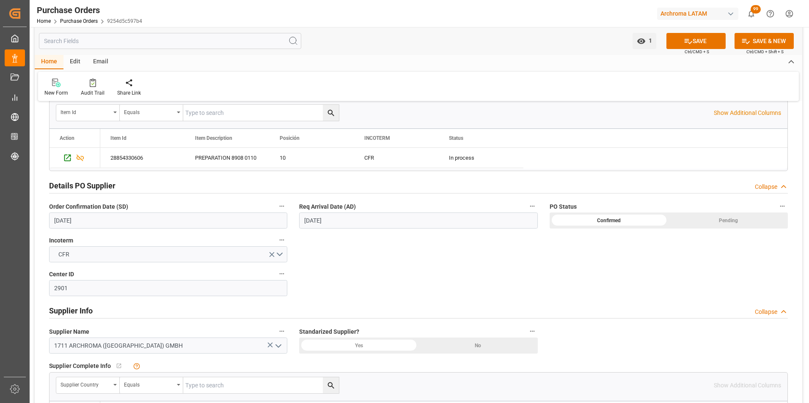
click at [314, 220] on input "[DATE]" at bounding box center [418, 221] width 238 height 16
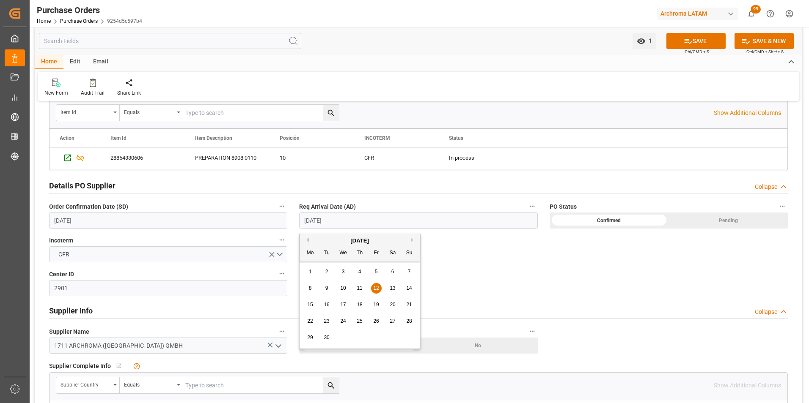
click at [359, 307] on span "18" at bounding box center [359, 305] width 5 height 6
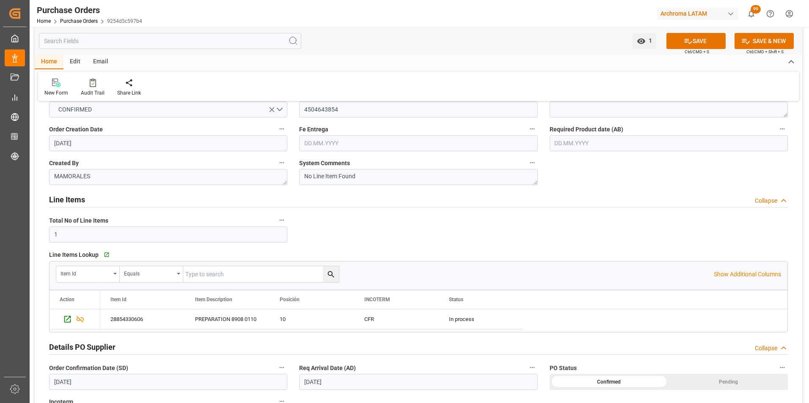
scroll to position [0, 0]
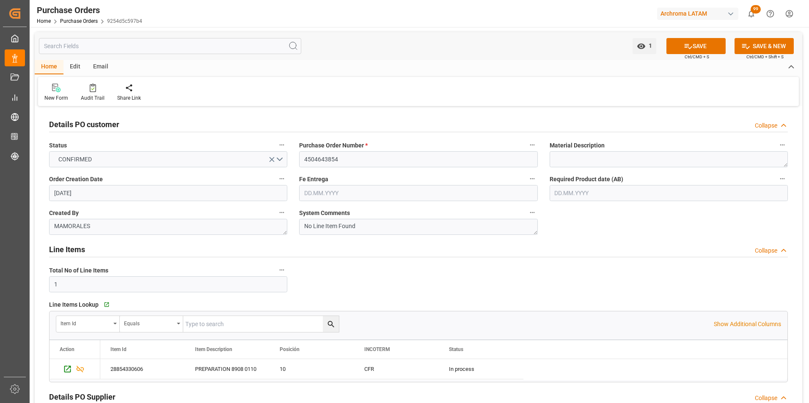
click at [571, 192] on input "text" at bounding box center [668, 193] width 238 height 16
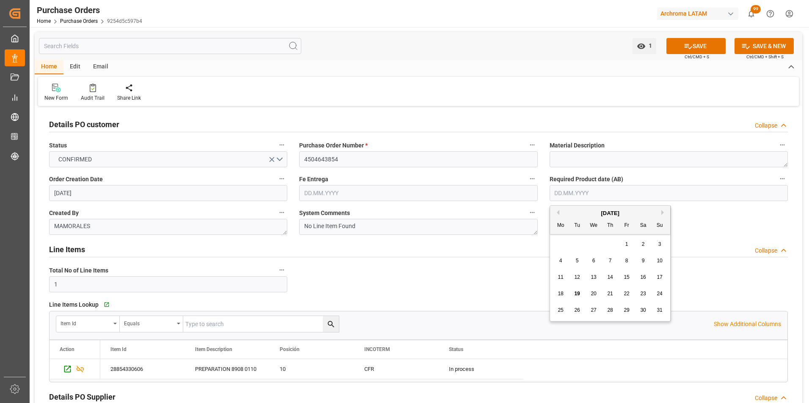
click at [562, 243] on div "28 29 30 31 1 2 3" at bounding box center [609, 244] width 115 height 16
click at [663, 212] on button "Next Month" at bounding box center [663, 212] width 5 height 5
click at [628, 261] on span "10" at bounding box center [625, 261] width 5 height 6
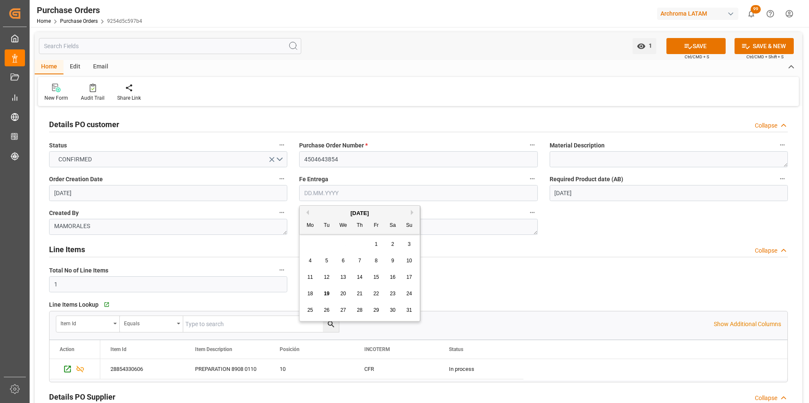
click at [327, 193] on input "text" at bounding box center [418, 193] width 238 height 16
click at [311, 243] on div "28 29 30 31 1 2 3" at bounding box center [359, 244] width 115 height 16
click at [406, 213] on div "[DATE]" at bounding box center [359, 213] width 120 height 8
click at [411, 213] on button "Next Month" at bounding box center [413, 212] width 5 height 5
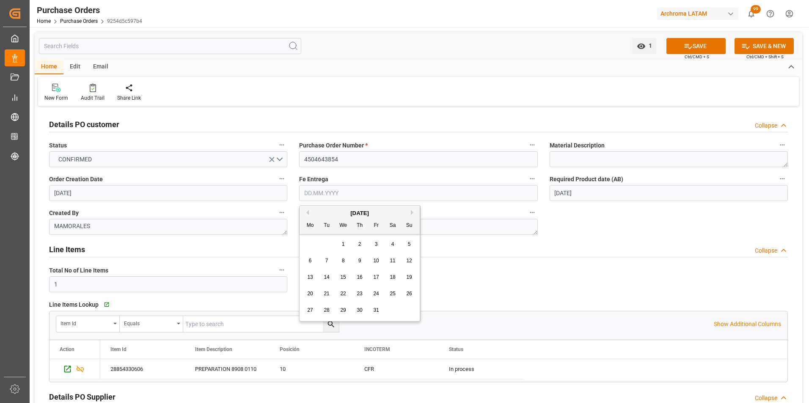
click at [376, 261] on span "10" at bounding box center [375, 261] width 5 height 6
click at [694, 45] on button "SAVE" at bounding box center [695, 46] width 59 height 16
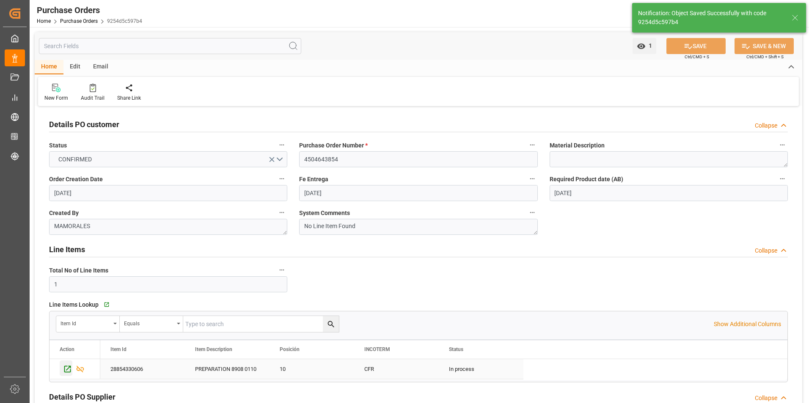
click at [67, 372] on icon "Press SPACE to select this row." at bounding box center [67, 369] width 9 height 9
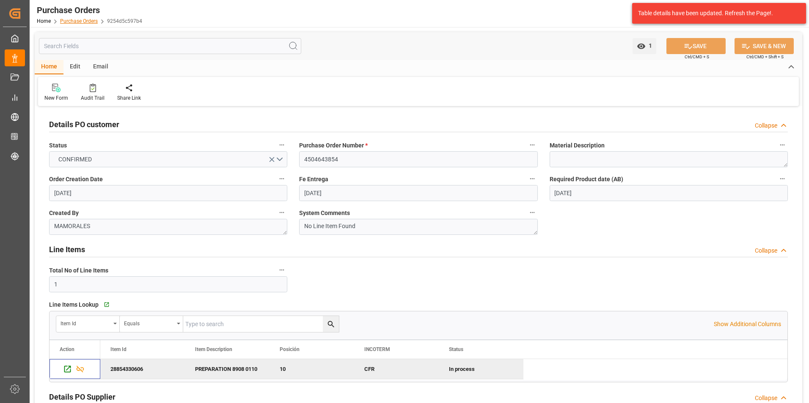
click at [88, 20] on link "Purchase Orders" at bounding box center [79, 21] width 38 height 6
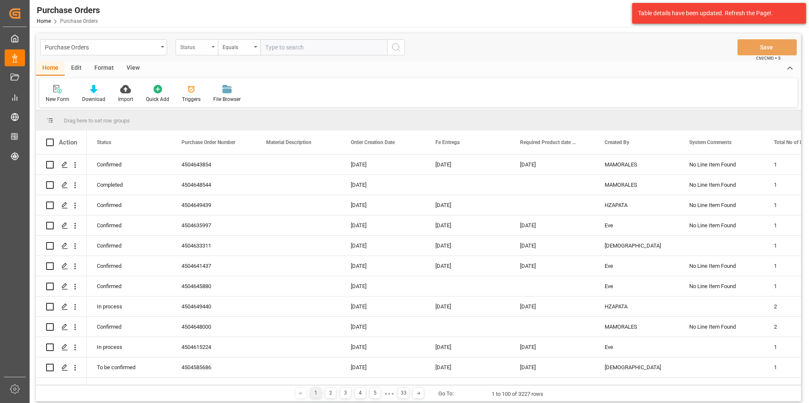
click at [210, 49] on div "Status" at bounding box center [197, 47] width 42 height 16
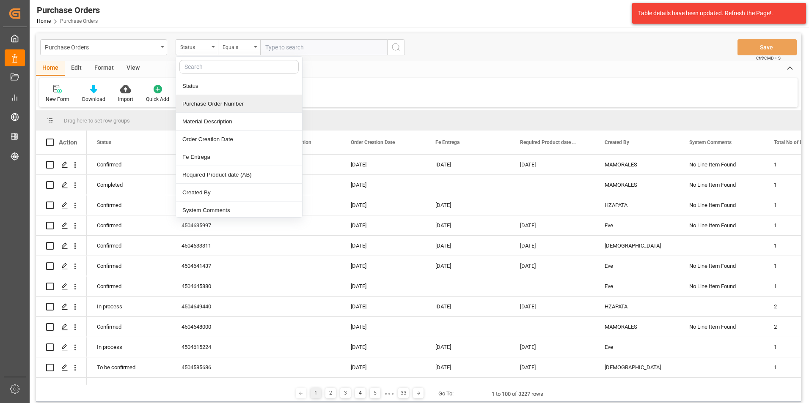
click at [213, 105] on div "Purchase Order Number" at bounding box center [239, 104] width 126 height 18
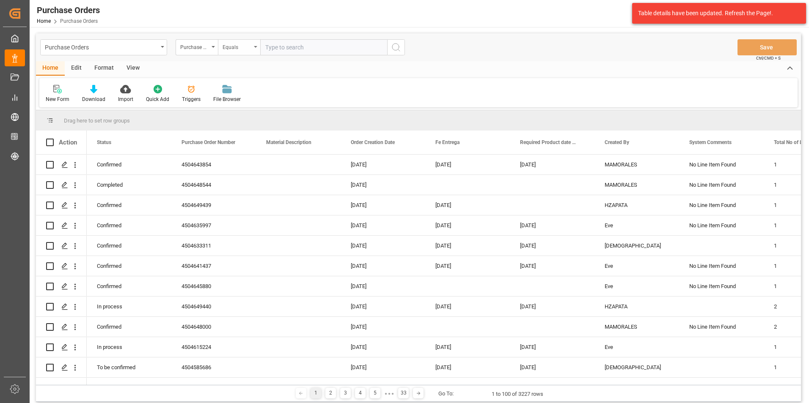
click at [239, 48] on div "Equals" at bounding box center [236, 46] width 29 height 10
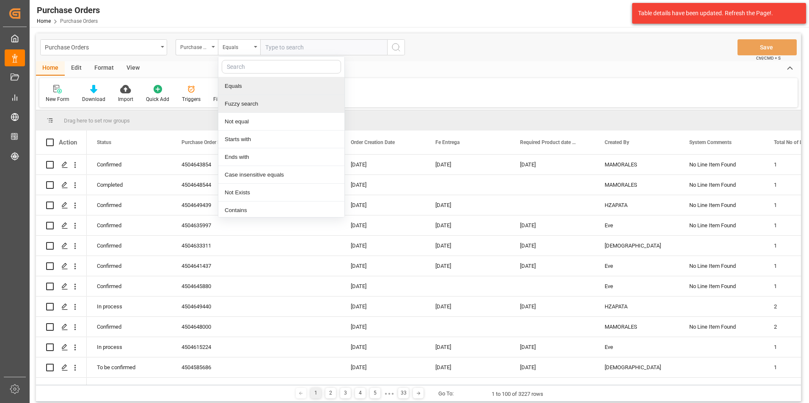
click at [252, 96] on div "Fuzzy search" at bounding box center [281, 104] width 126 height 18
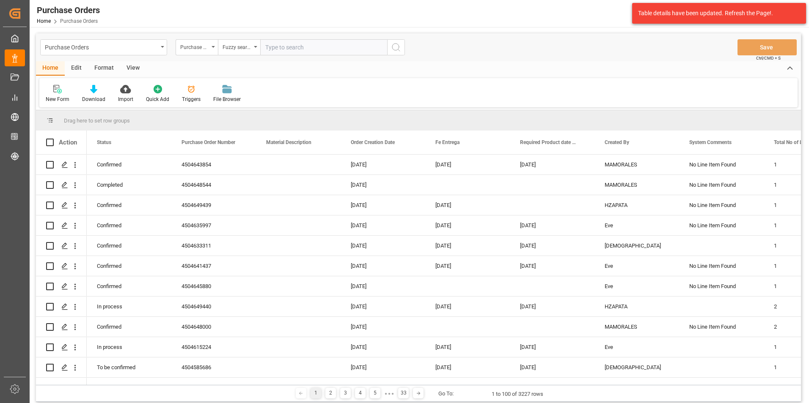
paste input "4504649483"
click at [390, 49] on button "search button" at bounding box center [396, 47] width 18 height 16
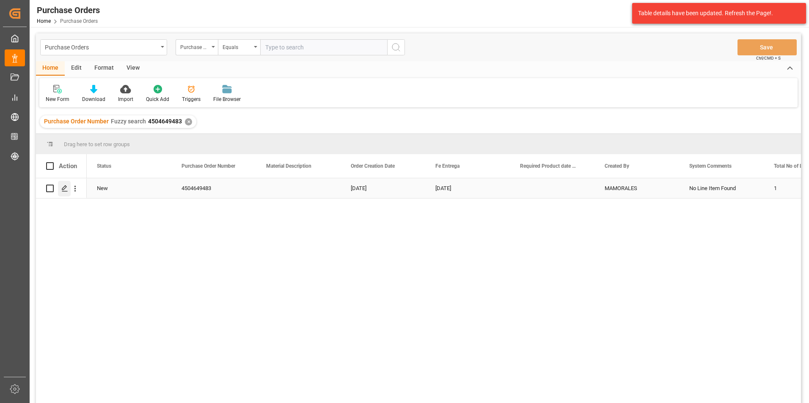
click at [66, 189] on icon "Press SPACE to select this row." at bounding box center [64, 188] width 7 height 7
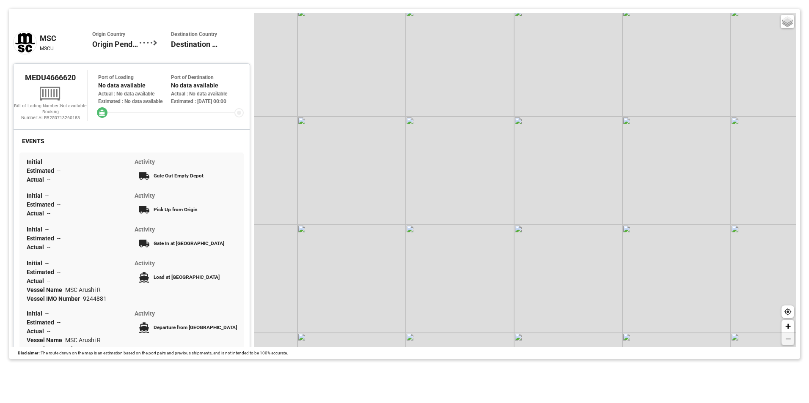
click at [40, 76] on span "MEDU4666620" at bounding box center [50, 77] width 51 height 9
drag, startPoint x: 24, startPoint y: 80, endPoint x: 79, endPoint y: 82, distance: 55.0
click at [79, 82] on div "MEDU4666620" at bounding box center [51, 77] width 74 height 14
copy span "MEDU4666620"
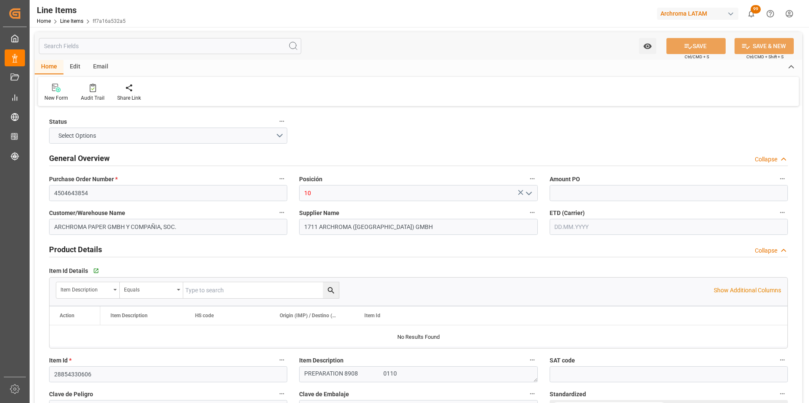
type input "4504643854"
type input "10"
type input "ARCHROMA PAPER GMBH Y COMPAÑIA, SOC."
type input "1711 ARCHROMA ([GEOGRAPHIC_DATA]) GMBH"
type input "28854330606"
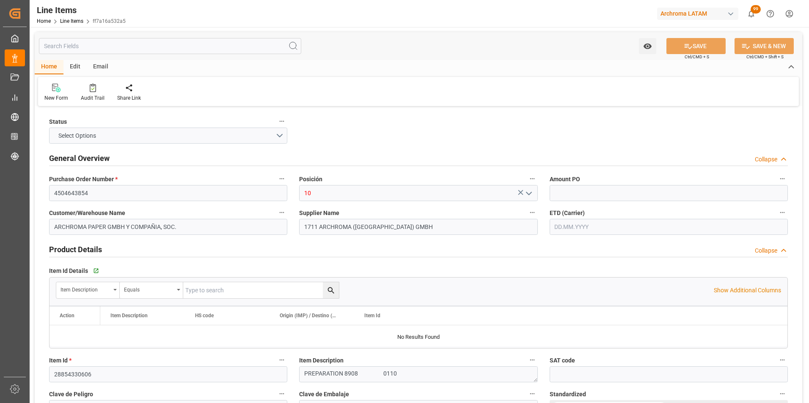
type textarea "PREPARATION 8908 0110"
type input "PIEZAS"
type textarea "20 PIEZAS"
type input "KGM"
type input "KG"
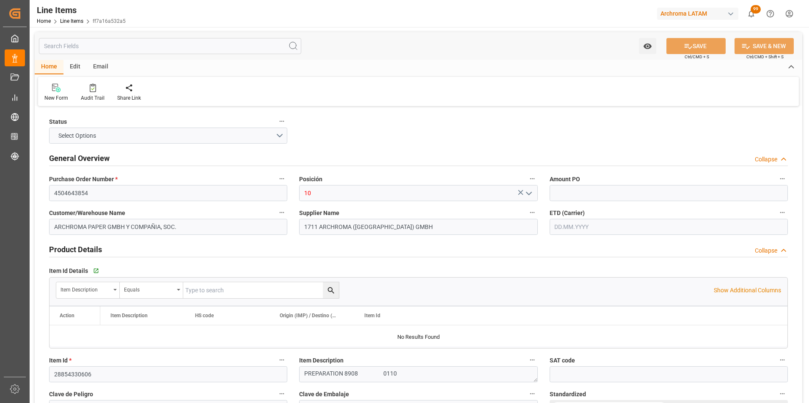
type textarea "7000014271"
type input "USD"
type input "SEAFREIGHT"
type textarea "[PERSON_NAME]"
type input "2901"
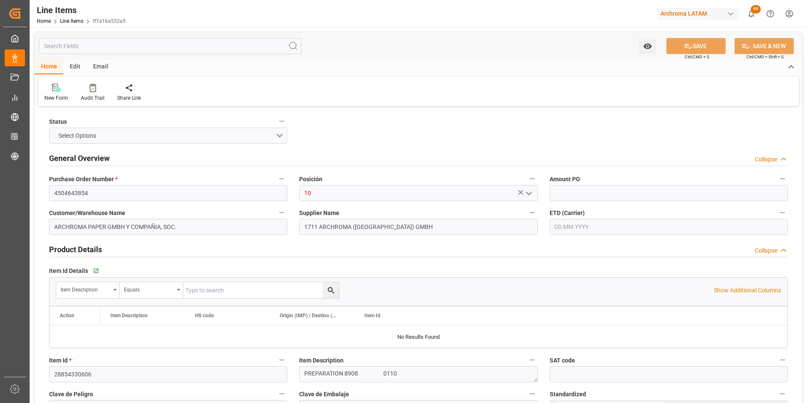
type input "CFR"
type input "[GEOGRAPHIC_DATA]"
type textarea "Definitivo"
type input "20"
type input "2200"
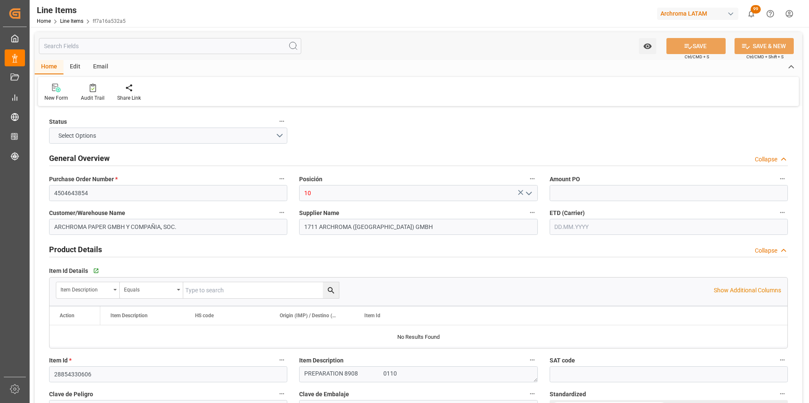
type input "2314.4"
type input "10340"
type input "[PHONE_NUMBER]"
type input "[DATE]"
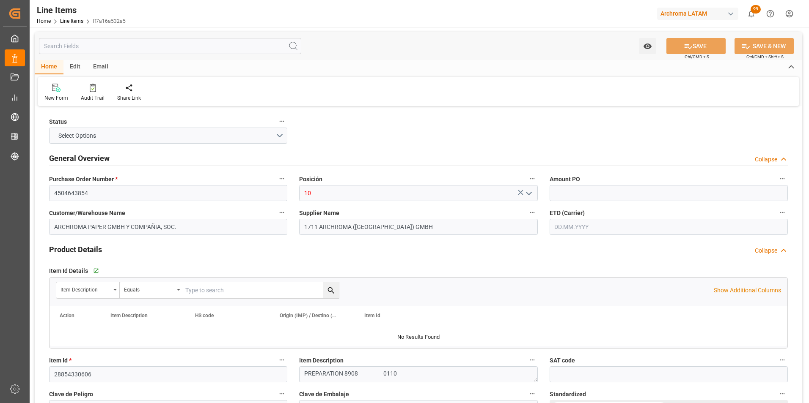
type input "[DATE] 15:37"
type input "[DATE] 13:05"
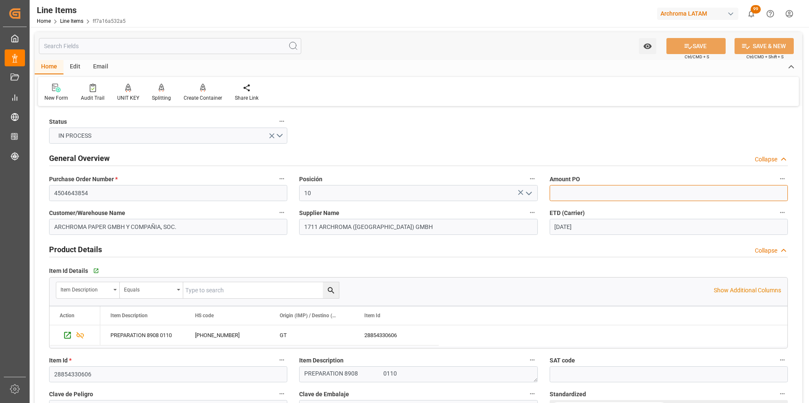
drag, startPoint x: 579, startPoint y: 192, endPoint x: 380, endPoint y: 192, distance: 198.8
click at [579, 192] on input "text" at bounding box center [668, 193] width 238 height 16
type input "4.70"
click at [584, 230] on input "[DATE]" at bounding box center [668, 227] width 238 height 16
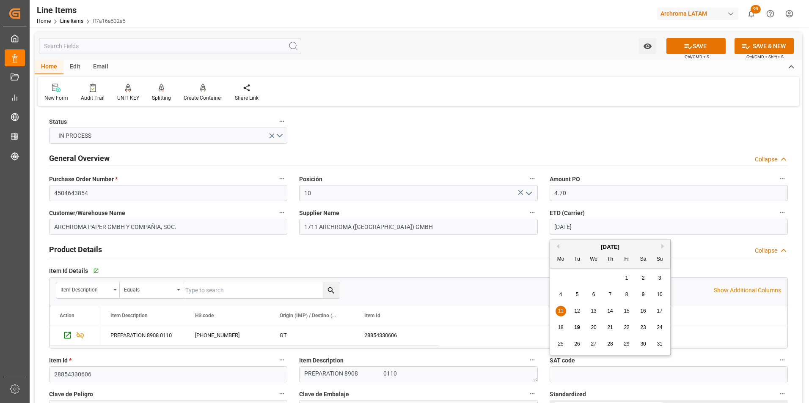
click at [579, 271] on div "28 29 30 31 1 2 3" at bounding box center [609, 278] width 115 height 16
click at [596, 312] on div "13" at bounding box center [593, 312] width 11 height 10
type input "[DATE]"
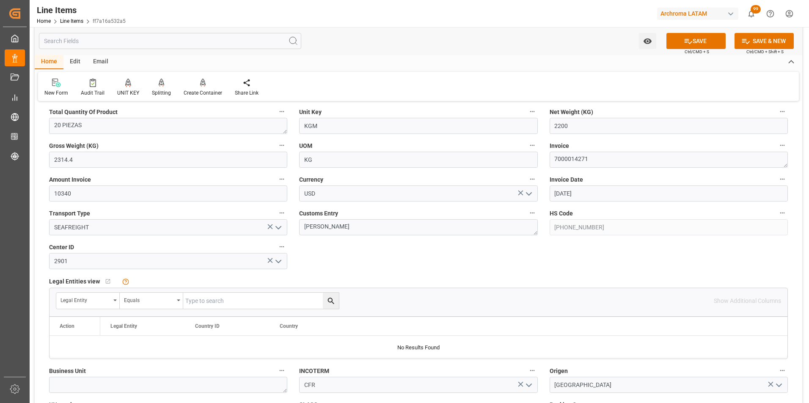
scroll to position [507, 0]
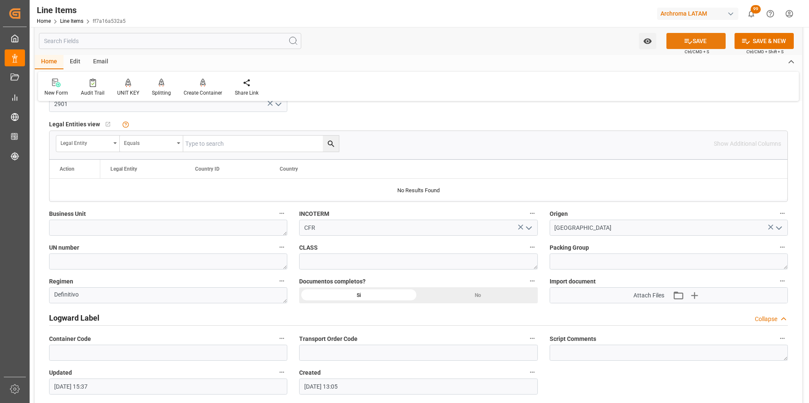
click at [698, 40] on button "SAVE" at bounding box center [695, 41] width 59 height 16
type input "[DATE] 15:41"
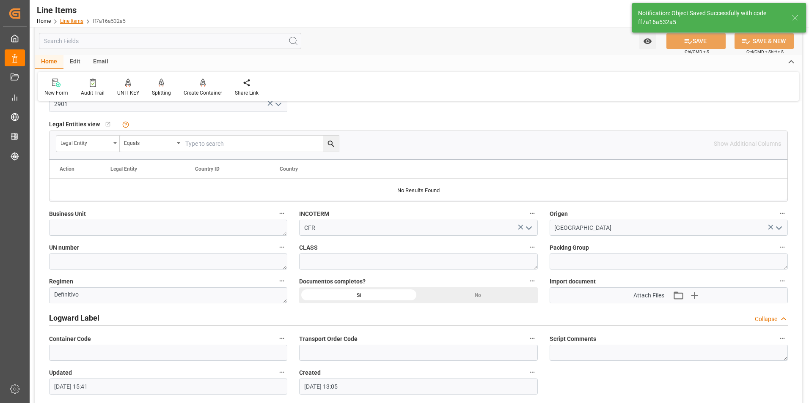
click at [78, 19] on link "Line Items" at bounding box center [71, 21] width 23 height 6
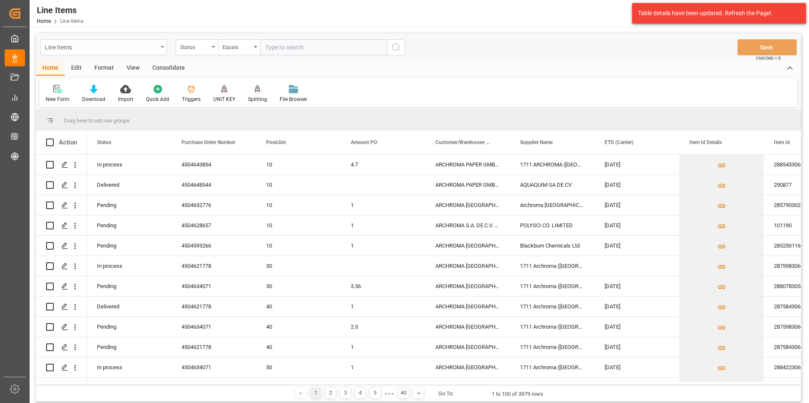
click at [145, 40] on div "Line Items" at bounding box center [103, 47] width 127 height 16
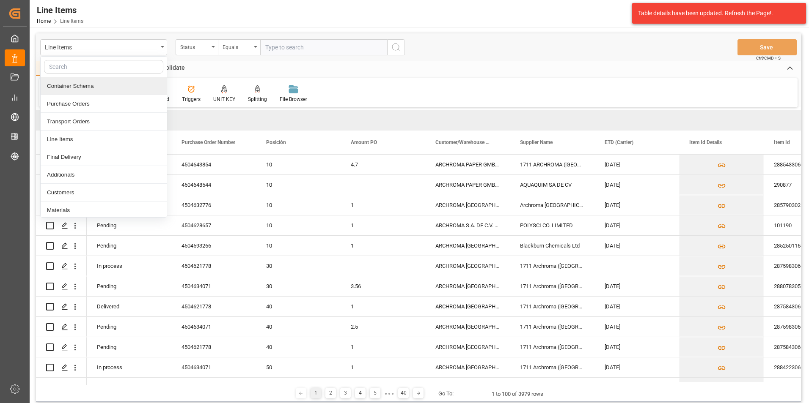
click at [103, 89] on div "Container Schema" at bounding box center [104, 86] width 126 height 18
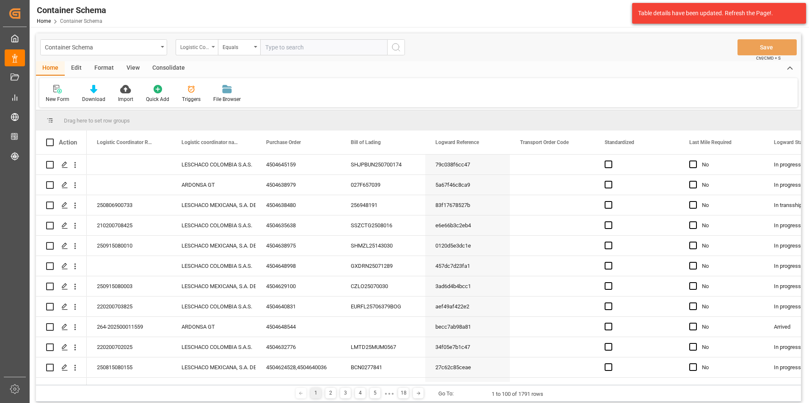
click at [210, 50] on div "Logistic Coordinator Reference Number" at bounding box center [197, 47] width 42 height 16
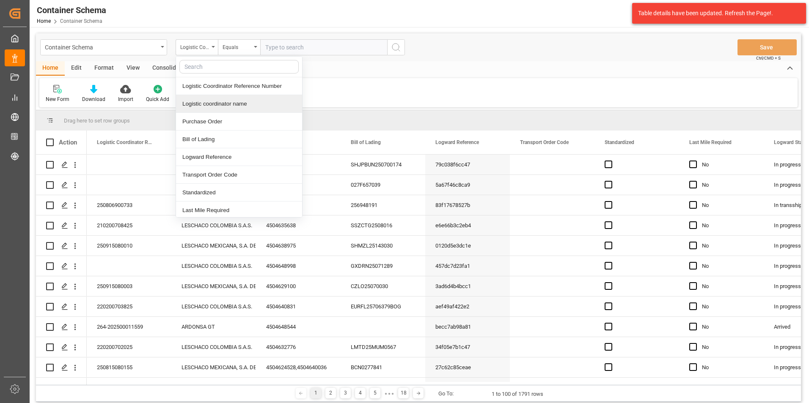
click at [212, 104] on div "Logistic coordinator name" at bounding box center [239, 104] width 126 height 18
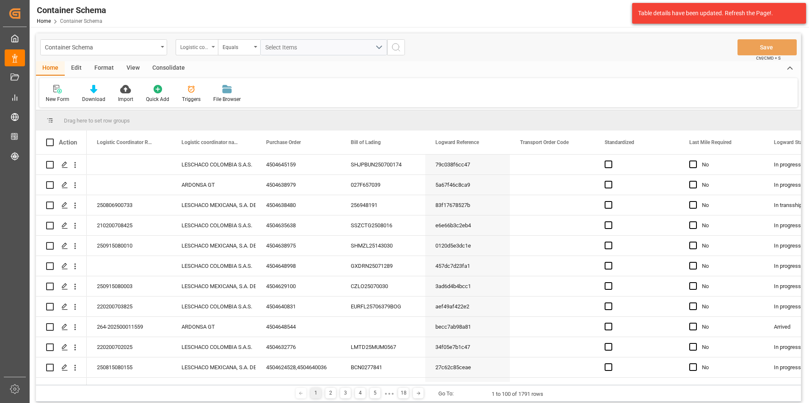
click at [205, 49] on div "Logistic coordinator name" at bounding box center [194, 46] width 29 height 10
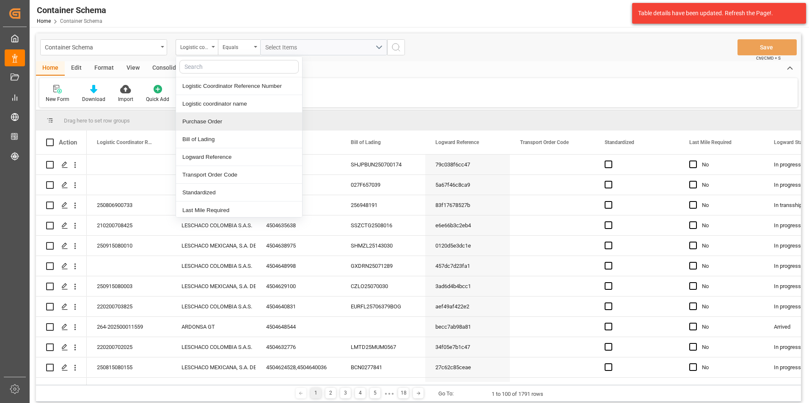
drag, startPoint x: 211, startPoint y: 120, endPoint x: 227, endPoint y: 85, distance: 38.2
click at [212, 120] on div "Purchase Order" at bounding box center [239, 122] width 126 height 18
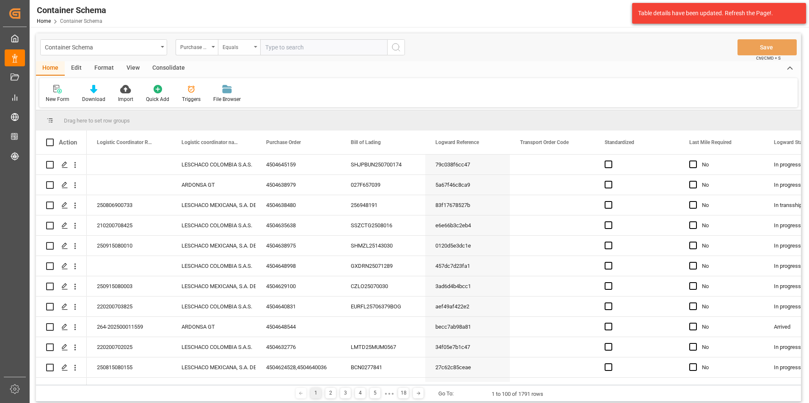
click at [228, 47] on div "Equals" at bounding box center [236, 46] width 29 height 10
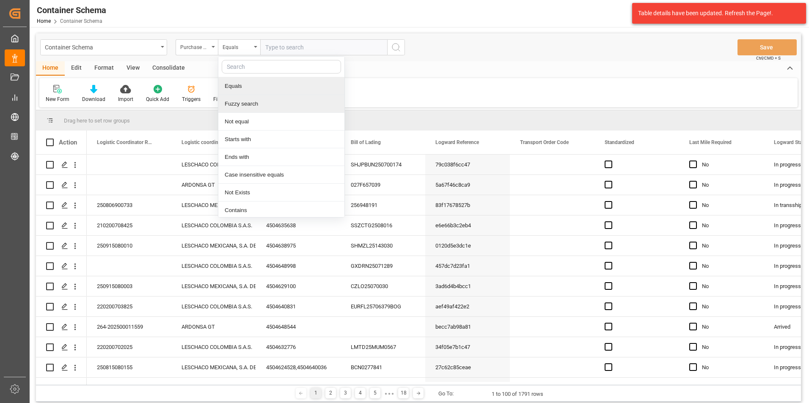
click at [236, 102] on div "Fuzzy search" at bounding box center [281, 104] width 126 height 18
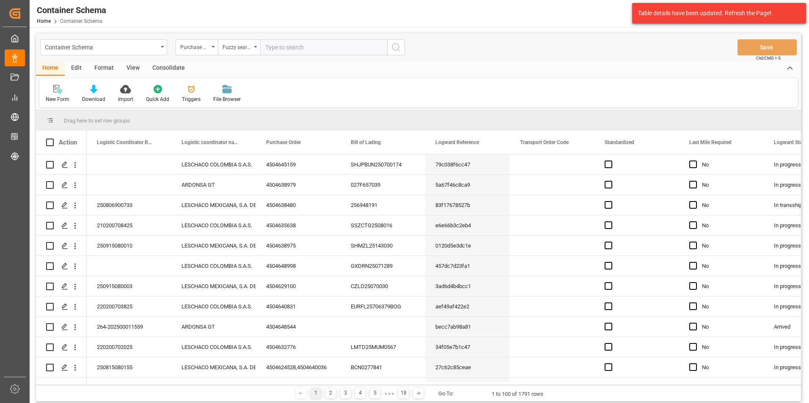
paste input "4504648998"
type input "4504648998"
click at [395, 52] on icon "search button" at bounding box center [396, 47] width 10 height 10
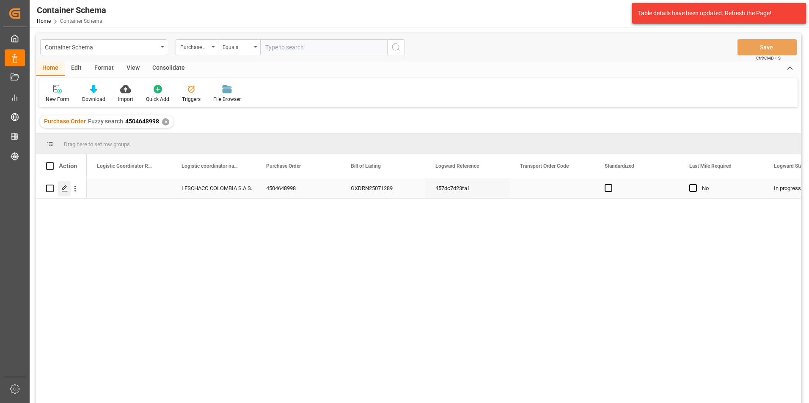
click at [63, 185] on icon "Press SPACE to select this row." at bounding box center [64, 188] width 7 height 7
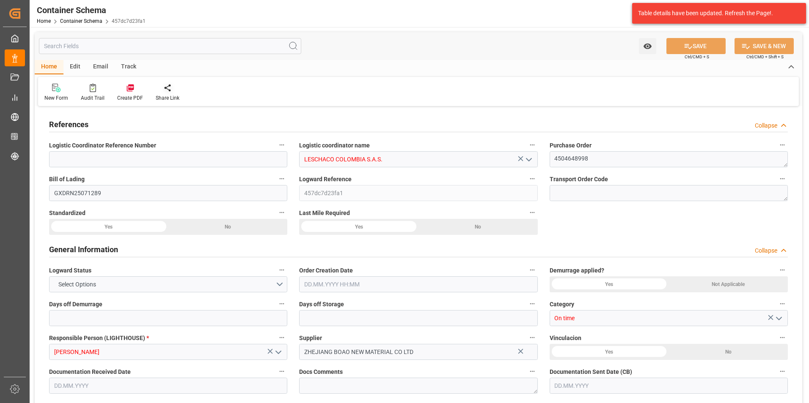
type input "0"
type input "3"
type input "1"
type input "450"
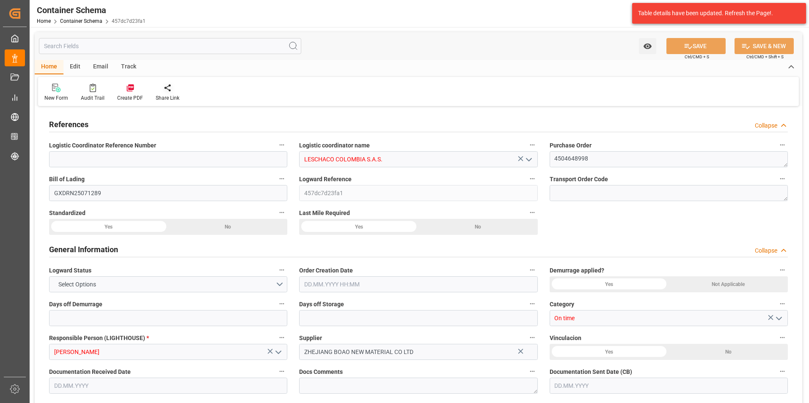
type input "490"
type input "Maersk"
type input "Maersk Line AS"
type input "CNSHA"
type input "COBUN"
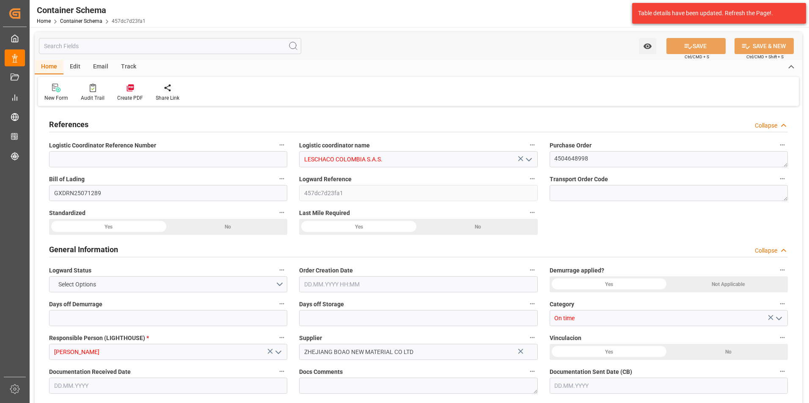
type input "COBUN"
type input "9627916"
type input "[DATE] 10:30"
type input "[DATE]"
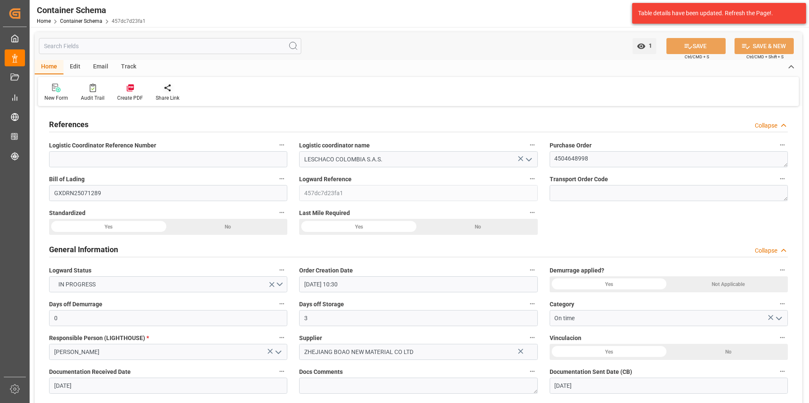
type input "[DATE]"
type input "[DATE] 00:00"
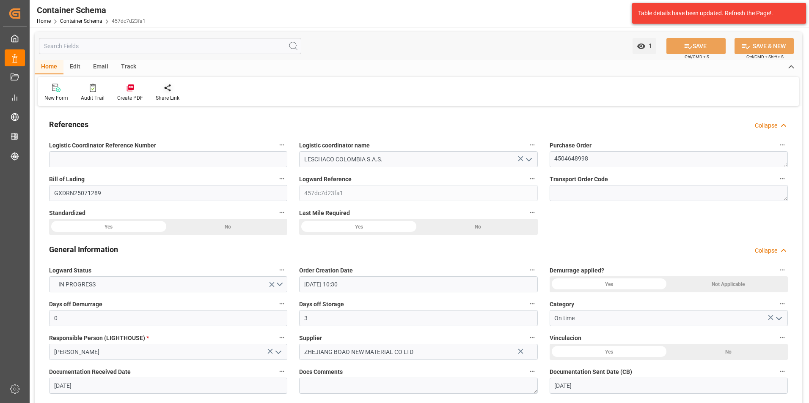
type input "[DATE] 00:00"
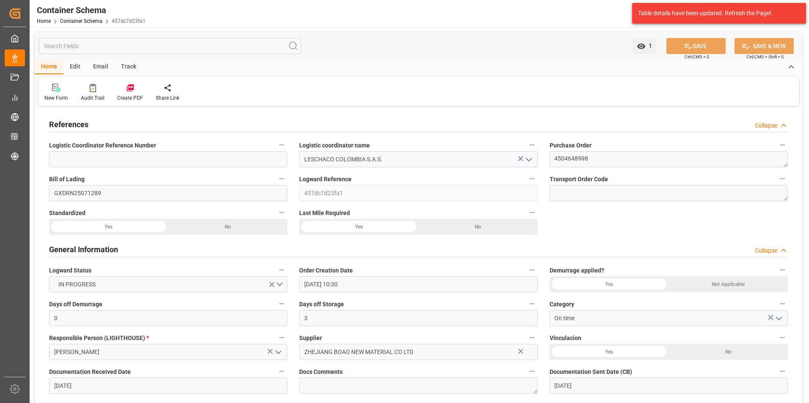
click at [104, 66] on div "Email" at bounding box center [101, 67] width 28 height 14
click at [47, 97] on div "Send Email" at bounding box center [57, 98] width 26 height 8
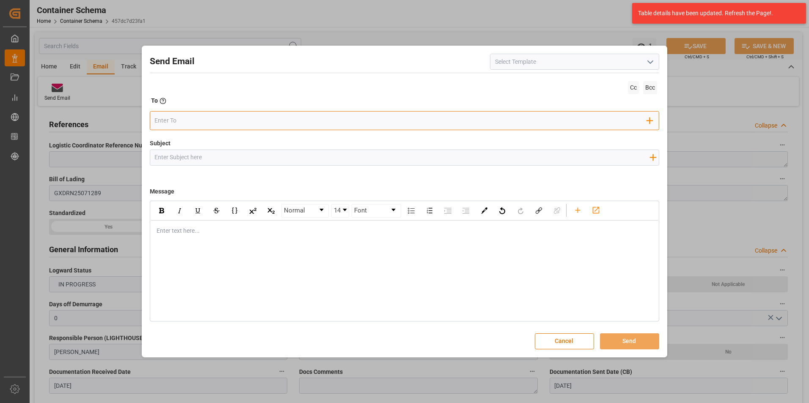
click at [218, 122] on input "email" at bounding box center [400, 121] width 492 height 13
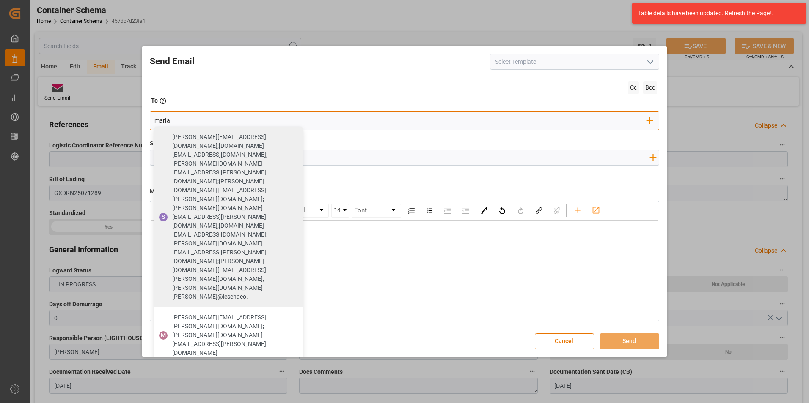
type input "maria"
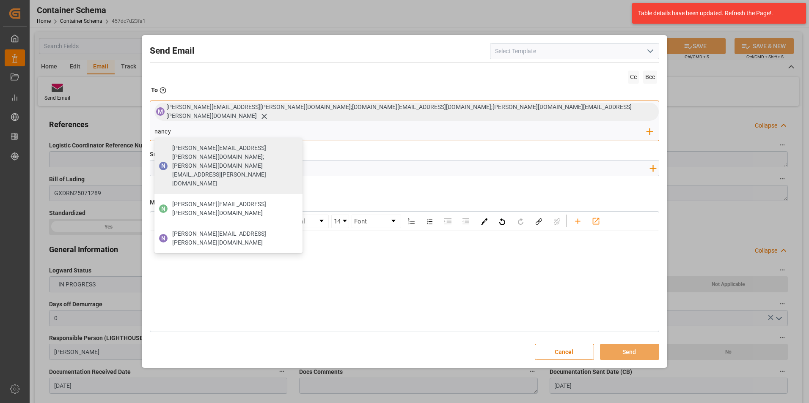
type input "[PERSON_NAME][EMAIL_ADDRESS][PERSON_NAME][DOMAIN_NAME]"
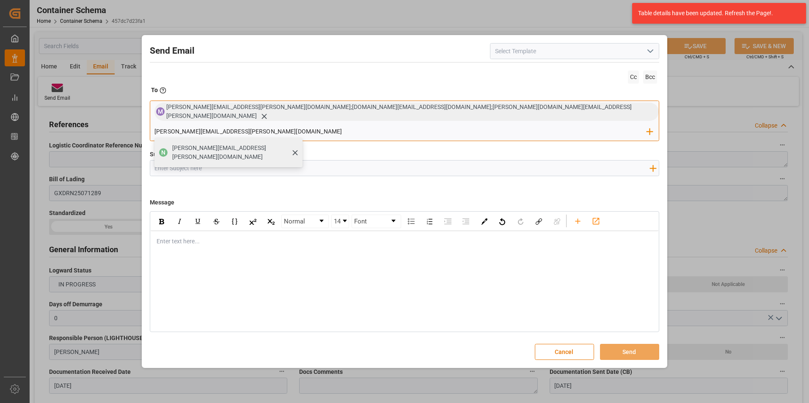
click at [299, 143] on div "[PERSON_NAME][EMAIL_ADDRESS][PERSON_NAME][DOMAIN_NAME]" at bounding box center [234, 153] width 130 height 24
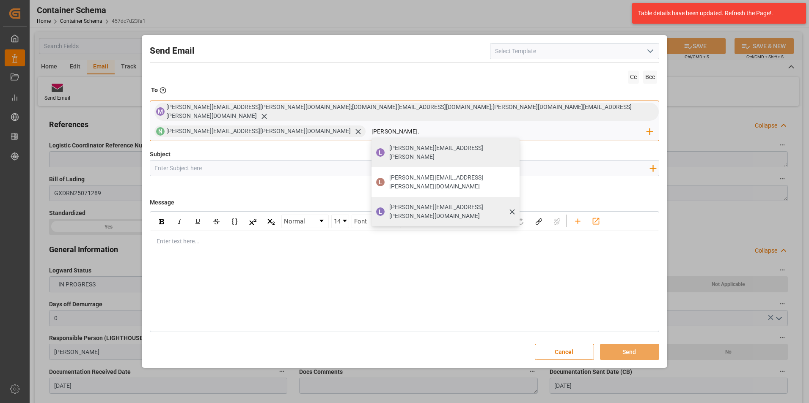
type input "[PERSON_NAME]."
click at [513, 203] on span "[PERSON_NAME][EMAIL_ADDRESS][PERSON_NAME][DOMAIN_NAME]" at bounding box center [451, 212] width 124 height 18
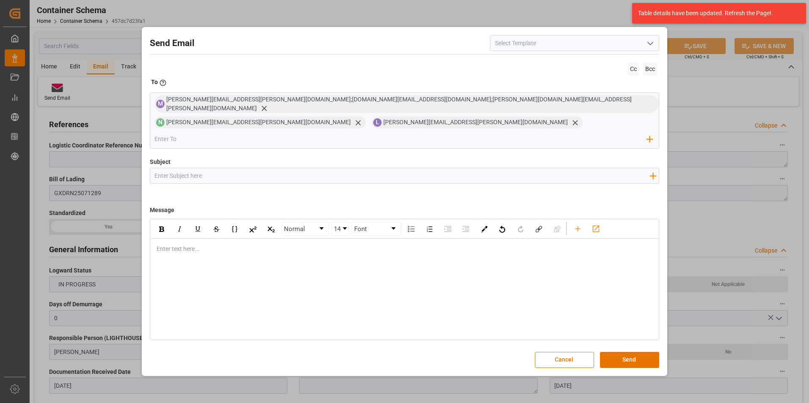
drag, startPoint x: 280, startPoint y: 156, endPoint x: 282, endPoint y: 160, distance: 4.4
click at [281, 159] on div "Subject Add field to Subject" at bounding box center [405, 179] width 510 height 42
click at [283, 173] on div "Subject Add field to Subject" at bounding box center [405, 179] width 510 height 42
click at [279, 168] on input "Subject" at bounding box center [402, 175] width 504 height 15
click at [224, 176] on div "Subject Add field to Subject" at bounding box center [405, 179] width 510 height 42
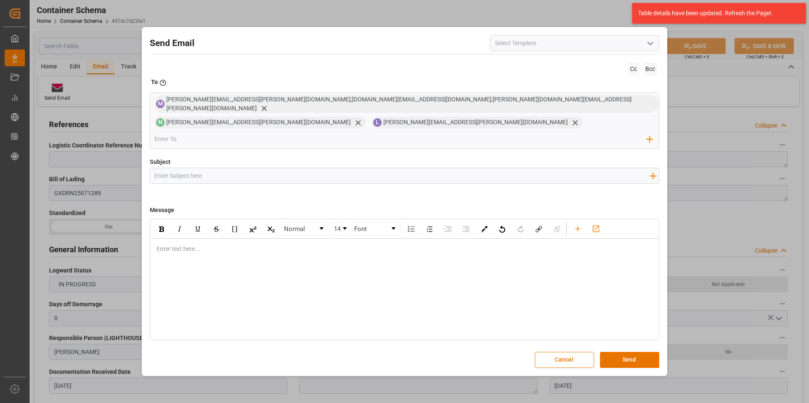
click at [214, 168] on input "Subject" at bounding box center [402, 175] width 504 height 15
paste input "PO 4504648998//TE//LOGWARD STATUS//ZHEJIANG BOAO NEW MATERIAL CO,LTD//ARCHROMA …"
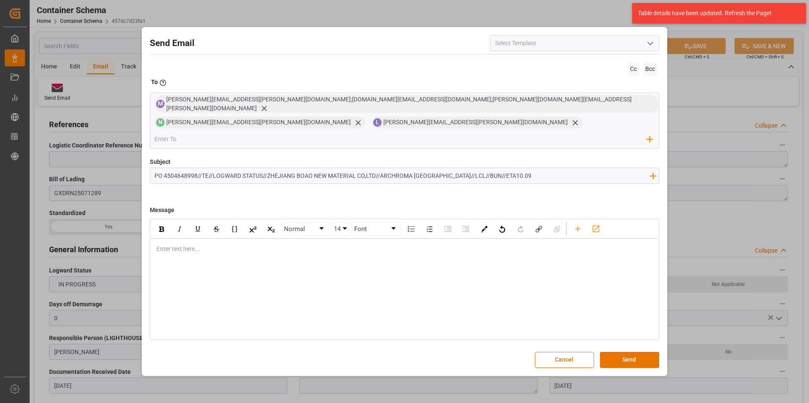
type input "PO 4504648998//TE//LOGWARD STATUS//ZHEJIANG BOAO NEW MATERIAL CO,LTD//ARCHROMA …"
click at [190, 244] on div "Enter text here..." at bounding box center [405, 249] width 508 height 21
click at [181, 245] on div "rdw-editor" at bounding box center [405, 249] width 496 height 9
drag, startPoint x: 218, startPoint y: 266, endPoint x: 213, endPoint y: 264, distance: 5.3
click at [218, 266] on div "Buen día estimado cliente," at bounding box center [405, 258] width 508 height 38
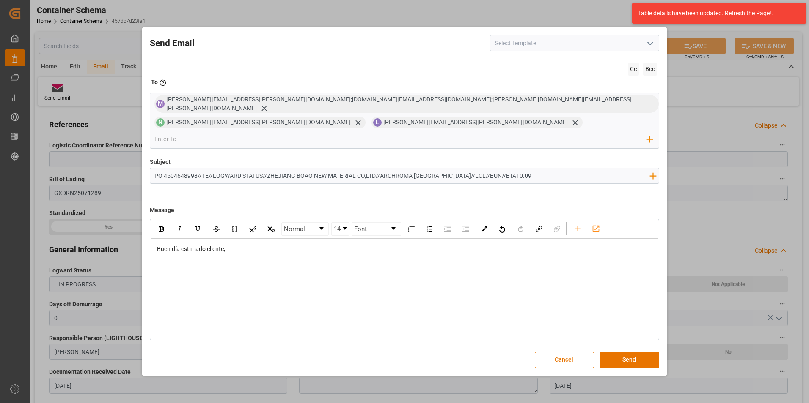
click at [186, 263] on div "rdw-editor" at bounding box center [405, 267] width 496 height 9
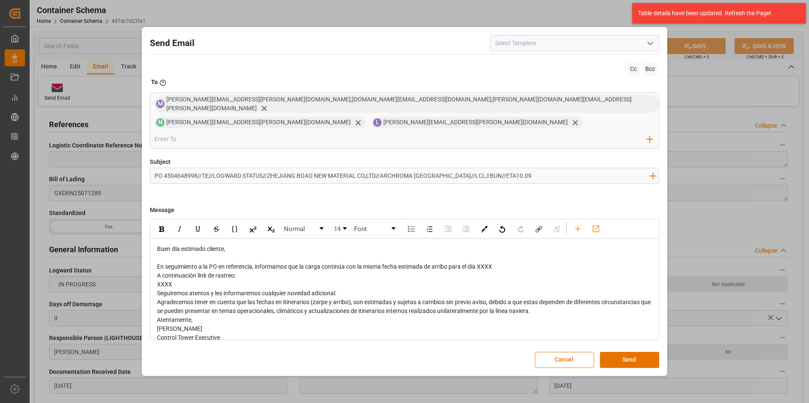
click at [501, 263] on div "En seguimiento a la PO en referencia, informamos que la carga continúa con la m…" at bounding box center [405, 267] width 496 height 9
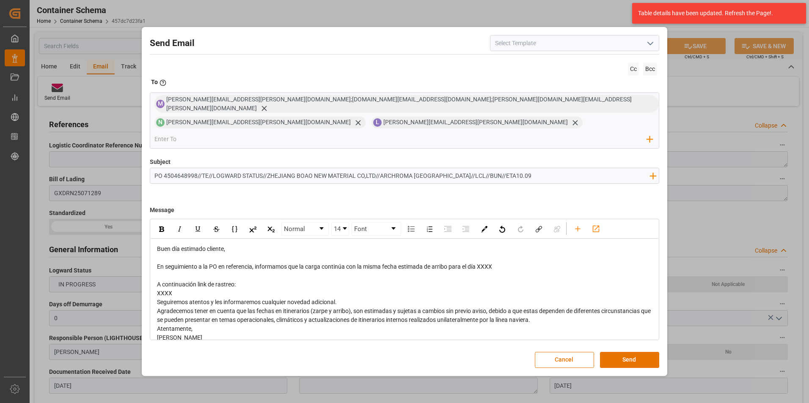
click at [487, 263] on span "En seguimiento a la PO en referencia, informamos que la carga continúa con la m…" at bounding box center [324, 266] width 335 height 7
drag, startPoint x: 181, startPoint y: 286, endPoint x: 157, endPoint y: 274, distance: 27.2
click at [157, 274] on div "Buen día estimado cliente, En seguimiento a la PO en referencia, informamos que…" at bounding box center [405, 298] width 496 height 107
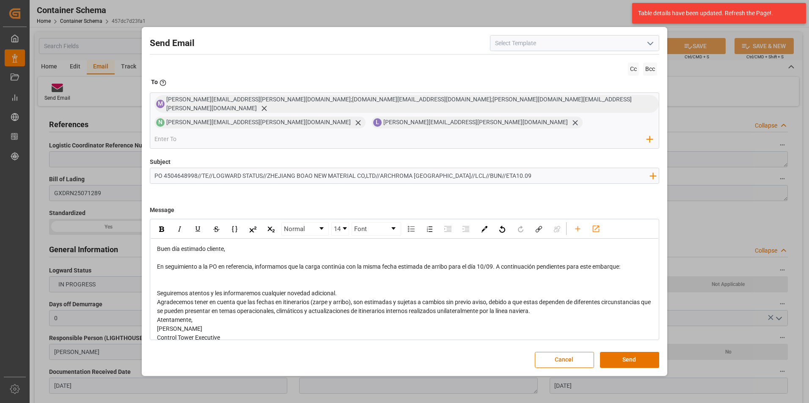
click at [343, 289] on div "Seguiremos atentos y les informaremos cualquier novedad adicional." at bounding box center [405, 293] width 496 height 9
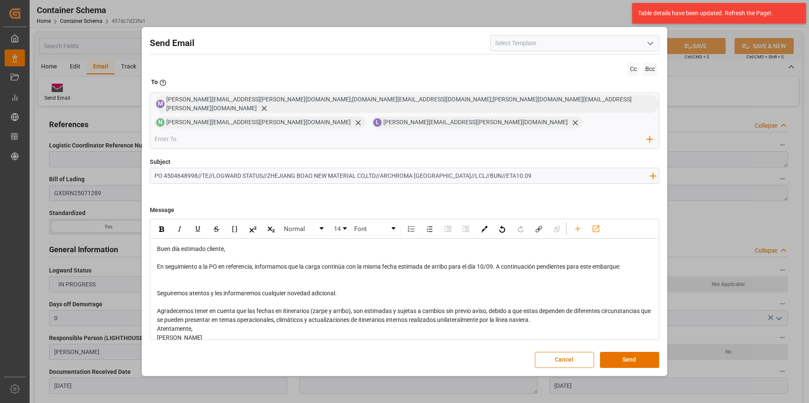
click at [550, 310] on div "Agradecemos tener en cuenta que las fechas en itinerarios (zarpe y arribo), son…" at bounding box center [405, 316] width 496 height 18
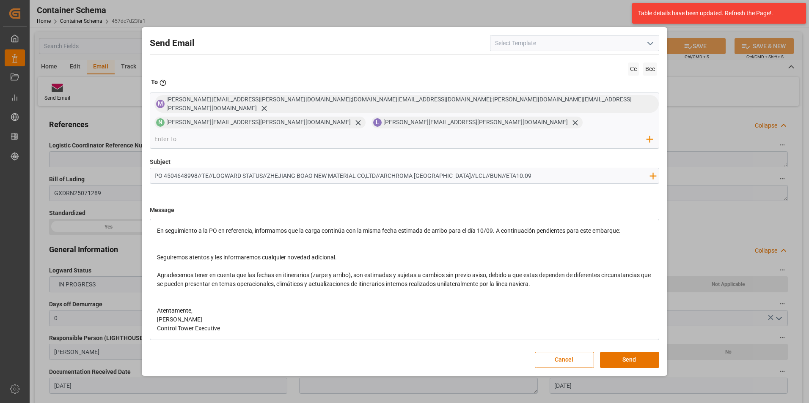
click at [254, 307] on div "Atentamente," at bounding box center [405, 311] width 496 height 9
click at [243, 236] on div "rdw-editor" at bounding box center [405, 240] width 496 height 9
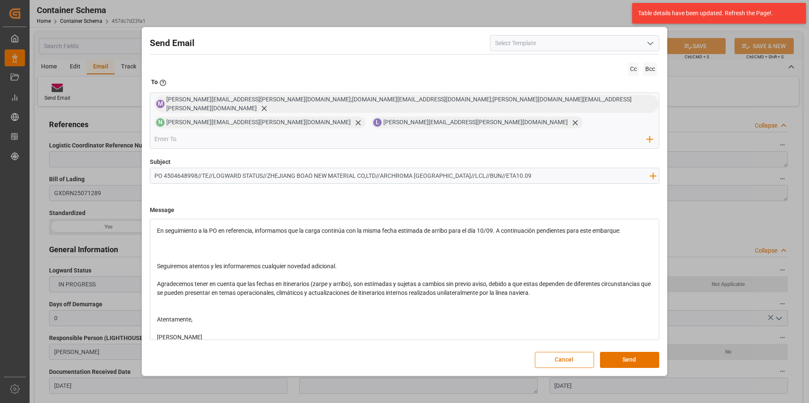
click at [176, 236] on div "rdw-editor" at bounding box center [405, 240] width 496 height 9
click at [176, 244] on div "rdw-editor" at bounding box center [405, 248] width 496 height 9
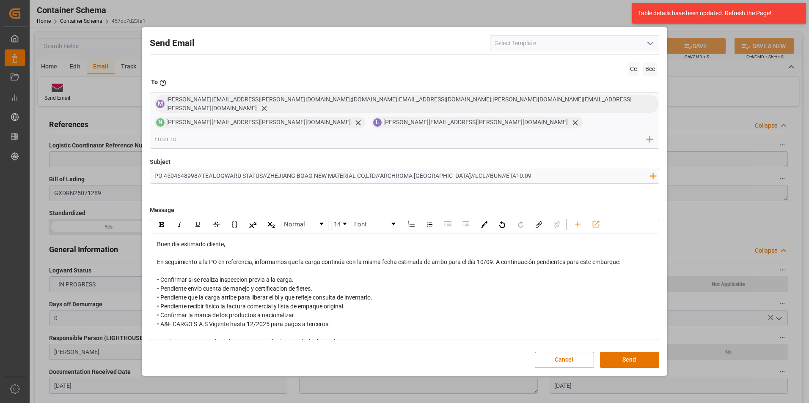
scroll to position [0, 0]
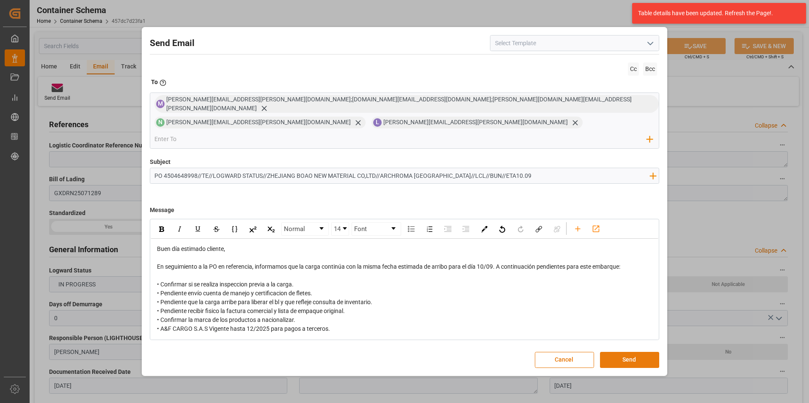
click at [644, 352] on button "Send" at bounding box center [629, 360] width 59 height 16
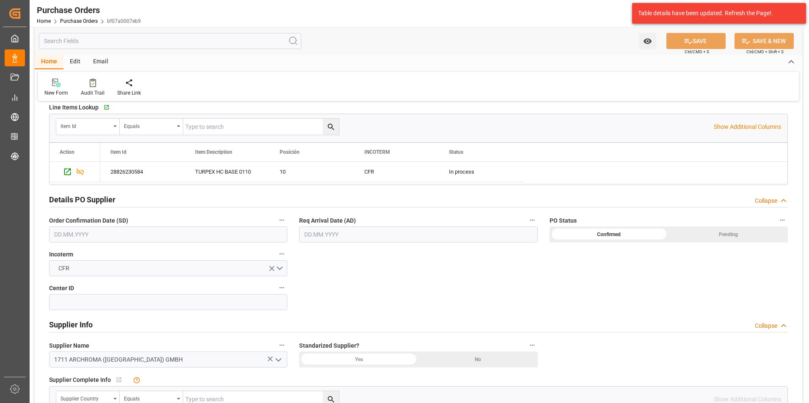
scroll to position [211, 0]
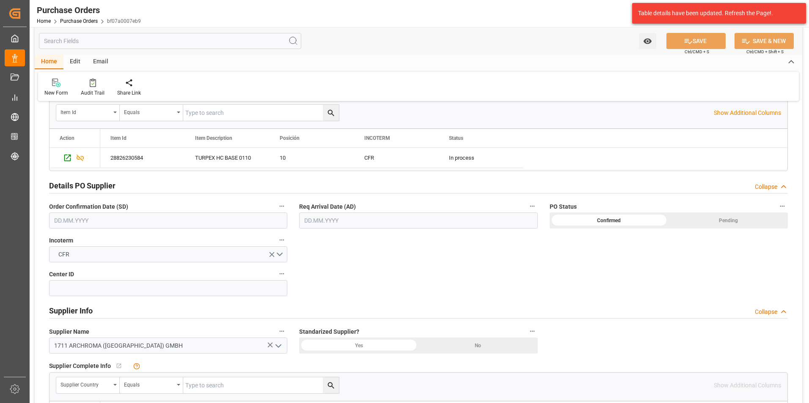
click at [148, 224] on input "text" at bounding box center [168, 221] width 238 height 16
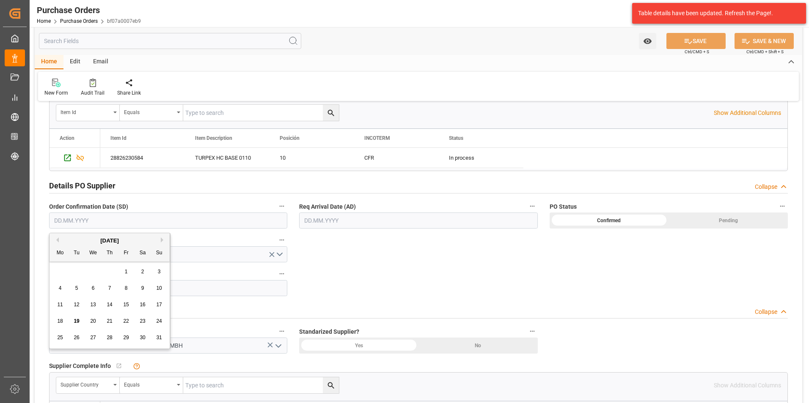
click at [51, 270] on div "[DATE] Mo Tu We Th Fr Sa Su 28 29 30 31 1 2 3 4 5 6 7 8 9 10 11 12 13 14 15 16 …" at bounding box center [109, 290] width 121 height 115
click at [162, 240] on button "Next Month" at bounding box center [163, 240] width 5 height 5
click at [60, 271] on span "1" at bounding box center [60, 272] width 3 height 6
type input "[DATE]"
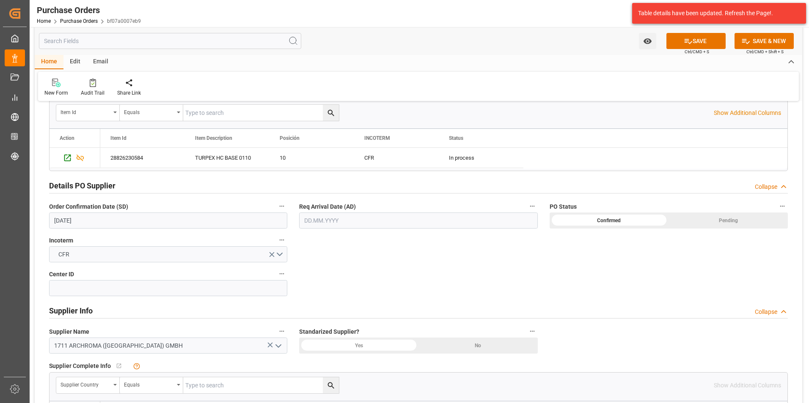
click at [309, 220] on input "text" at bounding box center [418, 221] width 238 height 16
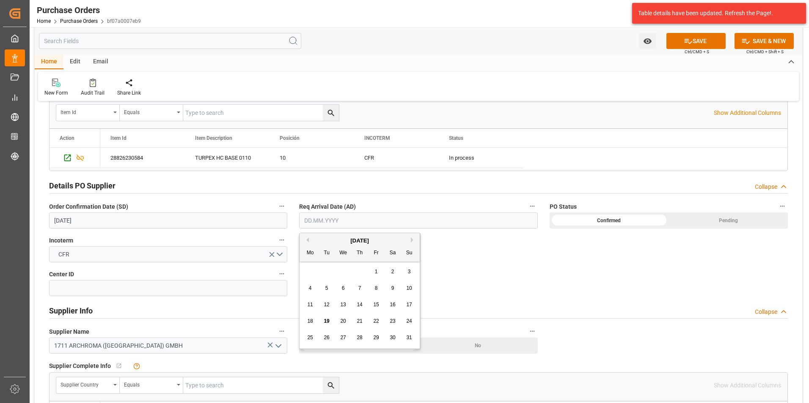
click at [307, 270] on div "28 29 30 31 1 2 3" at bounding box center [359, 272] width 115 height 16
click at [409, 239] on div "[DATE]" at bounding box center [359, 241] width 120 height 8
click at [413, 241] on button "Next Month" at bounding box center [413, 240] width 5 height 5
click at [326, 271] on span "2" at bounding box center [326, 272] width 3 height 6
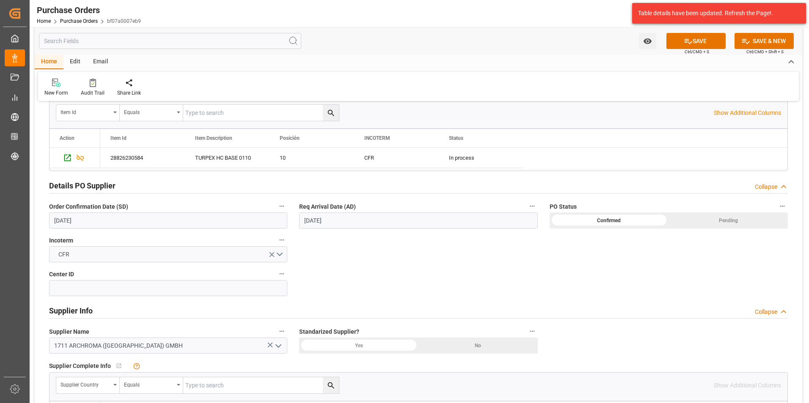
click at [434, 223] on input "[DATE]" at bounding box center [418, 221] width 238 height 16
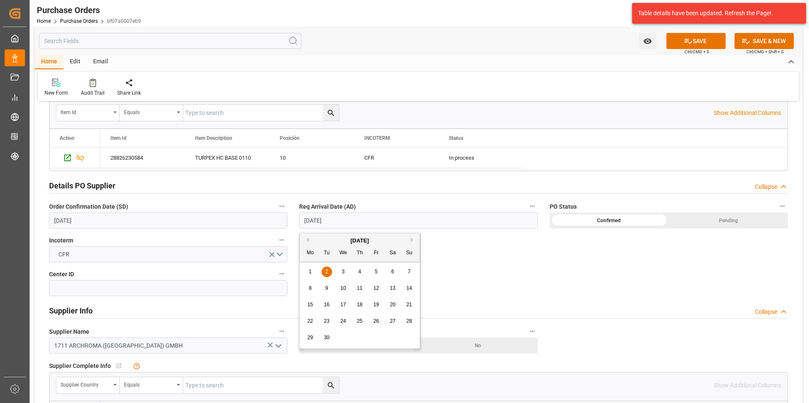
click at [413, 241] on button "Next Month" at bounding box center [413, 240] width 5 height 5
click at [361, 269] on div "2" at bounding box center [359, 272] width 11 height 10
type input "[DATE]"
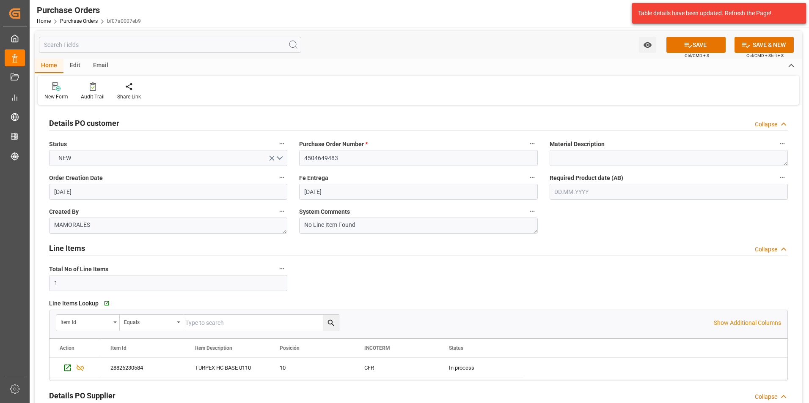
scroll to position [0, 0]
click at [679, 51] on button "SAVE" at bounding box center [695, 46] width 59 height 16
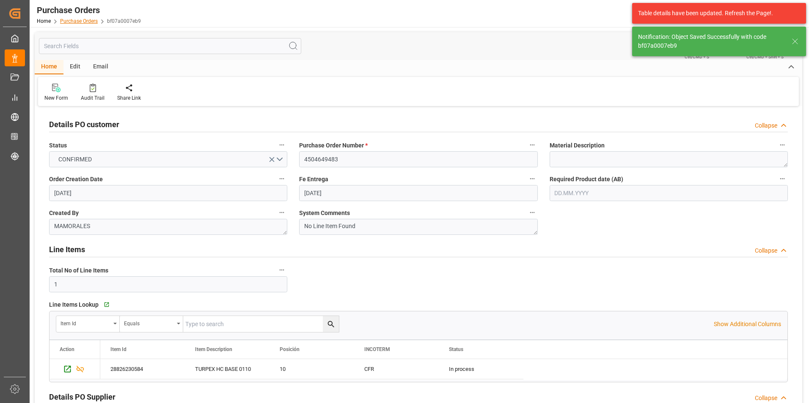
click at [77, 23] on link "Purchase Orders" at bounding box center [79, 21] width 38 height 6
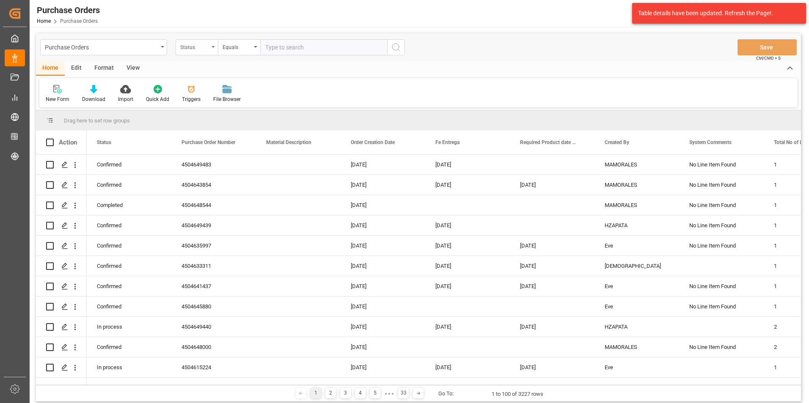
click at [206, 42] on div "Status" at bounding box center [194, 46] width 29 height 10
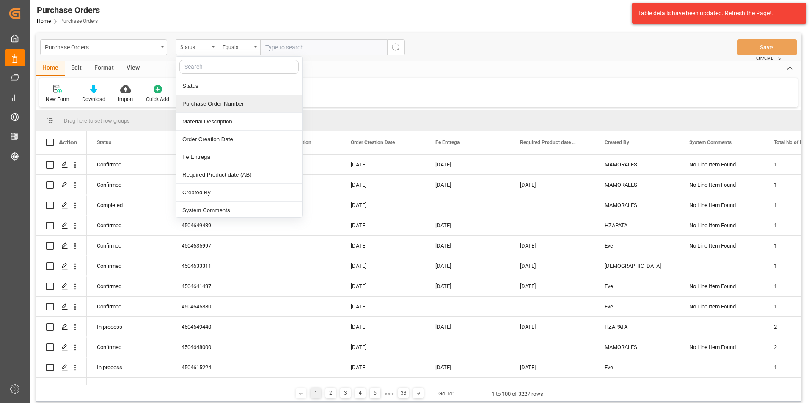
click at [202, 101] on div "Purchase Order Number" at bounding box center [239, 104] width 126 height 18
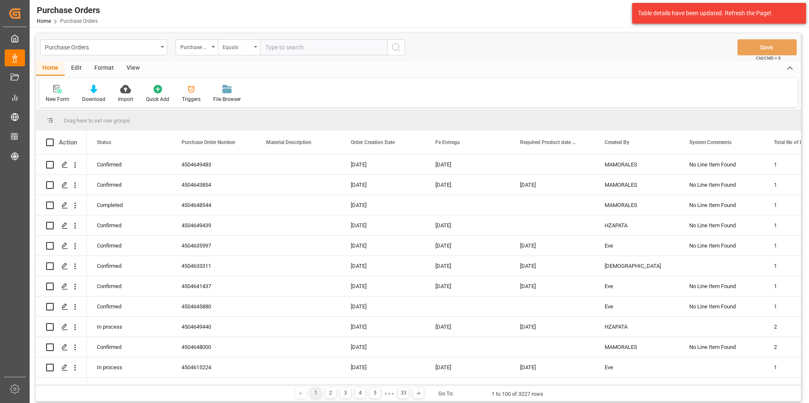
click at [244, 43] on div "Equals" at bounding box center [236, 46] width 29 height 10
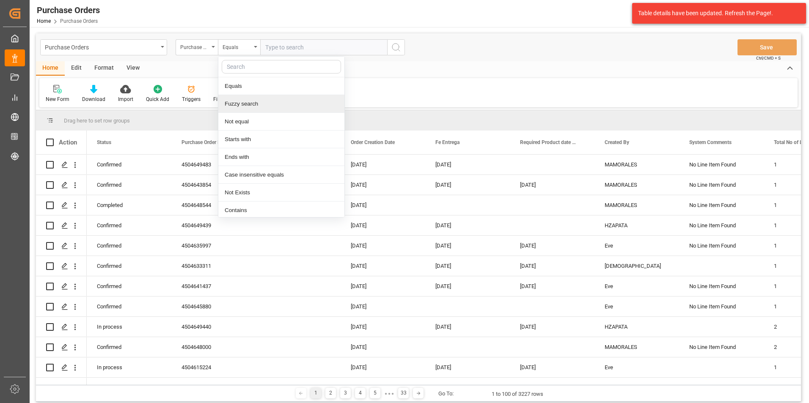
click at [254, 101] on div "Fuzzy search" at bounding box center [281, 104] width 126 height 18
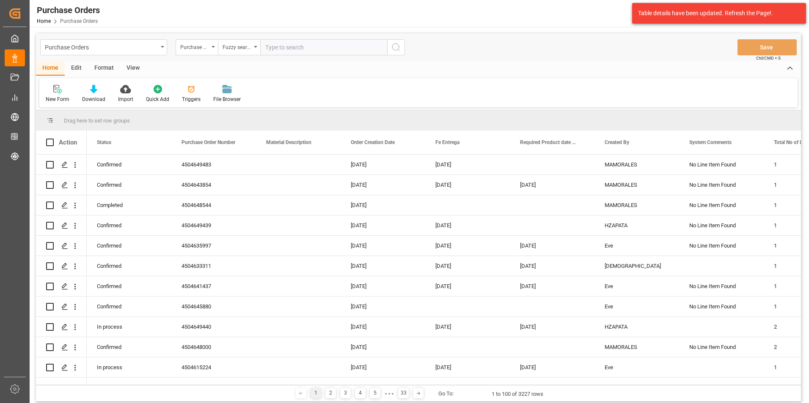
paste input "4504633311"
type input "4504633311"
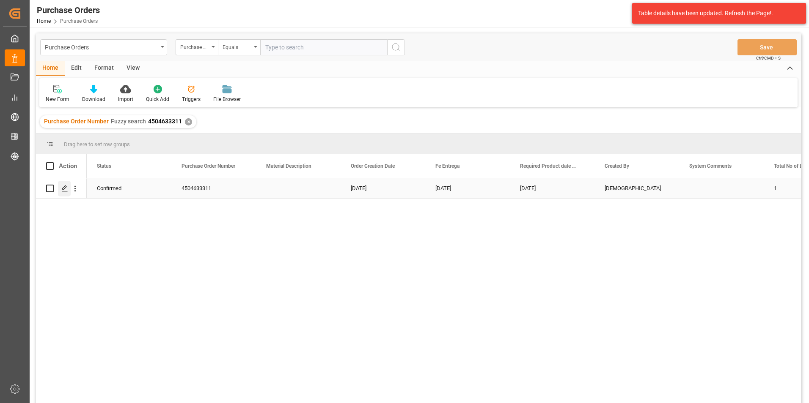
click at [68, 193] on div "Press SPACE to select this row." at bounding box center [64, 189] width 13 height 16
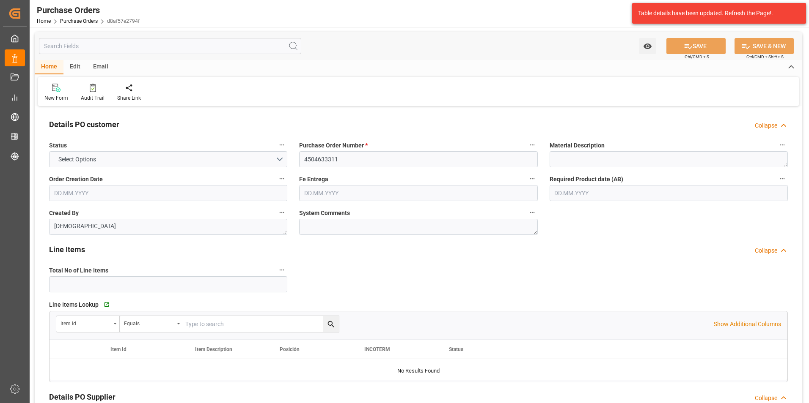
type input "1"
type input "[DATE]"
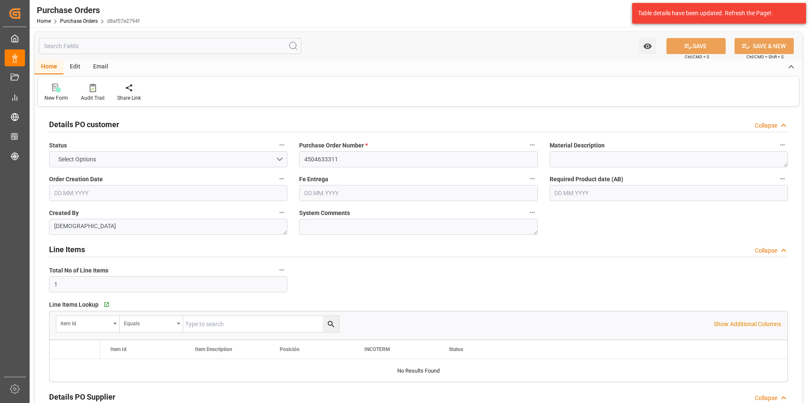
type input "[DATE]"
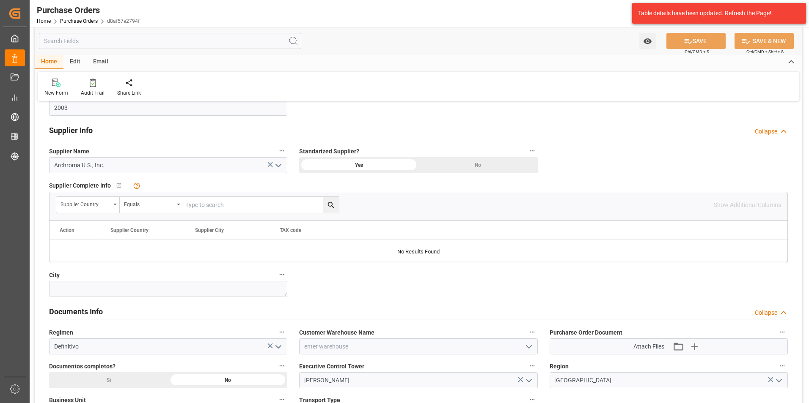
scroll to position [465, 0]
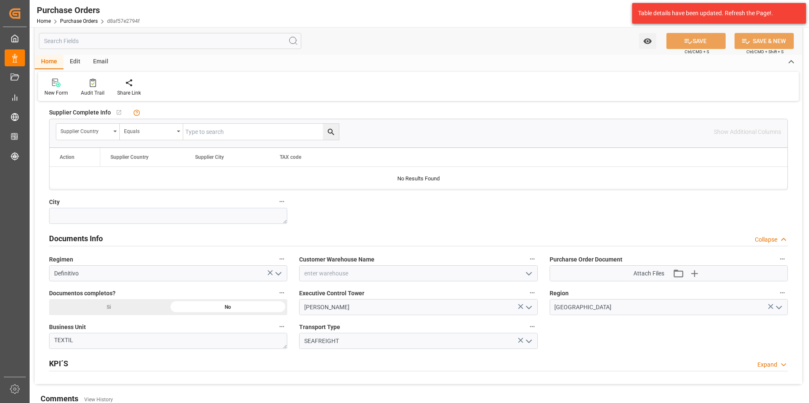
click at [527, 275] on icon "open menu" at bounding box center [529, 274] width 10 height 10
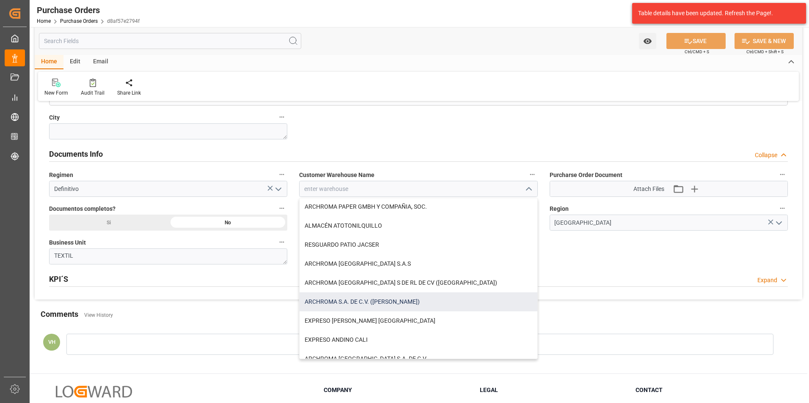
scroll to position [0, 0]
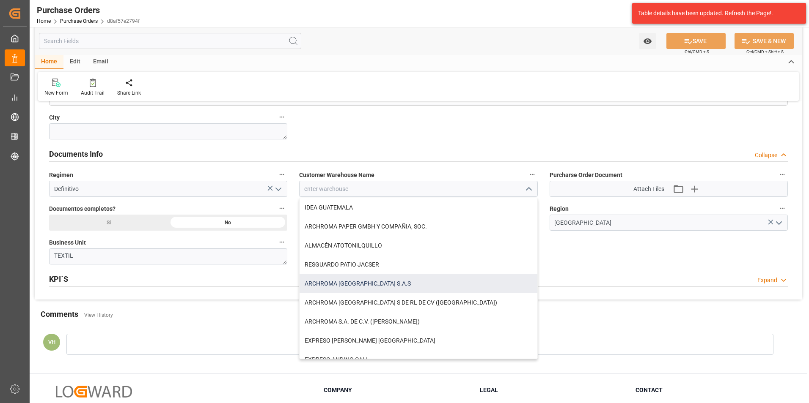
click at [373, 288] on div "ARCHROMA [GEOGRAPHIC_DATA] S.A.S" at bounding box center [417, 283] width 237 height 19
type input "ARCHROMA [GEOGRAPHIC_DATA] S.A.S"
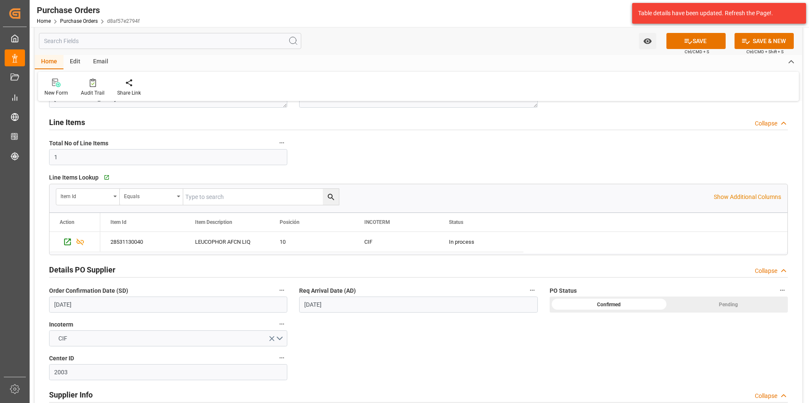
scroll to position [127, 0]
click at [63, 307] on input "[DATE]" at bounding box center [168, 305] width 238 height 16
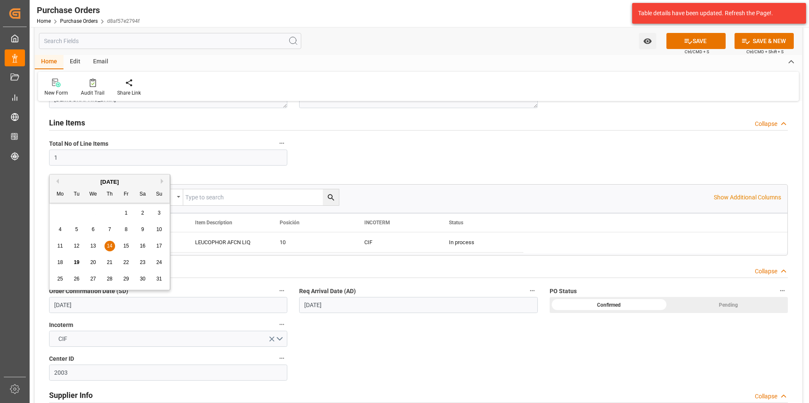
click at [76, 279] on span "26" at bounding box center [76, 279] width 5 height 6
type input "[DATE]"
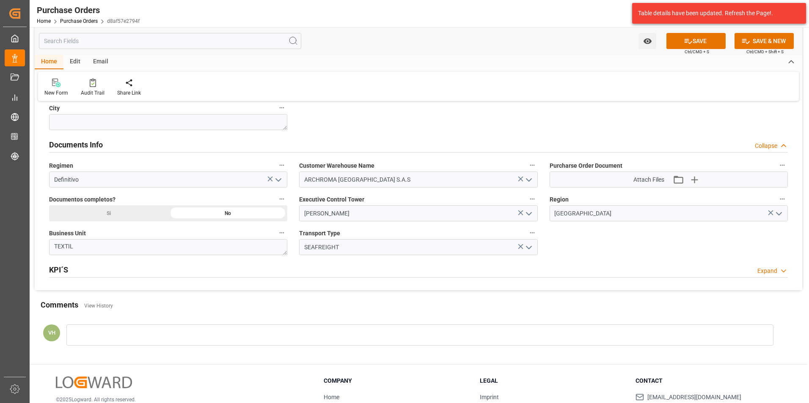
scroll to position [592, 0]
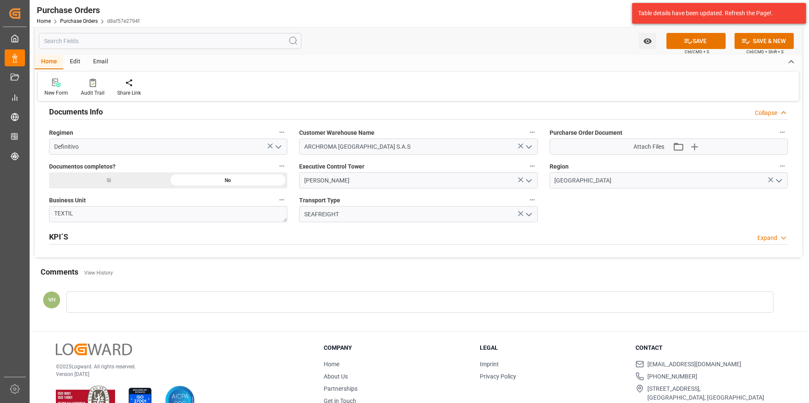
click at [188, 313] on div "VH" at bounding box center [418, 305] width 767 height 44
click at [187, 308] on div at bounding box center [419, 302] width 707 height 21
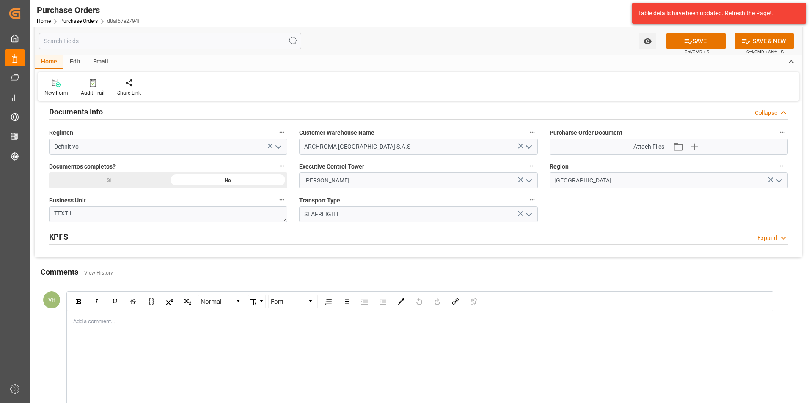
click at [105, 320] on div "rdw-editor" at bounding box center [420, 322] width 693 height 8
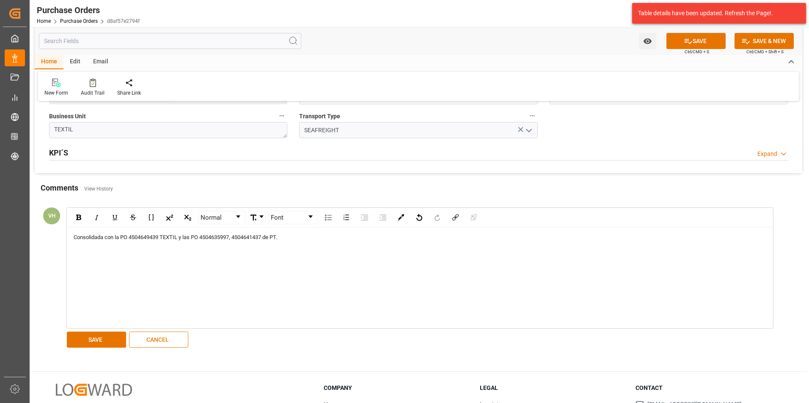
scroll to position [677, 0]
click at [108, 338] on button "SAVE" at bounding box center [96, 340] width 59 height 16
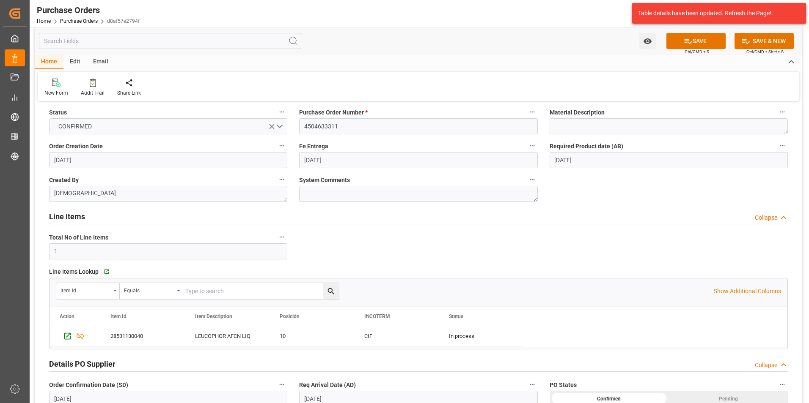
scroll to position [0, 0]
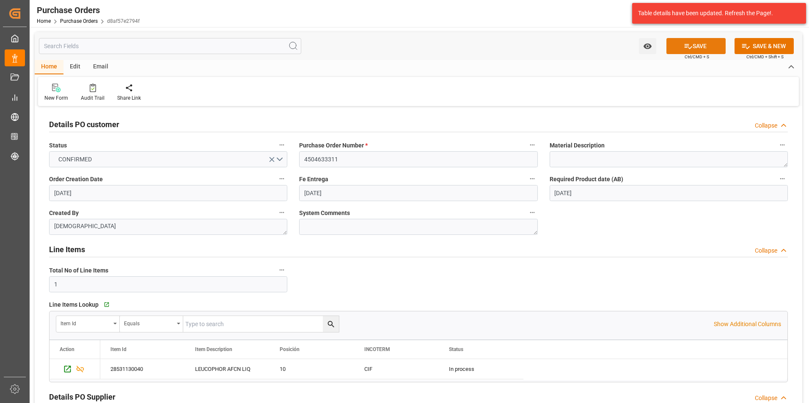
click at [690, 45] on icon at bounding box center [687, 46] width 9 height 9
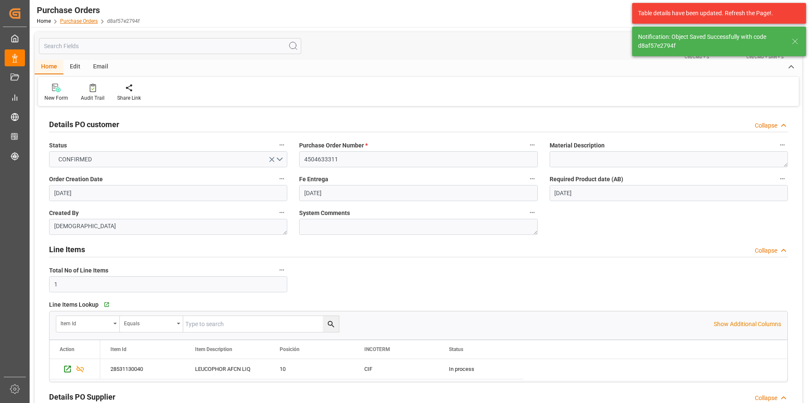
click at [81, 22] on link "Purchase Orders" at bounding box center [79, 21] width 38 height 6
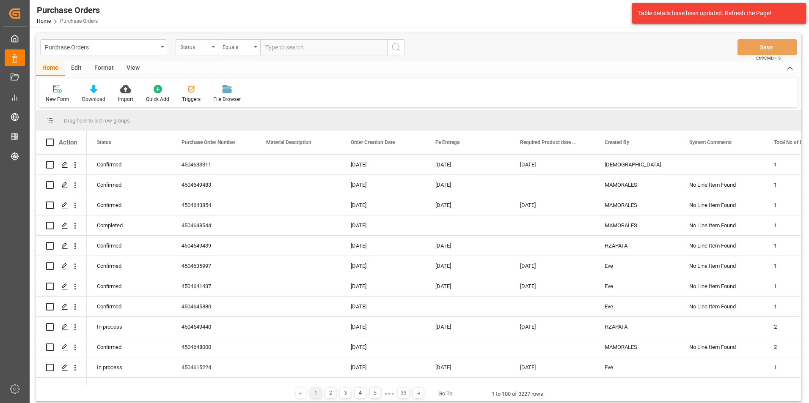
click at [194, 48] on div "Status" at bounding box center [194, 46] width 29 height 10
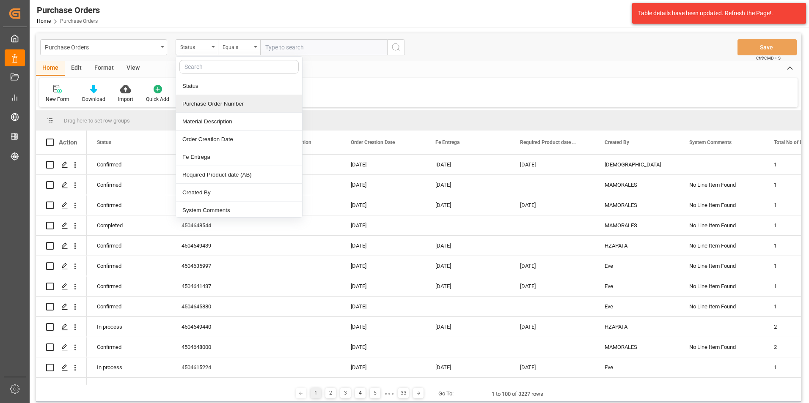
click at [210, 103] on div "Purchase Order Number" at bounding box center [239, 104] width 126 height 18
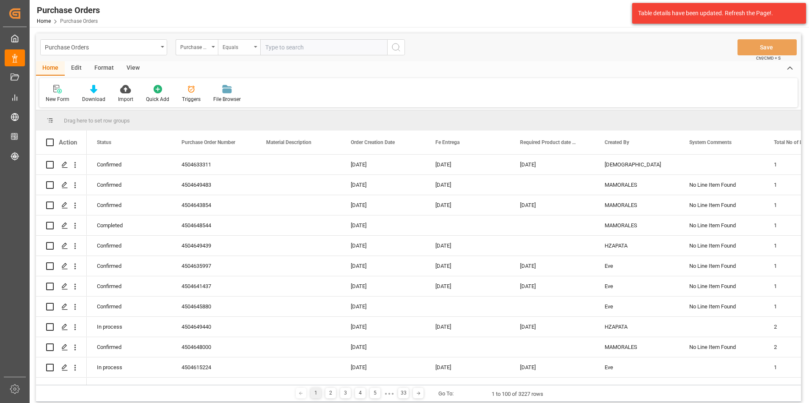
click at [238, 52] on div "Equals" at bounding box center [239, 47] width 42 height 16
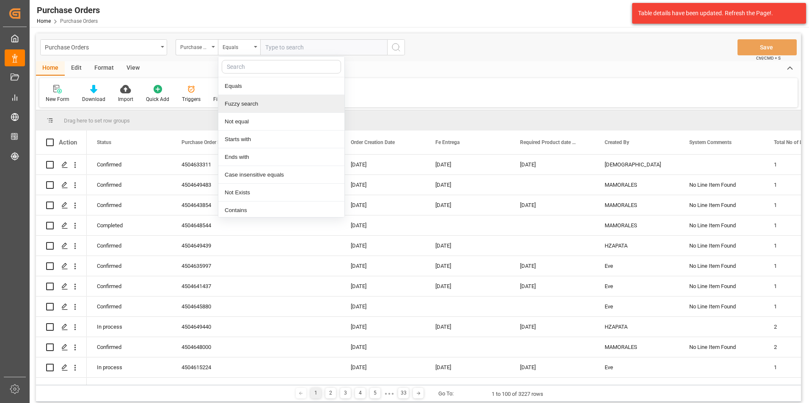
click at [254, 99] on div "Fuzzy search" at bounding box center [281, 104] width 126 height 18
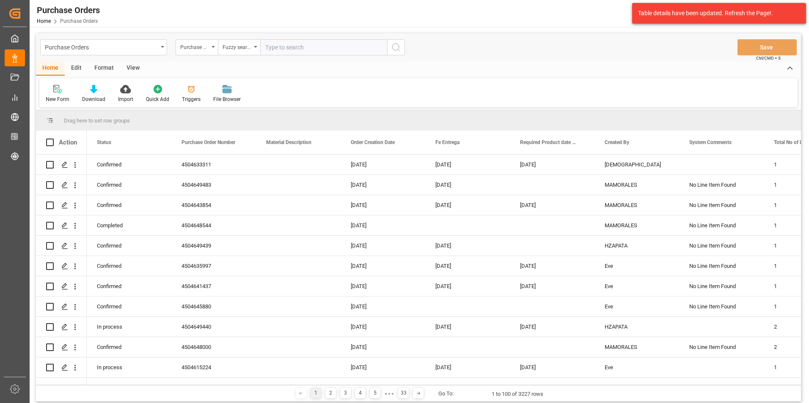
paste input "4504649439"
click at [320, 41] on input "4504649439," at bounding box center [323, 47] width 127 height 16
paste input "4504649439"
click at [306, 48] on input "4504649439," at bounding box center [323, 47] width 127 height 16
paste input "4504633311"
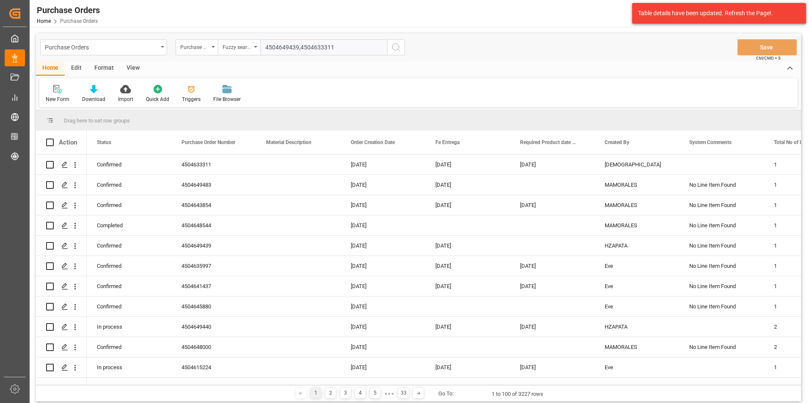
type input "4504649439,4504633311"
click at [398, 44] on icon "search button" at bounding box center [396, 47] width 10 height 10
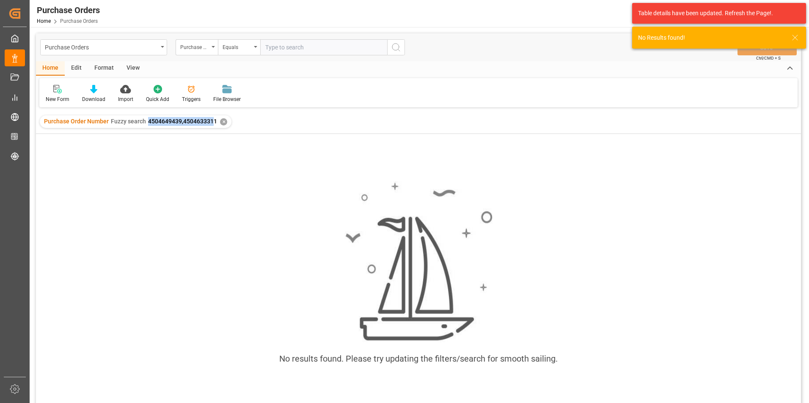
drag, startPoint x: 147, startPoint y: 123, endPoint x: 213, endPoint y: 124, distance: 66.0
click at [213, 124] on span "4504649439,4504633311" at bounding box center [182, 121] width 69 height 7
copy span "4504649439,450463331"
click at [180, 132] on div "Purchase Order Number Fuzzy search 4504649439,4504633311 ✕" at bounding box center [418, 122] width 765 height 24
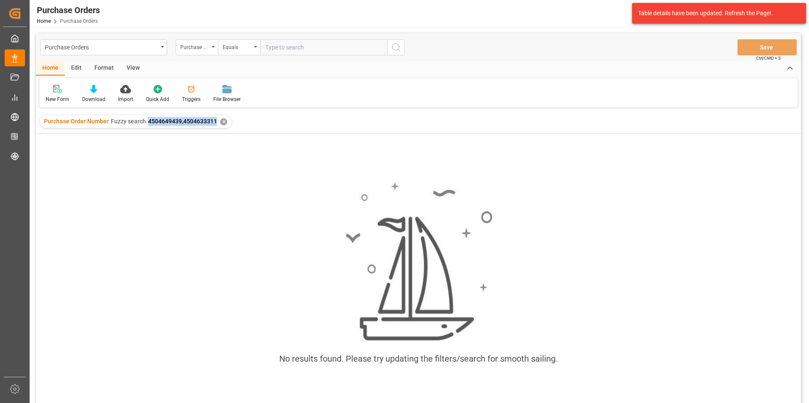
drag, startPoint x: 151, startPoint y: 121, endPoint x: 217, endPoint y: 126, distance: 65.3
click at [217, 126] on div "Purchase Order Number Fuzzy search 4504649439,4504633311 ✕" at bounding box center [136, 121] width 192 height 13
copy span "4504649439,4504633311"
click at [222, 122] on div "✕" at bounding box center [223, 121] width 7 height 7
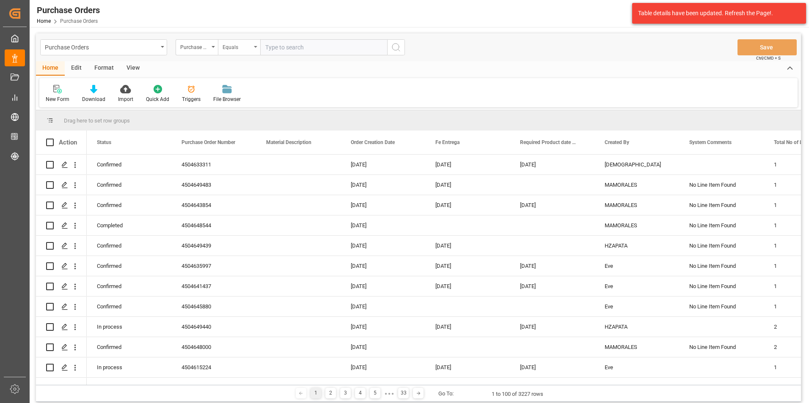
click at [252, 51] on div "Equals" at bounding box center [239, 47] width 42 height 16
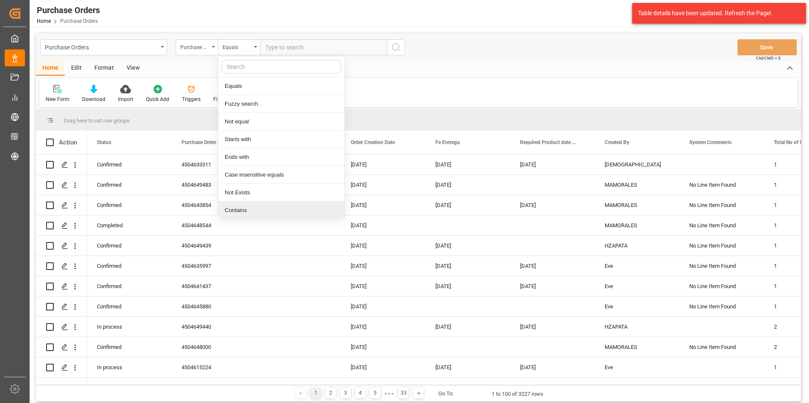
click at [249, 208] on div "Contains" at bounding box center [281, 211] width 126 height 18
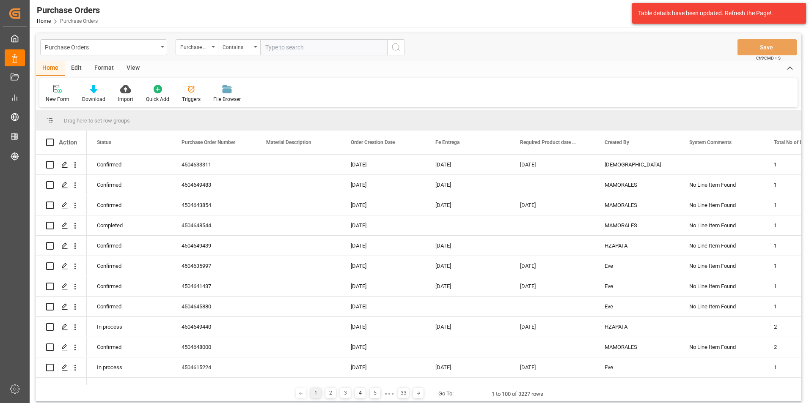
click at [298, 44] on input "text" at bounding box center [323, 47] width 127 height 16
paste input "4504649439,4504633311"
type input "4504649439,4504633311"
click at [406, 51] on div "Purchase Orders Purchase Order Number Contains 4504649439,4504633311 Save Ctrl/…" at bounding box center [418, 47] width 765 height 28
click at [402, 50] on button "search button" at bounding box center [396, 47] width 18 height 16
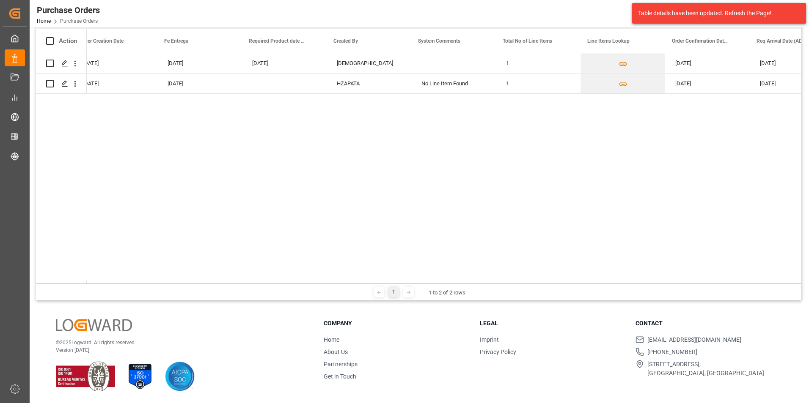
scroll to position [0, 271]
drag, startPoint x: 305, startPoint y: 284, endPoint x: 358, endPoint y: 283, distance: 53.3
click at [358, 283] on div "Drag here to set row groups Drag here to set column labels Action Material Desc…" at bounding box center [418, 155] width 765 height 292
click at [678, 62] on div "[DATE]" at bounding box center [703, 63] width 85 height 20
drag, startPoint x: 744, startPoint y: 72, endPoint x: 737, endPoint y: 85, distance: 15.0
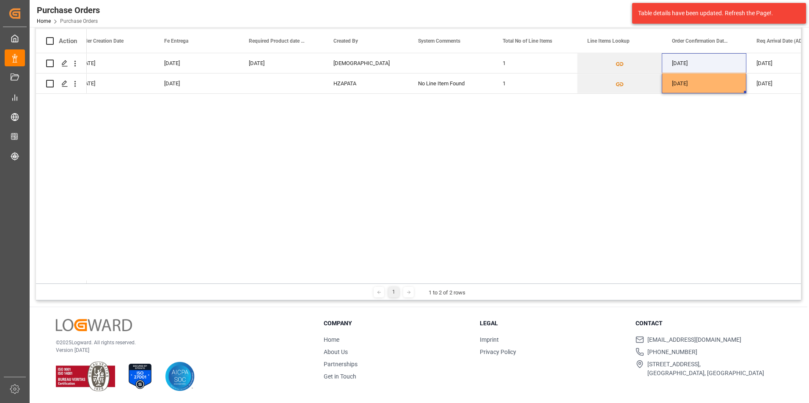
drag, startPoint x: 310, startPoint y: 284, endPoint x: 379, endPoint y: 285, distance: 68.1
click at [379, 285] on div "1 1 to 2 of 2 rows" at bounding box center [418, 292] width 765 height 17
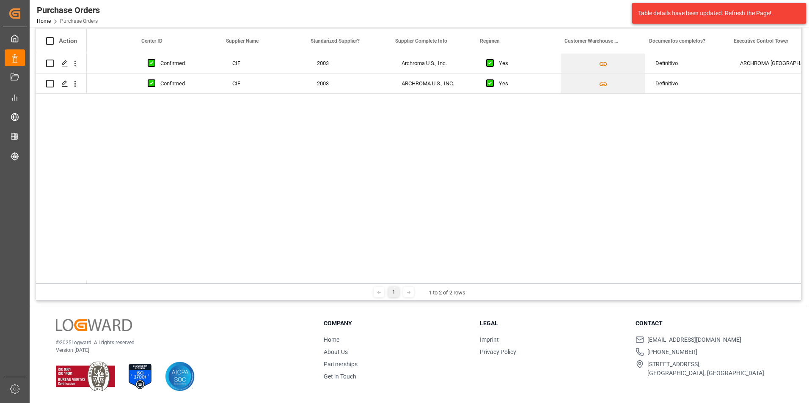
scroll to position [0, 1261]
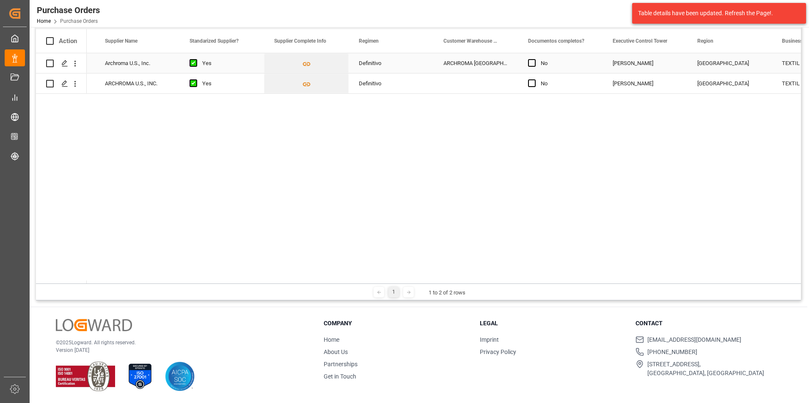
click at [510, 63] on div "ARCHROMA [GEOGRAPHIC_DATA] S.A.S" at bounding box center [475, 63] width 85 height 20
drag, startPoint x: 516, startPoint y: 71, endPoint x: 513, endPoint y: 85, distance: 14.4
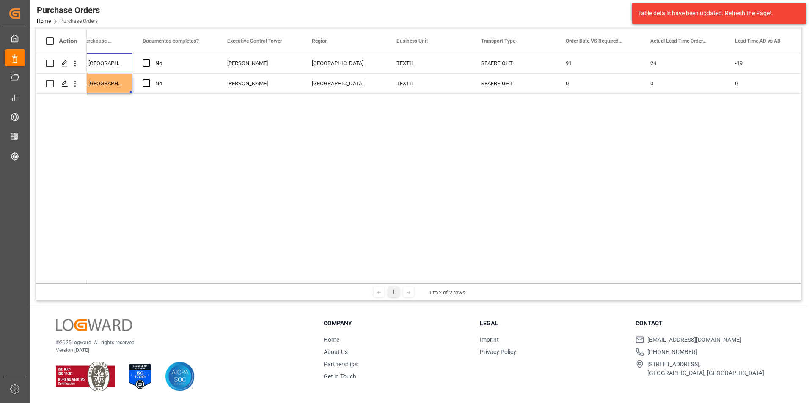
scroll to position [0, 0]
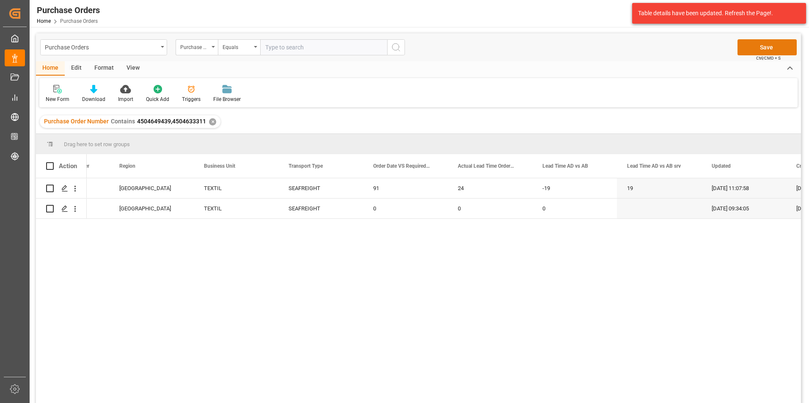
click at [771, 43] on button "Save" at bounding box center [766, 47] width 59 height 16
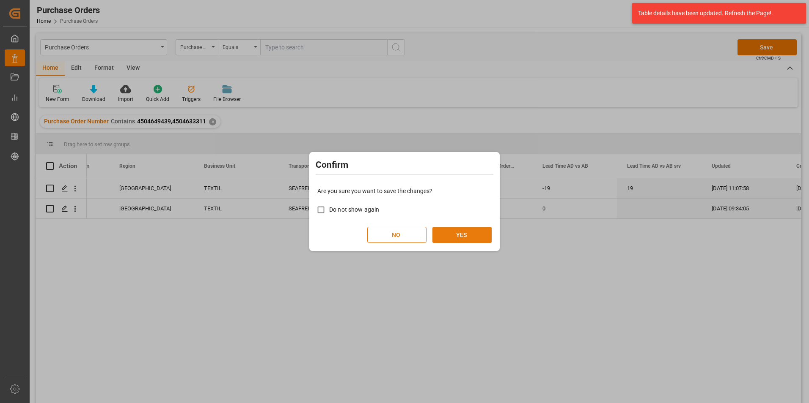
click at [467, 233] on button "YES" at bounding box center [461, 235] width 59 height 16
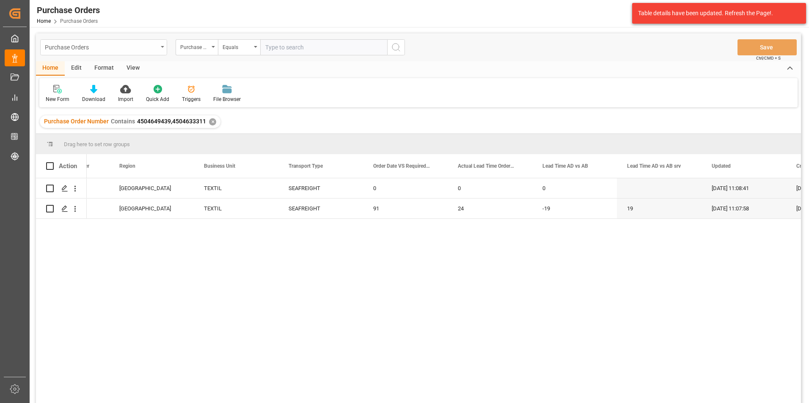
click at [155, 46] on div "Purchase Orders" at bounding box center [101, 46] width 113 height 11
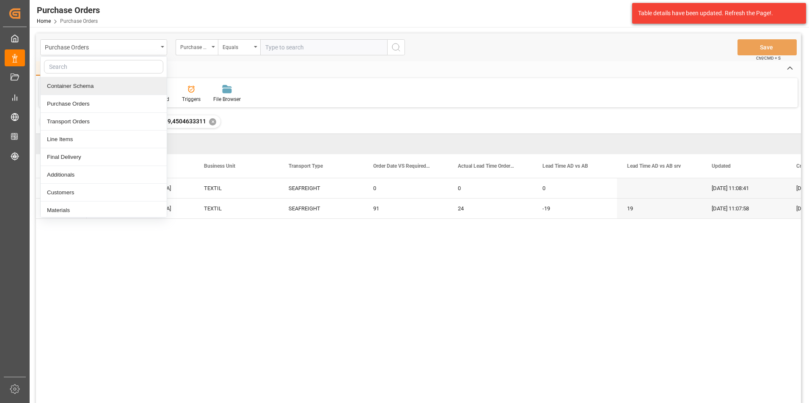
click at [72, 90] on div "Container Schema" at bounding box center [104, 86] width 126 height 18
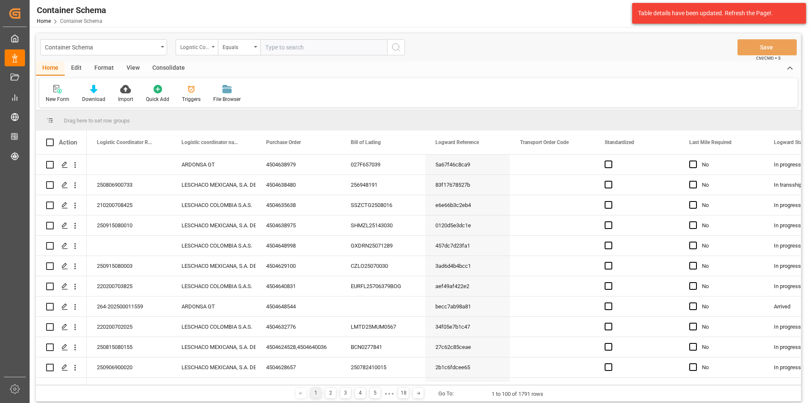
click at [199, 42] on div "Logistic Coordinator Reference Number" at bounding box center [194, 46] width 29 height 10
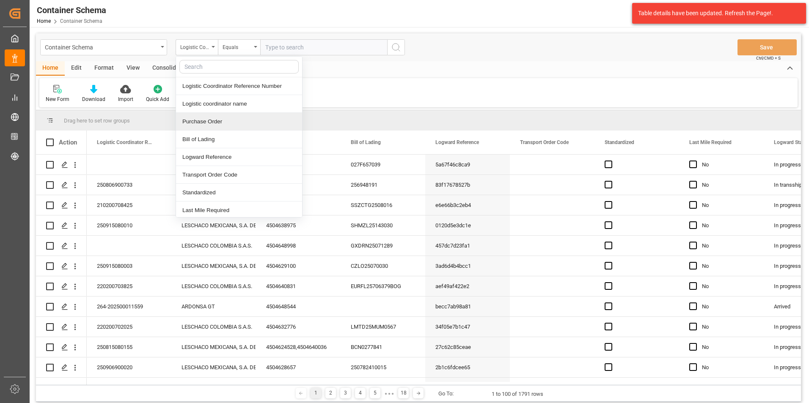
click at [203, 114] on div "Purchase Order" at bounding box center [239, 122] width 126 height 18
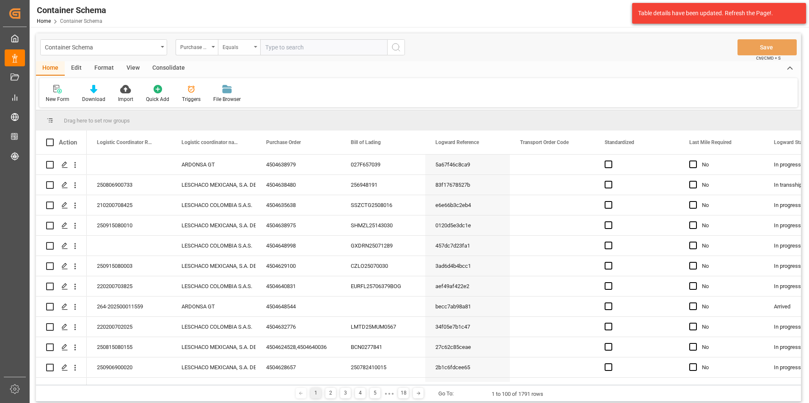
click at [225, 52] on div "Equals" at bounding box center [239, 47] width 42 height 16
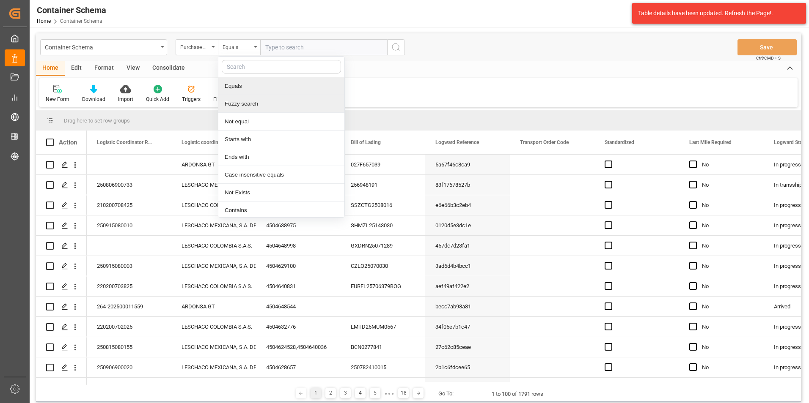
click at [247, 109] on div "Fuzzy search" at bounding box center [281, 104] width 126 height 18
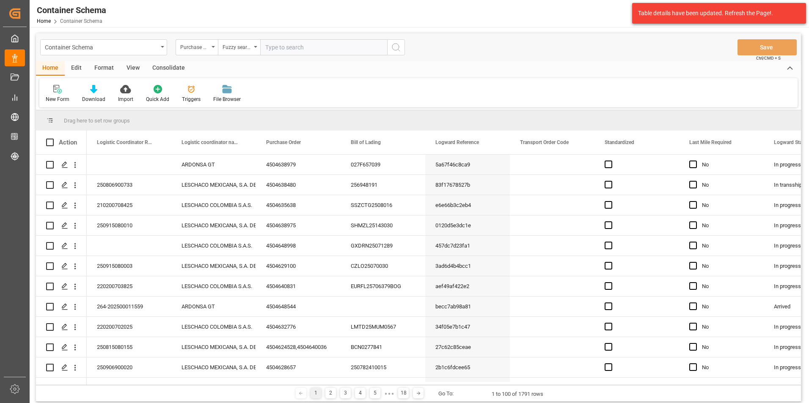
paste input "4504654248"
type input "4504654248"
click at [392, 48] on icon "search button" at bounding box center [396, 47] width 10 height 10
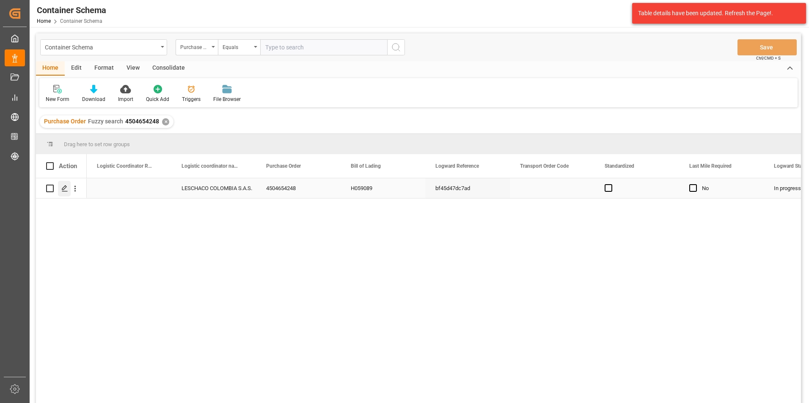
click at [67, 191] on icon "Press SPACE to select this row." at bounding box center [64, 188] width 7 height 7
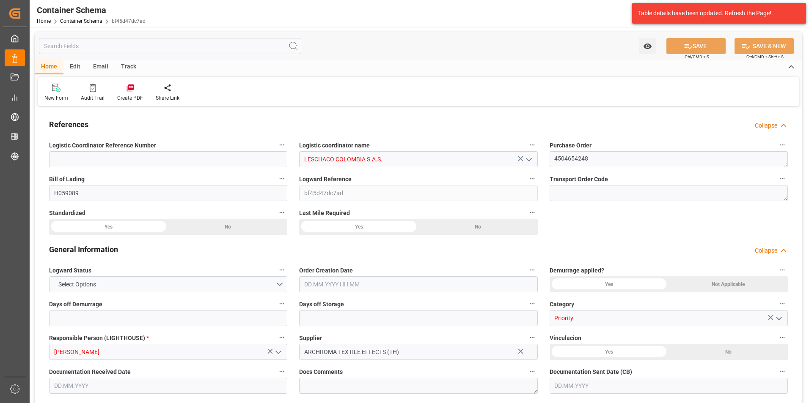
type input "0"
type input "3"
type input "1"
type input "3"
type input "700"
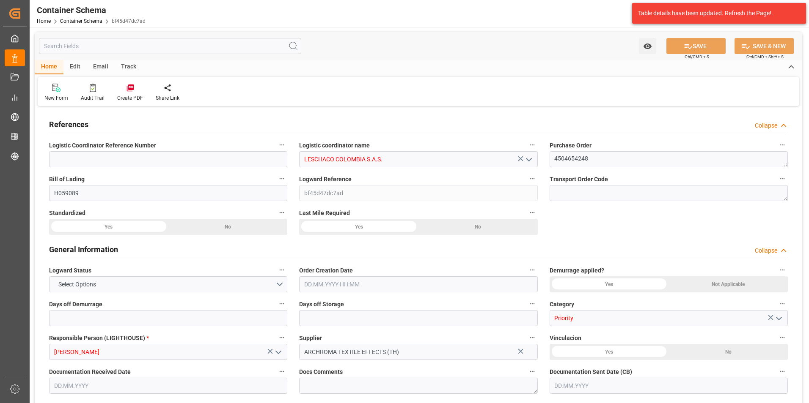
type input "747.6"
type input "COBOG"
type input "[DATE] 18:30"
type input "[DATE]"
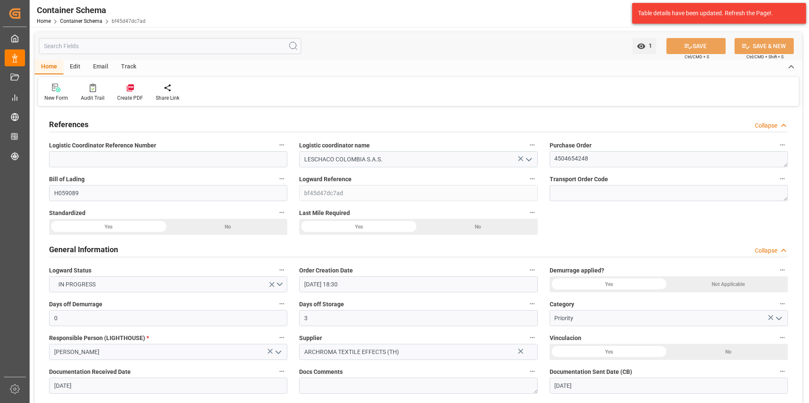
type input "[DATE]"
type input "[DATE] 00:00"
type input "18.08.2025 00:00"
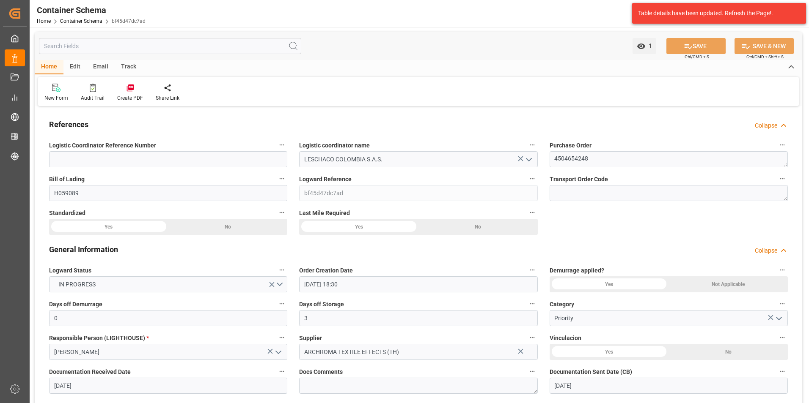
type input "19.08.2025 18:30"
click at [103, 63] on div "Email" at bounding box center [101, 67] width 28 height 14
click at [55, 92] on icon at bounding box center [57, 89] width 11 height 6
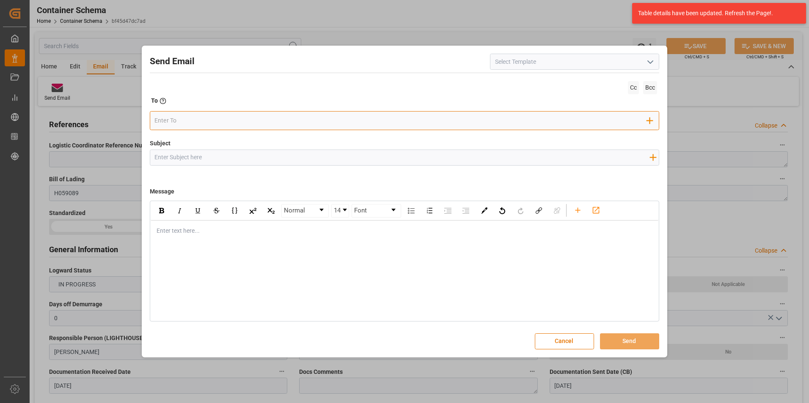
click at [189, 127] on input "email" at bounding box center [400, 121] width 492 height 13
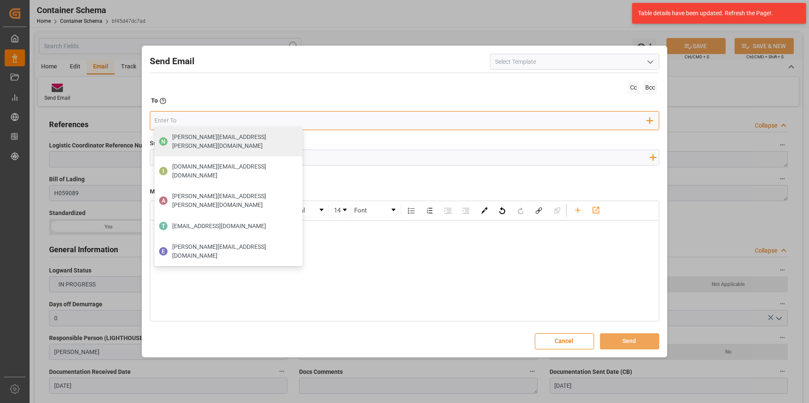
type input "angiee.lamilla@archroma.com"
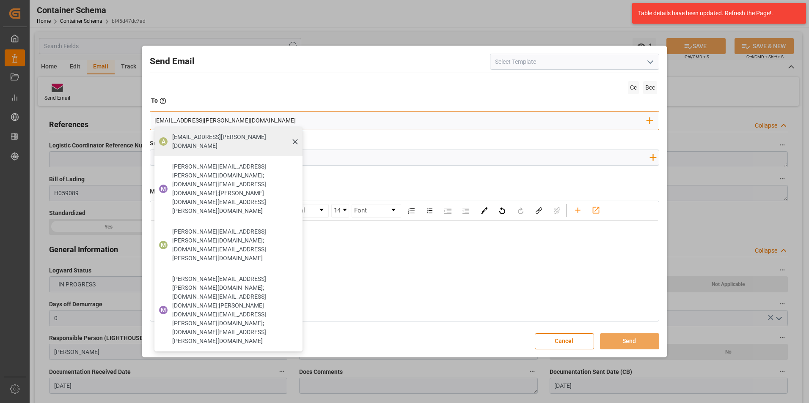
click at [228, 135] on span "angiee.lamilla@archroma.com" at bounding box center [234, 142] width 124 height 18
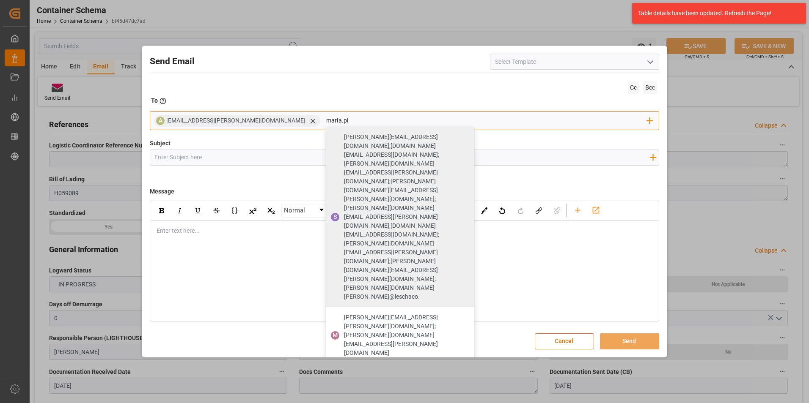
type input "maria.pi"
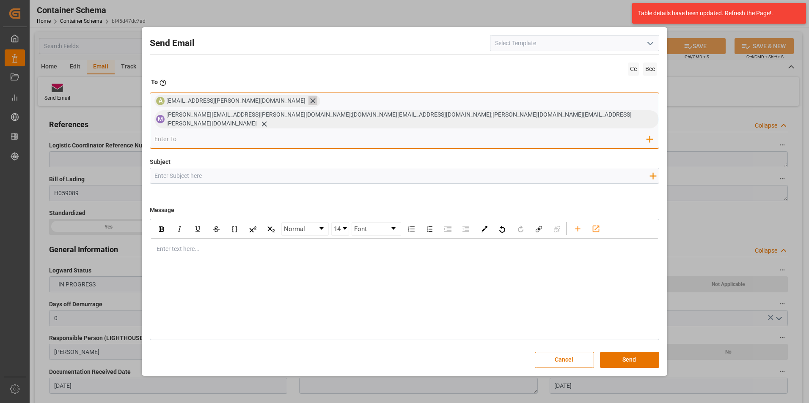
click at [308, 105] on icon at bounding box center [312, 100] width 9 height 9
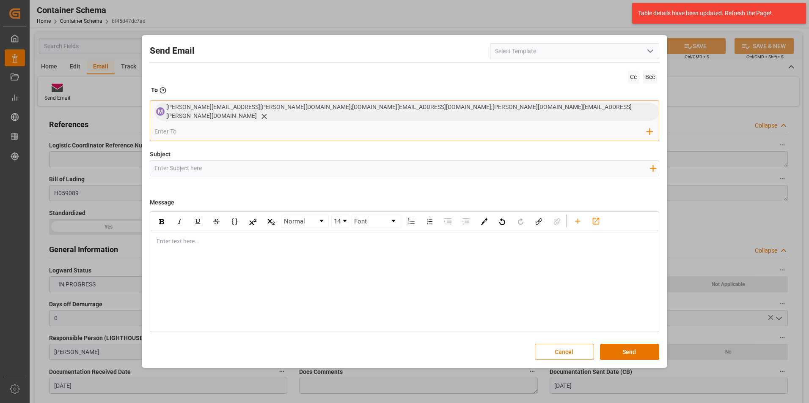
click at [475, 125] on input "email" at bounding box center [400, 131] width 492 height 13
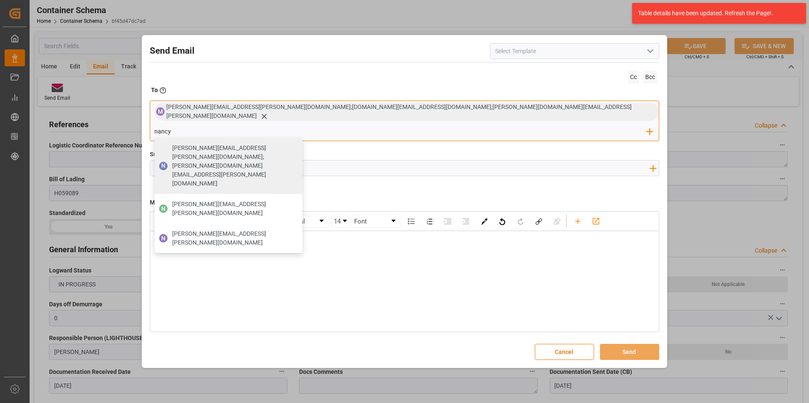
type input "nancy.castellanos@archroma.com"
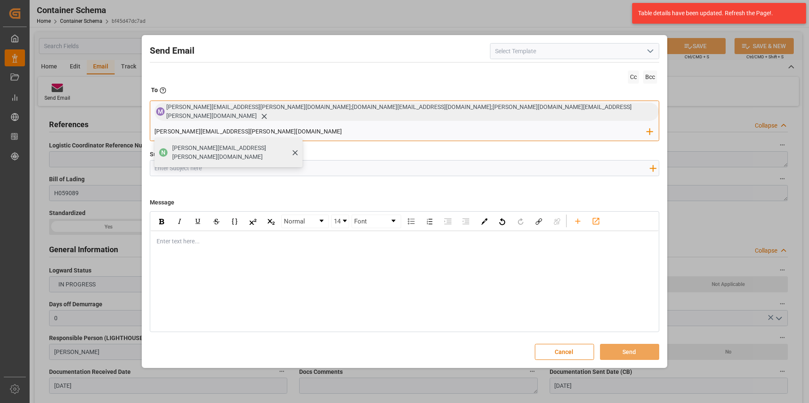
click at [296, 144] on span "nancy.castellanos@archroma.com" at bounding box center [234, 153] width 124 height 18
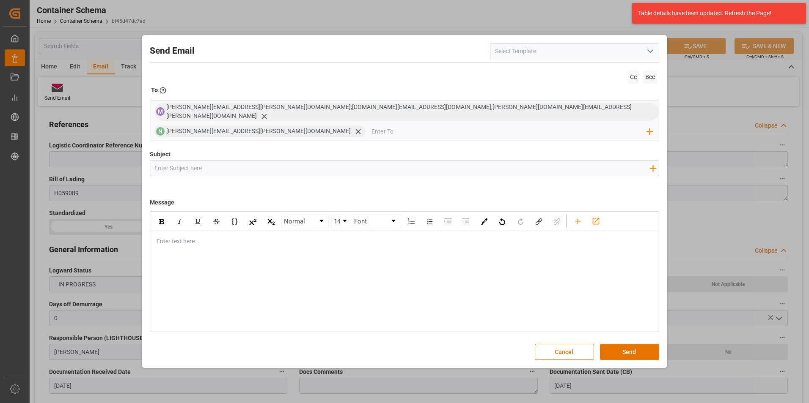
drag, startPoint x: 250, startPoint y: 159, endPoint x: 242, endPoint y: 159, distance: 7.6
click at [250, 161] on input "Subject" at bounding box center [402, 168] width 504 height 15
click at [237, 161] on input "Subject" at bounding box center [402, 168] width 504 height 15
paste input "PO 4504654248 //TE//AIR// DOCUMENTOS//ARCHROMA TEXTILE EFFECTS (TH)//ARCHROMA C…"
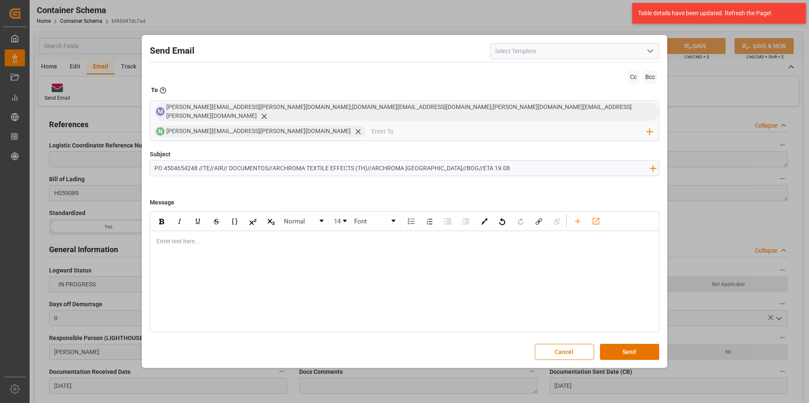
click at [243, 161] on input "PO 4504654248 //TE//AIR// DOCUMENTOS//ARCHROMA TEXTILE EFFECTS (TH)//ARCHROMA C…" at bounding box center [402, 168] width 504 height 15
type input "PO 4504654248 //TE//AIR// ZARPE //ARCHROMA TEXTILE EFFECTS (TH)//ARCHROMA COLOM…"
click at [228, 237] on div "rdw-editor" at bounding box center [405, 241] width 496 height 9
click at [191, 237] on div "rdw-editor" at bounding box center [405, 241] width 496 height 9
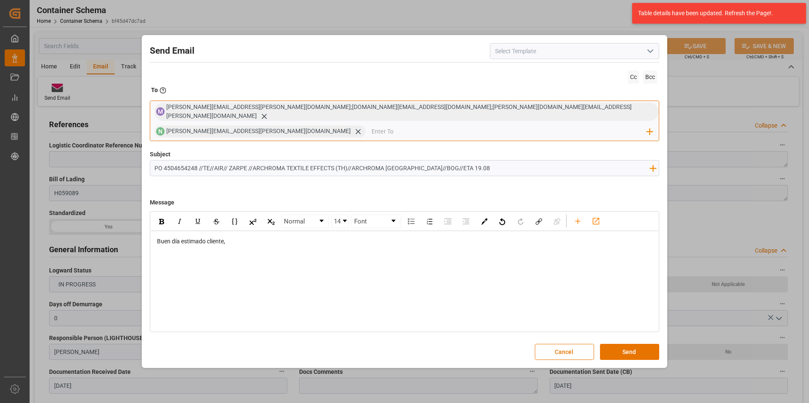
click at [568, 125] on input "email" at bounding box center [508, 131] width 275 height 13
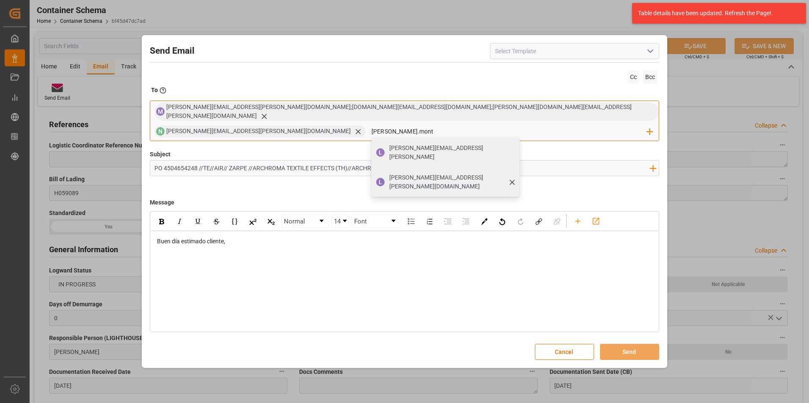
type input "luis.mont"
click at [513, 173] on span "luis.montoya@leschaco.com" at bounding box center [451, 182] width 124 height 18
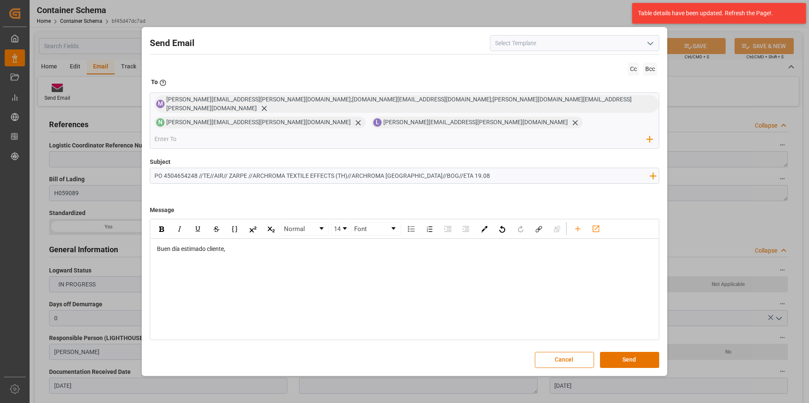
click at [203, 254] on div "rdw-editor" at bounding box center [405, 258] width 496 height 9
click at [188, 268] on div "Normal 14 Font Buen día estimado cliente," at bounding box center [405, 279] width 510 height 121
click at [188, 263] on div "rdw-editor" at bounding box center [405, 267] width 496 height 9
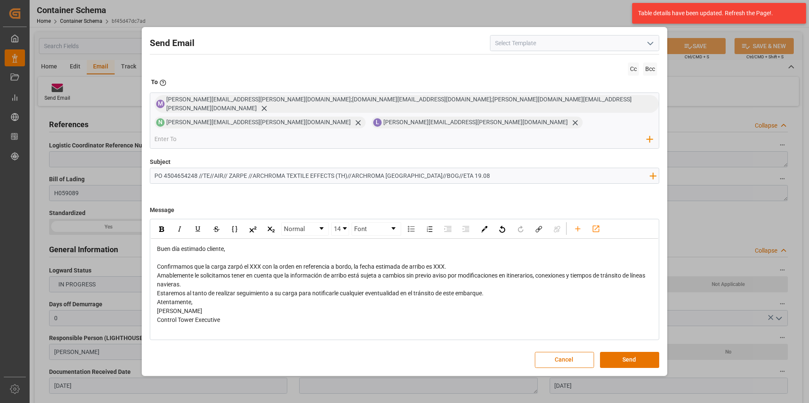
click at [455, 263] on div "Confirmamos que la carga zarpó el XXX con la orden en referencia a bordo, la fe…" at bounding box center [405, 267] width 496 height 9
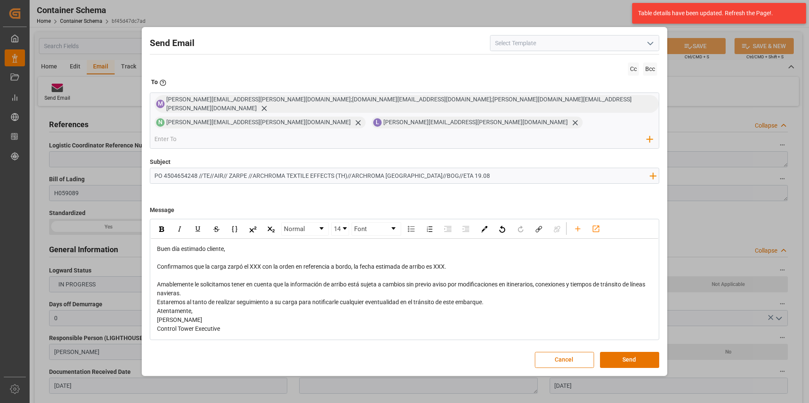
click at [456, 263] on div "Confirmamos que la carga zarpó el XXX con la orden en referencia a bordo, la fe…" at bounding box center [405, 267] width 496 height 9
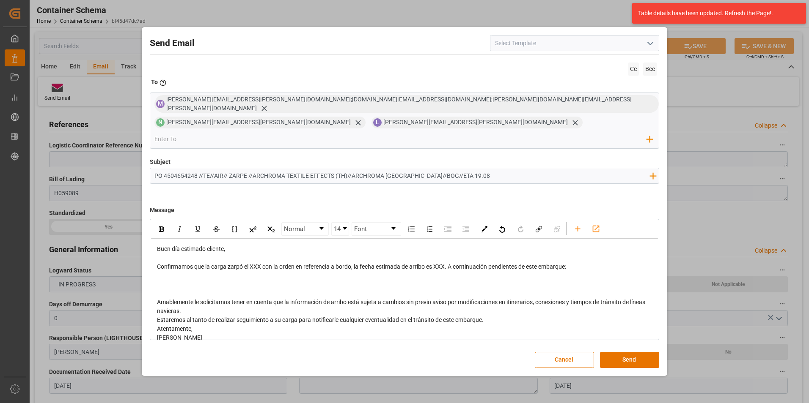
click at [264, 302] on div "Amablemente le solicitamos tener en cuenta que la información de arribo está su…" at bounding box center [405, 307] width 496 height 18
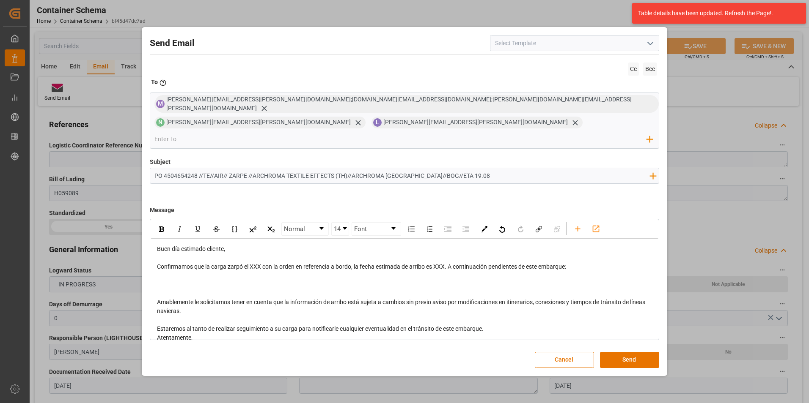
click at [503, 325] on div "Estaremos al tanto de realizar seguimiento a su carga para notificarle cualquie…" at bounding box center [405, 329] width 496 height 9
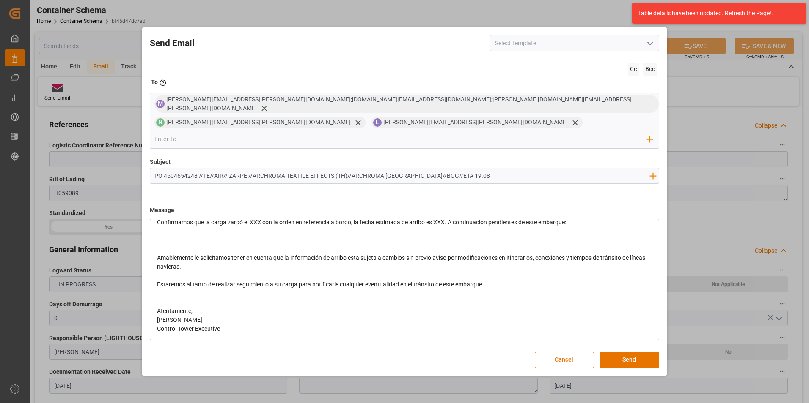
scroll to position [45, 0]
click at [296, 307] on div "Atentamente," at bounding box center [405, 311] width 496 height 9
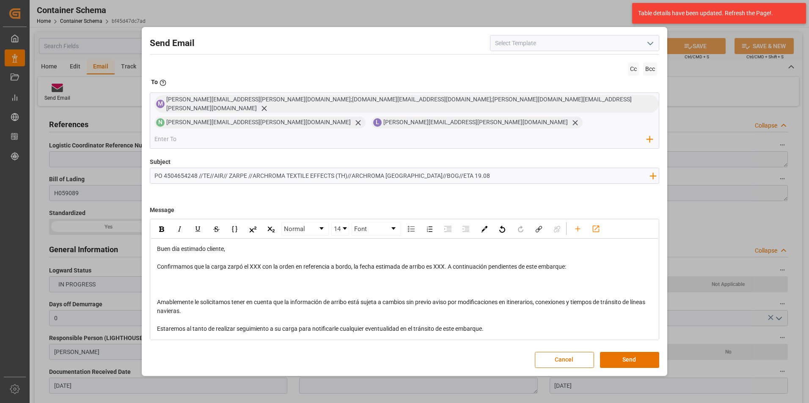
click at [257, 263] on span "Confirmamos que la carga zarpó el XXX con la orden en referencia a bordo, la fe…" at bounding box center [361, 266] width 409 height 7
click at [447, 263] on span "Confirmamos que la carga zarpó el 18/08 con la orden en referencia a bordo, la …" at bounding box center [364, 266] width 414 height 7
click at [284, 280] on div "rdw-editor" at bounding box center [405, 284] width 496 height 9
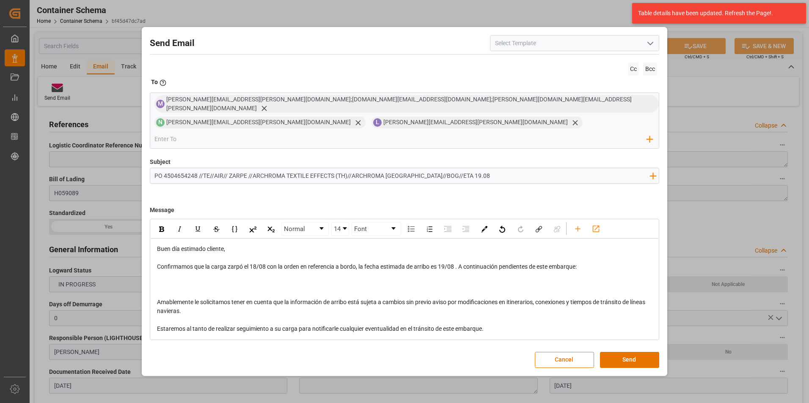
click at [201, 280] on div "rdw-editor" at bounding box center [405, 284] width 496 height 9
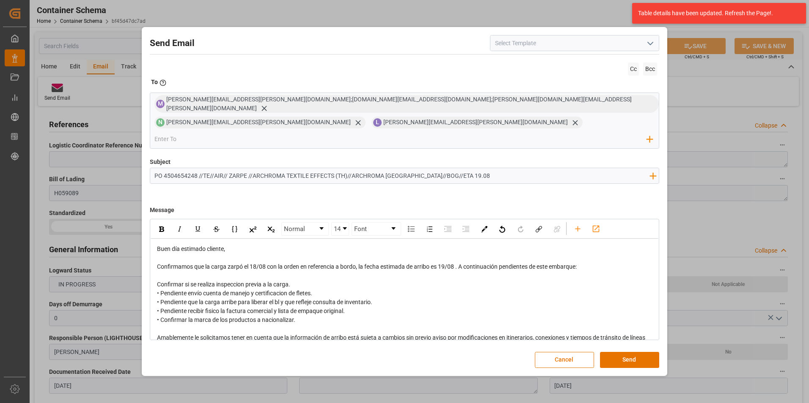
click at [158, 281] on span "Confirmar si se realiza inspeccion previa a la carga." at bounding box center [223, 284] width 133 height 7
click at [409, 223] on div "rdw-list-control" at bounding box center [411, 229] width 15 height 13
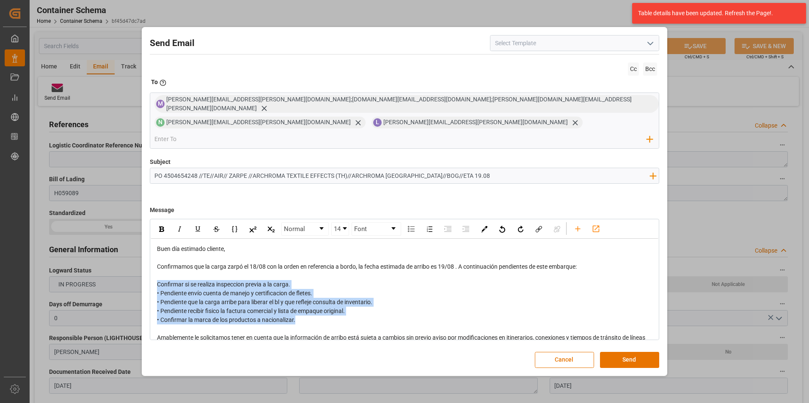
drag, startPoint x: 158, startPoint y: 274, endPoint x: 309, endPoint y: 313, distance: 156.0
click at [309, 313] on div "Buen día estimado cliente, Confirmamos que la carga zarpó el 18/08 con la orden…" at bounding box center [405, 334] width 496 height 178
click at [409, 226] on img "rdw-list-control" at bounding box center [411, 229] width 7 height 6
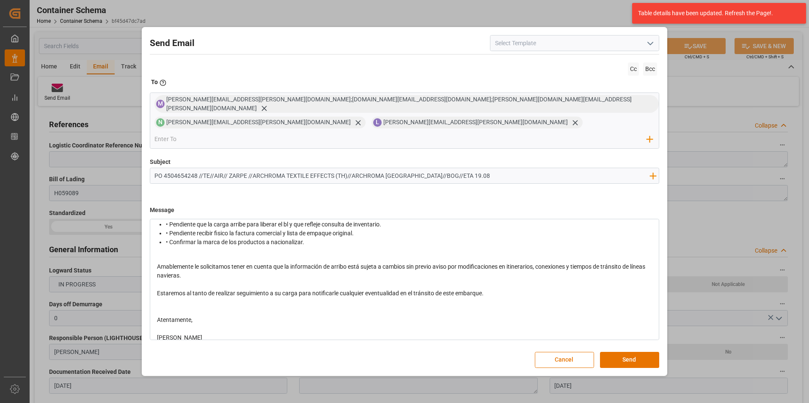
click at [347, 239] on div "Buen día estimado cliente, Confirmamos que la carga zarpó el 18/08 con la orden…" at bounding box center [405, 255] width 496 height 191
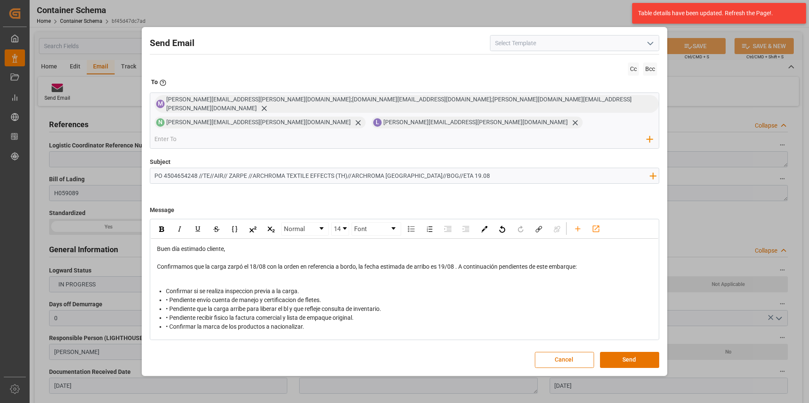
click at [167, 297] on span "• Pendiente envío cuenta de manejo y certificacion de fletes." at bounding box center [243, 300] width 155 height 7
click at [169, 306] on span "• Pendiente que la carga arribe para liberar el bl y que refleje consulta de in…" at bounding box center [273, 309] width 215 height 7
click at [169, 315] on span "• Pendiente recibir fisico la factura comercial y lista de empaque original." at bounding box center [260, 318] width 188 height 7
click at [168, 315] on span "• Pendiente recibir fisico la factura comercial y lista de empaque original." at bounding box center [260, 318] width 188 height 7
click at [168, 324] on span "• Confirmar la marca de los productos a nacionalizar." at bounding box center [235, 327] width 138 height 7
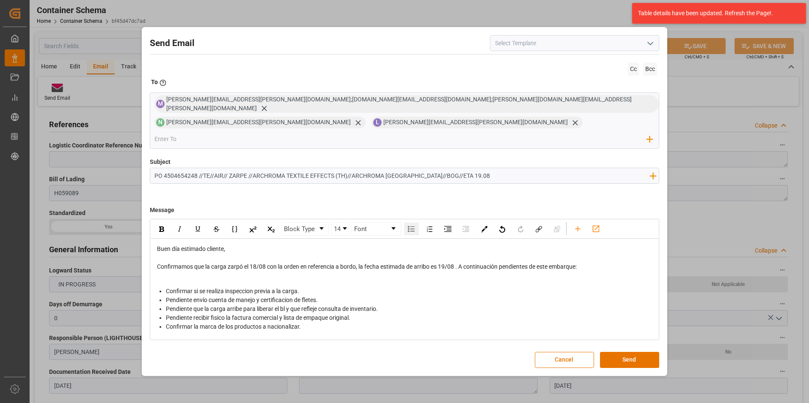
scroll to position [42, 0]
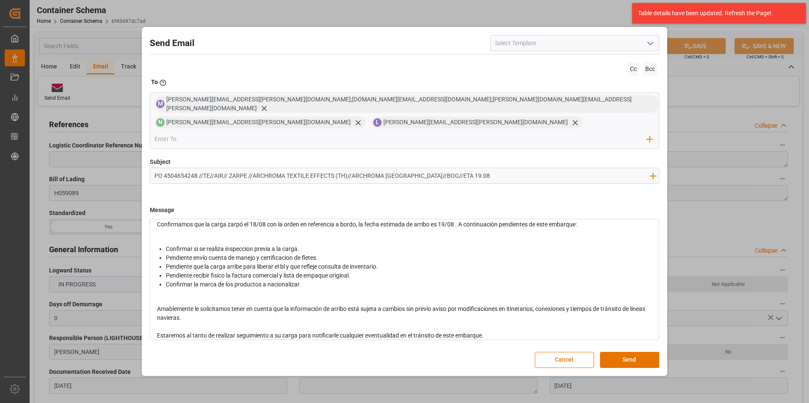
click at [455, 221] on span "Confirmamos que la carga zarpó el 18/08 con la orden en referencia a bordo, la …" at bounding box center [367, 224] width 420 height 7
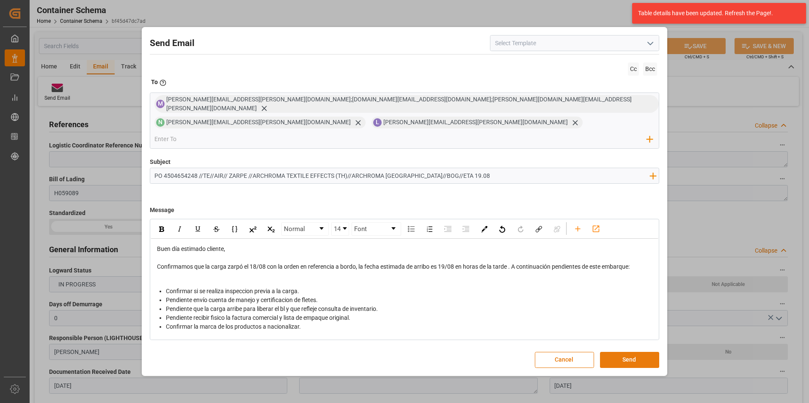
click at [640, 352] on button "Send" at bounding box center [629, 360] width 59 height 16
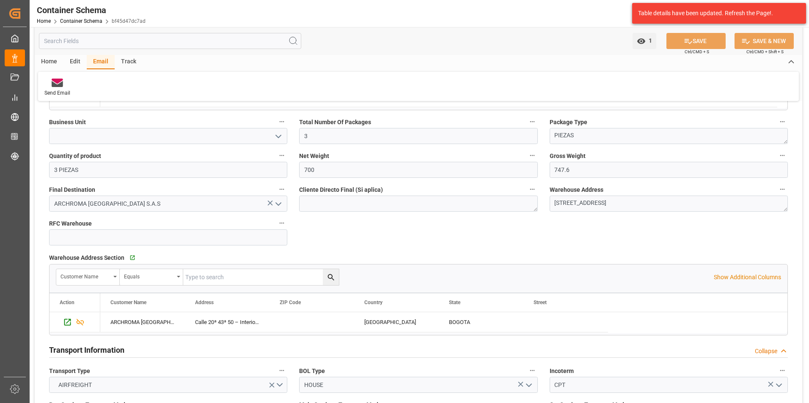
scroll to position [677, 0]
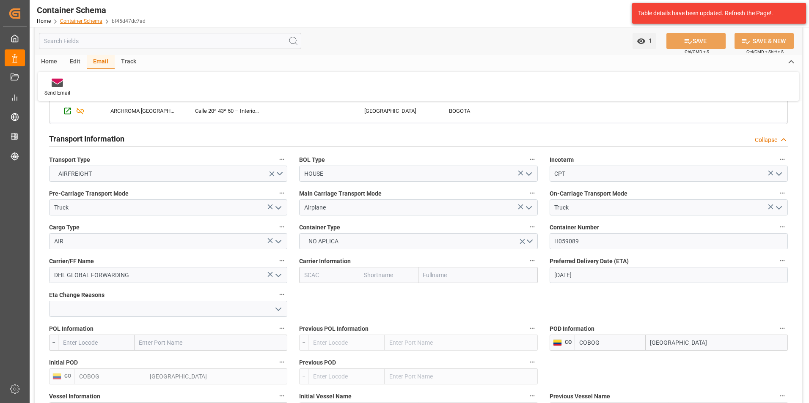
click at [96, 18] on link "Container Schema" at bounding box center [81, 21] width 42 height 6
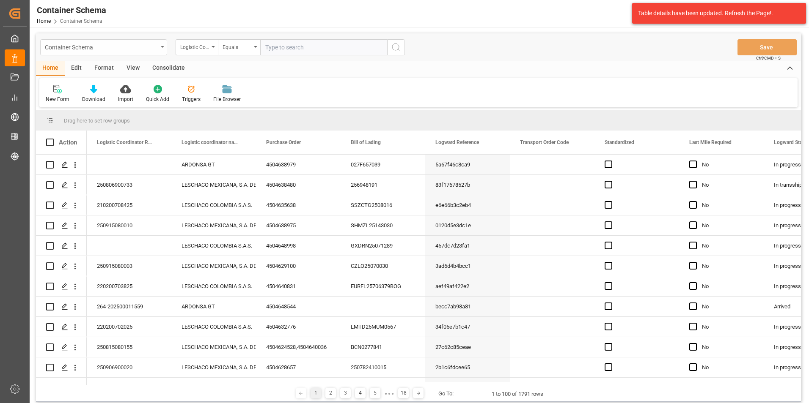
click at [157, 43] on div "Container Schema" at bounding box center [101, 46] width 113 height 11
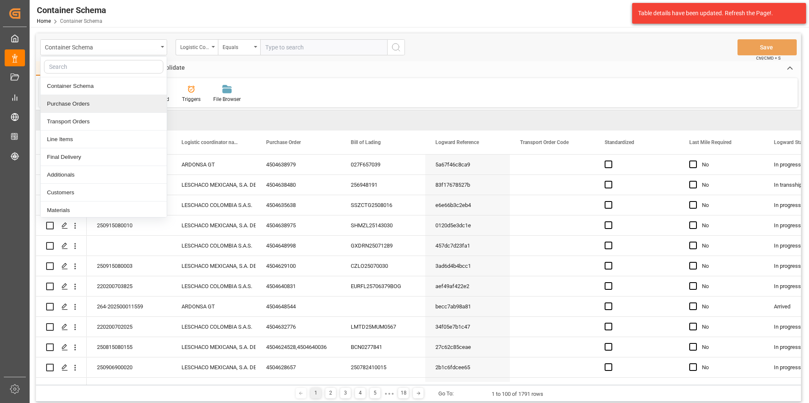
click at [121, 105] on div "Purchase Orders" at bounding box center [104, 104] width 126 height 18
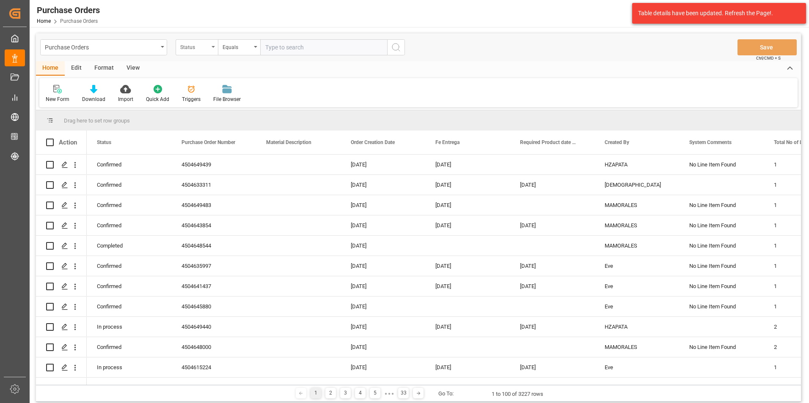
click at [213, 52] on div "Status" at bounding box center [197, 47] width 42 height 16
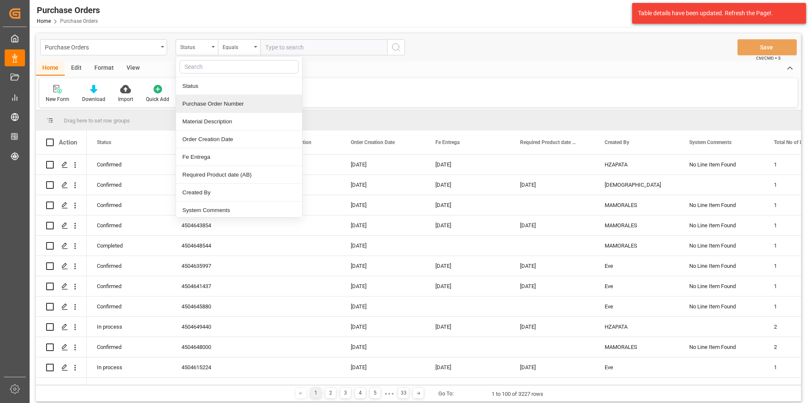
click at [213, 101] on div "Purchase Order Number" at bounding box center [239, 104] width 126 height 18
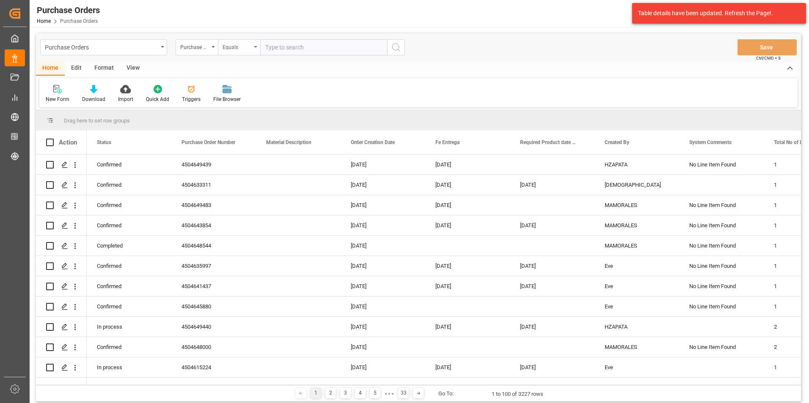
click at [239, 49] on div "Equals" at bounding box center [236, 46] width 29 height 10
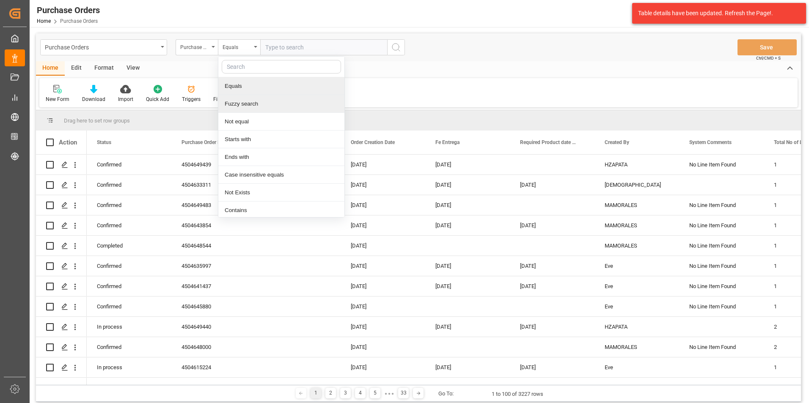
click at [252, 100] on div "Fuzzy search" at bounding box center [281, 104] width 126 height 18
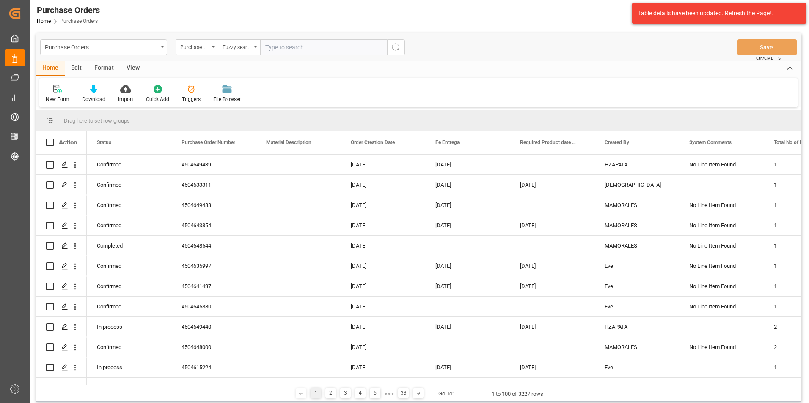
paste input "4504645159"
type input "4504645159"
click at [399, 49] on icon "search button" at bounding box center [396, 47] width 10 height 10
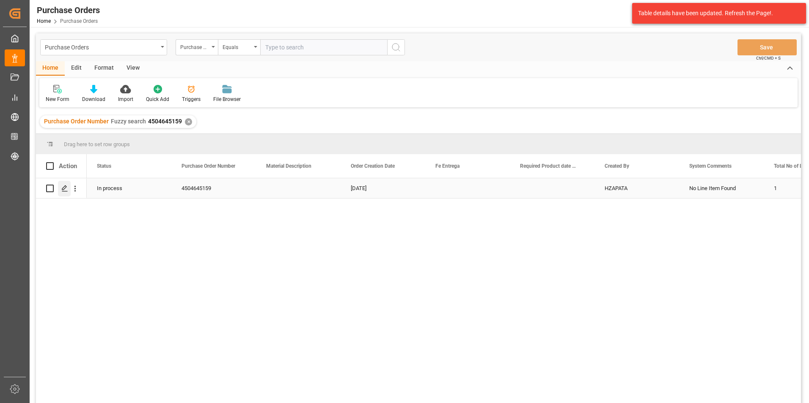
click at [67, 189] on icon "Press SPACE to select this row." at bounding box center [64, 188] width 7 height 7
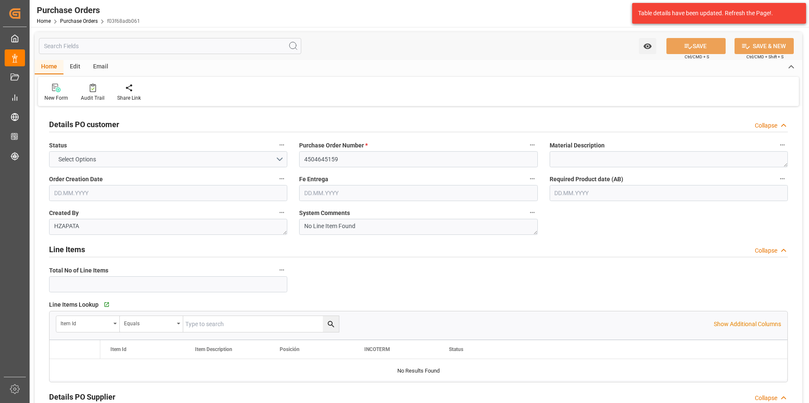
type input "1"
type input "[DATE]"
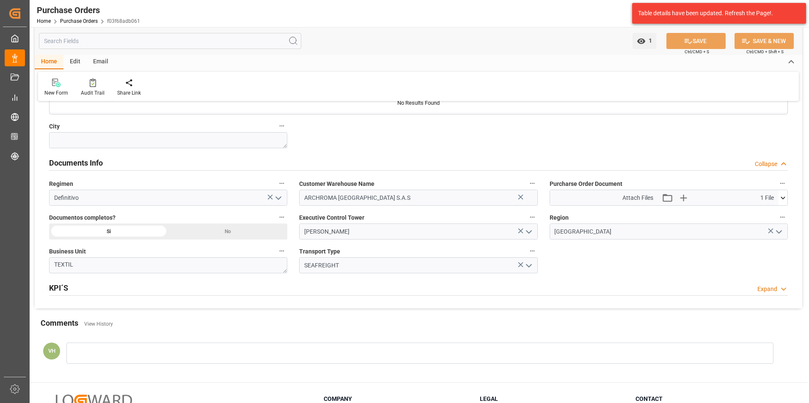
scroll to position [616, 0]
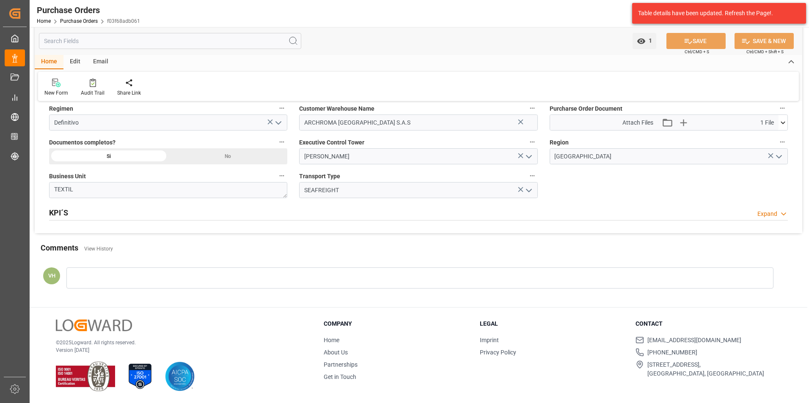
click at [158, 270] on div at bounding box center [419, 278] width 707 height 21
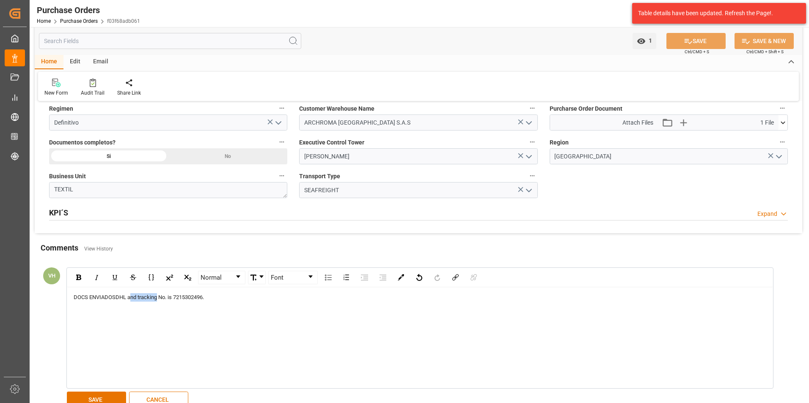
drag, startPoint x: 159, startPoint y: 297, endPoint x: 130, endPoint y: 298, distance: 29.2
click at [130, 298] on span "DHL and tracking No. is 7215302496." at bounding box center [159, 297] width 88 height 6
click at [144, 299] on span "DHL No. is 7215302496." at bounding box center [144, 297] width 58 height 6
click at [107, 397] on button "SAVE" at bounding box center [96, 400] width 59 height 16
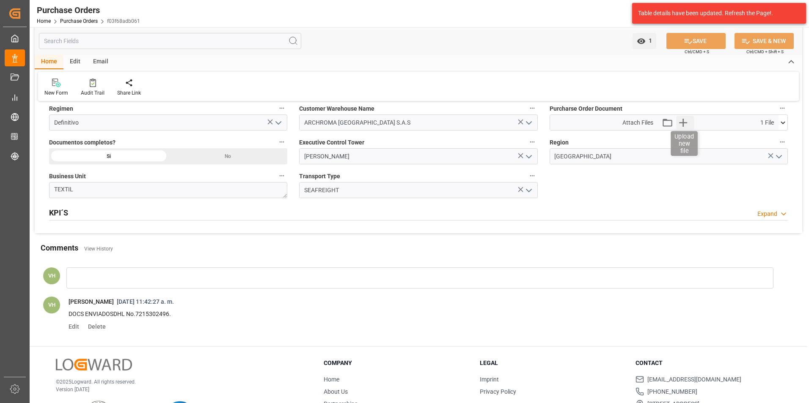
click at [678, 124] on icon "button" at bounding box center [683, 123] width 14 height 14
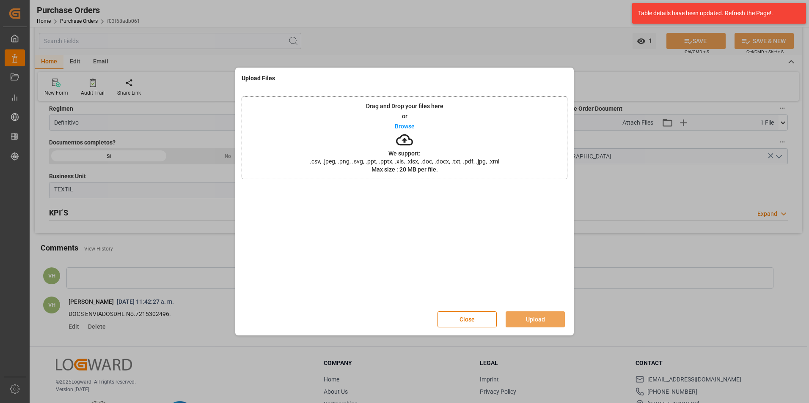
click at [522, 166] on div "Drag and Drop your files here or Browse We support: .csv, .jpeg, .png, .svg, .p…" at bounding box center [404, 137] width 326 height 83
click at [545, 318] on button "Upload" at bounding box center [534, 320] width 59 height 16
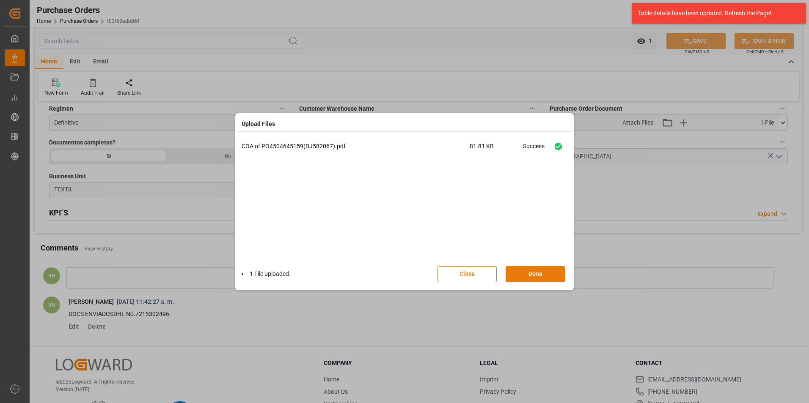
click at [548, 277] on button "Done" at bounding box center [534, 274] width 59 height 16
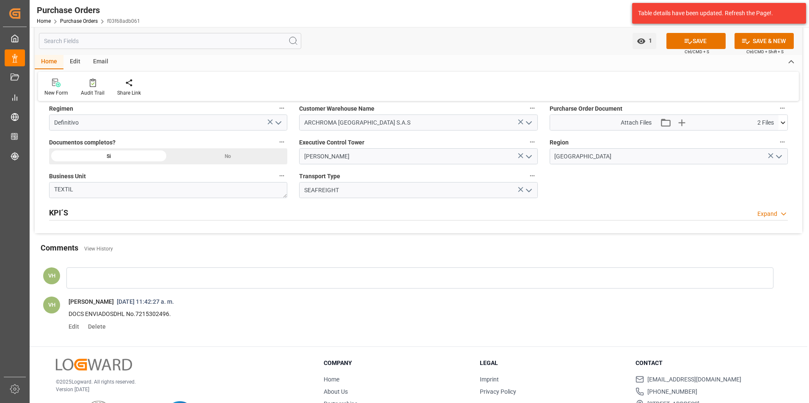
click at [781, 123] on icon at bounding box center [782, 122] width 9 height 9
click at [765, 137] on icon at bounding box center [760, 138] width 9 height 9
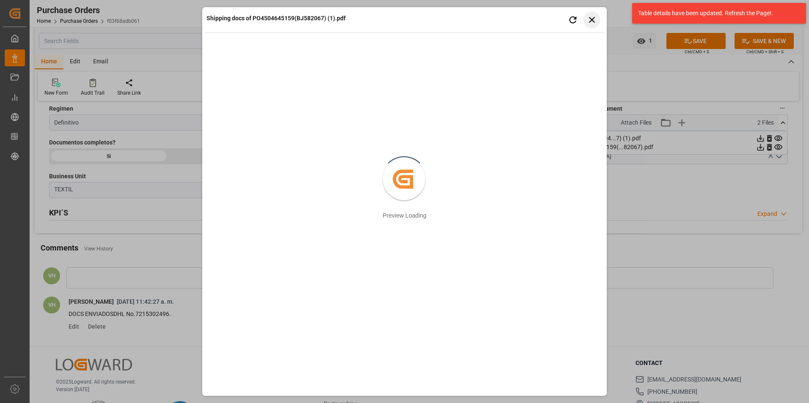
click at [586, 15] on button "Close preview" at bounding box center [591, 19] width 17 height 17
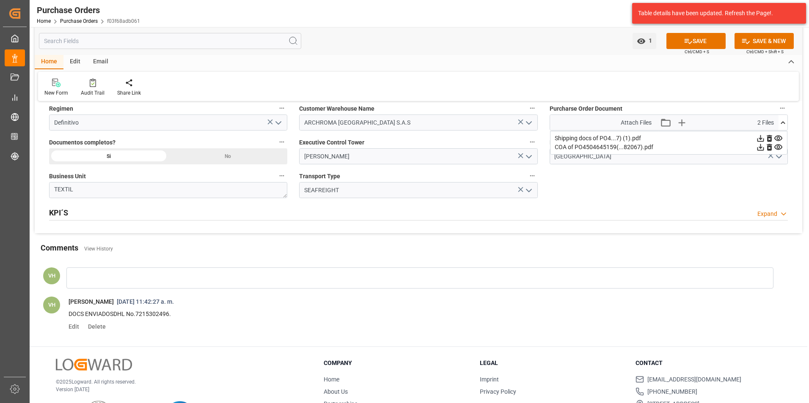
click at [765, 137] on icon at bounding box center [760, 138] width 9 height 9
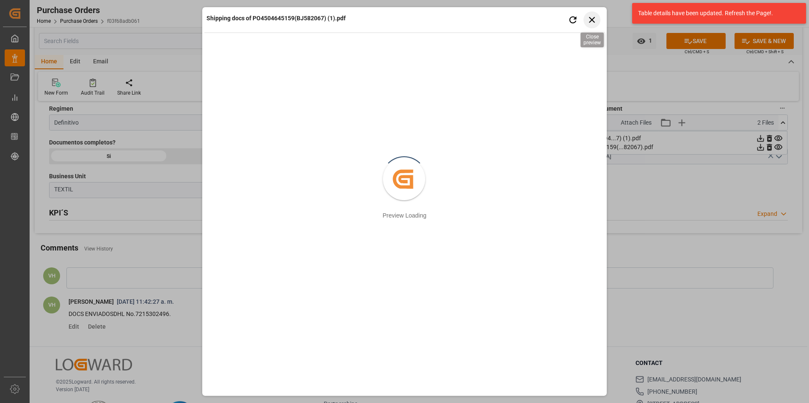
click at [591, 20] on icon "button" at bounding box center [592, 20] width 6 height 6
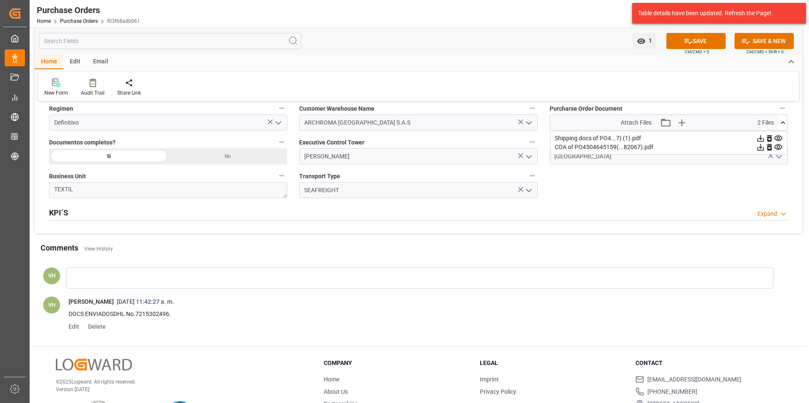
click at [89, 25] on div "Home Purchase Orders f03f68adb061" at bounding box center [88, 20] width 103 height 9
click at [88, 21] on link "Purchase Orders" at bounding box center [79, 21] width 38 height 6
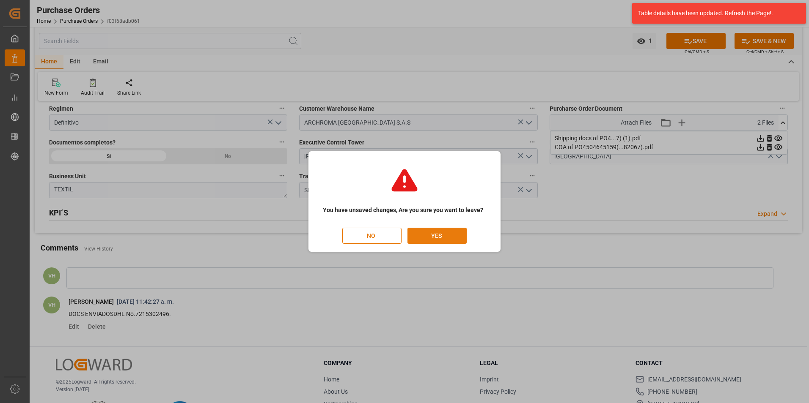
click at [435, 233] on button "YES" at bounding box center [436, 236] width 59 height 16
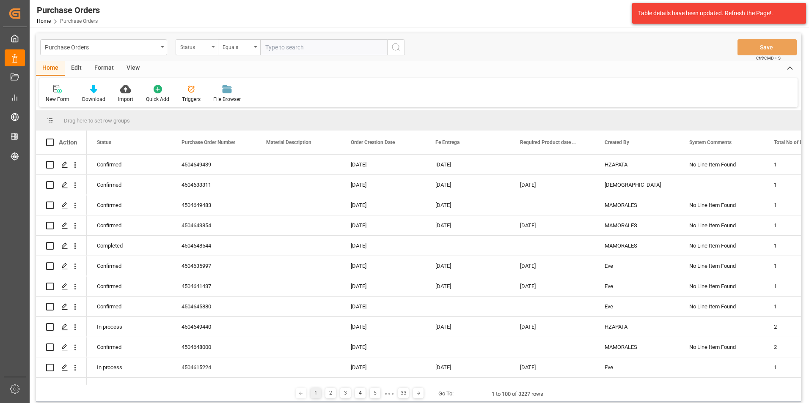
click at [201, 46] on div "Status" at bounding box center [194, 46] width 29 height 10
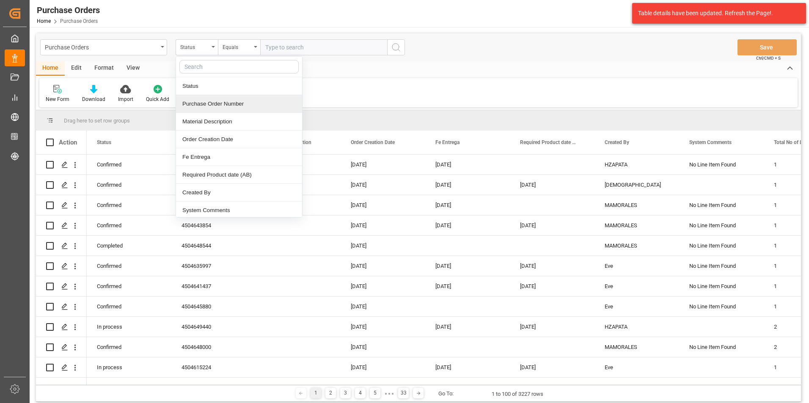
drag, startPoint x: 217, startPoint y: 110, endPoint x: 224, endPoint y: 75, distance: 35.3
click at [218, 110] on div "Purchase Order Number" at bounding box center [239, 104] width 126 height 18
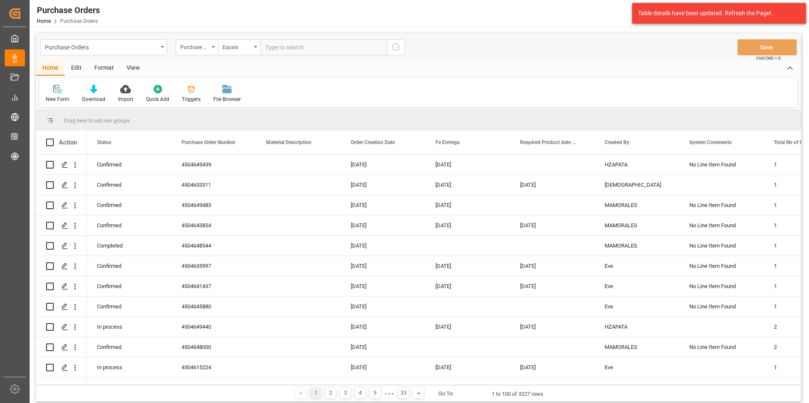
click at [229, 55] on div "Purchase Orders Purchase Order Number Equals Save Ctrl/CMD + S" at bounding box center [418, 47] width 765 height 28
click at [230, 49] on div "Equals" at bounding box center [236, 46] width 29 height 10
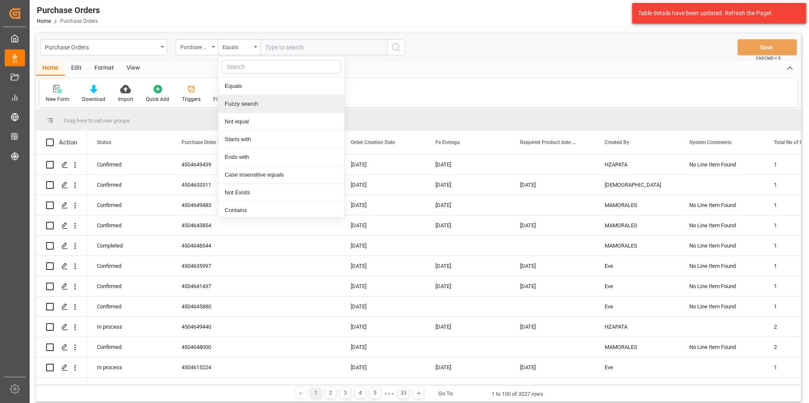
click at [252, 99] on div "Fuzzy search" at bounding box center [281, 104] width 126 height 18
paste input "4504620737"
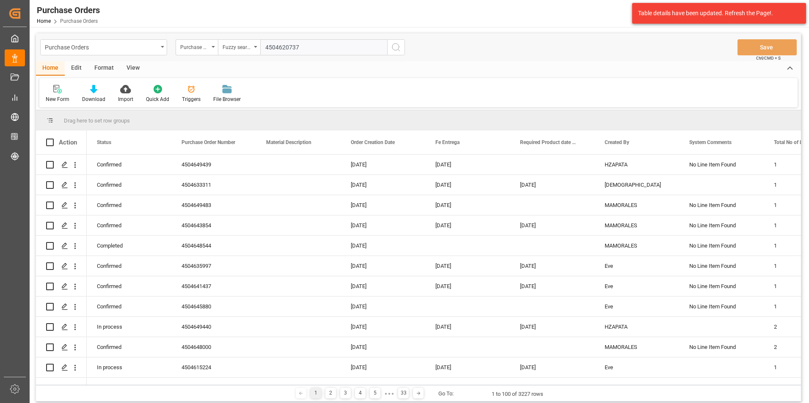
type input "4504620737"
click at [394, 48] on icon "search button" at bounding box center [396, 47] width 10 height 10
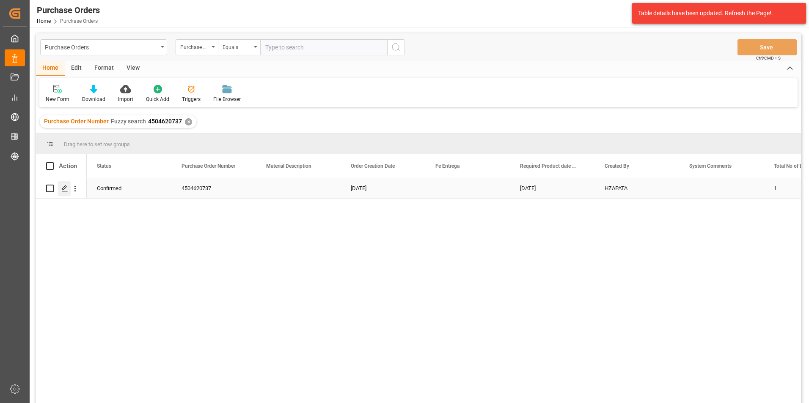
click at [66, 184] on div "Press SPACE to select this row." at bounding box center [64, 189] width 13 height 16
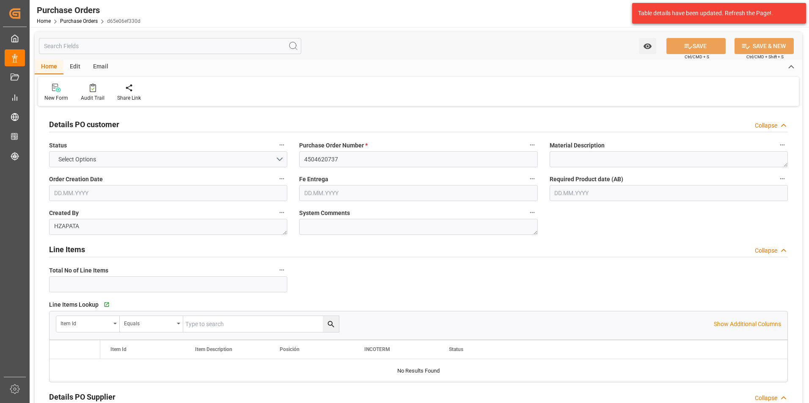
type input "1"
type input "[DATE]"
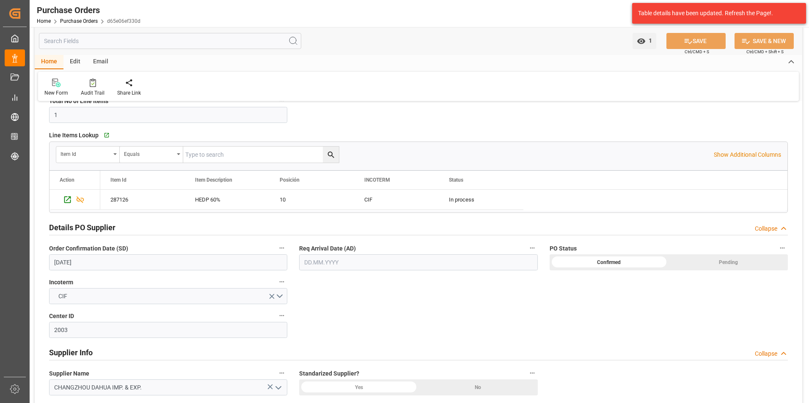
scroll to position [169, 0]
click at [74, 263] on input "[DATE]" at bounding box center [168, 263] width 238 height 16
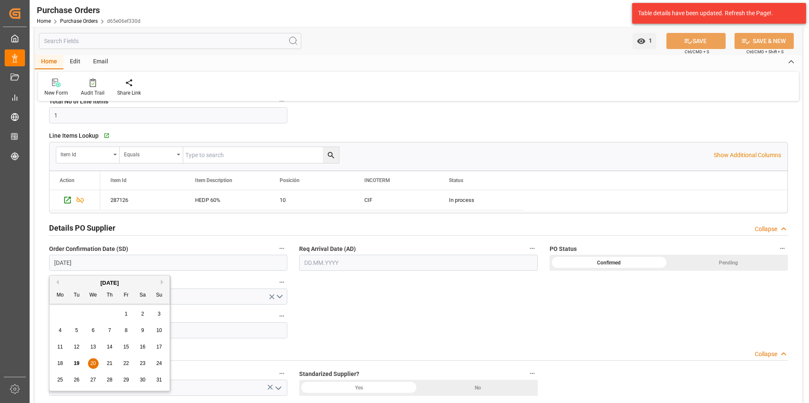
click at [107, 360] on div "21" at bounding box center [109, 364] width 11 height 10
type input "[DATE]"
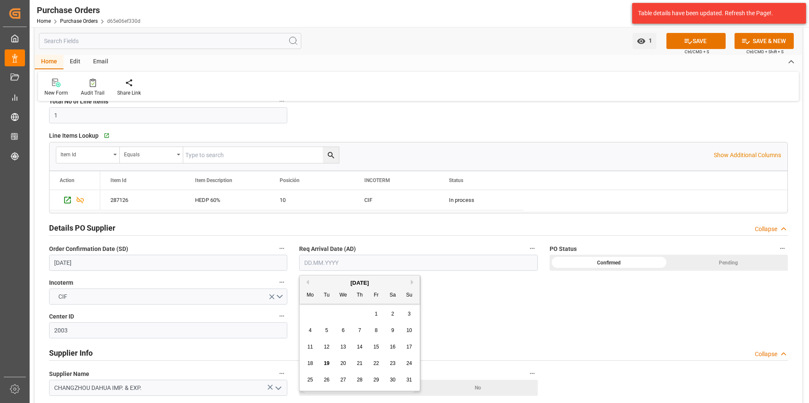
click at [322, 260] on input "text" at bounding box center [418, 263] width 238 height 16
click at [312, 308] on div "28 29 30 31 1 2 3" at bounding box center [359, 314] width 115 height 16
click at [412, 280] on button "Next Month" at bounding box center [413, 282] width 5 height 5
click at [410, 344] on span "21" at bounding box center [408, 347] width 5 height 6
type input "[DATE]"
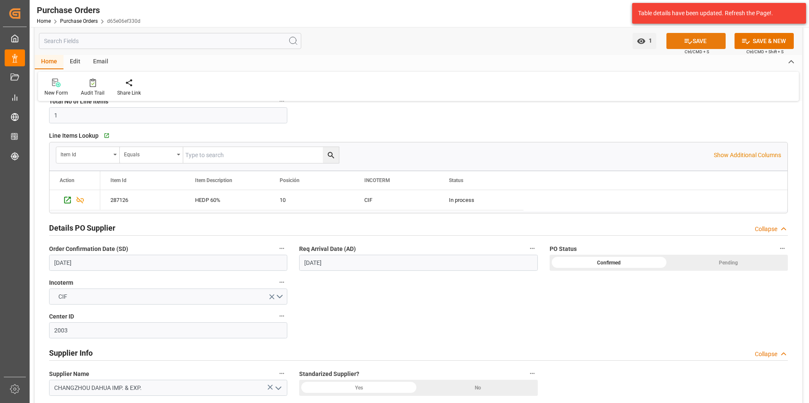
click at [680, 41] on button "SAVE" at bounding box center [695, 41] width 59 height 16
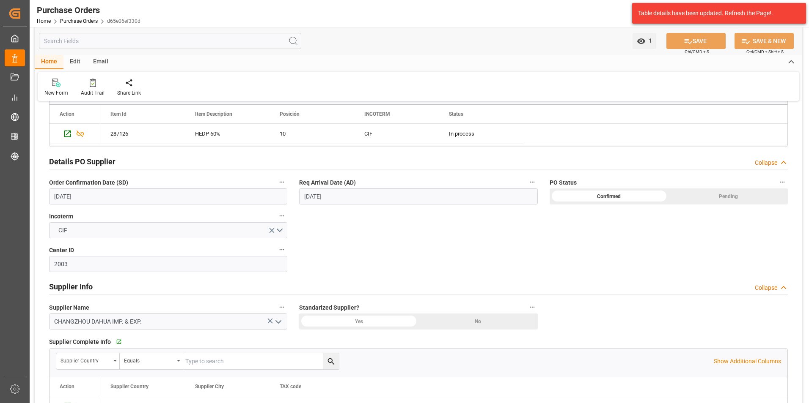
scroll to position [338, 0]
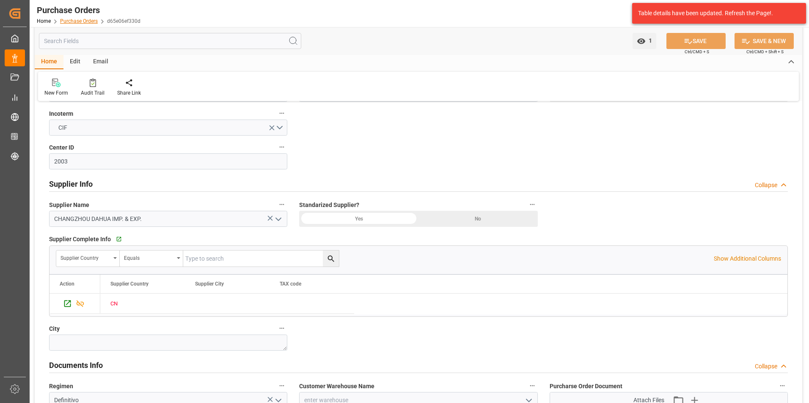
click at [82, 22] on link "Purchase Orders" at bounding box center [79, 21] width 38 height 6
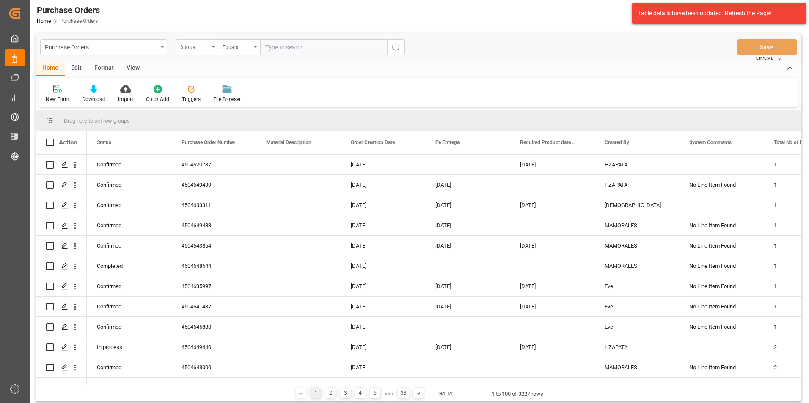
click at [209, 52] on div "Status" at bounding box center [197, 47] width 42 height 16
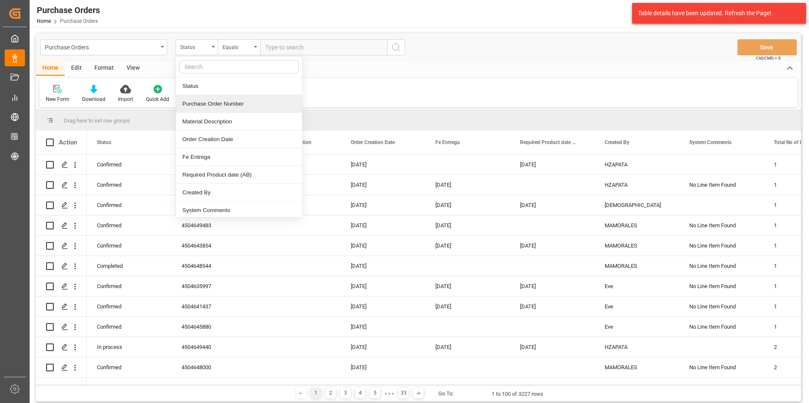
click at [222, 110] on div "Purchase Order Number" at bounding box center [239, 104] width 126 height 18
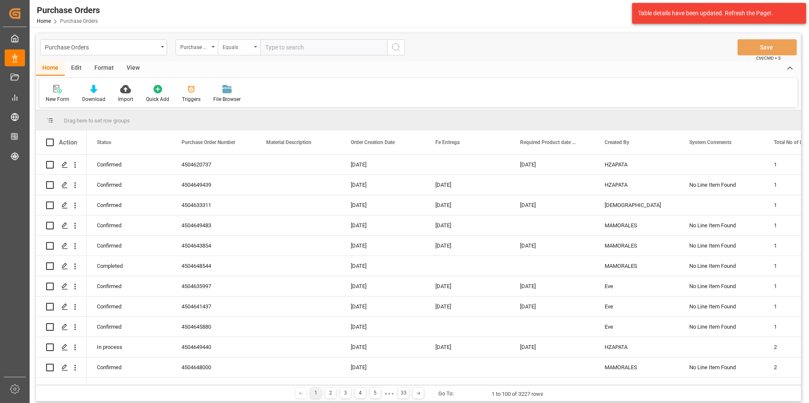
click at [239, 47] on div "Equals" at bounding box center [236, 46] width 29 height 10
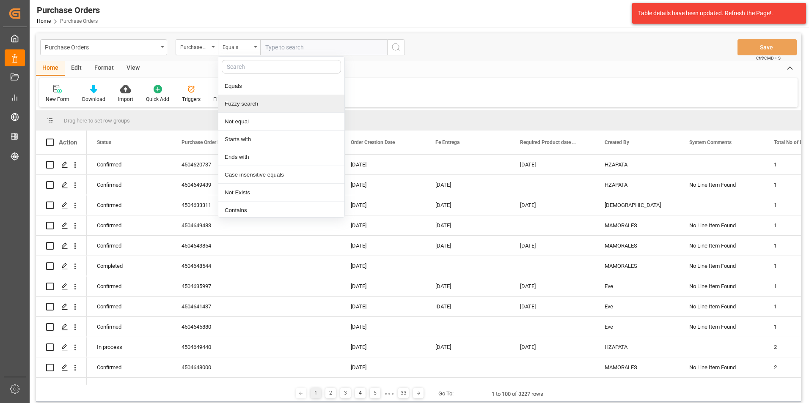
click at [261, 106] on div "Fuzzy search" at bounding box center [281, 104] width 126 height 18
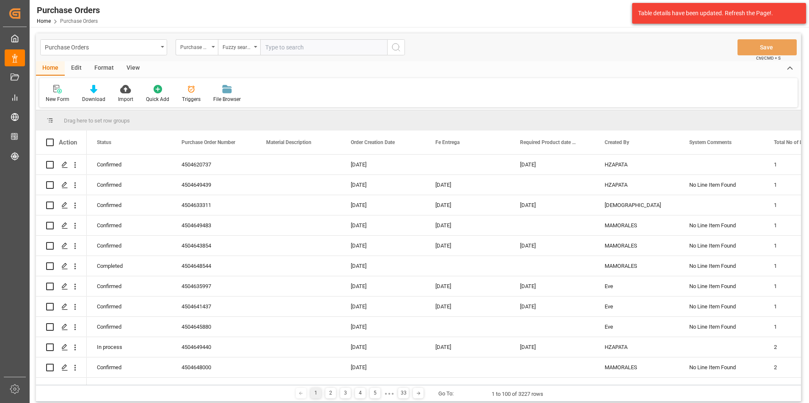
paste input "4504645159"
type input "4504645159"
click at [396, 51] on icon "search button" at bounding box center [396, 47] width 10 height 10
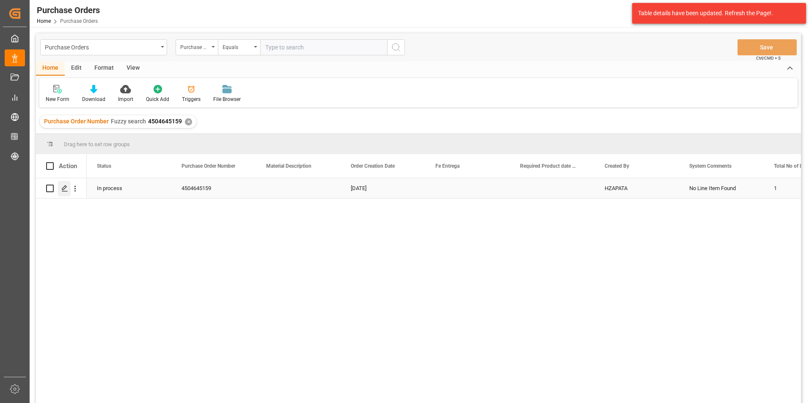
click at [63, 191] on icon "Press SPACE to select this row." at bounding box center [64, 188] width 7 height 7
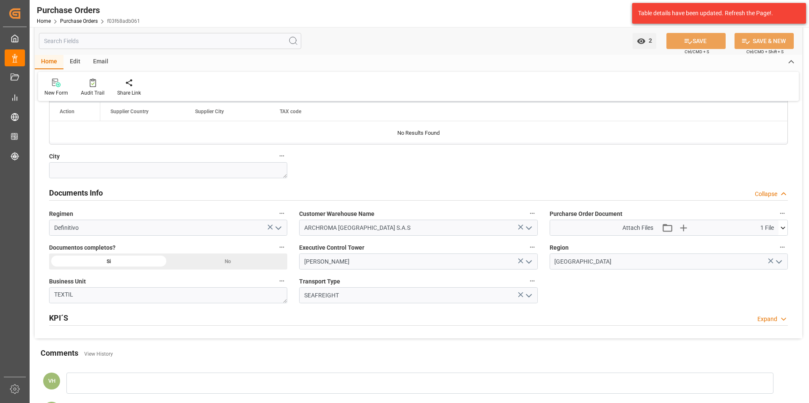
scroll to position [465, 0]
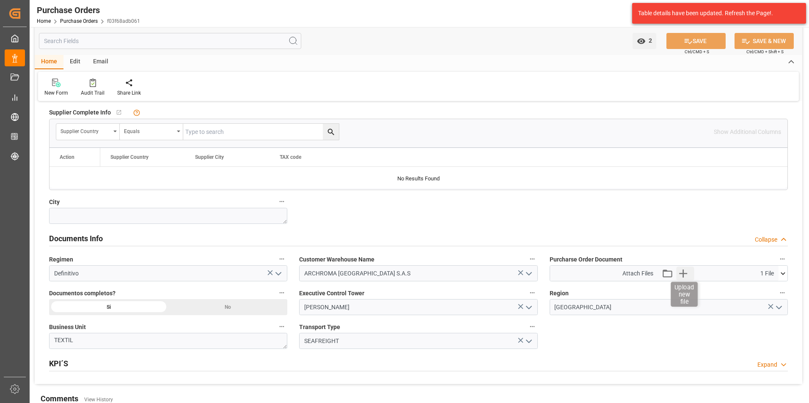
click at [687, 276] on icon "button" at bounding box center [683, 274] width 14 height 14
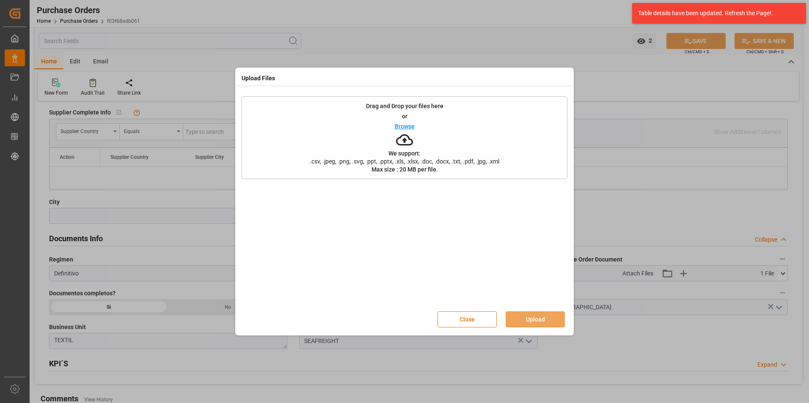
click at [463, 132] on div "Drag and Drop your files here or Browse We support: .csv, .jpeg, .png, .svg, .p…" at bounding box center [404, 137] width 326 height 83
click at [535, 315] on button "Upload" at bounding box center [534, 320] width 59 height 16
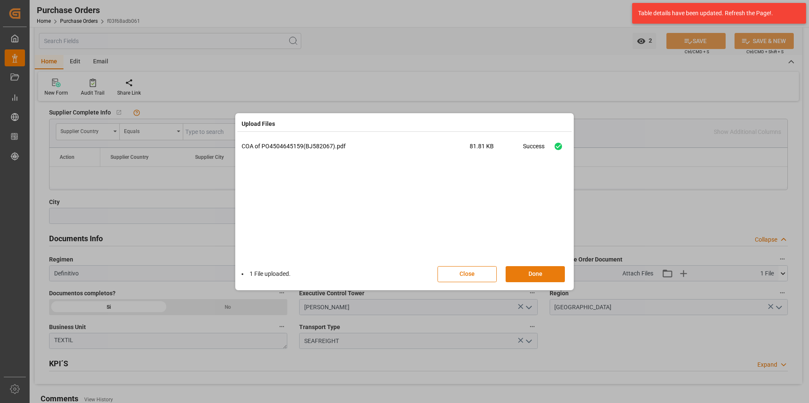
click at [543, 275] on button "Done" at bounding box center [534, 274] width 59 height 16
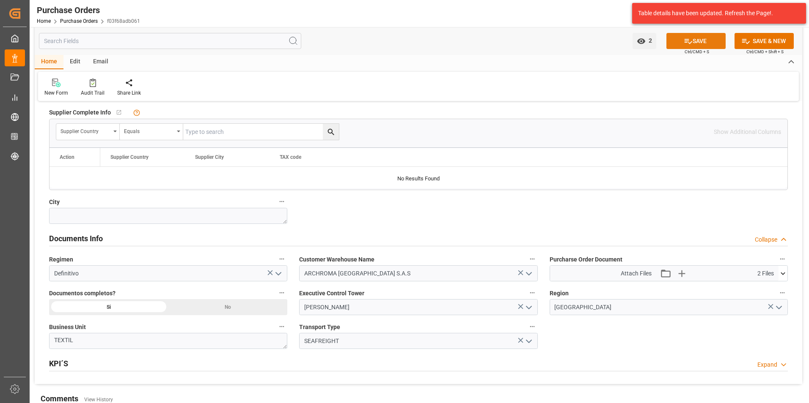
click at [694, 40] on button "SAVE" at bounding box center [695, 41] width 59 height 16
click at [87, 22] on link "Purchase Orders" at bounding box center [79, 21] width 38 height 6
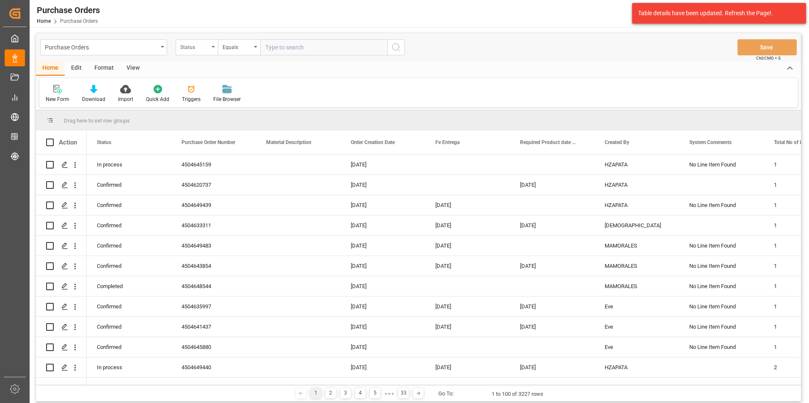
click at [206, 50] on div "Status" at bounding box center [194, 46] width 29 height 10
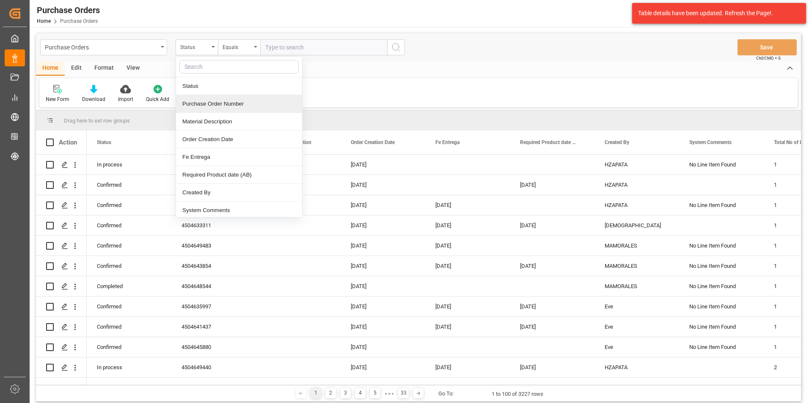
click at [217, 106] on div "Purchase Order Number" at bounding box center [239, 104] width 126 height 18
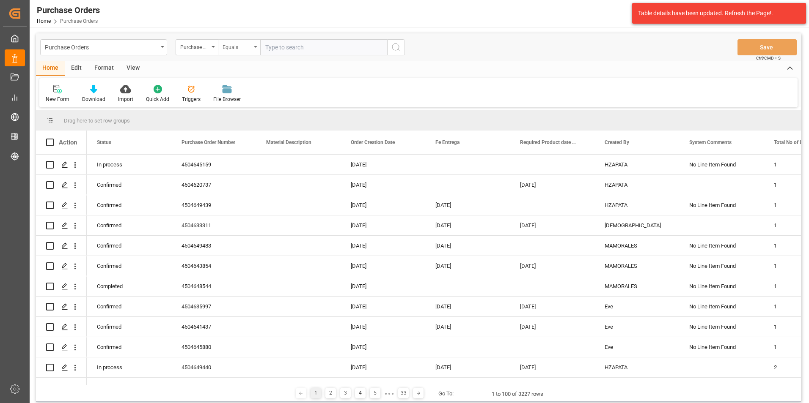
click at [235, 50] on div "Equals" at bounding box center [236, 46] width 29 height 10
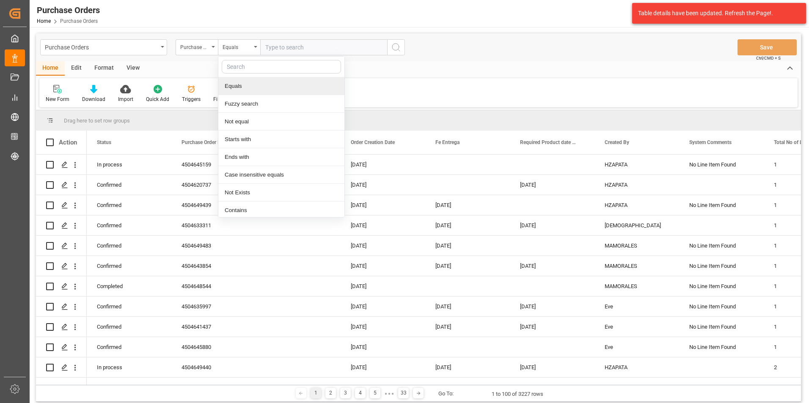
click at [252, 101] on div "Fuzzy search" at bounding box center [281, 104] width 126 height 18
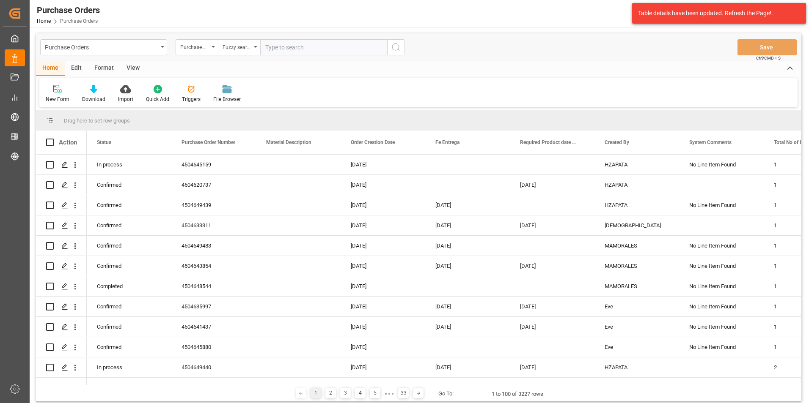
paste input "4504648998"
type input "4504648998"
click at [392, 48] on icon "search button" at bounding box center [396, 47] width 10 height 10
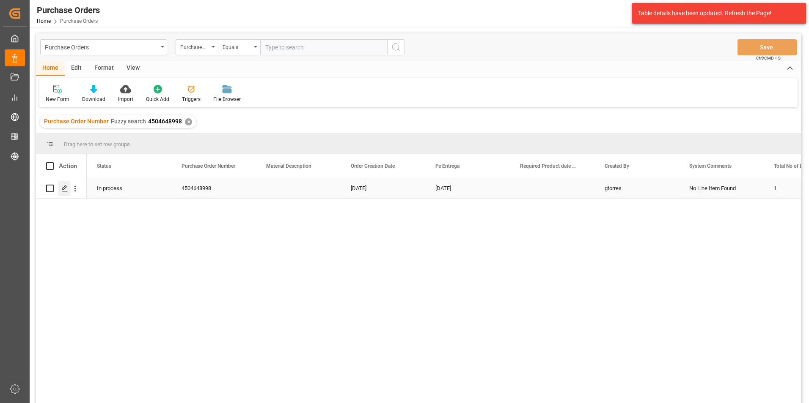
click at [63, 184] on div "Press SPACE to select this row." at bounding box center [64, 189] width 13 height 16
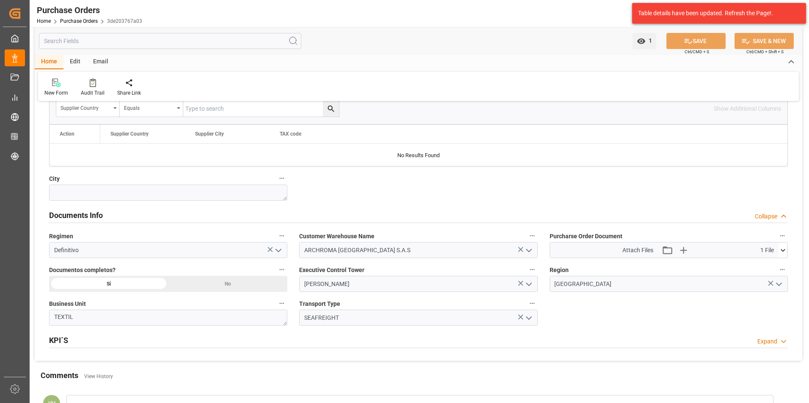
scroll to position [592, 0]
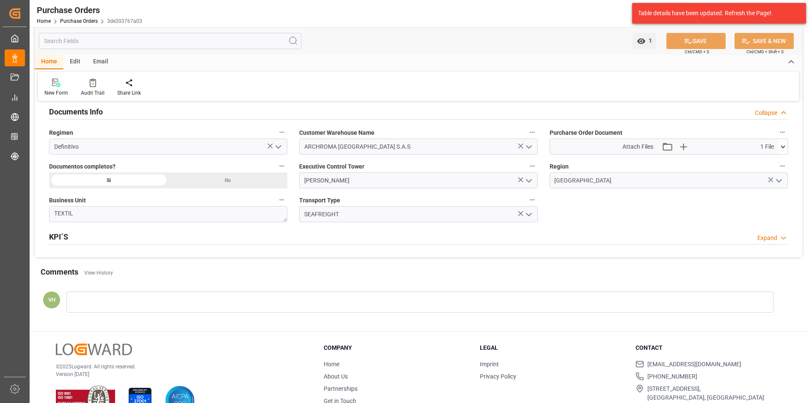
click at [134, 298] on div at bounding box center [419, 302] width 707 height 21
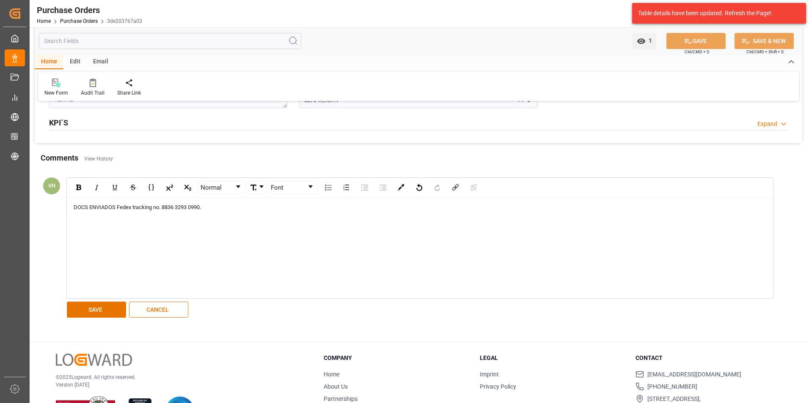
scroll to position [719, 0]
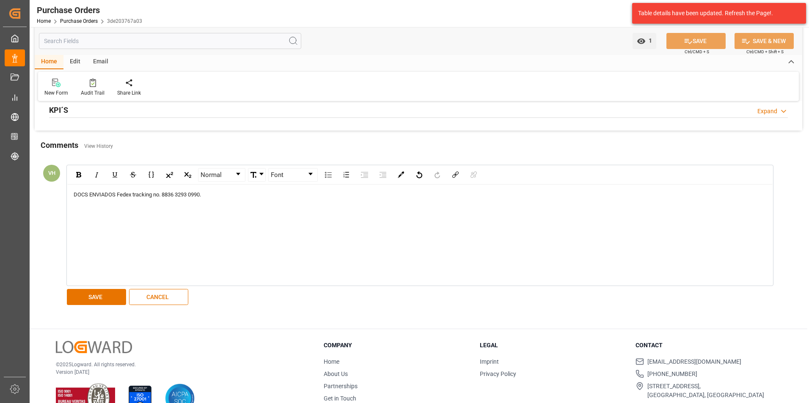
click at [91, 286] on div "Normal Font DOCS ENVIADOS Fedex tracking no. 8836 3293 0990." at bounding box center [419, 226] width 707 height 122
click at [92, 295] on button "SAVE" at bounding box center [96, 297] width 59 height 16
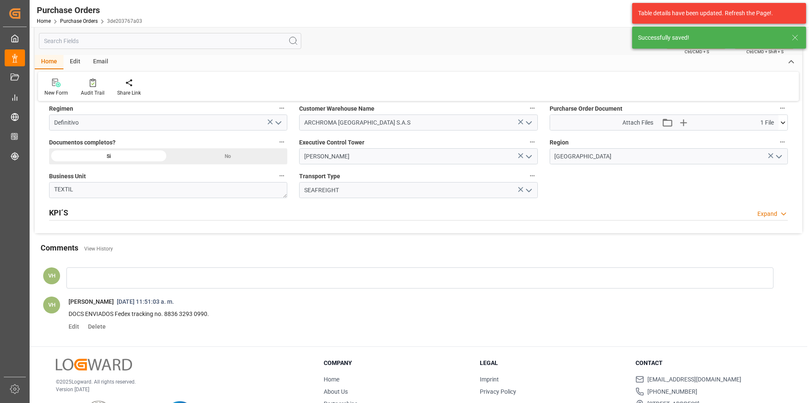
scroll to position [656, 0]
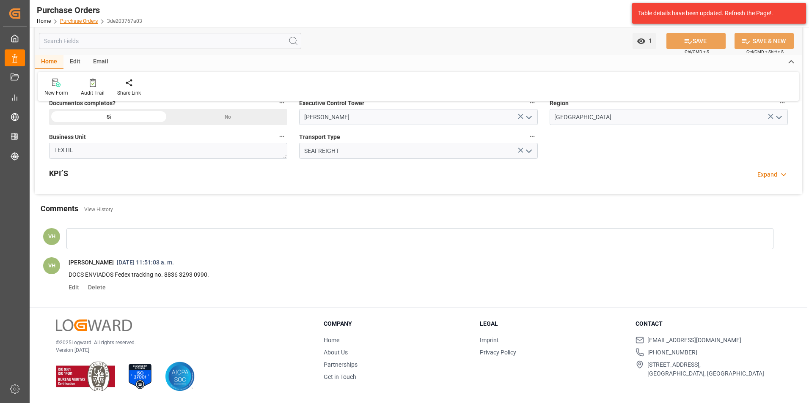
click at [86, 19] on link "Purchase Orders" at bounding box center [79, 21] width 38 height 6
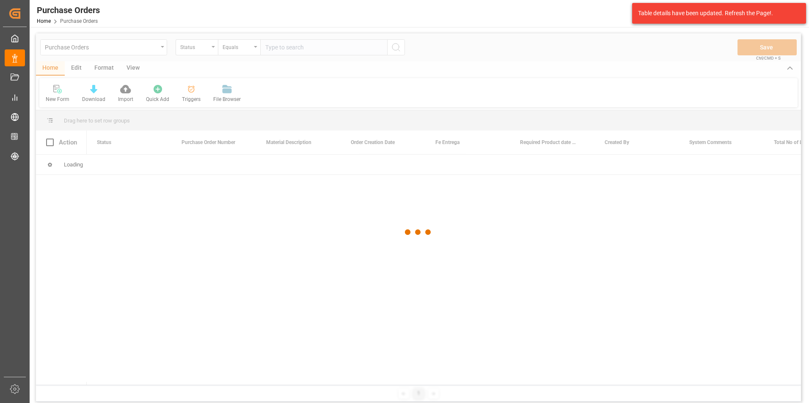
click at [206, 52] on div at bounding box center [418, 232] width 765 height 398
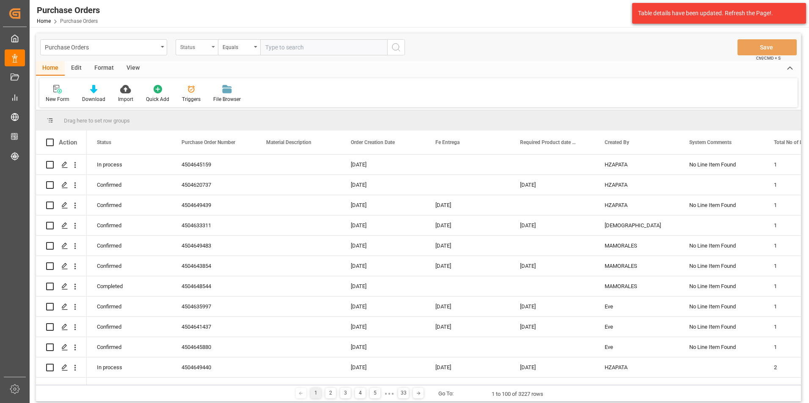
click at [210, 52] on div "Status" at bounding box center [197, 47] width 42 height 16
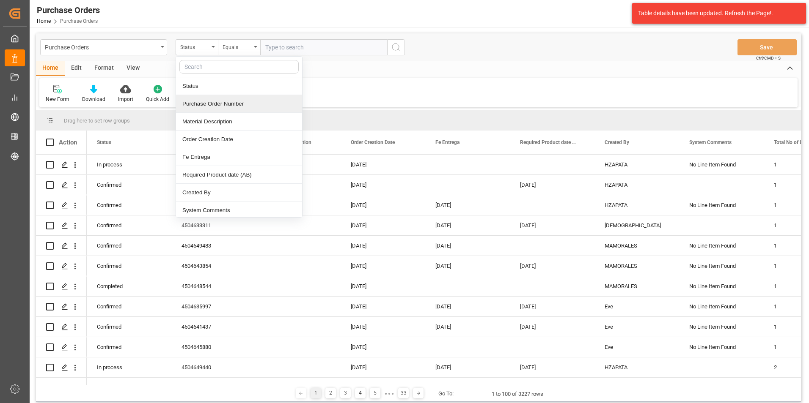
click at [204, 103] on div "Purchase Order Number" at bounding box center [239, 104] width 126 height 18
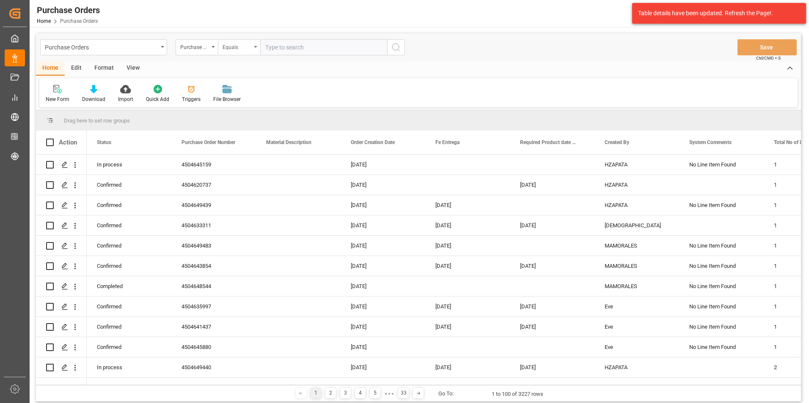
click at [243, 49] on div "Equals" at bounding box center [236, 46] width 29 height 10
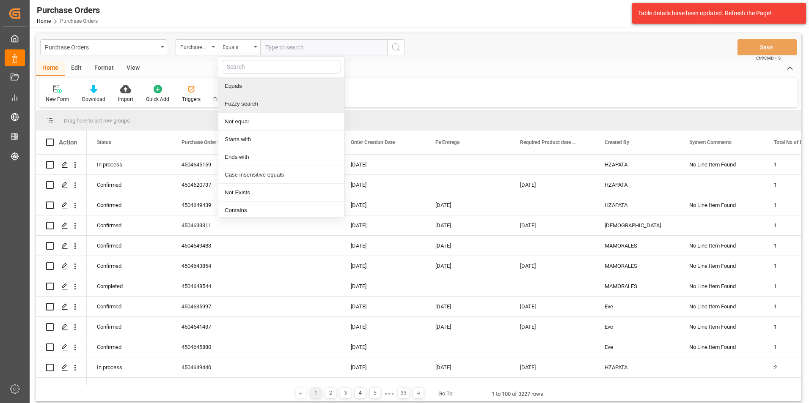
click at [263, 96] on div "Fuzzy search" at bounding box center [281, 104] width 126 height 18
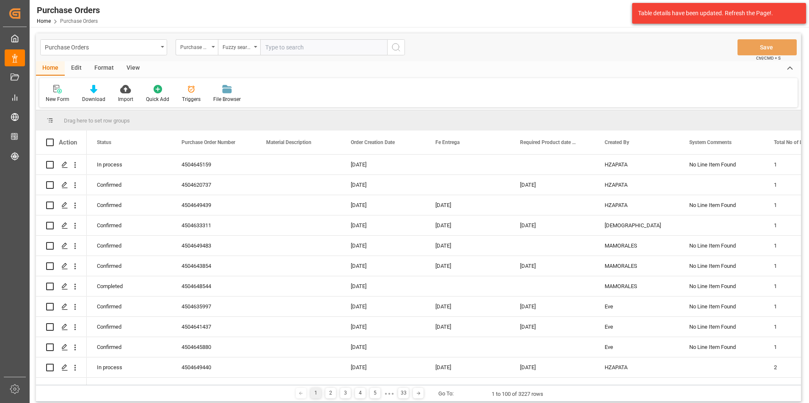
paste input "4504646379"
type input "4504646379"
click at [392, 51] on icon "search button" at bounding box center [396, 47] width 10 height 10
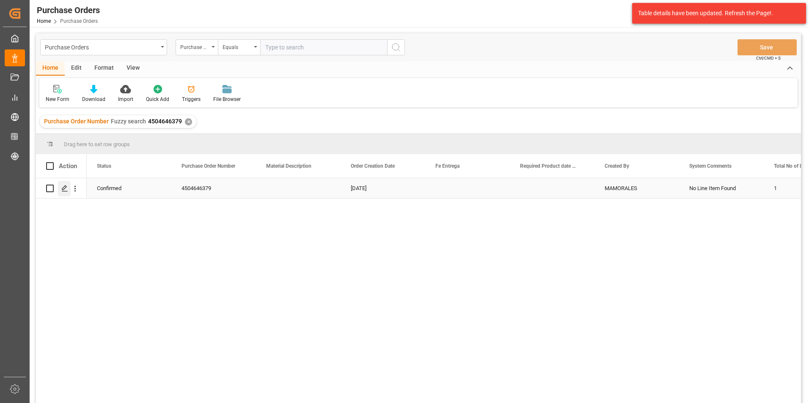
click at [67, 185] on icon "Press SPACE to select this row." at bounding box center [64, 188] width 7 height 7
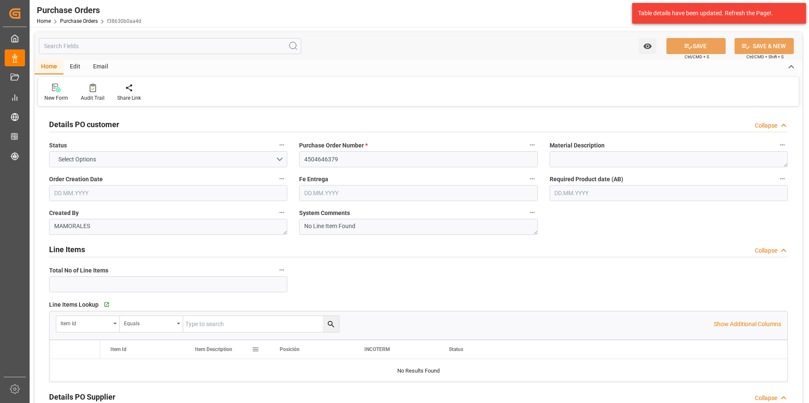
type input "1"
type input "[DATE]"
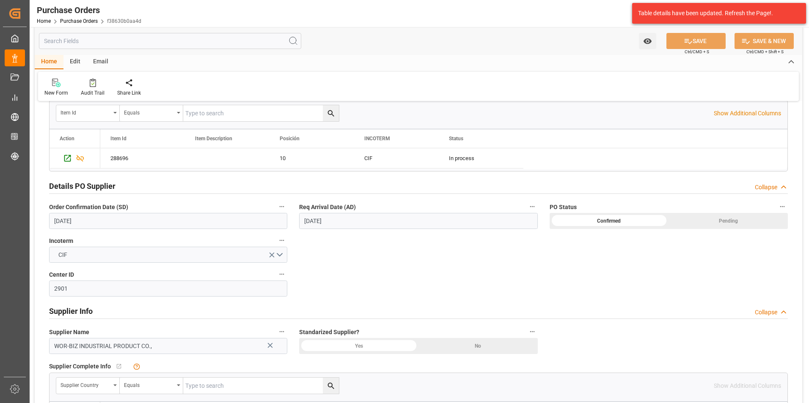
scroll to position [211, 0]
click at [97, 221] on input "[DATE]" at bounding box center [168, 221] width 238 height 16
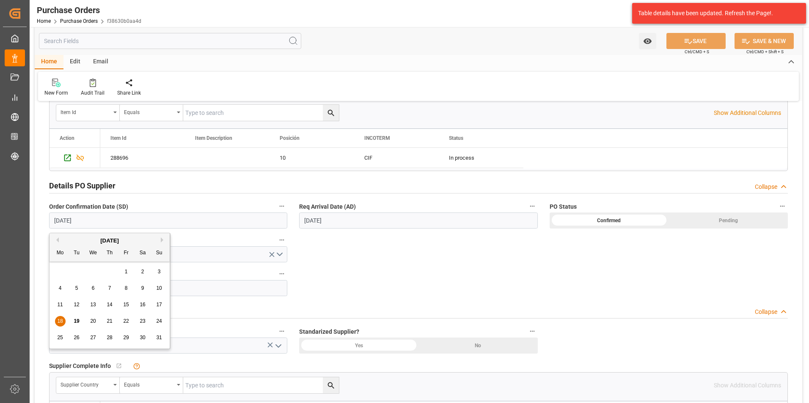
click at [91, 320] on span "20" at bounding box center [92, 321] width 5 height 6
type input "[DATE]"
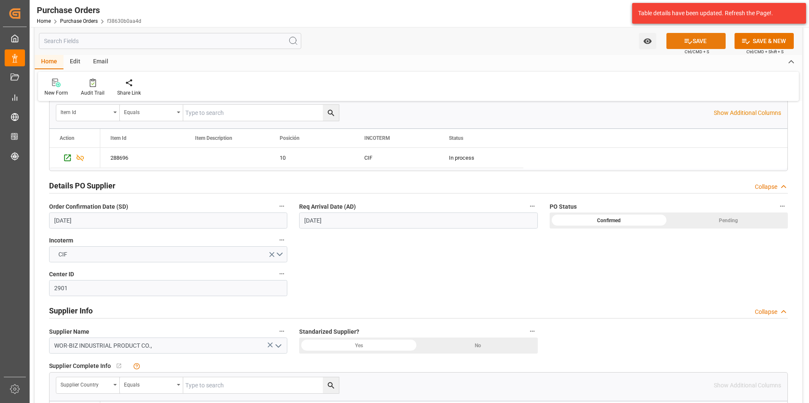
click at [678, 40] on button "SAVE" at bounding box center [695, 41] width 59 height 16
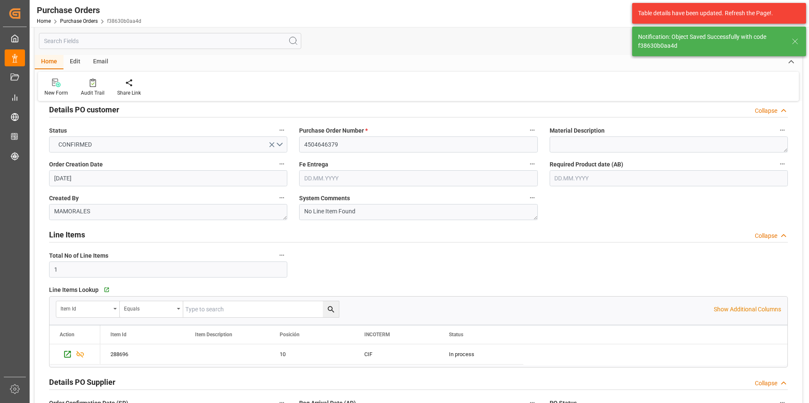
scroll to position [0, 0]
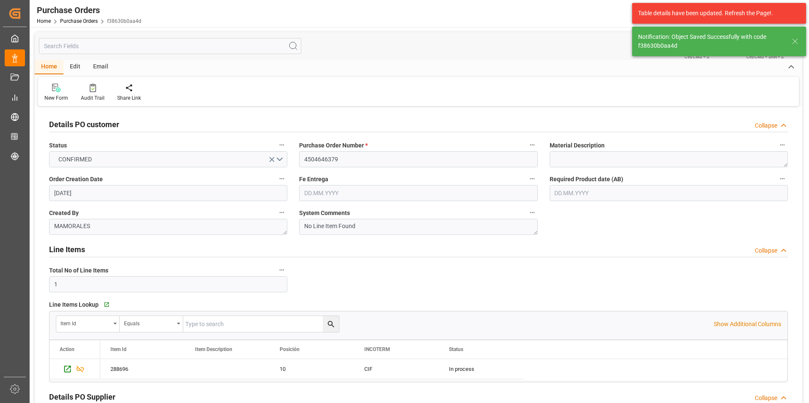
click at [96, 66] on div "Email" at bounding box center [101, 67] width 28 height 14
click at [66, 87] on div at bounding box center [57, 87] width 26 height 9
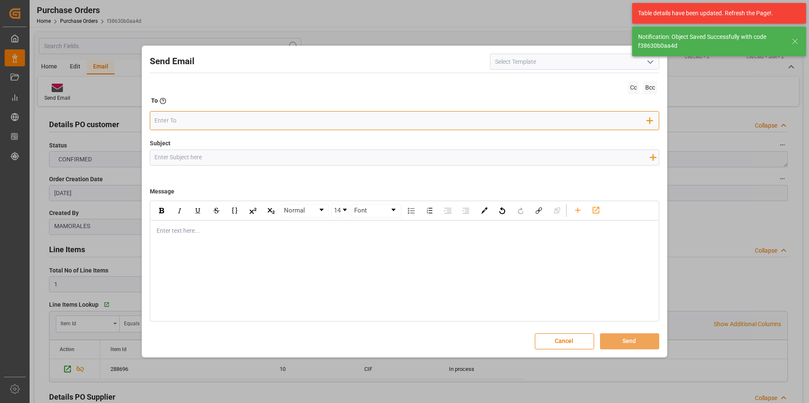
click at [198, 124] on input "email" at bounding box center [400, 121] width 492 height 13
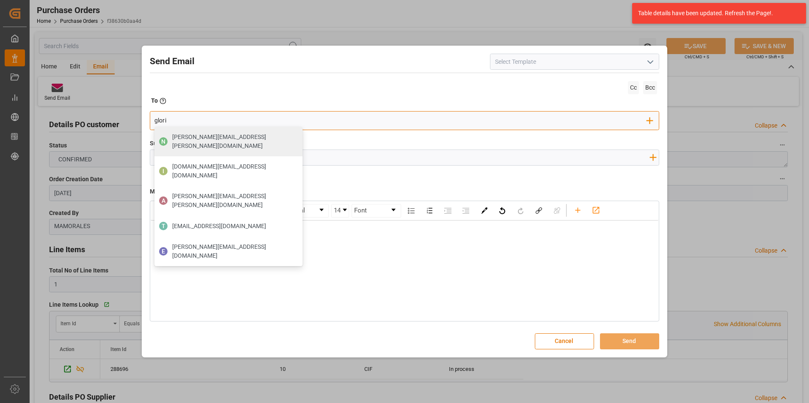
type input "gloria"
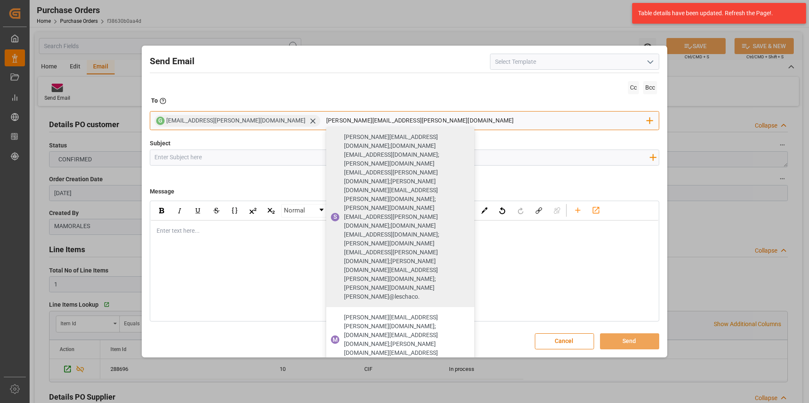
type input "valeria.hurtado@leschaco.com"
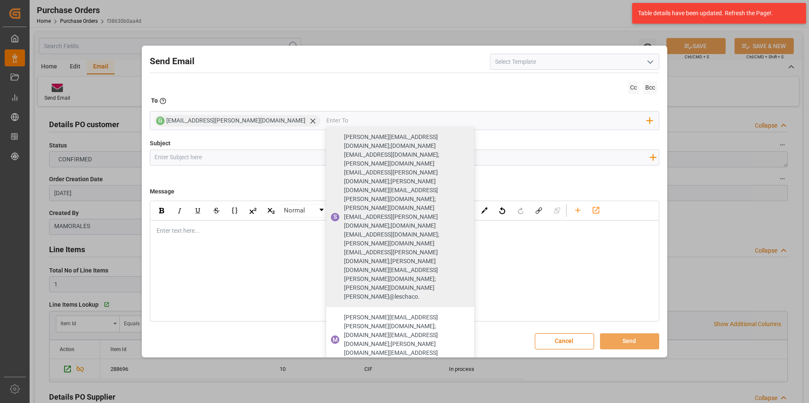
click at [467, 155] on input "Subject" at bounding box center [402, 157] width 504 height 15
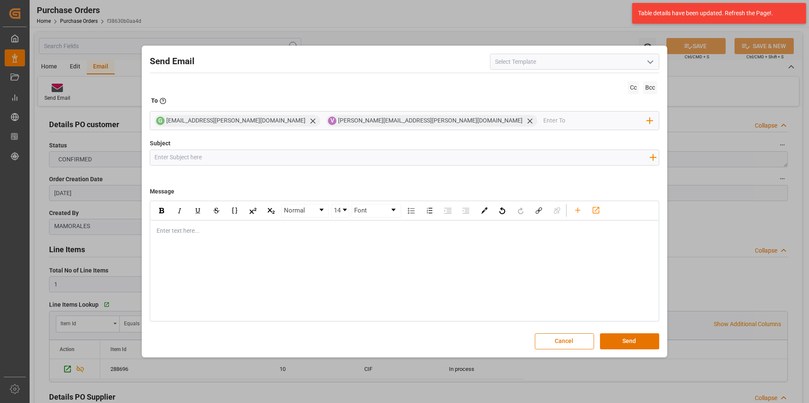
paste input "GT || STATUS ZARPE || PO 4504646379 || TEXTIL"
type input "GT || STATUS ZARPE || PO 4504646379 || TEXTIL"
click at [197, 236] on div "Enter text here..." at bounding box center [405, 231] width 508 height 21
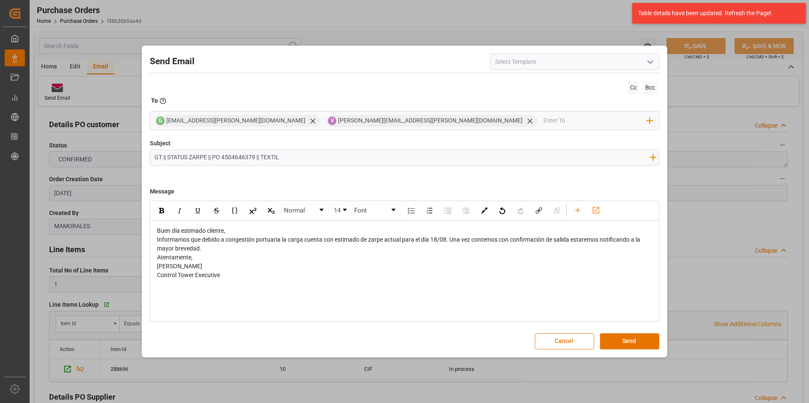
click at [233, 233] on div "Buen día estimado cliente," at bounding box center [405, 231] width 496 height 9
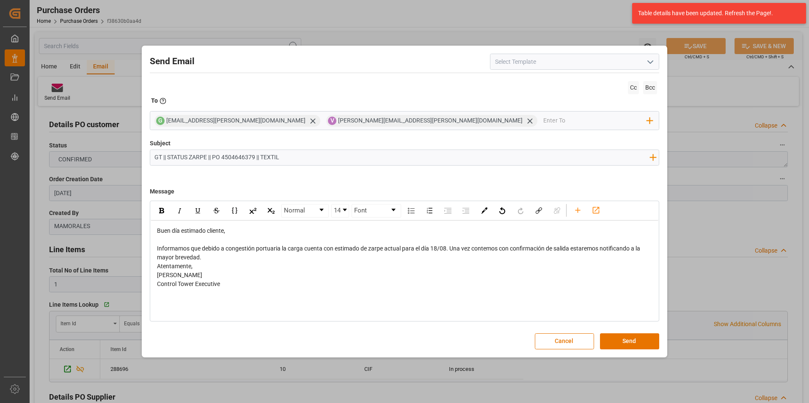
click at [225, 255] on div "Informamos que debido a congestión portuaria la carga cuenta con estimado de za…" at bounding box center [405, 253] width 496 height 18
click at [220, 281] on div "Atentamente," at bounding box center [405, 284] width 496 height 9
click at [433, 246] on span "Informamos que debido a congestión portuaria la carga cuenta con estimado de za…" at bounding box center [399, 253] width 484 height 16
click at [641, 336] on button "Send" at bounding box center [629, 342] width 59 height 16
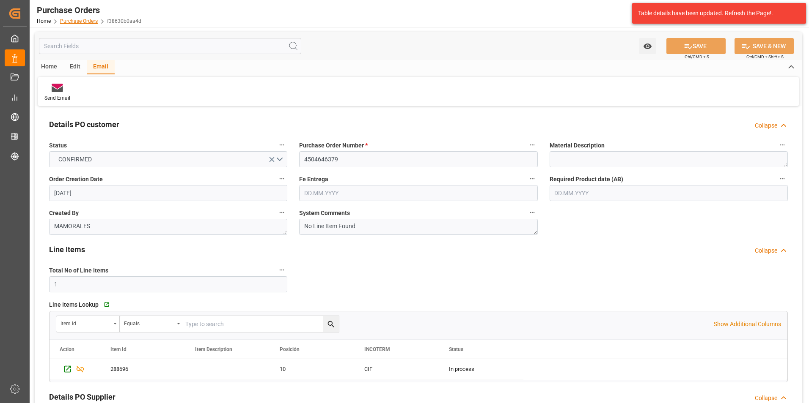
click at [83, 23] on link "Purchase Orders" at bounding box center [79, 21] width 38 height 6
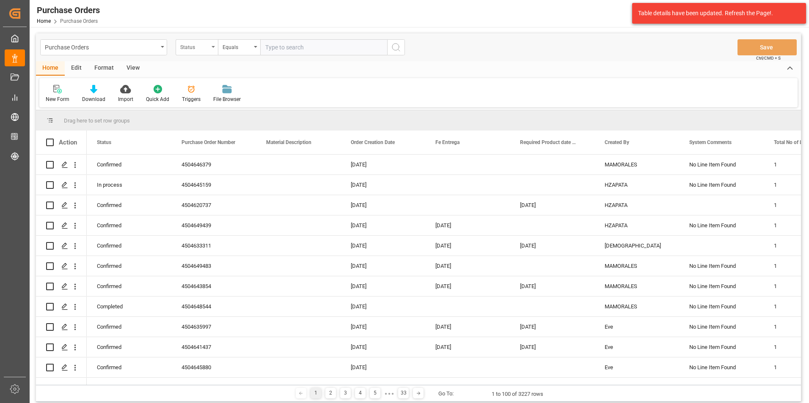
click at [206, 50] on div "Status" at bounding box center [194, 46] width 29 height 10
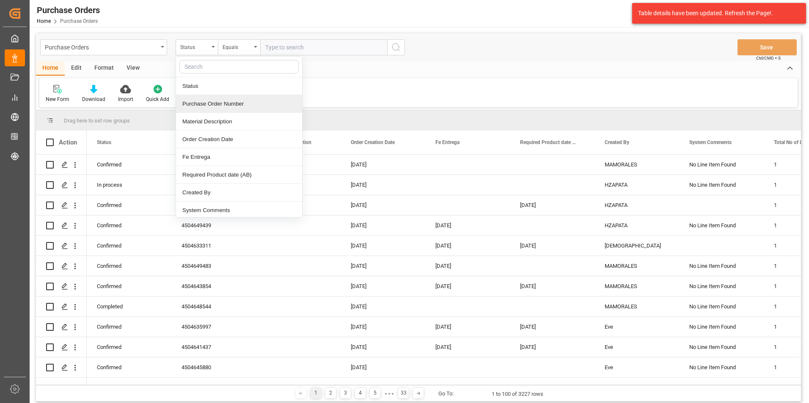
click at [208, 107] on div "Purchase Order Number" at bounding box center [239, 104] width 126 height 18
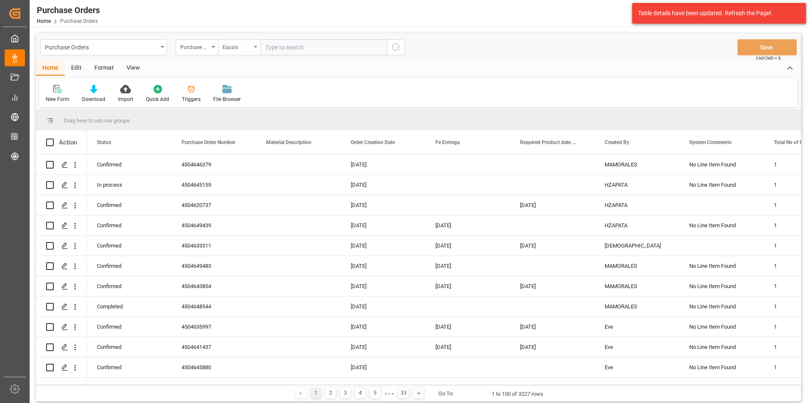
click at [241, 52] on div "Equals" at bounding box center [239, 47] width 42 height 16
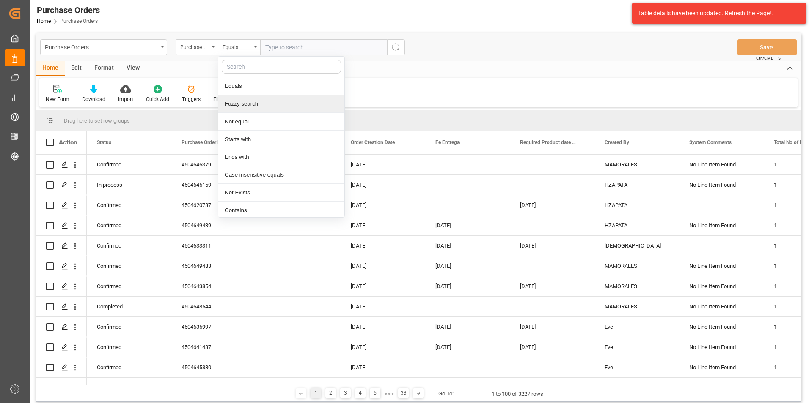
click at [251, 102] on div "Fuzzy search" at bounding box center [281, 104] width 126 height 18
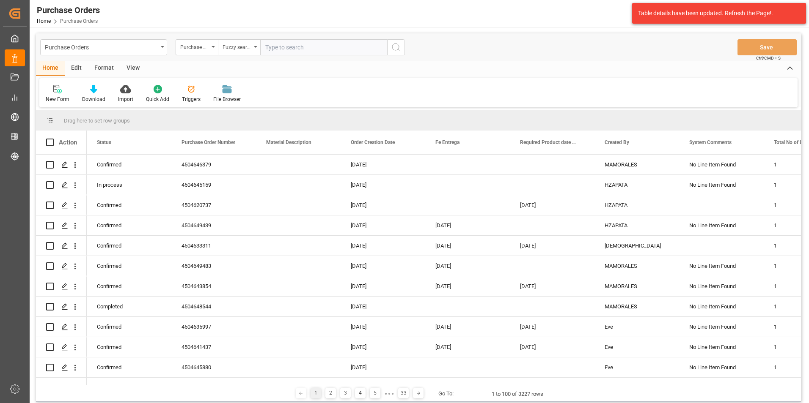
click at [294, 52] on input "text" at bounding box center [323, 47] width 127 height 16
paste input "4504641936"
type input "4504641936"
click at [396, 49] on icon "search button" at bounding box center [396, 47] width 10 height 10
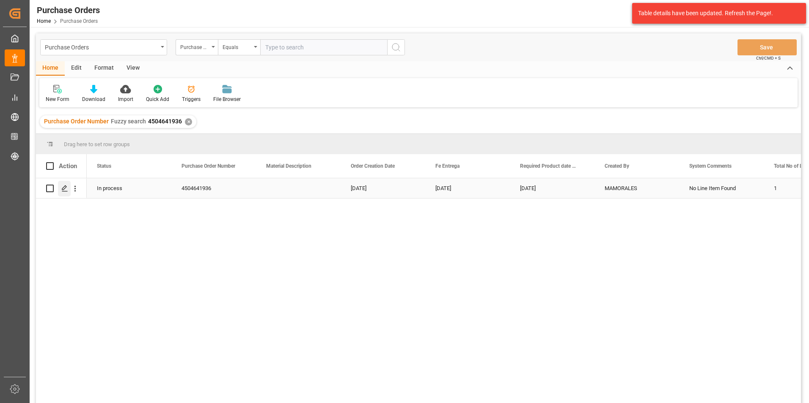
click at [61, 187] on icon "Press SPACE to select this row." at bounding box center [64, 188] width 7 height 7
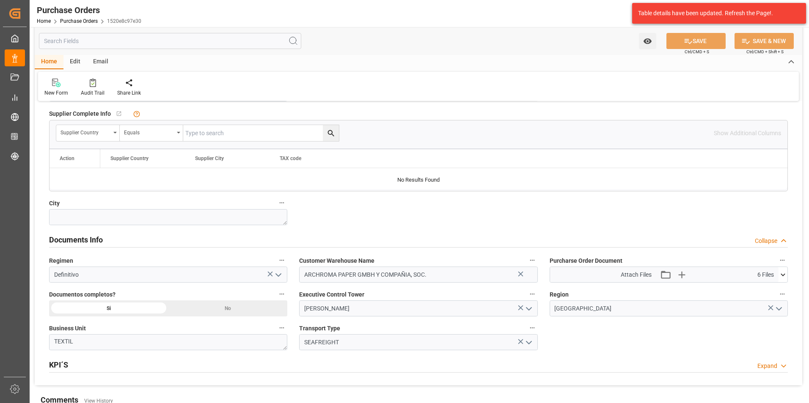
scroll to position [465, 0]
click at [688, 271] on icon "button" at bounding box center [682, 274] width 14 height 14
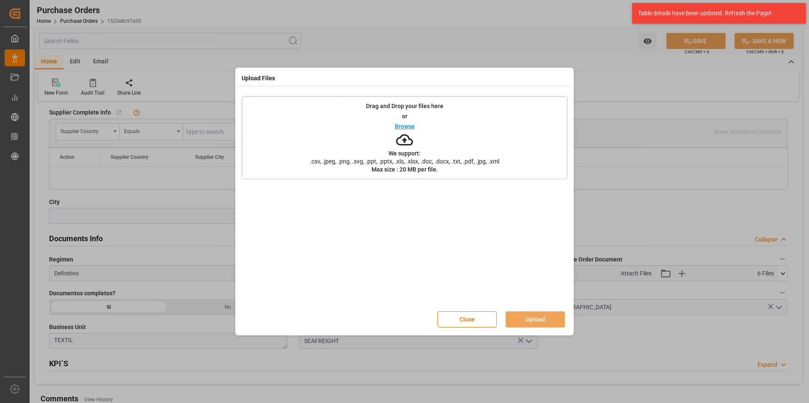
click at [465, 125] on div "Drag and Drop your files here or Browse We support: .csv, .jpeg, .png, .svg, .p…" at bounding box center [404, 137] width 326 height 83
click at [530, 312] on div "Close Upload" at bounding box center [404, 320] width 326 height 28
click at [543, 320] on button "Upload" at bounding box center [534, 320] width 59 height 16
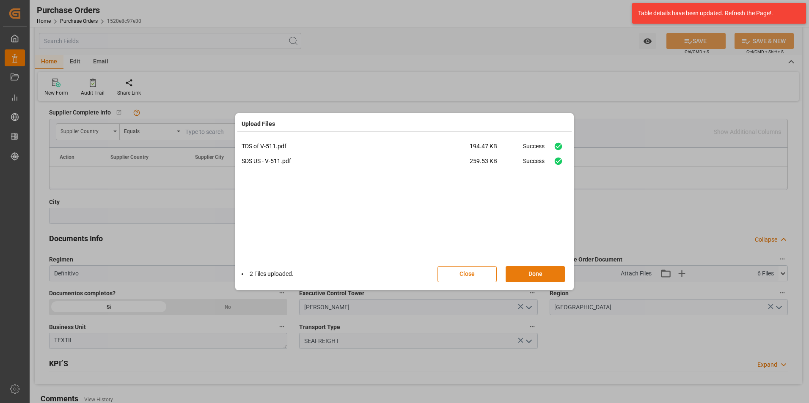
click at [547, 272] on button "Done" at bounding box center [534, 274] width 59 height 16
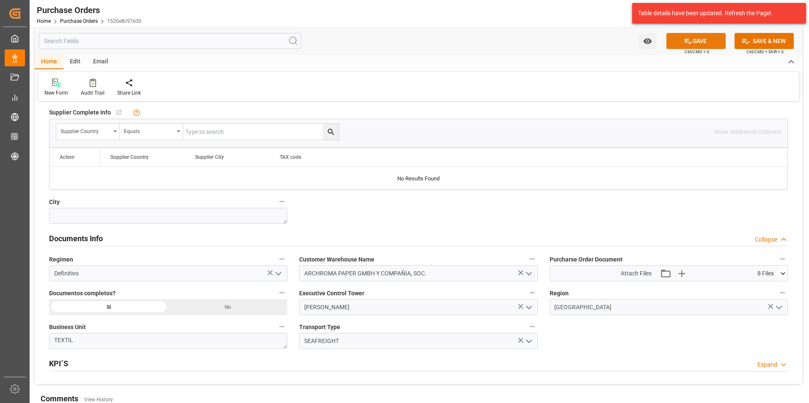
click at [686, 37] on icon at bounding box center [687, 41] width 9 height 9
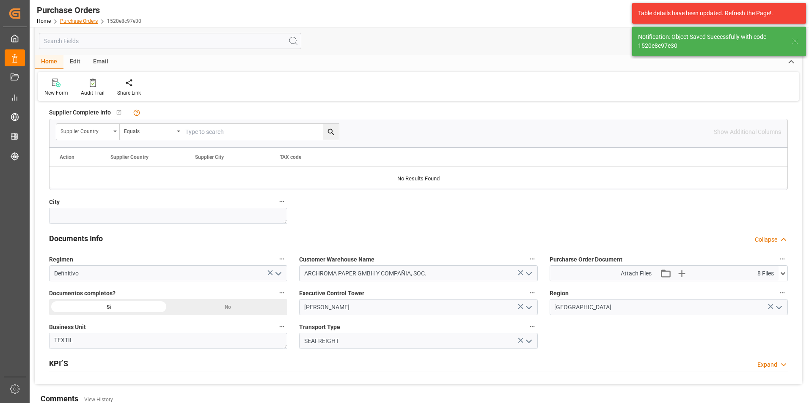
click at [75, 19] on link "Purchase Orders" at bounding box center [79, 21] width 38 height 6
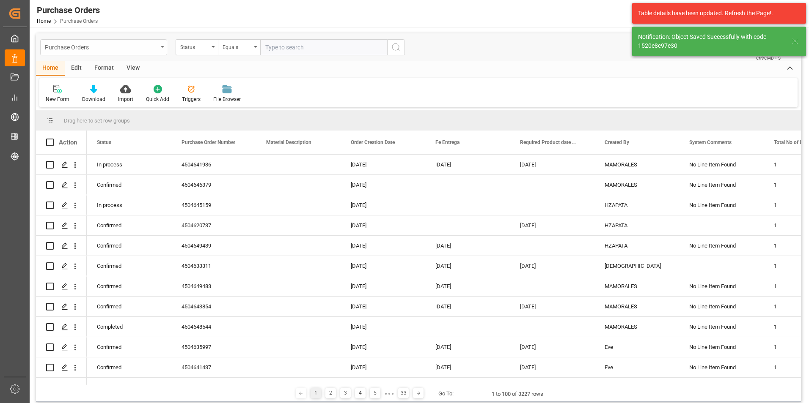
click at [158, 50] on div "Purchase Orders" at bounding box center [103, 47] width 127 height 16
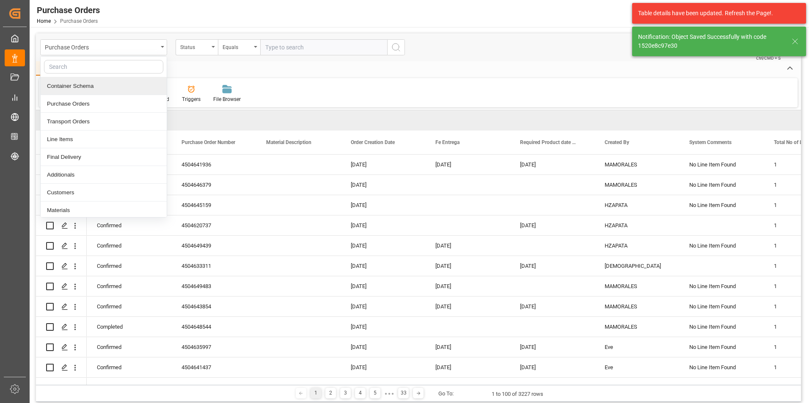
click at [90, 88] on div "Container Schema" at bounding box center [104, 86] width 126 height 18
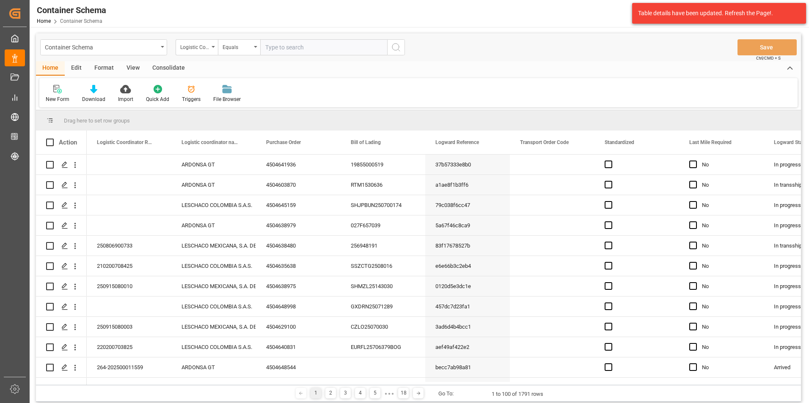
click at [208, 50] on div "Logistic Coordinator Reference Number" at bounding box center [194, 46] width 29 height 10
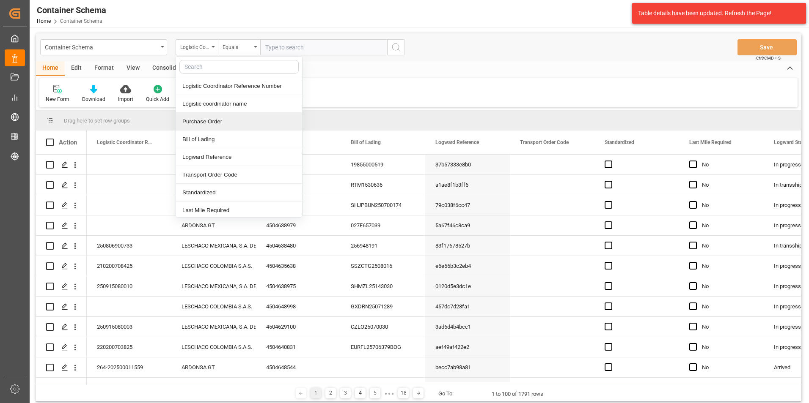
click at [213, 120] on div "Purchase Order" at bounding box center [239, 122] width 126 height 18
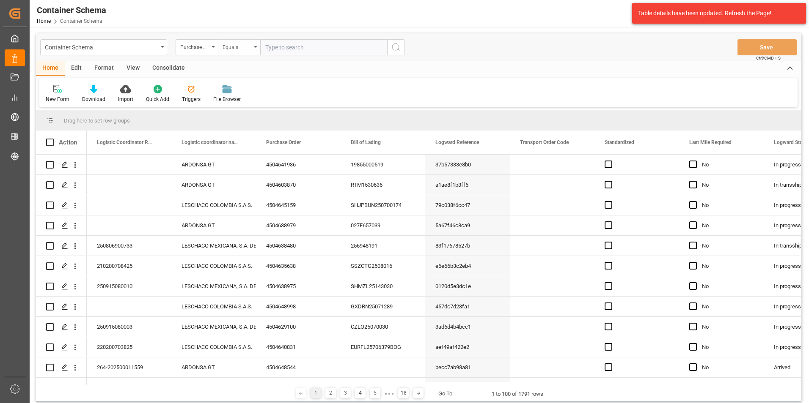
click at [225, 51] on div "Equals" at bounding box center [236, 46] width 29 height 10
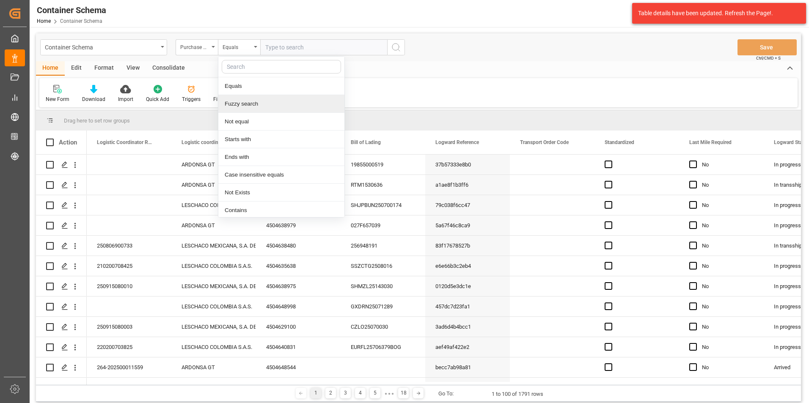
click at [243, 109] on div "Fuzzy search" at bounding box center [281, 104] width 126 height 18
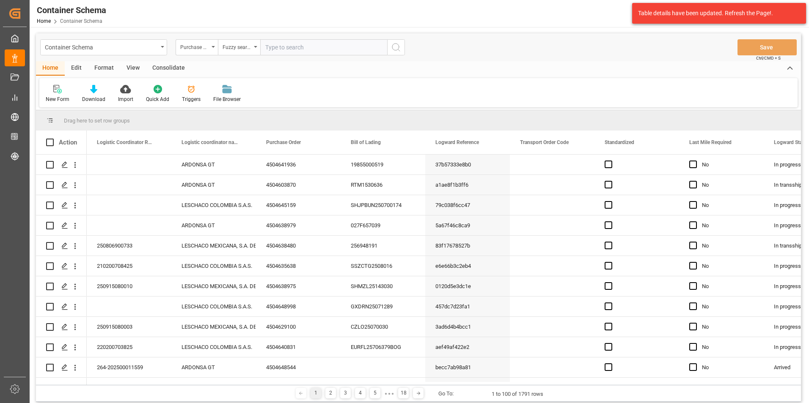
paste input "4504641936"
type input "4504641936"
click at [396, 49] on icon "search button" at bounding box center [396, 47] width 10 height 10
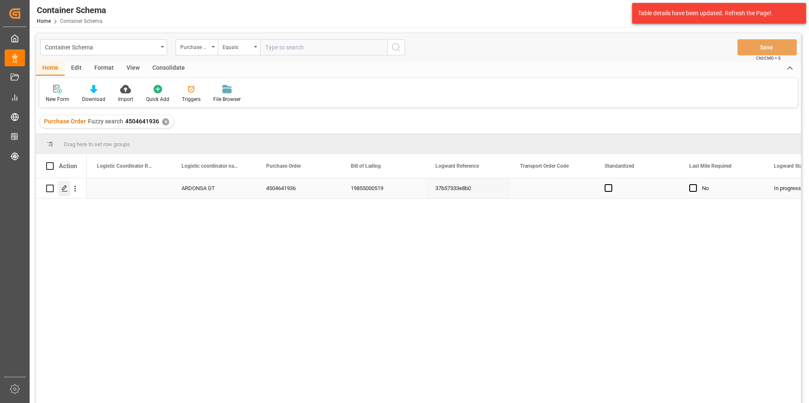
click at [64, 189] on polygon "Press SPACE to select this row." at bounding box center [64, 188] width 4 height 4
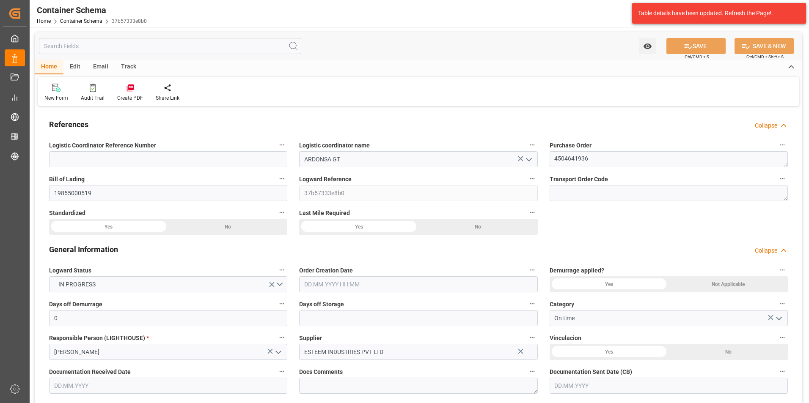
type input "0"
type input "1"
type input "9"
type input "6840"
type input "7344"
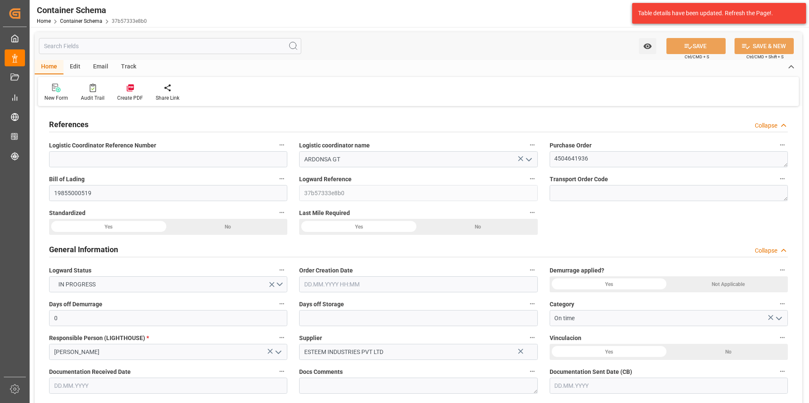
type input "CMACGM"
type input "CMA CGM Group"
type input "INMUN"
type input "GTPRQ"
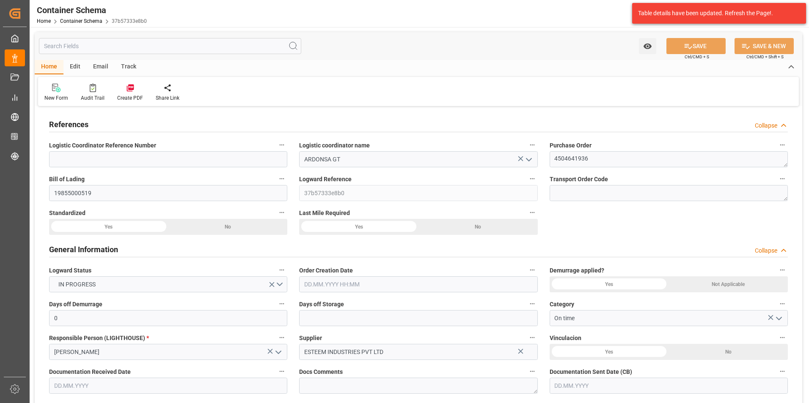
type input "9200706"
type input "[DATE] 10:00"
type input "[DATE]"
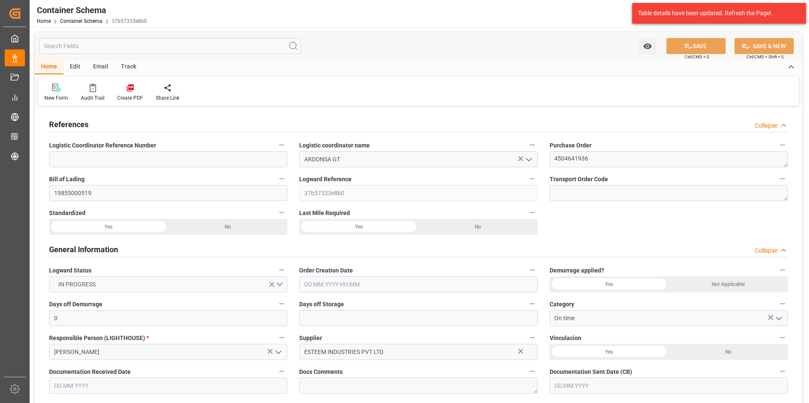
type input "[DATE]"
type input "[DATE] 00:00"
type input "[DATE] 12:45"
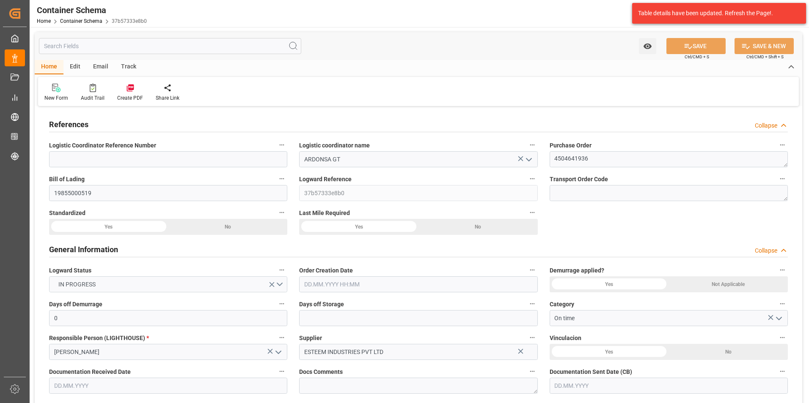
type input "[DATE] 00:00"
type input "[DATE] 05:00"
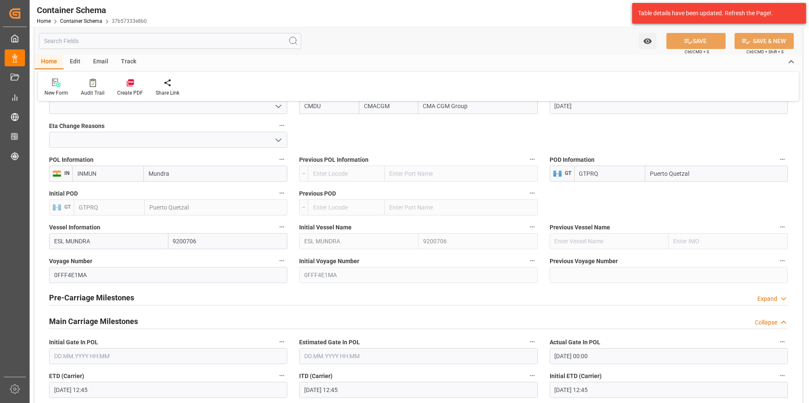
scroll to position [719, 0]
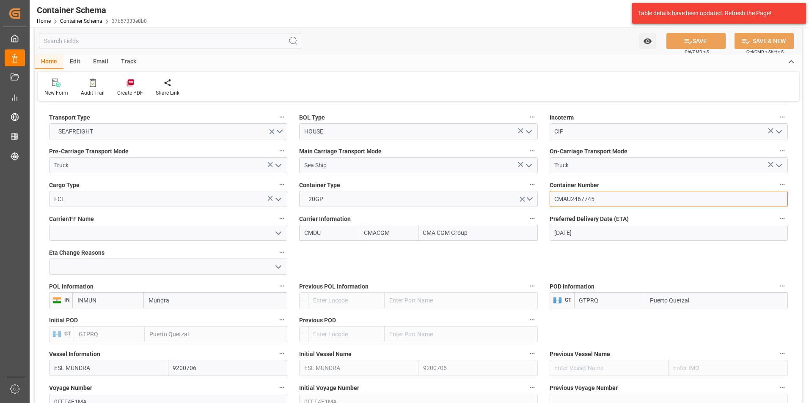
click at [565, 199] on input "CMAU2467745" at bounding box center [668, 199] width 238 height 16
click at [107, 60] on div "Email" at bounding box center [101, 62] width 28 height 14
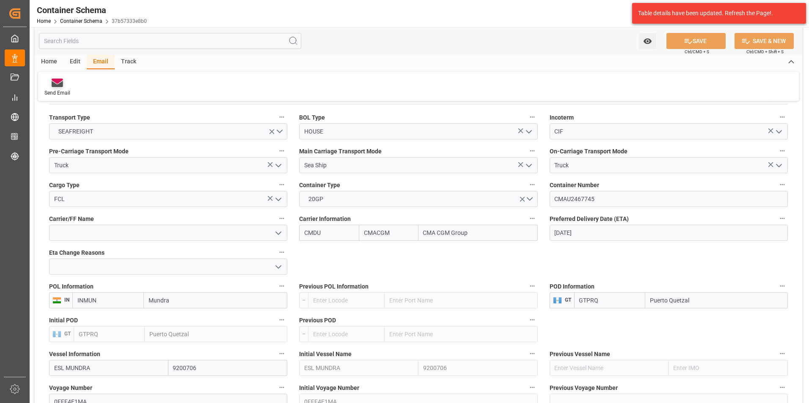
click at [52, 82] on icon at bounding box center [57, 83] width 11 height 8
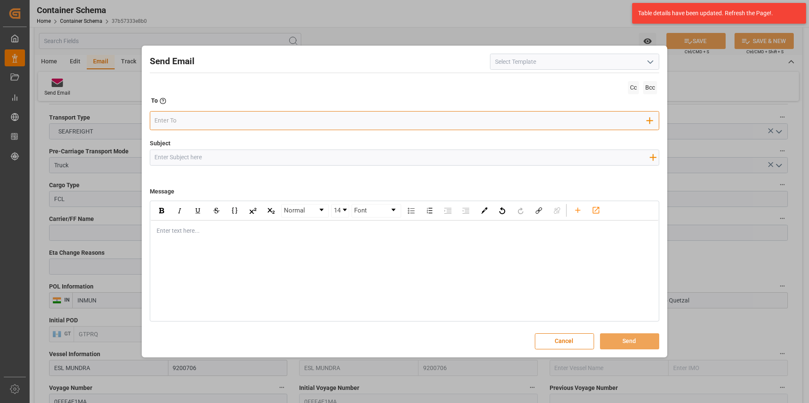
click at [238, 120] on input "email" at bounding box center [400, 121] width 492 height 13
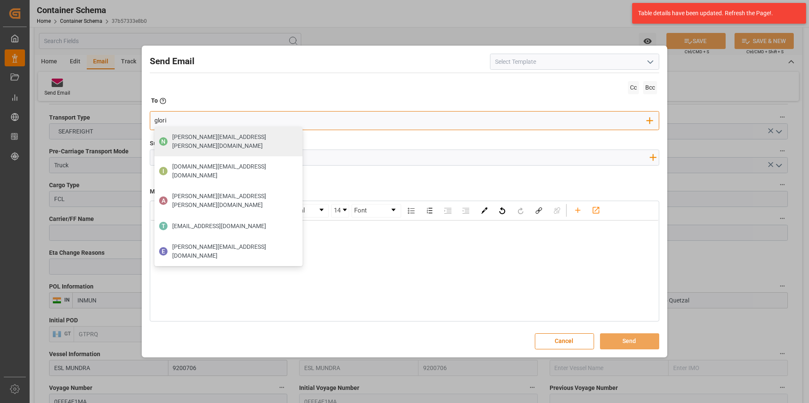
type input "gloria"
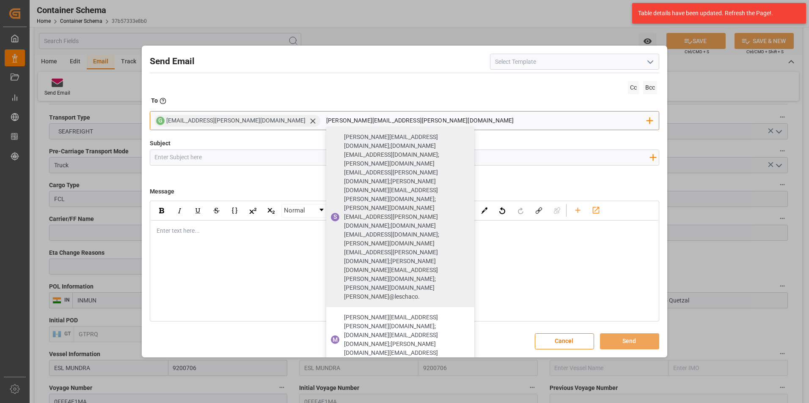
type input "valeria.hurtado@leschaco.com"
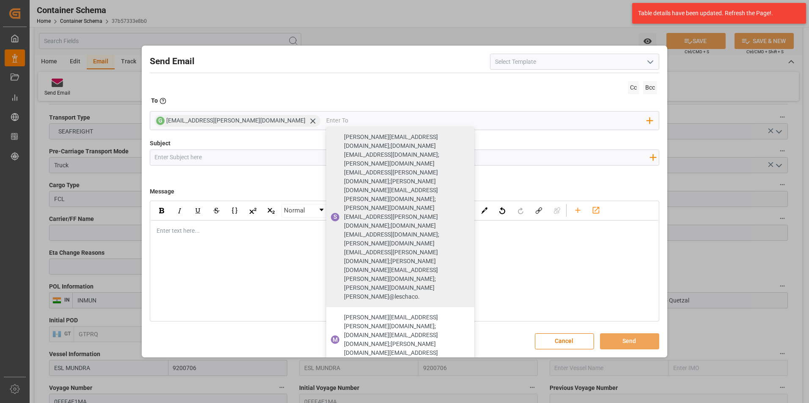
drag, startPoint x: 441, startPoint y: 155, endPoint x: 439, endPoint y: 150, distance: 5.3
click at [442, 155] on input "Subject" at bounding box center [402, 157] width 504 height 15
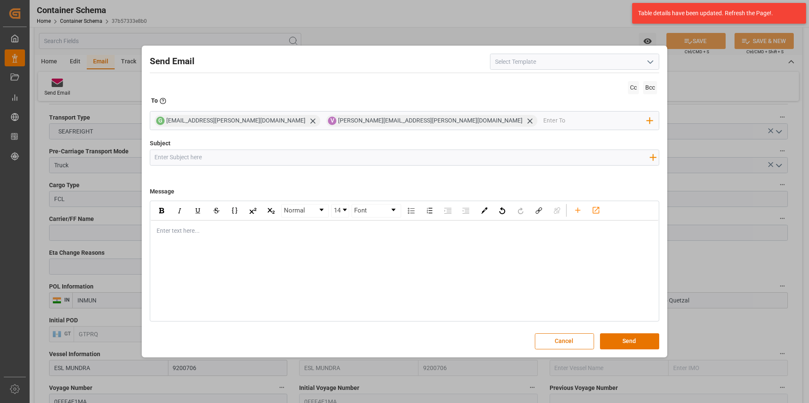
click at [415, 110] on div "Cc Bcc To Enter the TO Email address G gloria.ruiz@archroma.com V valeria.hurta…" at bounding box center [405, 109] width 510 height 60
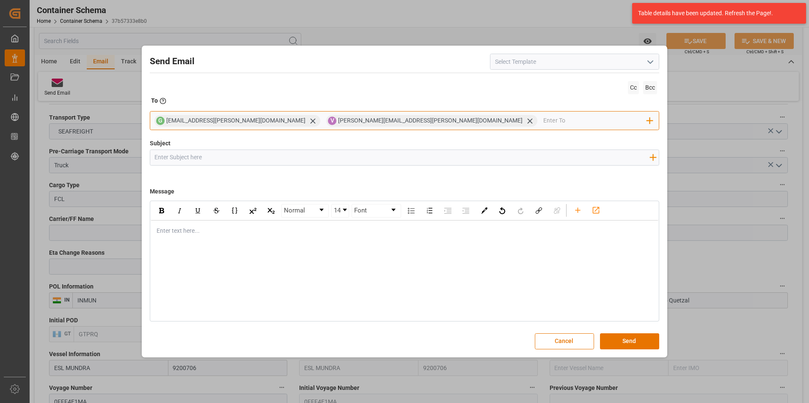
click at [543, 125] on input "email" at bounding box center [595, 121] width 104 height 13
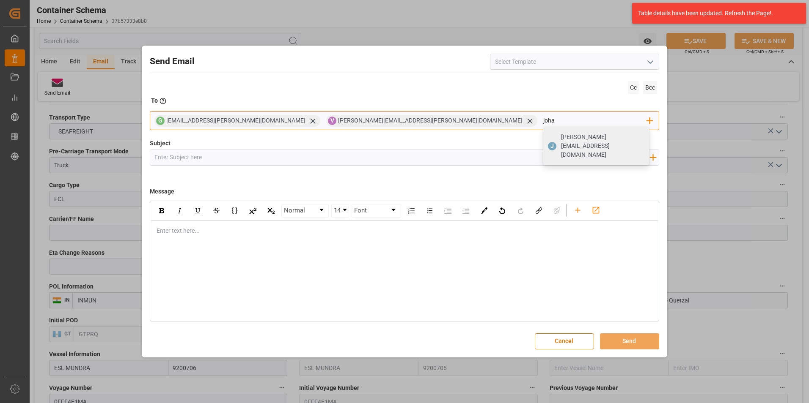
type input "johana.tunche@ardonsa.net"
click at [561, 141] on span "johana.tunche@ardonsa.net" at bounding box center [602, 146] width 82 height 27
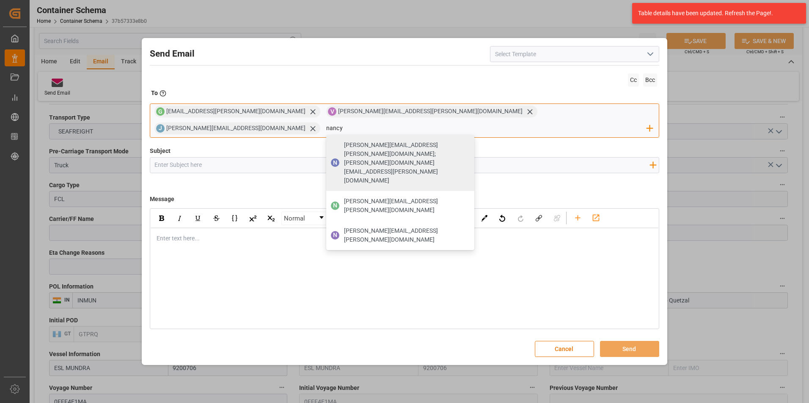
type input "nancy.castellanos@archroma.com"
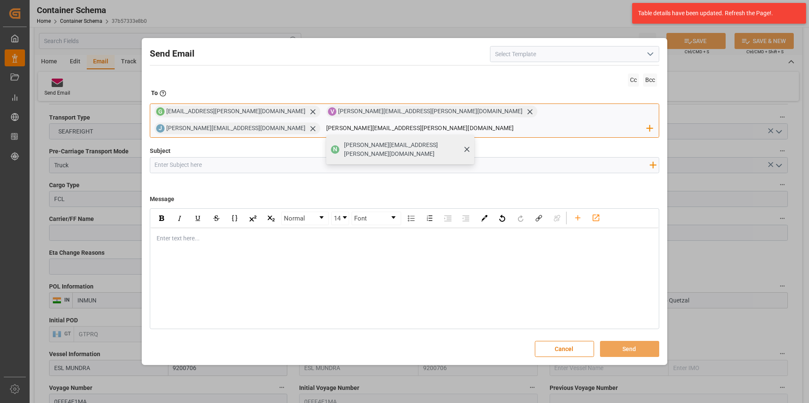
click at [468, 141] on span "nancy.castellanos@archroma.com" at bounding box center [406, 150] width 124 height 18
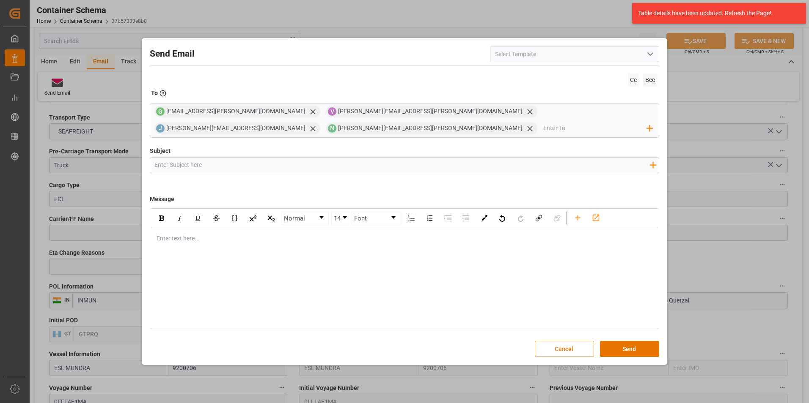
click at [570, 351] on button "Cancel" at bounding box center [564, 349] width 59 height 16
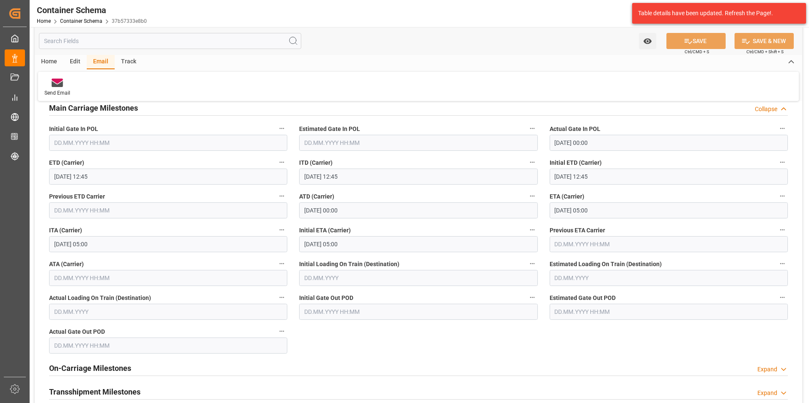
scroll to position [1057, 0]
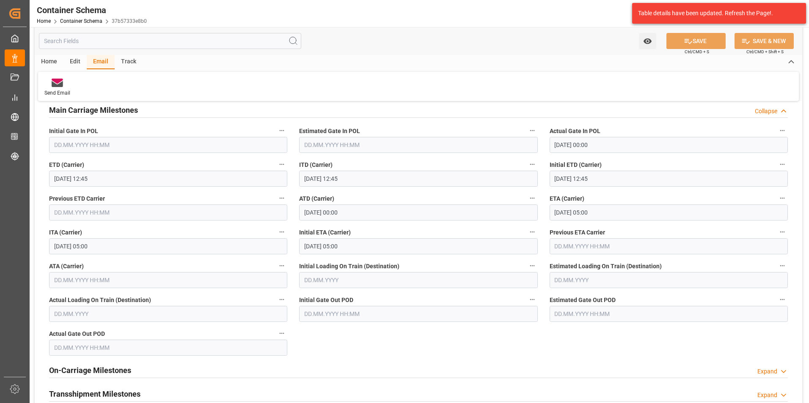
click at [564, 214] on input "[DATE] 05:00" at bounding box center [668, 213] width 238 height 16
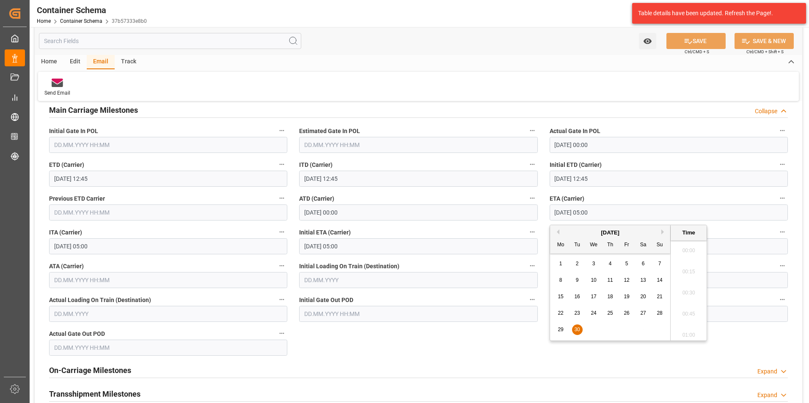
scroll to position [384, 0]
click at [562, 328] on span "29" at bounding box center [559, 330] width 5 height 6
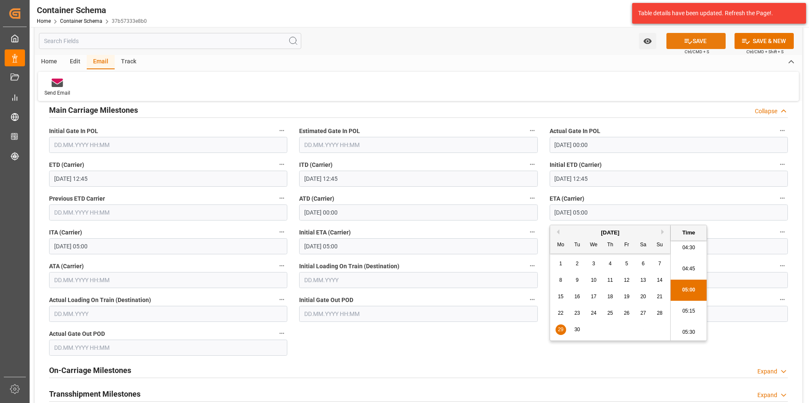
click at [691, 42] on button "SAVE" at bounding box center [695, 41] width 59 height 16
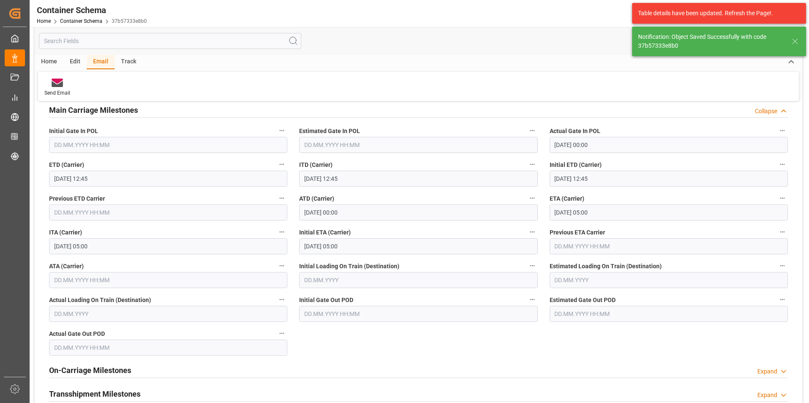
type input "[DATE] 00:00"
click at [58, 79] on icon at bounding box center [57, 83] width 11 height 8
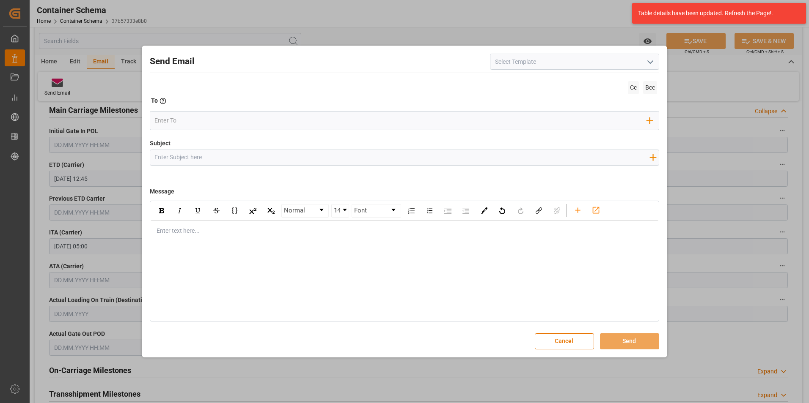
click at [646, 65] on icon "open menu" at bounding box center [650, 62] width 10 height 10
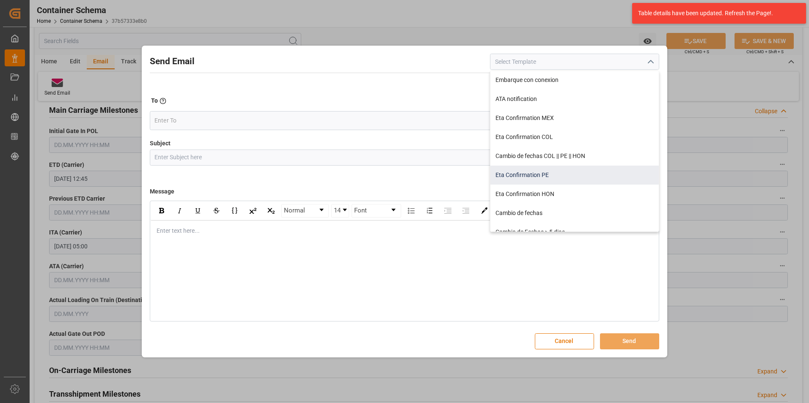
scroll to position [85, 0]
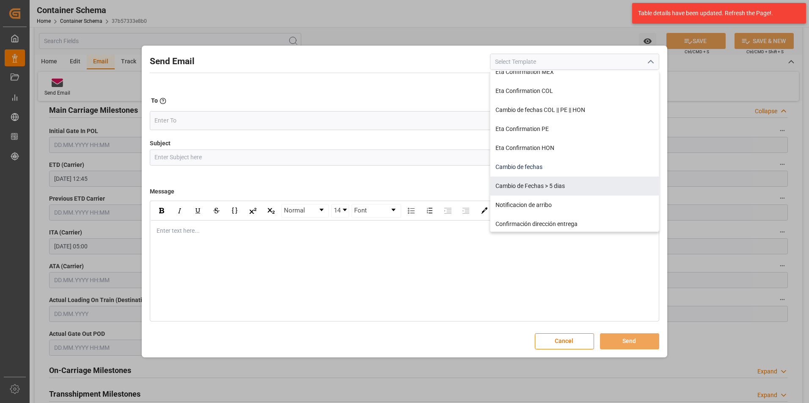
click at [535, 172] on div "Cambio de fechas" at bounding box center [574, 167] width 168 height 19
type input "Cambio de fechas"
type input "{{customsEntry}}|| Cambio de ETA {{estimatedArrivalPod}} | PO {{purchaseOrder}}…"
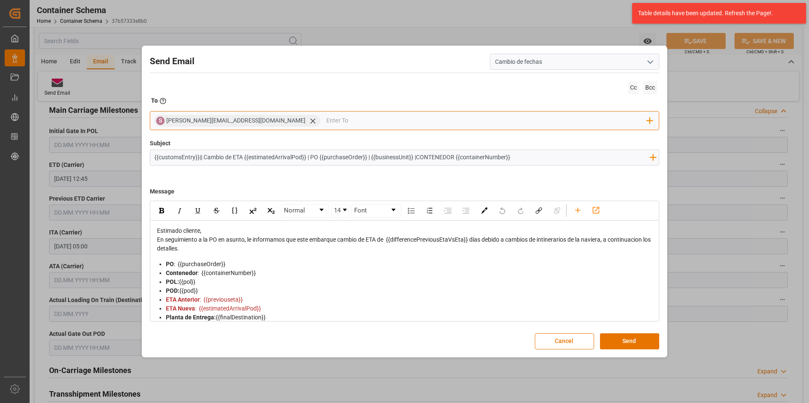
click at [308, 121] on icon at bounding box center [312, 121] width 9 height 9
click at [253, 125] on input "email" at bounding box center [400, 121] width 492 height 13
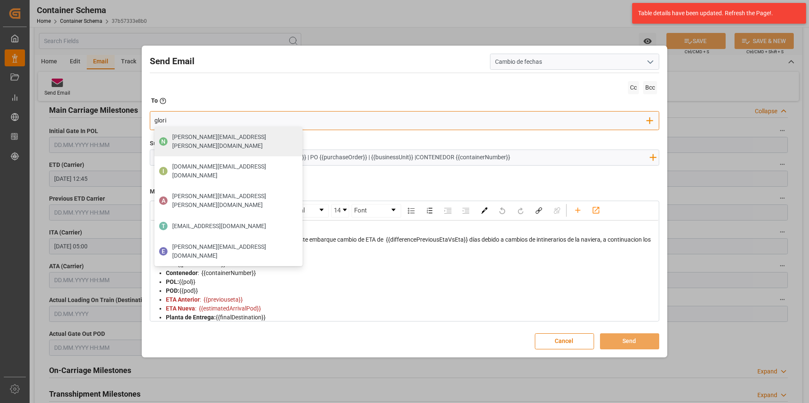
type input "gloria"
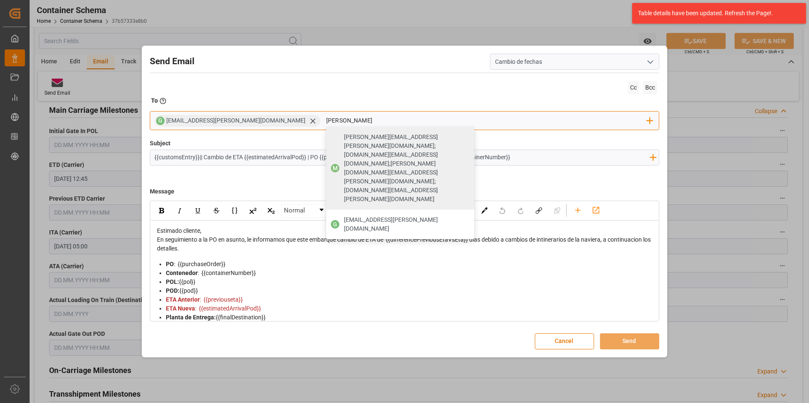
type input "johana"
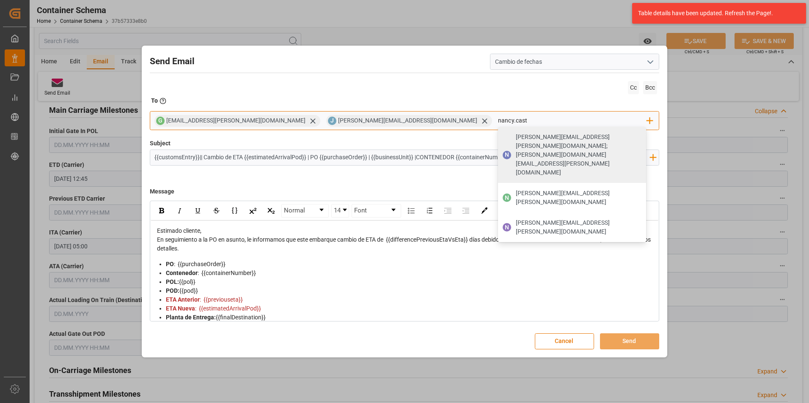
type input "nancy.caste"
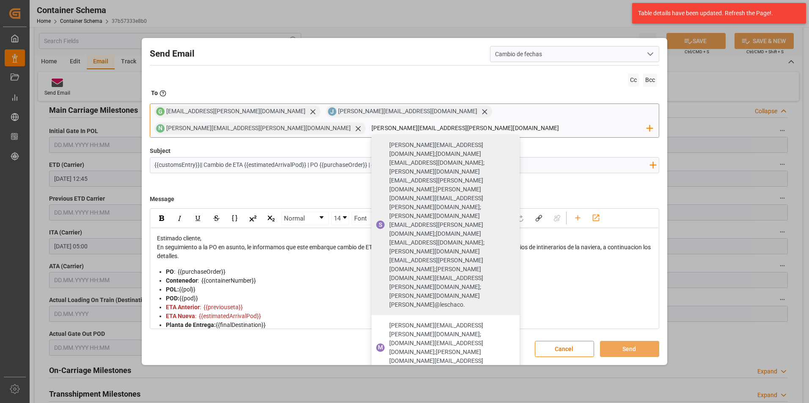
type input "valeria.hurtado@leschaco.com"
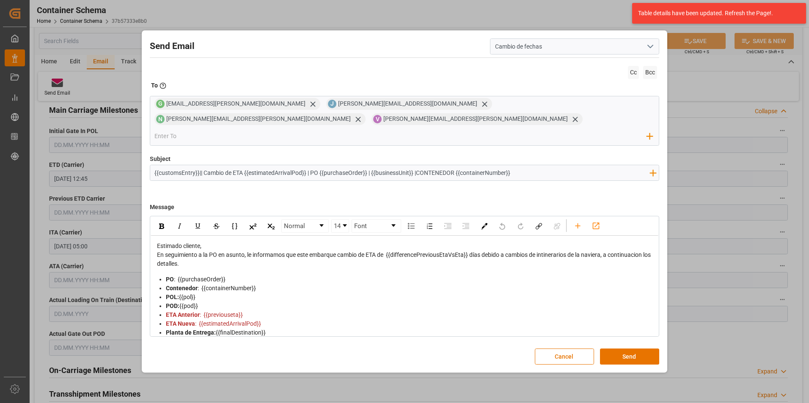
click at [431, 251] on div "En seguimiento a la PO en asunto, le informamos que este embarque cambio de ETA…" at bounding box center [405, 260] width 496 height 18
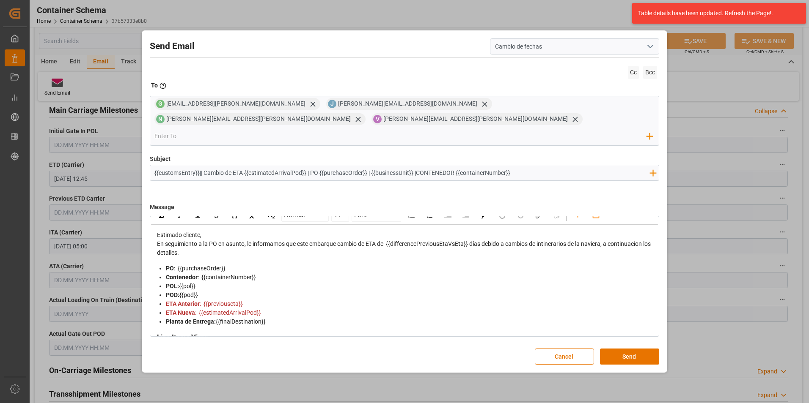
scroll to position [0, 0]
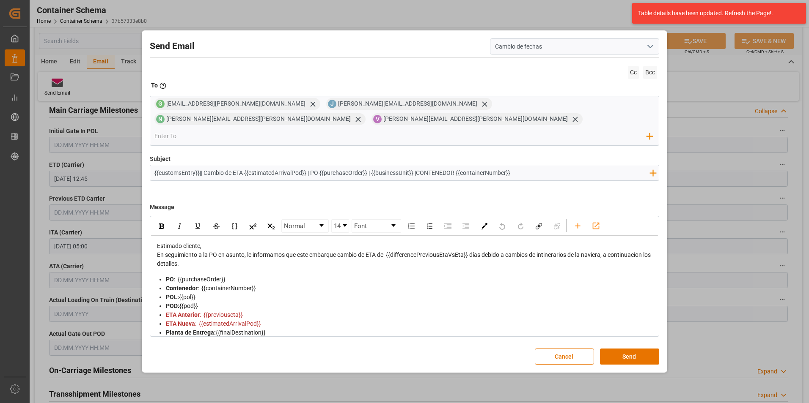
click at [385, 242] on div "Estimado cliente," at bounding box center [405, 246] width 496 height 9
click at [384, 242] on div "Estimado cliente," at bounding box center [405, 246] width 496 height 9
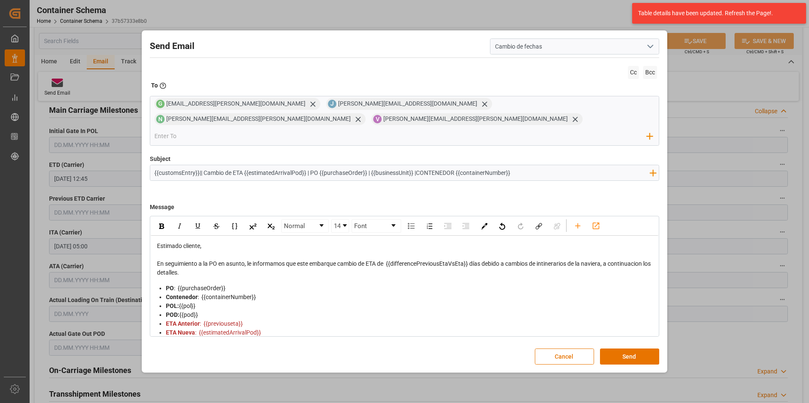
click at [549, 167] on input "{{customsEntry}}|| Cambio de ETA {{estimatedArrivalPod}} | PO {{purchaseOrder}}…" at bounding box center [402, 172] width 504 height 15
paste input "Bodega 2901 || SEA FCL"
click at [512, 165] on input "{{customsEntry}}|| Cambio de ETA {{estimatedArrivalPod}} | PO {{purchaseOrder}}…" at bounding box center [402, 172] width 504 height 15
type input "{{customsEntry}}|| Cambio de ETA {{estimatedArrivalPod}} | PO {{purchaseOrder}}…"
click at [621, 349] on button "Send" at bounding box center [629, 357] width 59 height 16
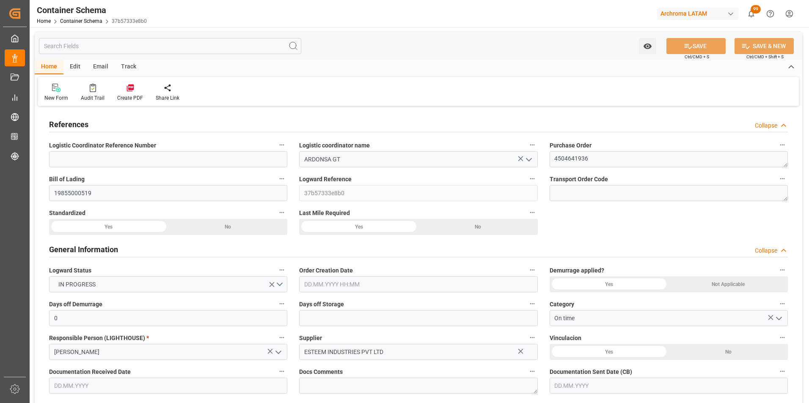
type input "[DATE] 10:00"
type input "[DATE]"
type input "[DATE] 00:00"
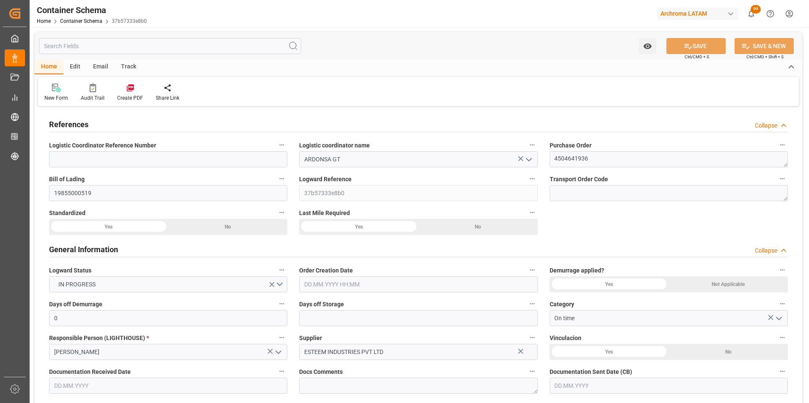
type input "[DATE] 12:45"
type input "[DATE] 00:00"
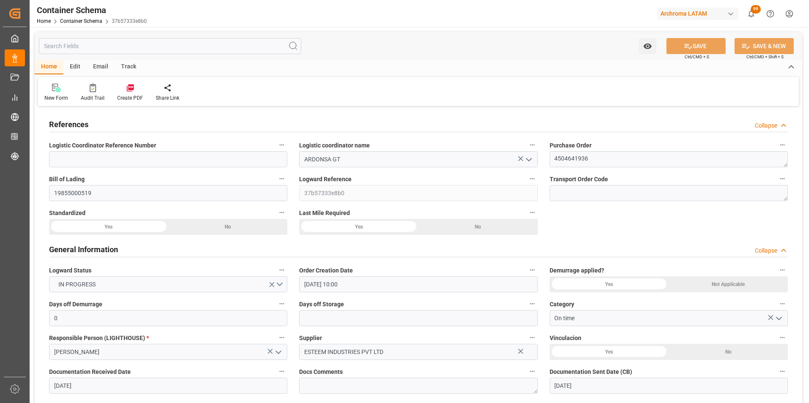
type input "[DATE] 05:00"
type input "[DATE] 00:00"
click at [79, 22] on link "Container Schema" at bounding box center [81, 21] width 42 height 6
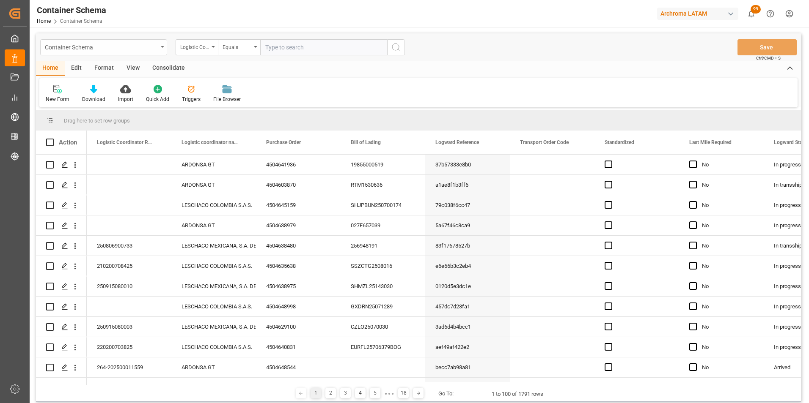
click at [159, 52] on div "Container Schema" at bounding box center [103, 47] width 127 height 16
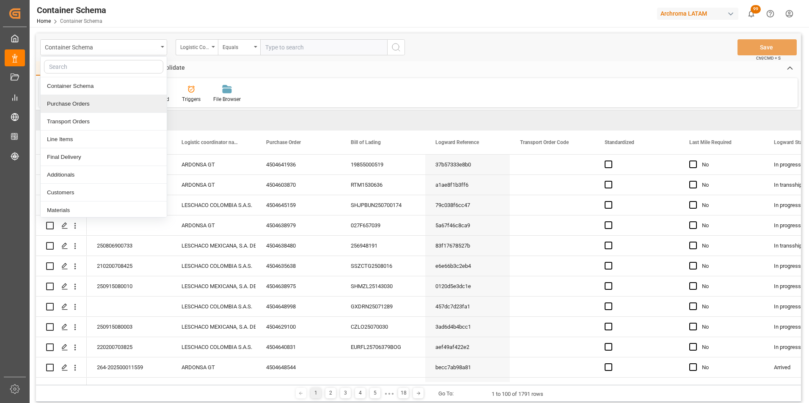
click at [101, 106] on div "Purchase Orders" at bounding box center [104, 104] width 126 height 18
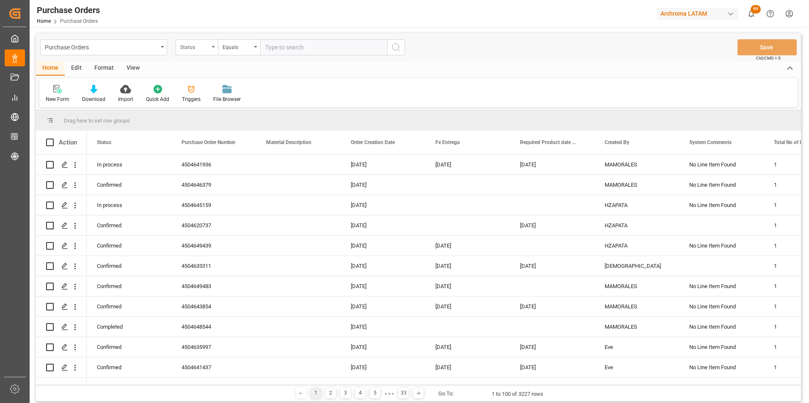
click at [210, 51] on div "Status" at bounding box center [197, 47] width 42 height 16
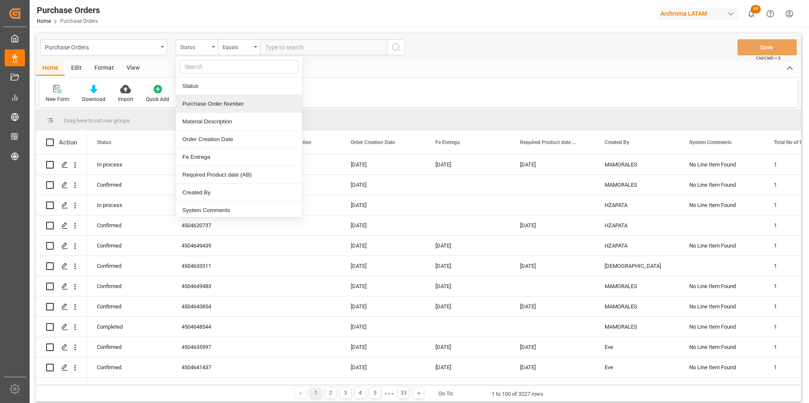
click at [218, 102] on div "Purchase Order Number" at bounding box center [239, 104] width 126 height 18
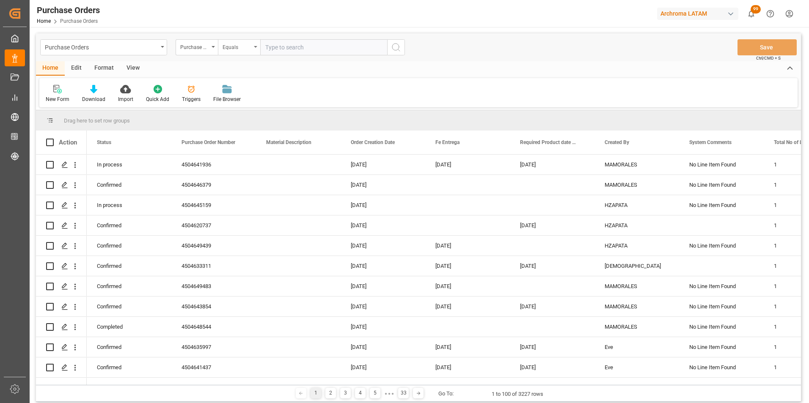
click at [249, 51] on div "Equals" at bounding box center [236, 46] width 29 height 10
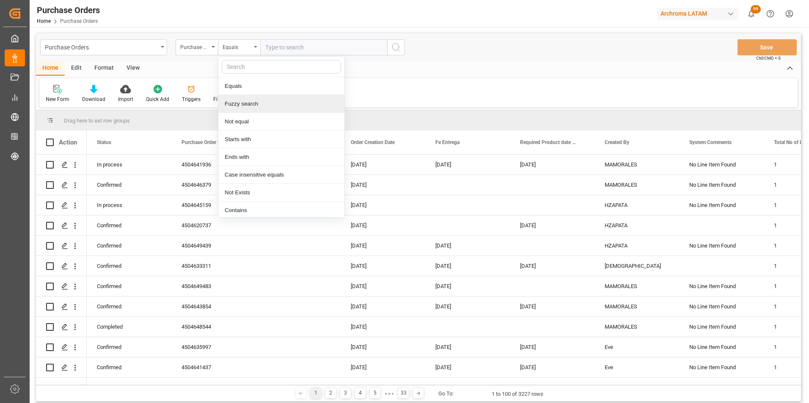
click at [250, 100] on div "Fuzzy search" at bounding box center [281, 104] width 126 height 18
paste input "4504634531"
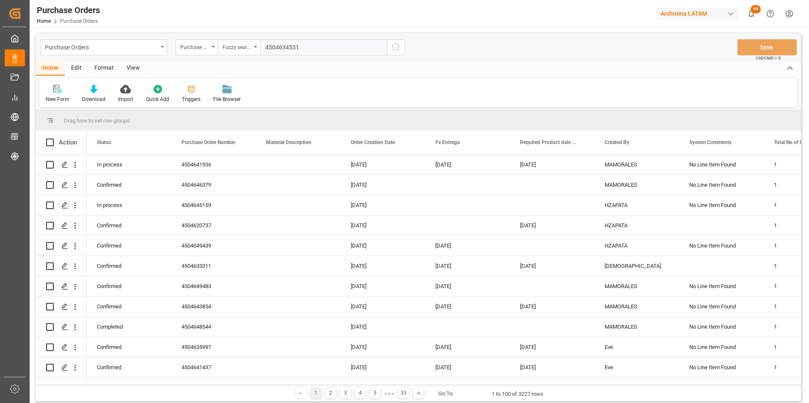
type input "4504634531"
click at [395, 48] on icon "search button" at bounding box center [396, 47] width 10 height 10
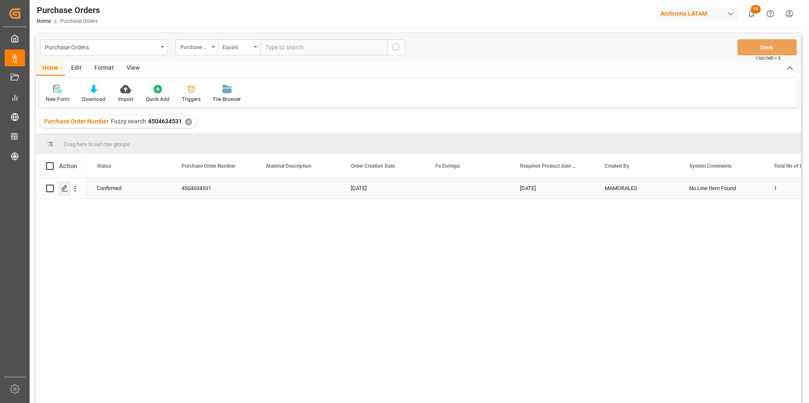
click at [64, 186] on icon "Press SPACE to select this row." at bounding box center [64, 188] width 7 height 7
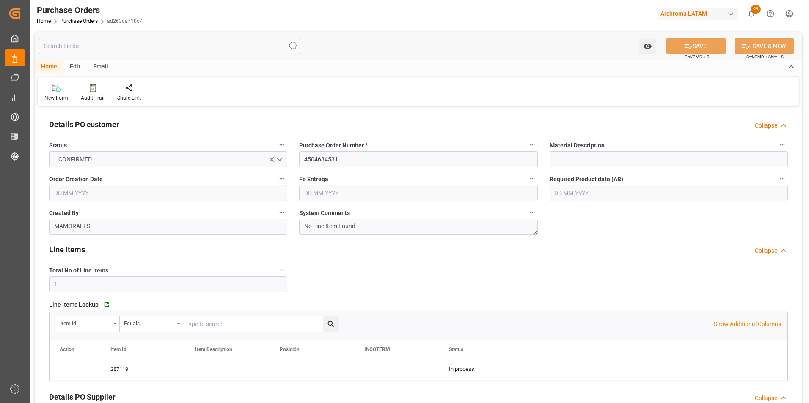
type input "[DATE]"
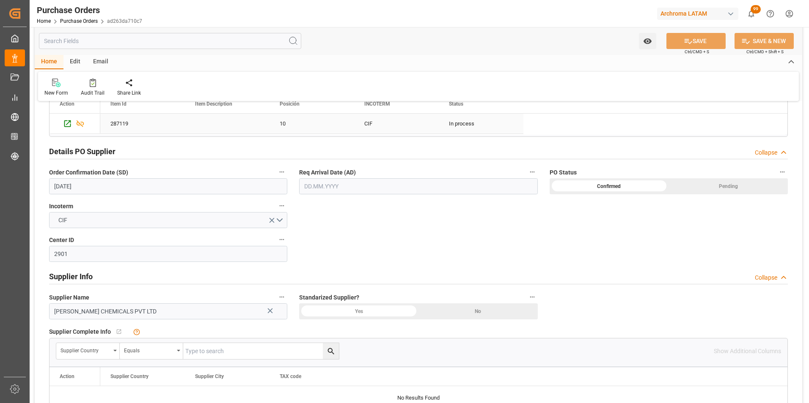
scroll to position [254, 0]
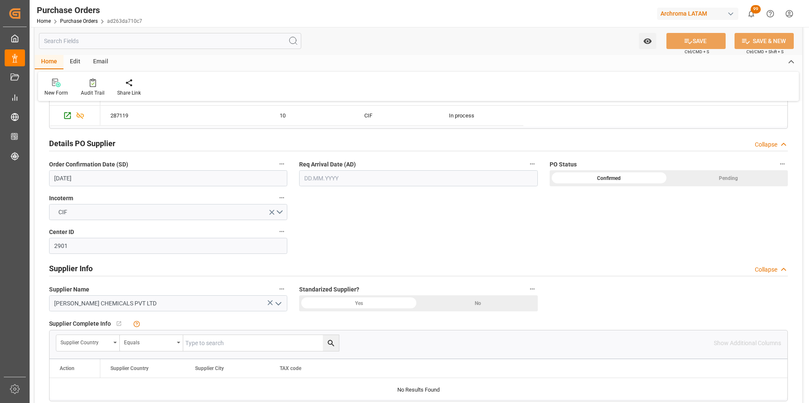
click at [88, 180] on input "[DATE]" at bounding box center [168, 178] width 238 height 16
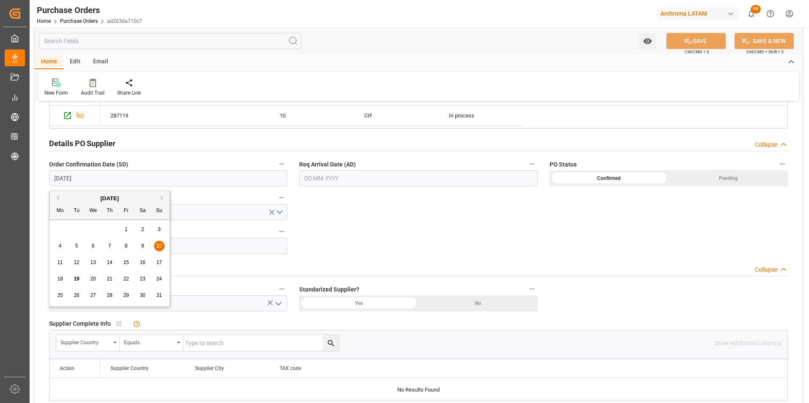
click at [62, 294] on span "25" at bounding box center [59, 296] width 5 height 6
type input "[DATE]"
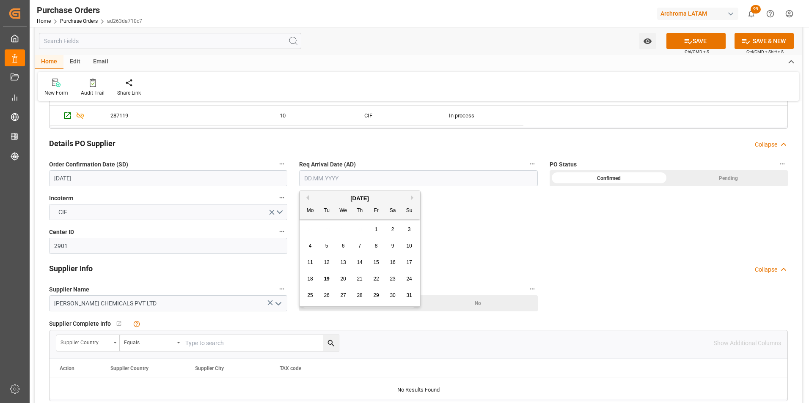
click at [324, 173] on input "text" at bounding box center [418, 178] width 238 height 16
click at [307, 230] on div "28 29 30 31 1 2 3" at bounding box center [359, 230] width 115 height 16
click at [410, 199] on div "[DATE]" at bounding box center [359, 199] width 120 height 8
click at [412, 198] on button "Next Month" at bounding box center [413, 197] width 5 height 5
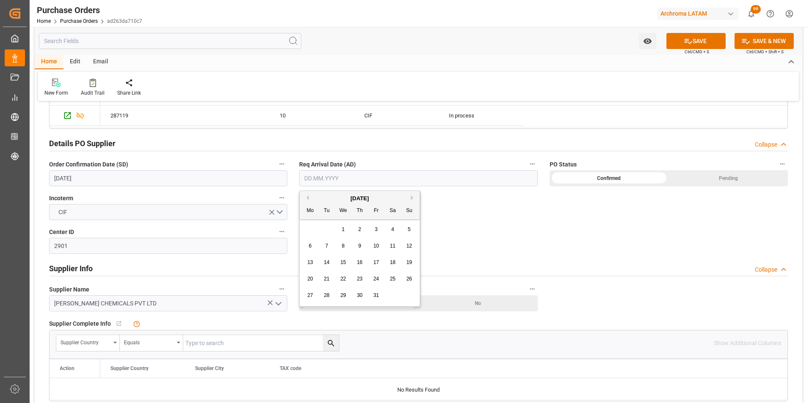
click at [407, 263] on span "19" at bounding box center [408, 263] width 5 height 6
type input "[DATE]"
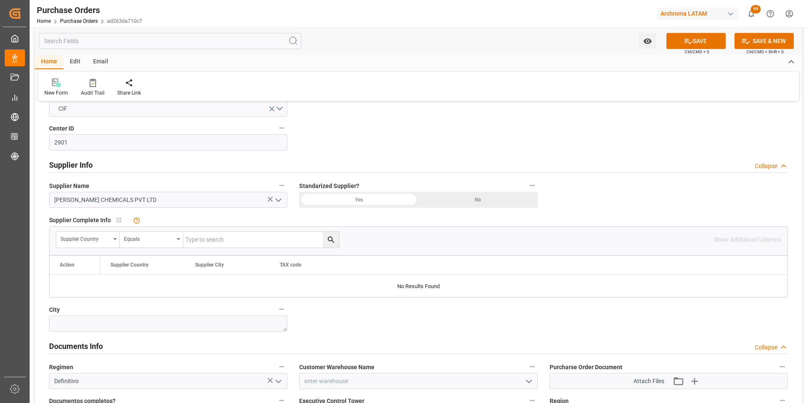
scroll to position [465, 0]
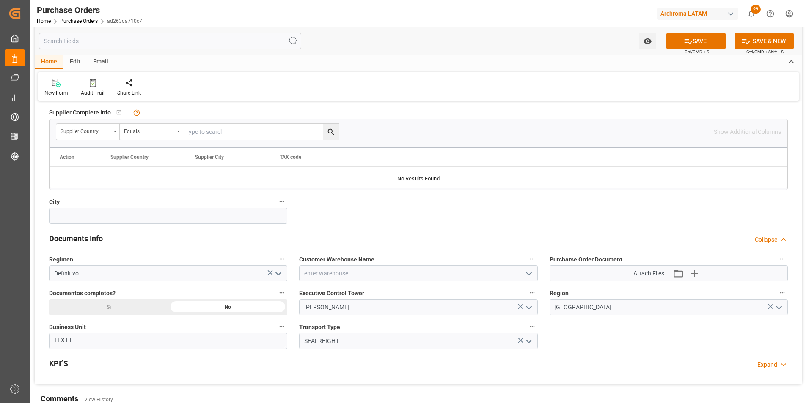
drag, startPoint x: 527, startPoint y: 272, endPoint x: 461, endPoint y: 282, distance: 66.8
click at [527, 272] on icon "open menu" at bounding box center [529, 274] width 10 height 10
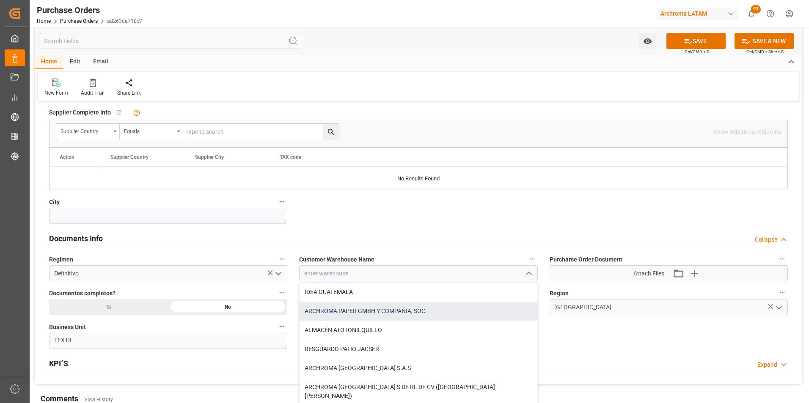
click at [385, 311] on div "ARCHROMA PAPER GMBH Y COMPAÑIA, SOC." at bounding box center [417, 311] width 237 height 19
type input "ARCHROMA PAPER GMBH Y COMPAÑIA, SOC."
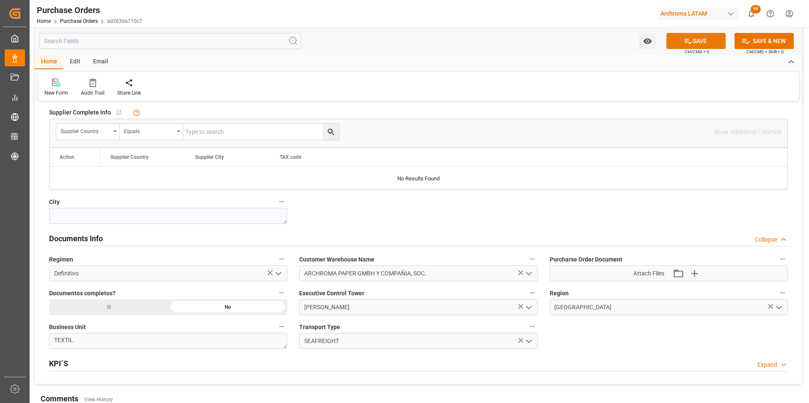
click at [699, 41] on button "SAVE" at bounding box center [695, 41] width 59 height 16
click at [70, 17] on div "Home Purchase Orders ad263da710c7" at bounding box center [89, 20] width 105 height 9
click at [71, 18] on link "Purchase Orders" at bounding box center [79, 21] width 38 height 6
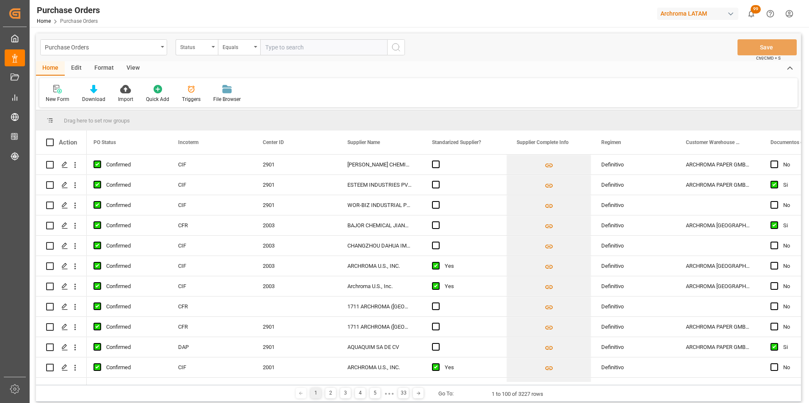
scroll to position [0, 941]
